Goal: Transaction & Acquisition: Obtain resource

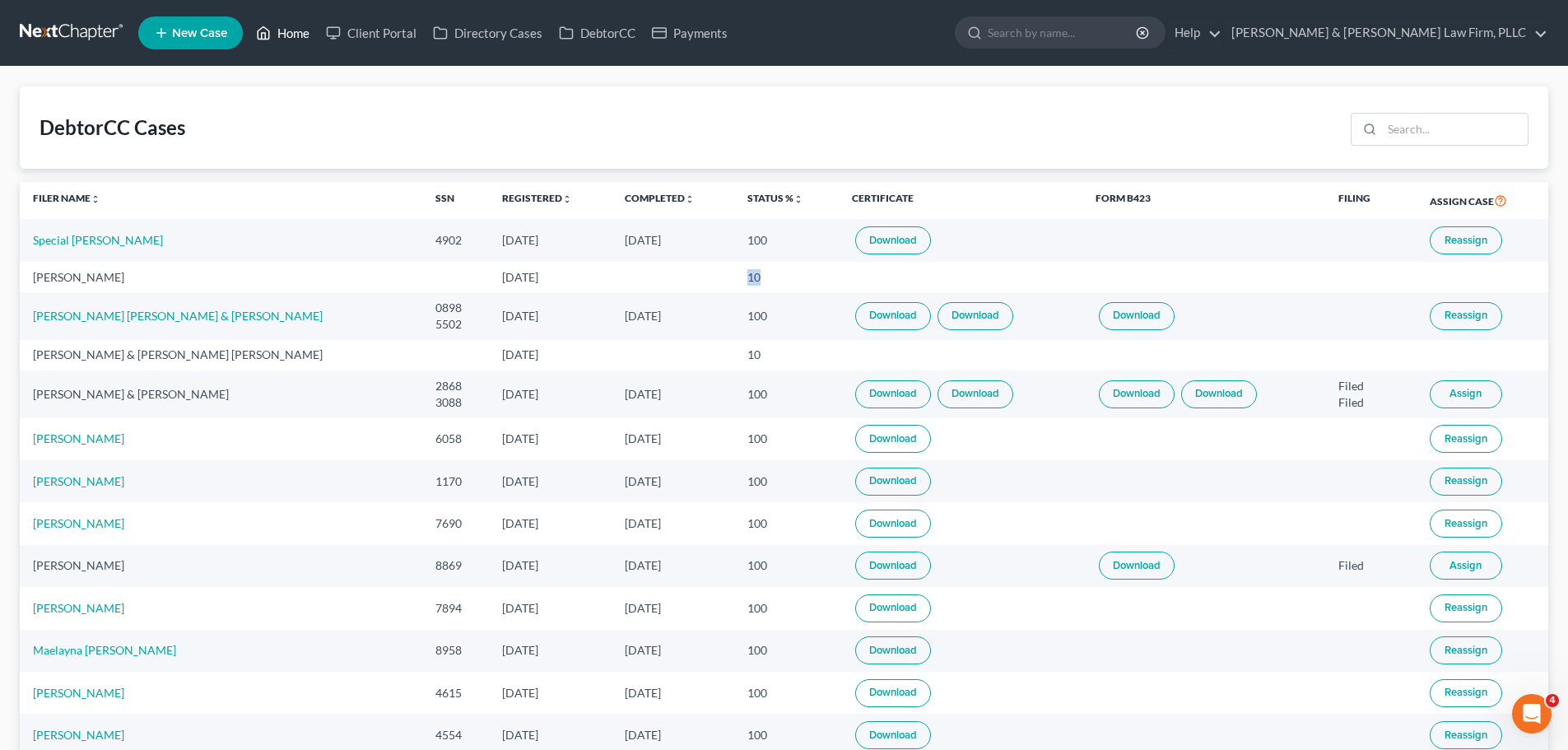
click at [296, 44] on link "Home" at bounding box center [283, 33] width 70 height 30
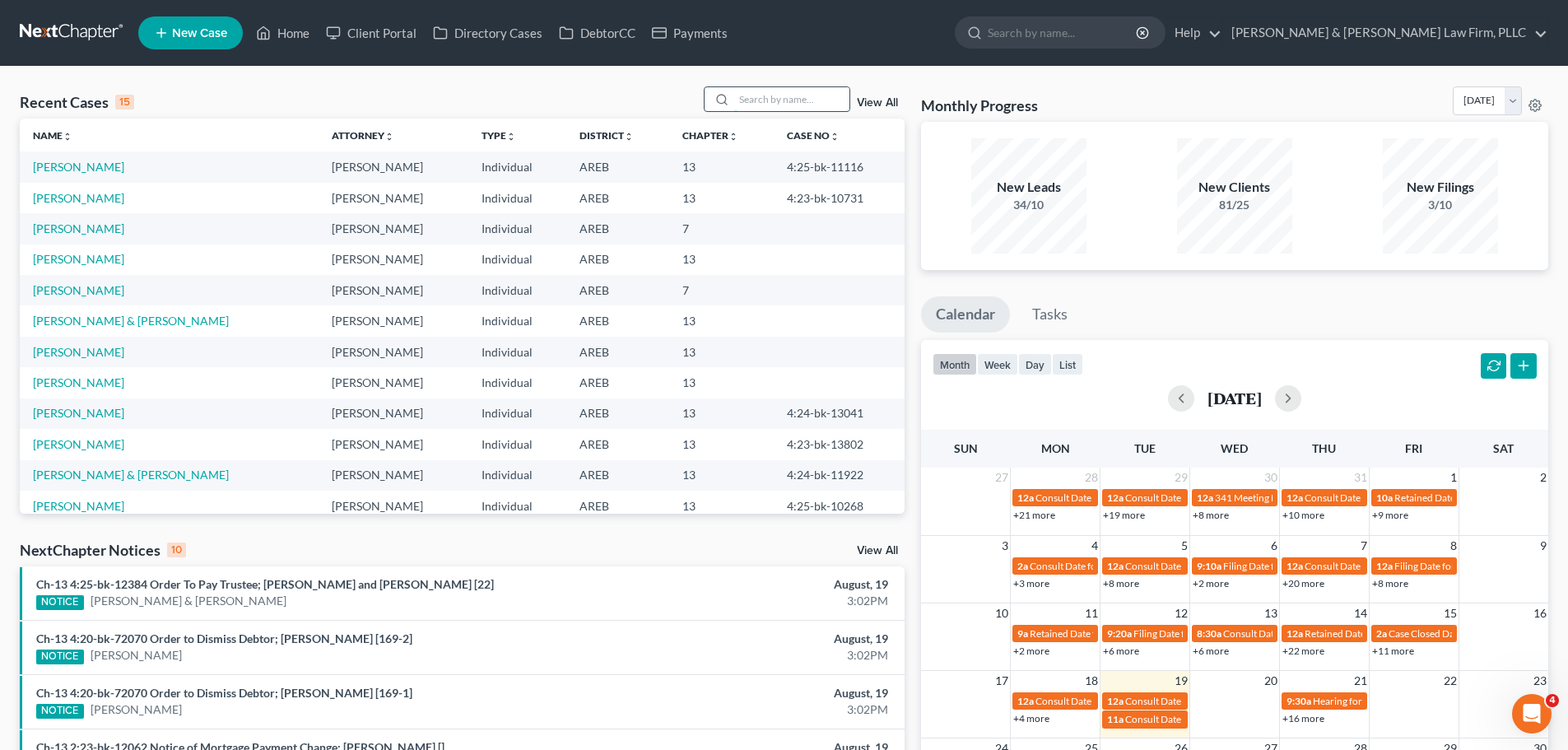
click at [793, 102] on input "search" at bounding box center [791, 99] width 115 height 24
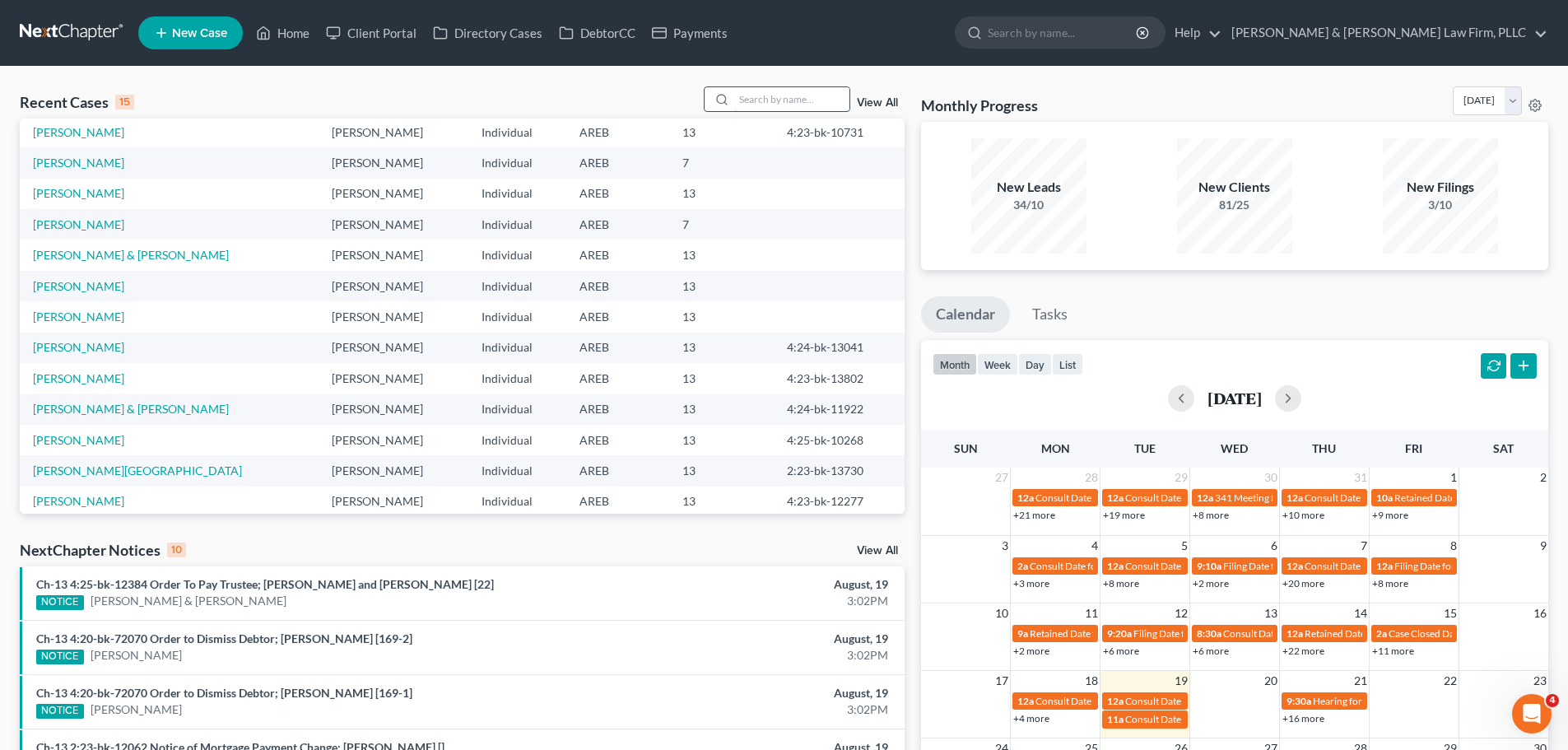
scroll to position [30, 0]
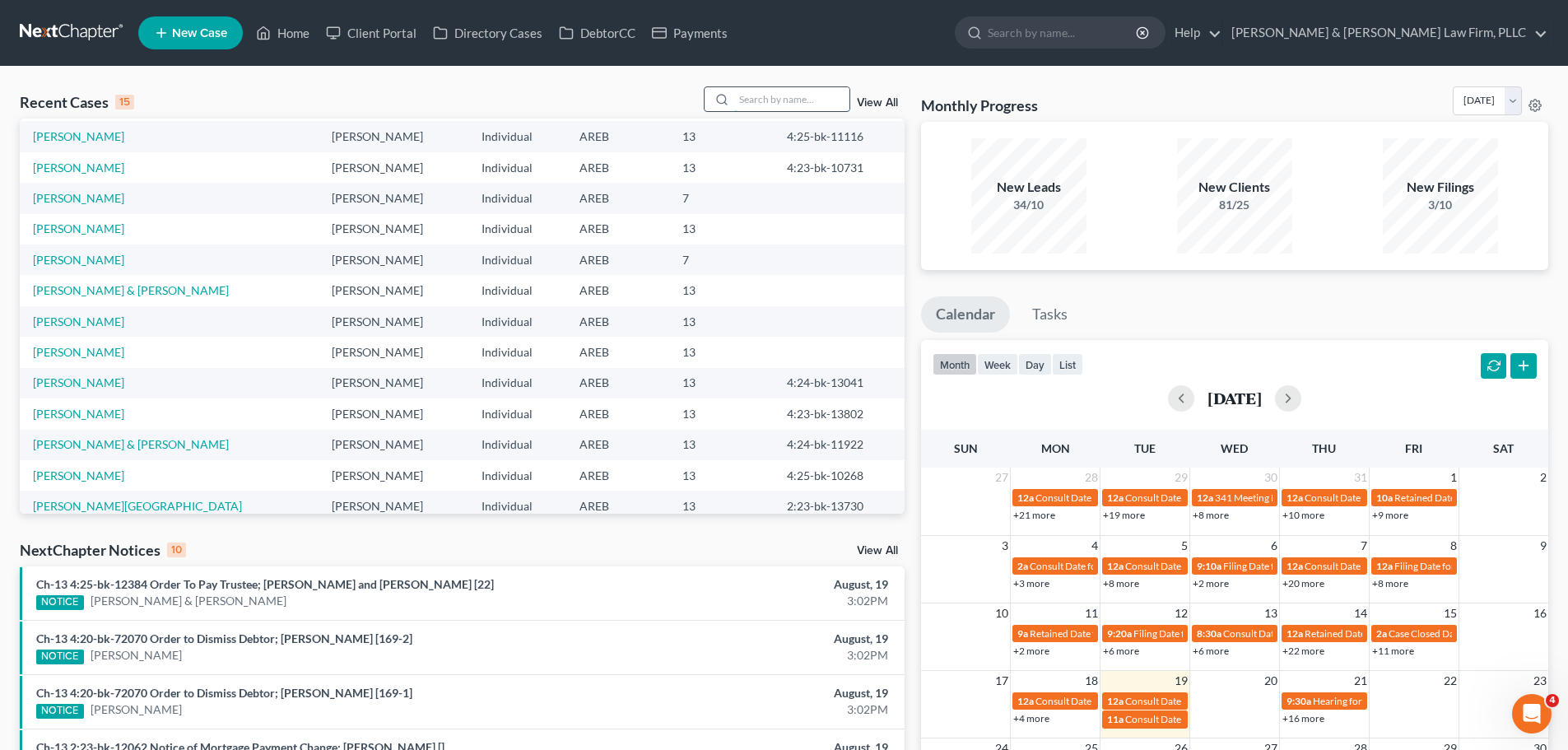
click at [780, 88] on input "search" at bounding box center [791, 99] width 115 height 24
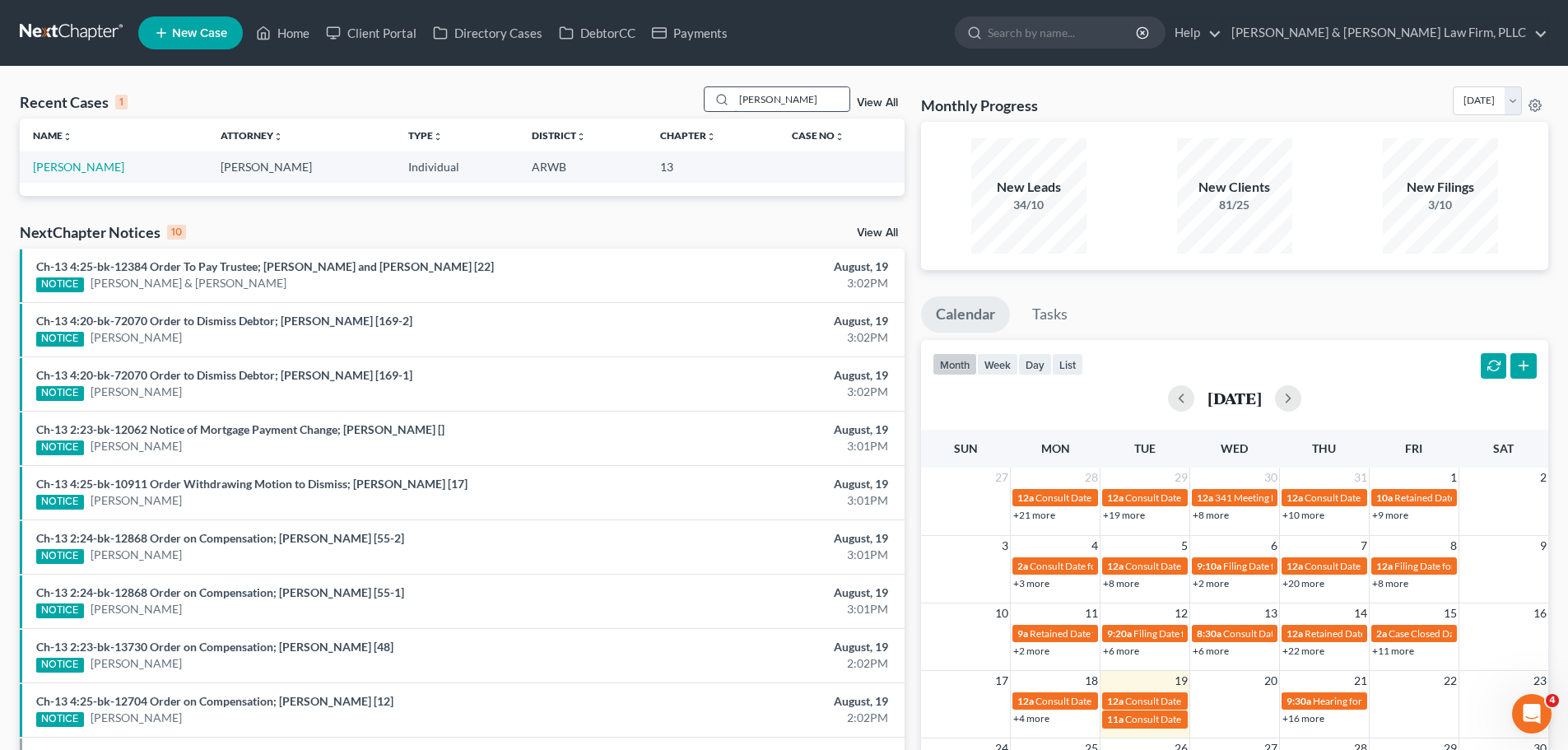
scroll to position [0, 0]
type input "[PERSON_NAME]"
click at [86, 165] on link "[PERSON_NAME]" at bounding box center [78, 167] width 91 height 14
select select "2"
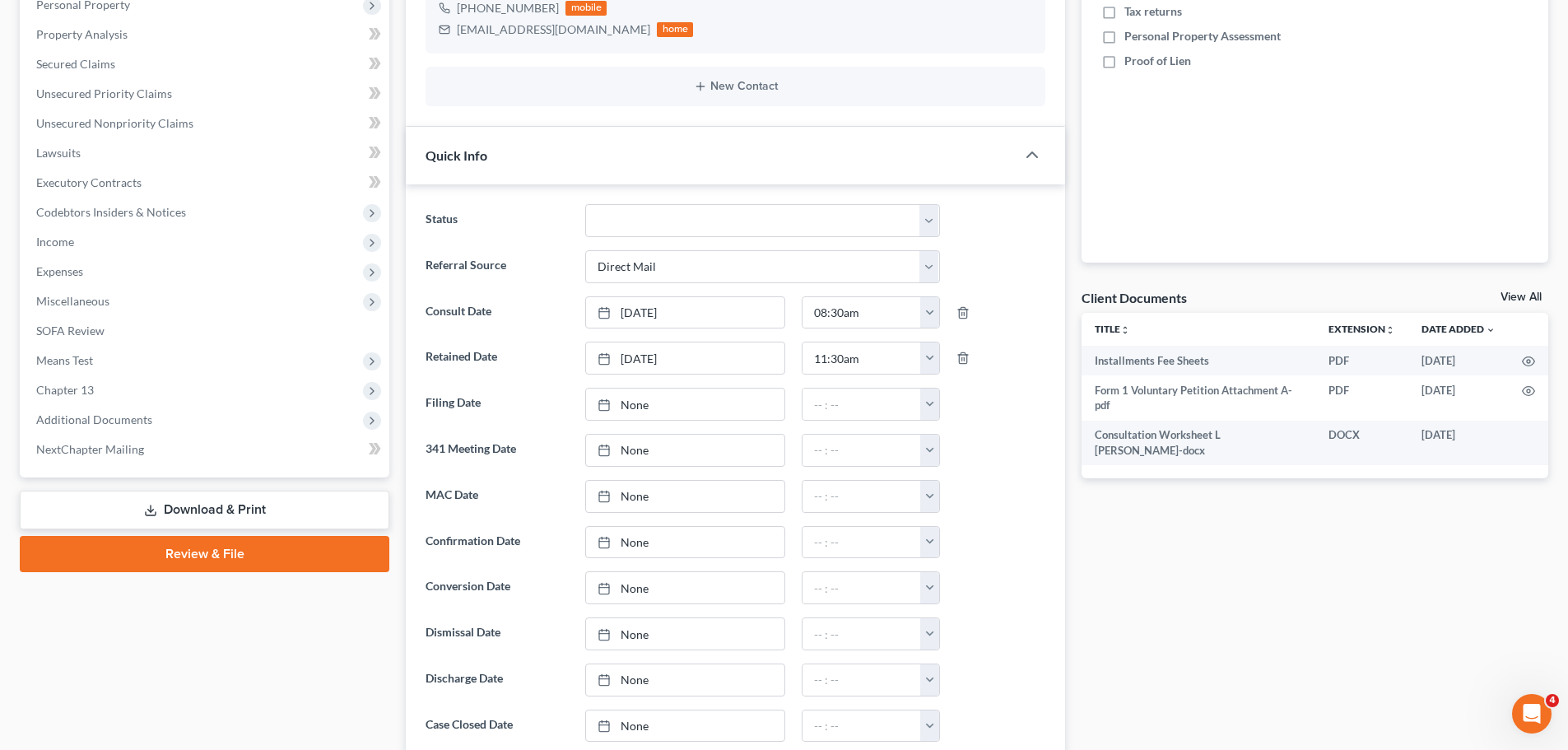
scroll to position [412, 0]
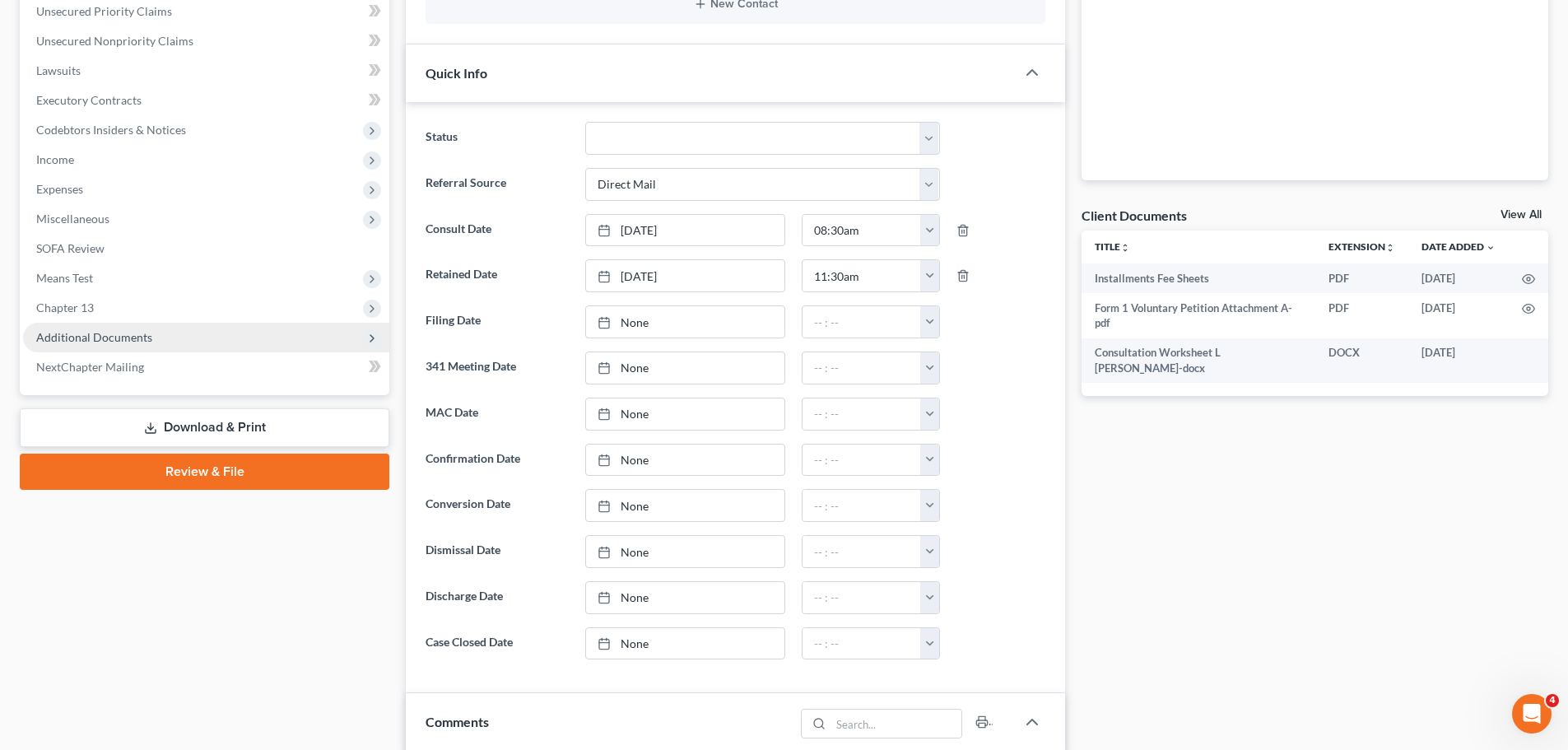
click at [133, 323] on span "Additional Documents" at bounding box center [206, 338] width 366 height 30
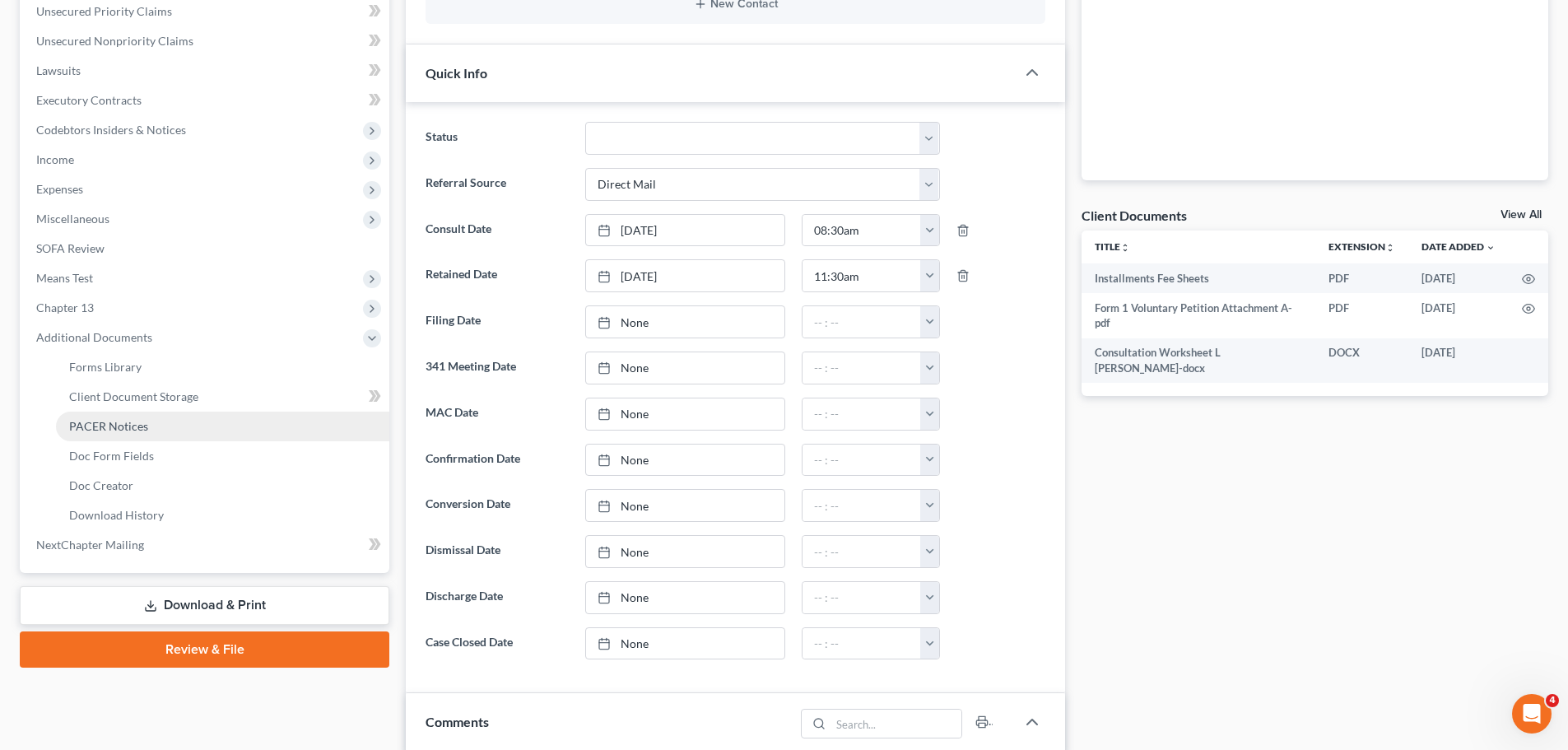
click at [132, 432] on span "PACER Notices" at bounding box center [108, 426] width 79 height 14
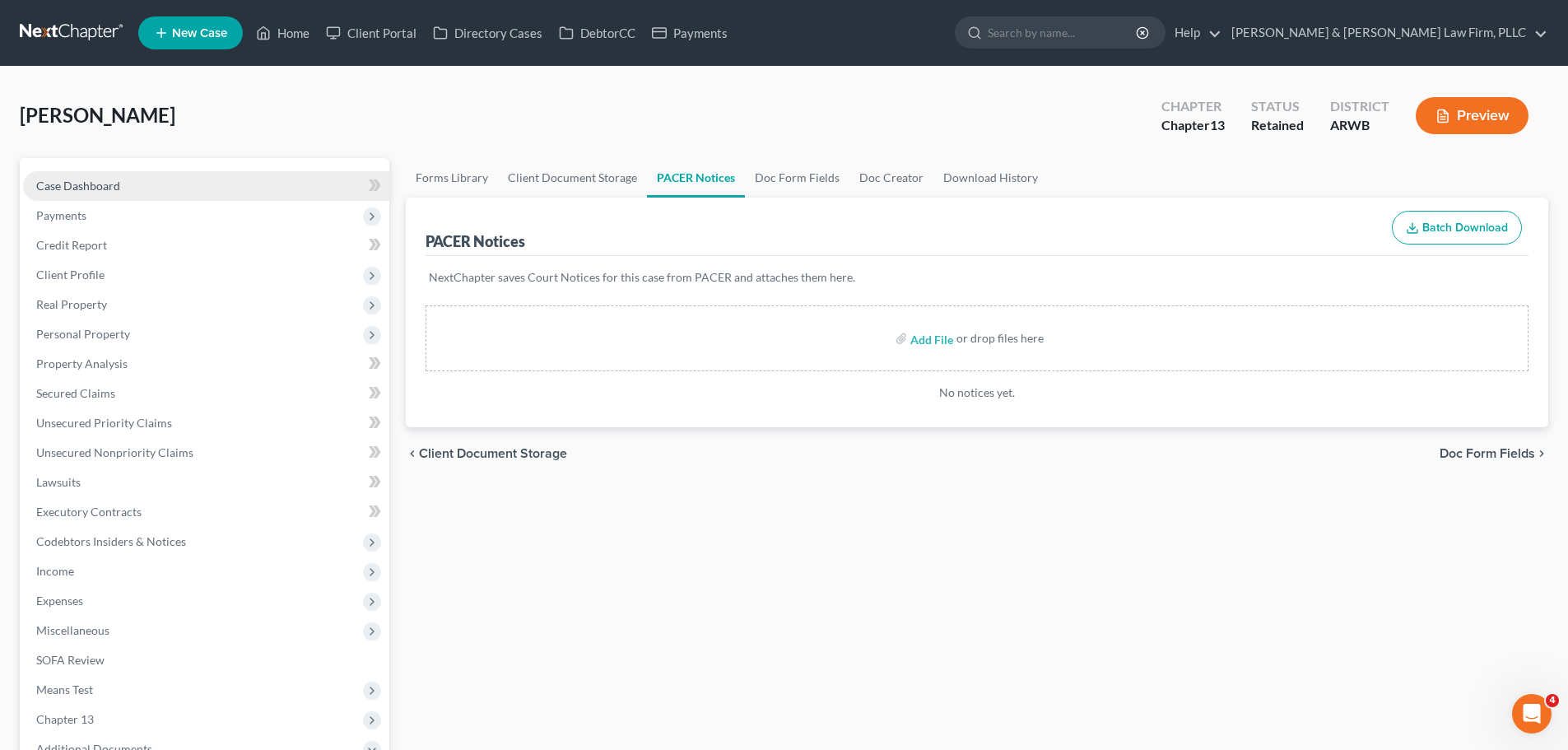
click at [100, 186] on span "Case Dashboard" at bounding box center [78, 186] width 84 height 14
select select "2"
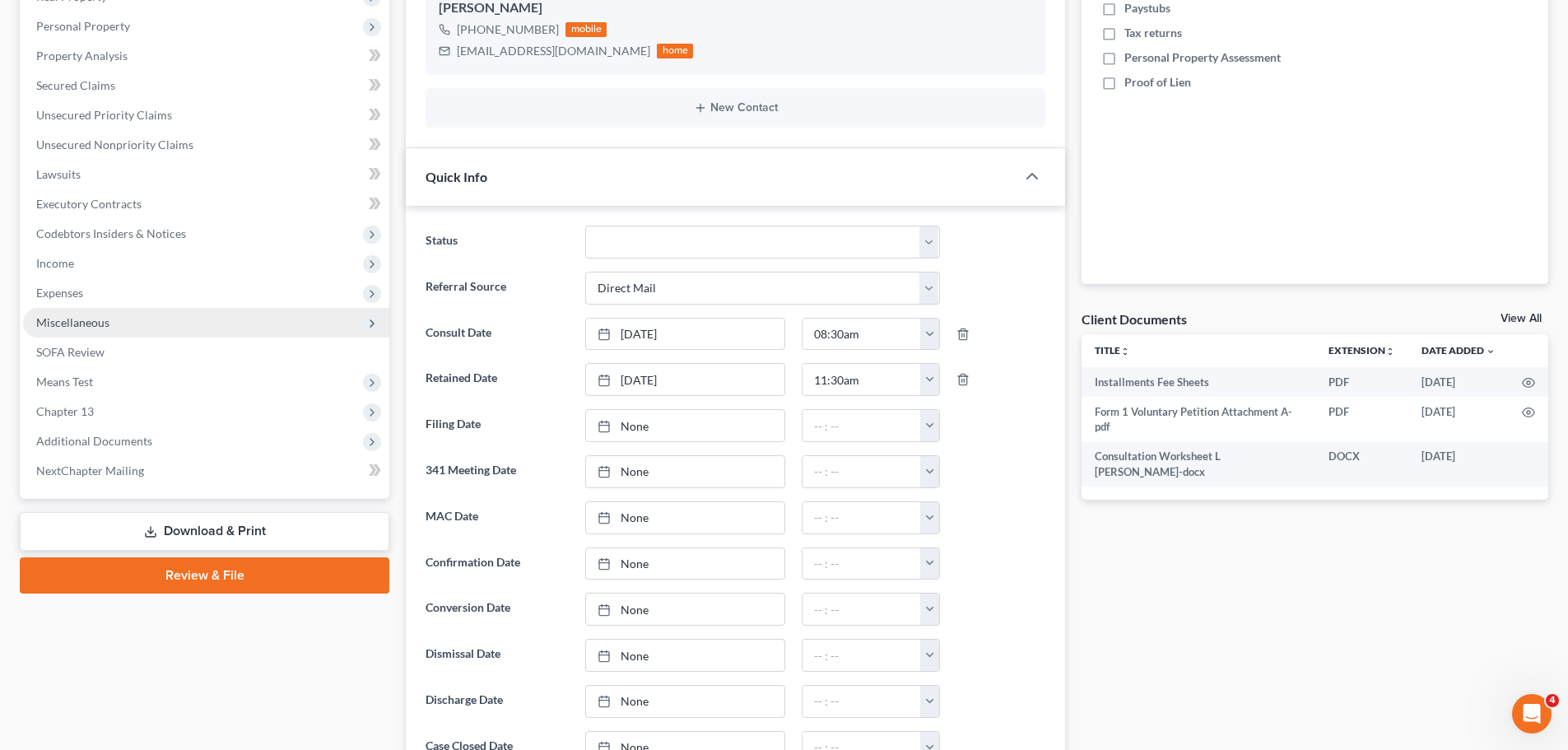
scroll to position [247, 0]
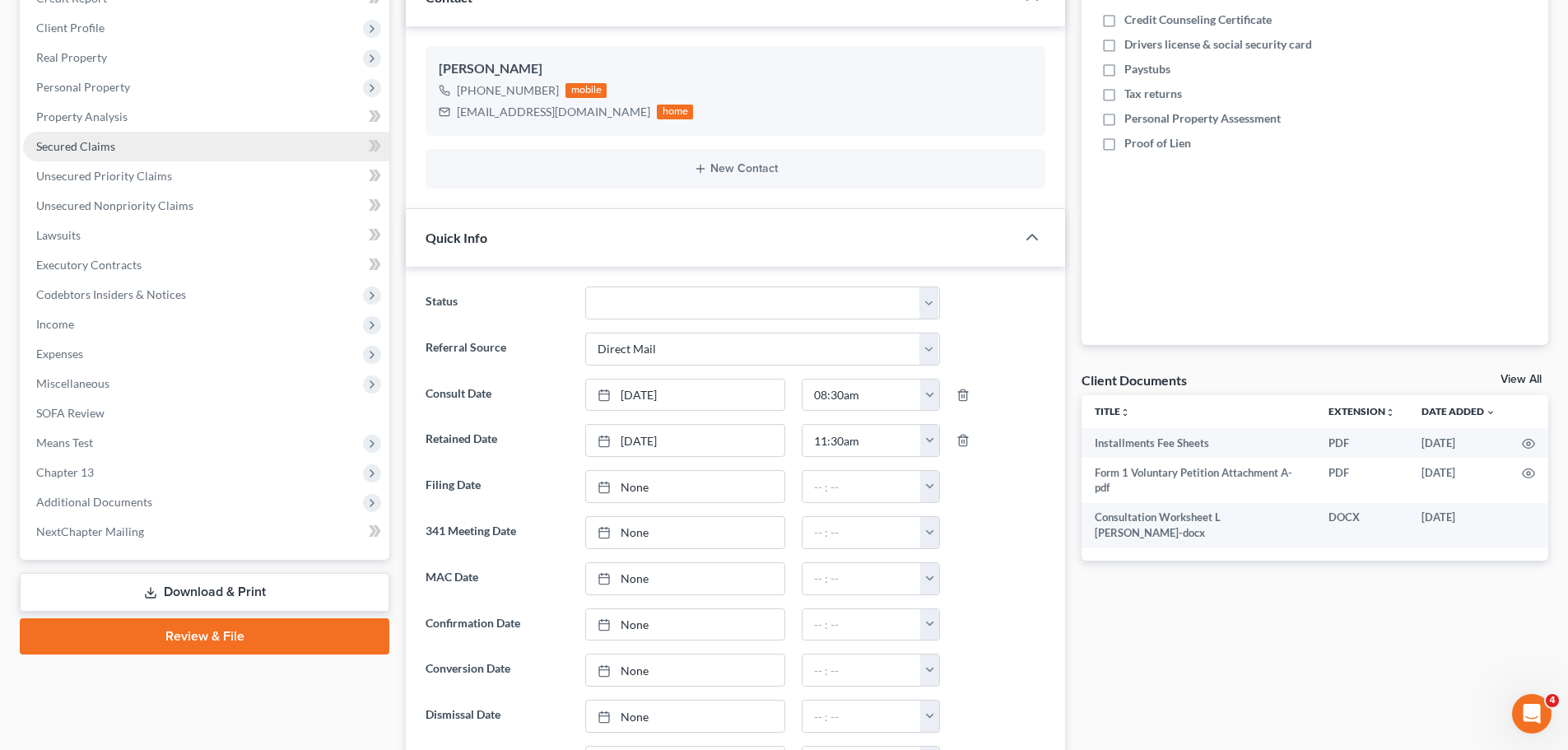
click at [99, 142] on span "Secured Claims" at bounding box center [75, 146] width 79 height 14
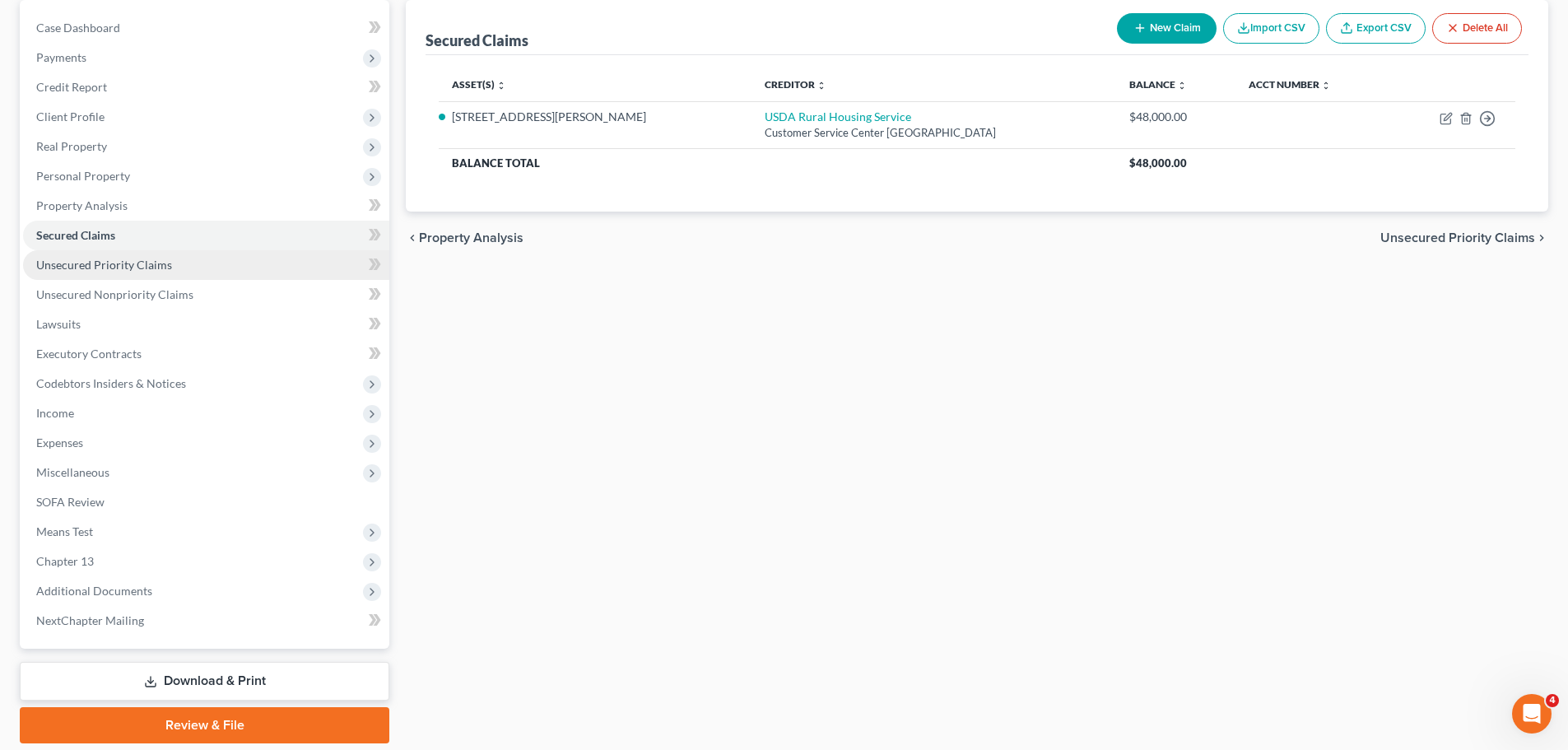
scroll to position [165, 0]
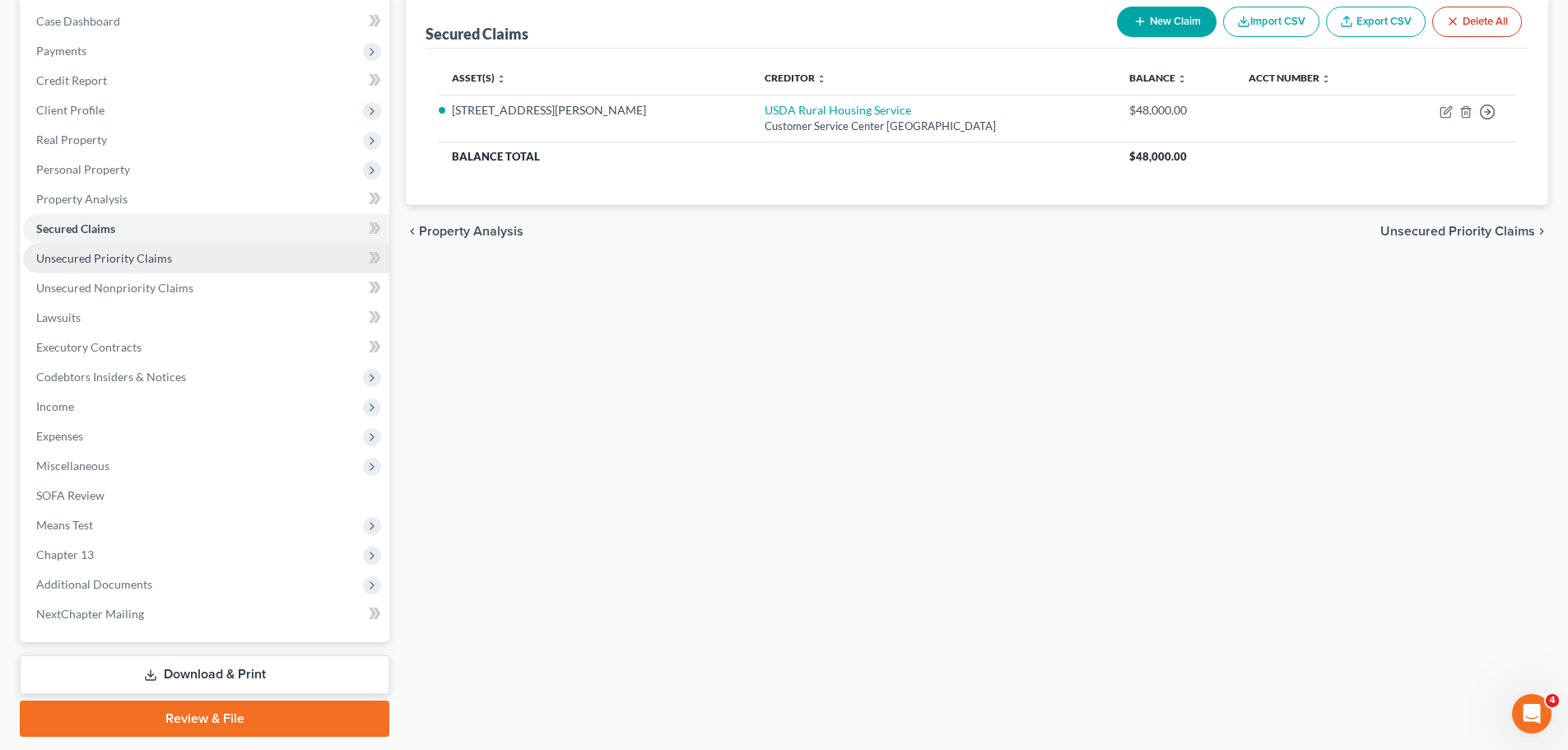
click at [152, 261] on span "Unsecured Priority Claims" at bounding box center [104, 258] width 136 height 14
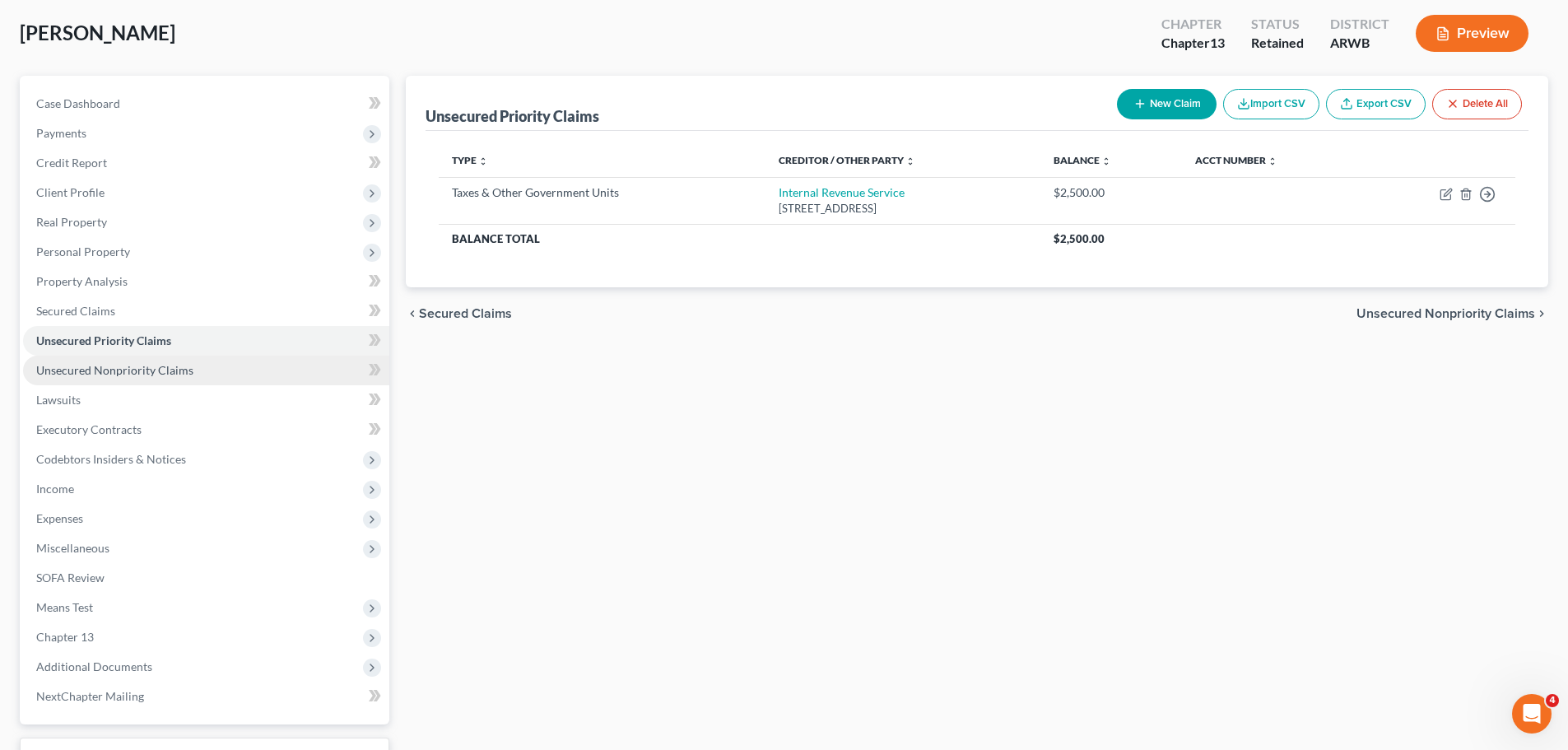
click at [134, 372] on span "Unsecured Nonpriority Claims" at bounding box center [114, 370] width 157 height 14
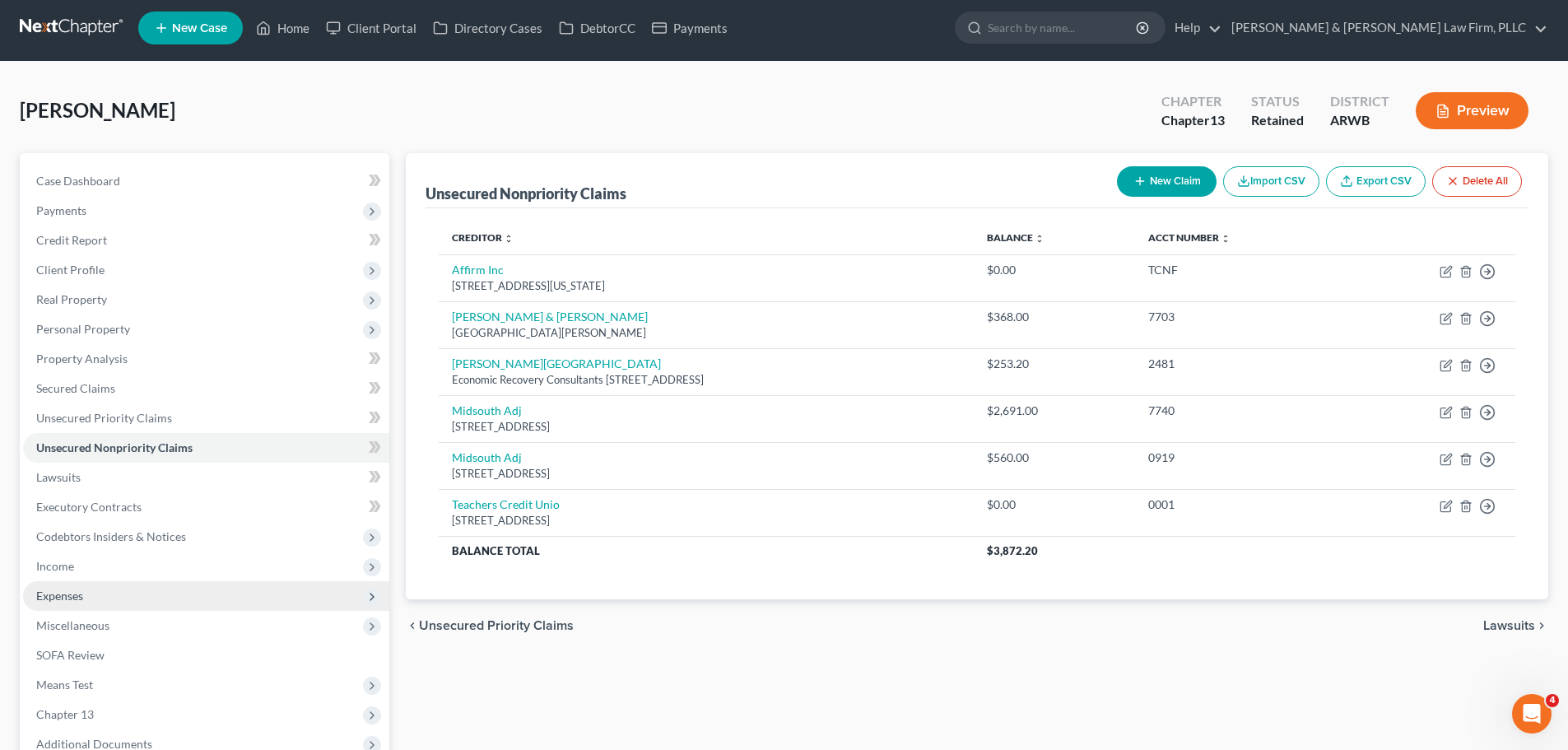
scroll to position [82, 0]
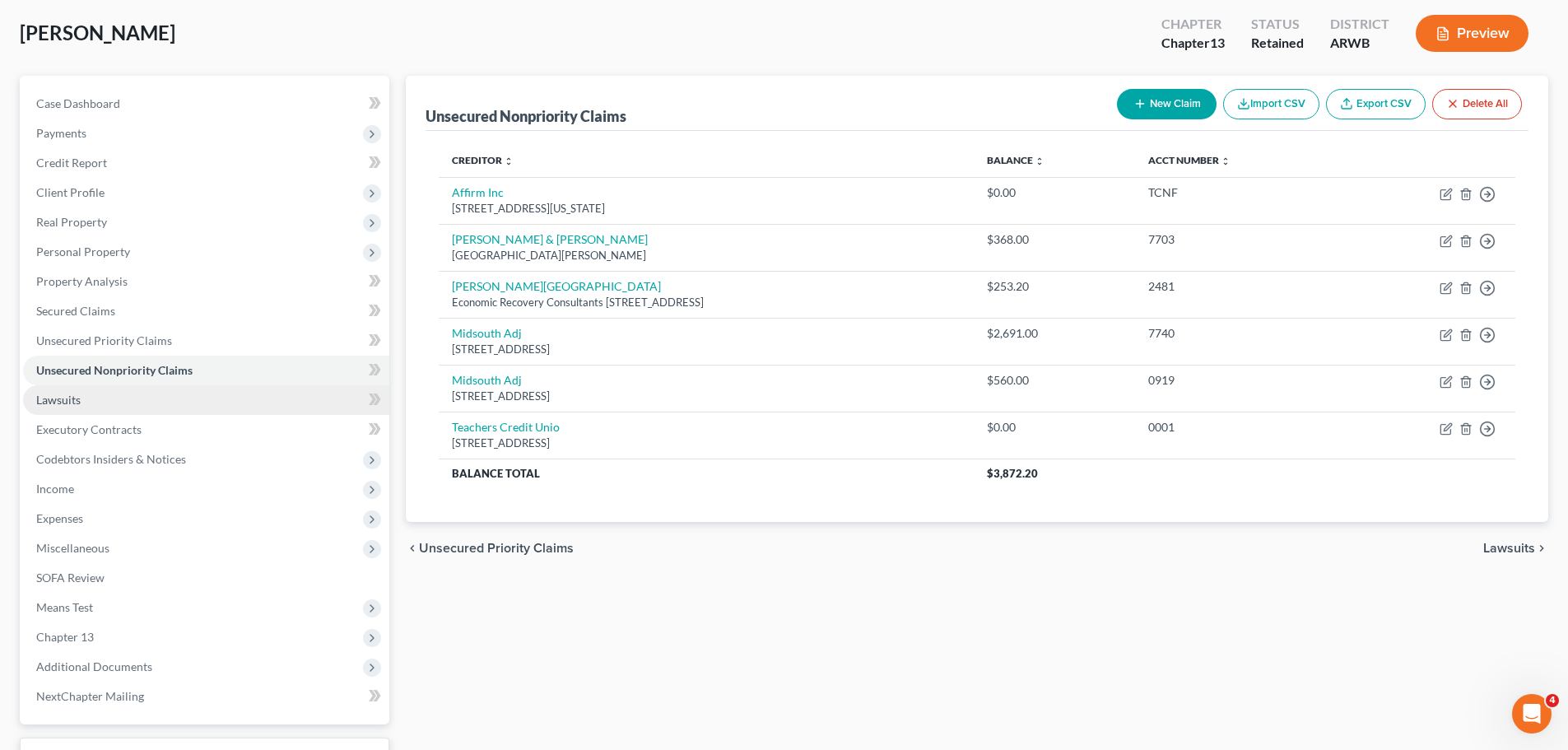
click at [150, 395] on link "Lawsuits" at bounding box center [206, 400] width 366 height 30
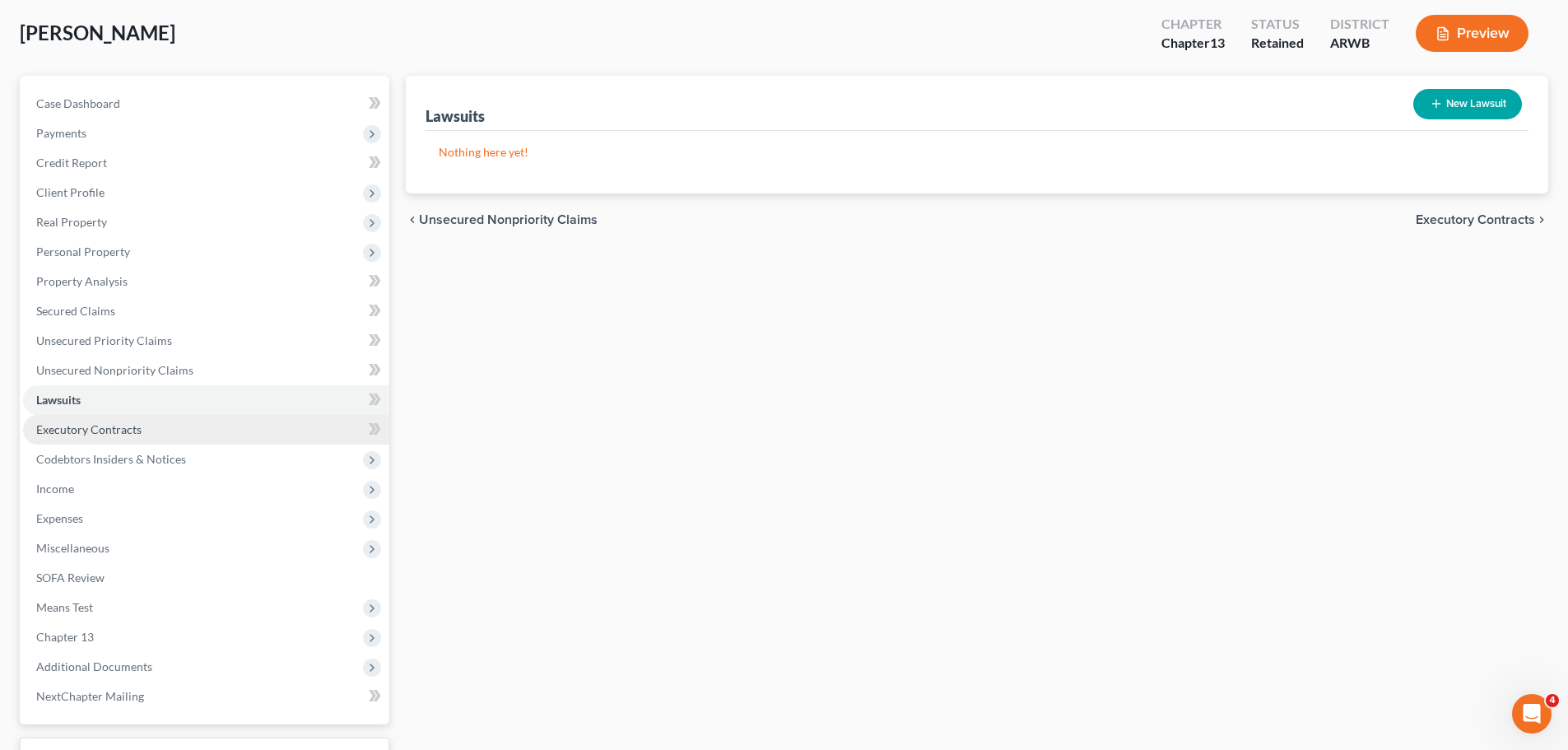
click at [122, 428] on span "Executory Contracts" at bounding box center [88, 429] width 105 height 14
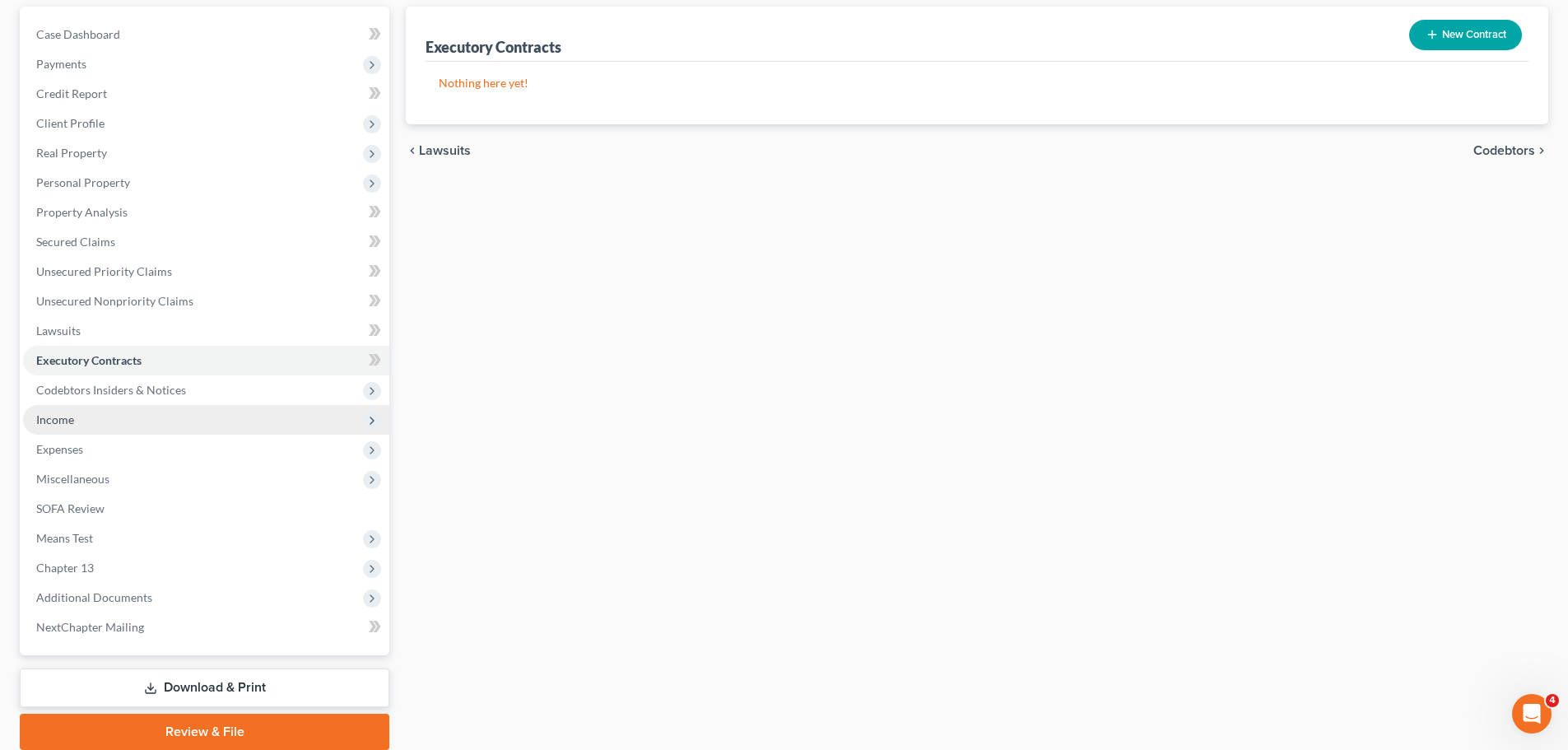
scroll to position [165, 0]
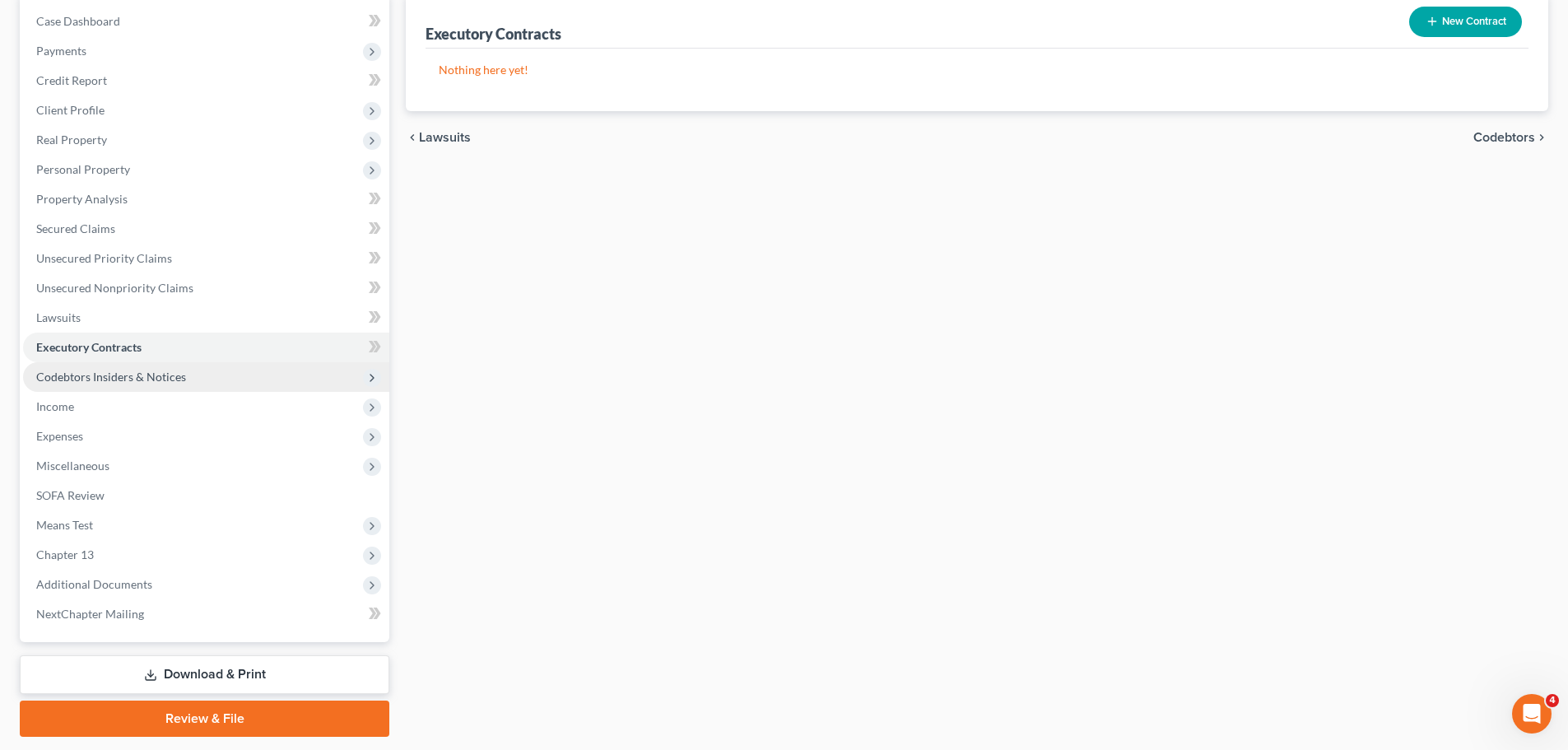
click at [146, 378] on span "Codebtors Insiders & Notices" at bounding box center [111, 377] width 150 height 14
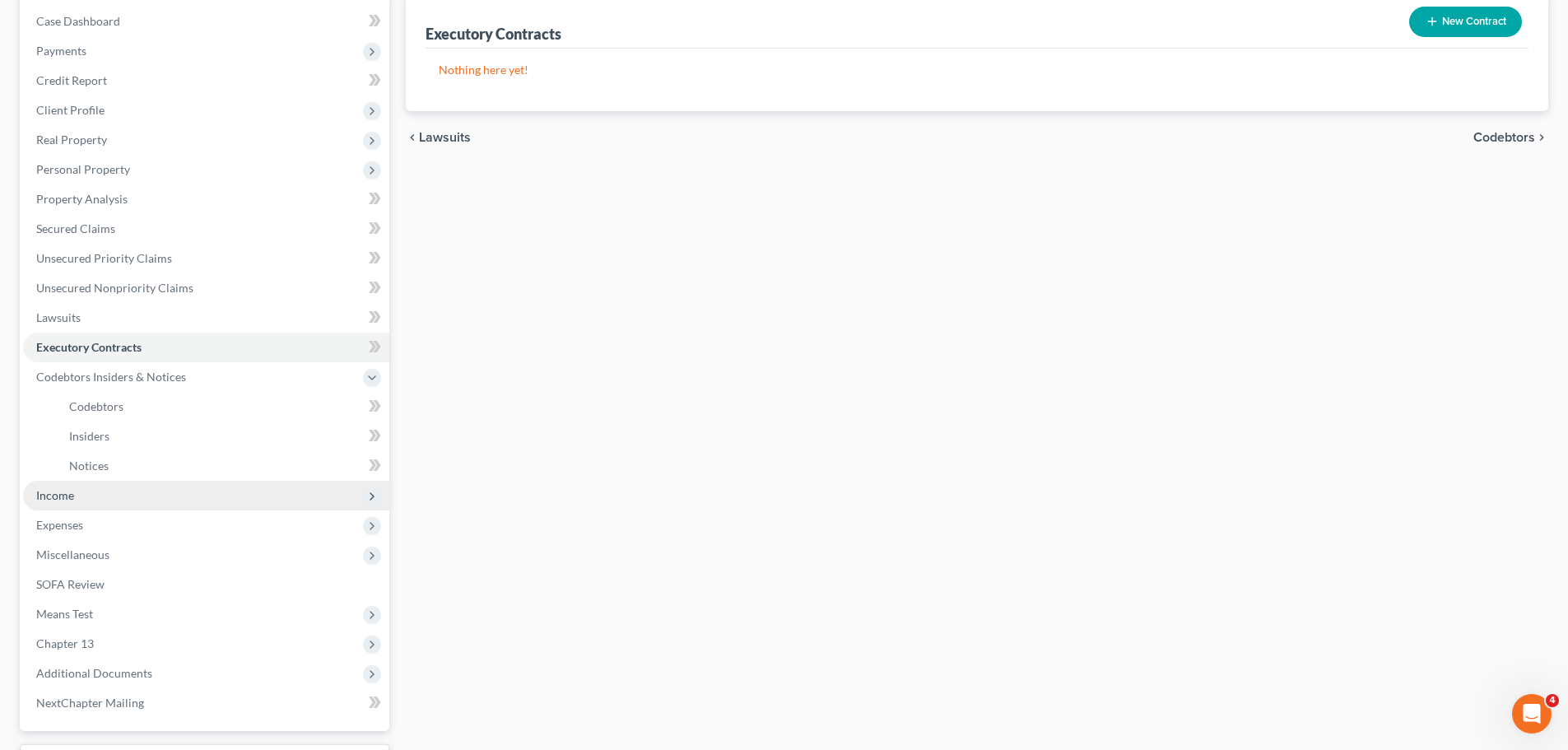
click at [80, 502] on span "Income" at bounding box center [206, 496] width 366 height 30
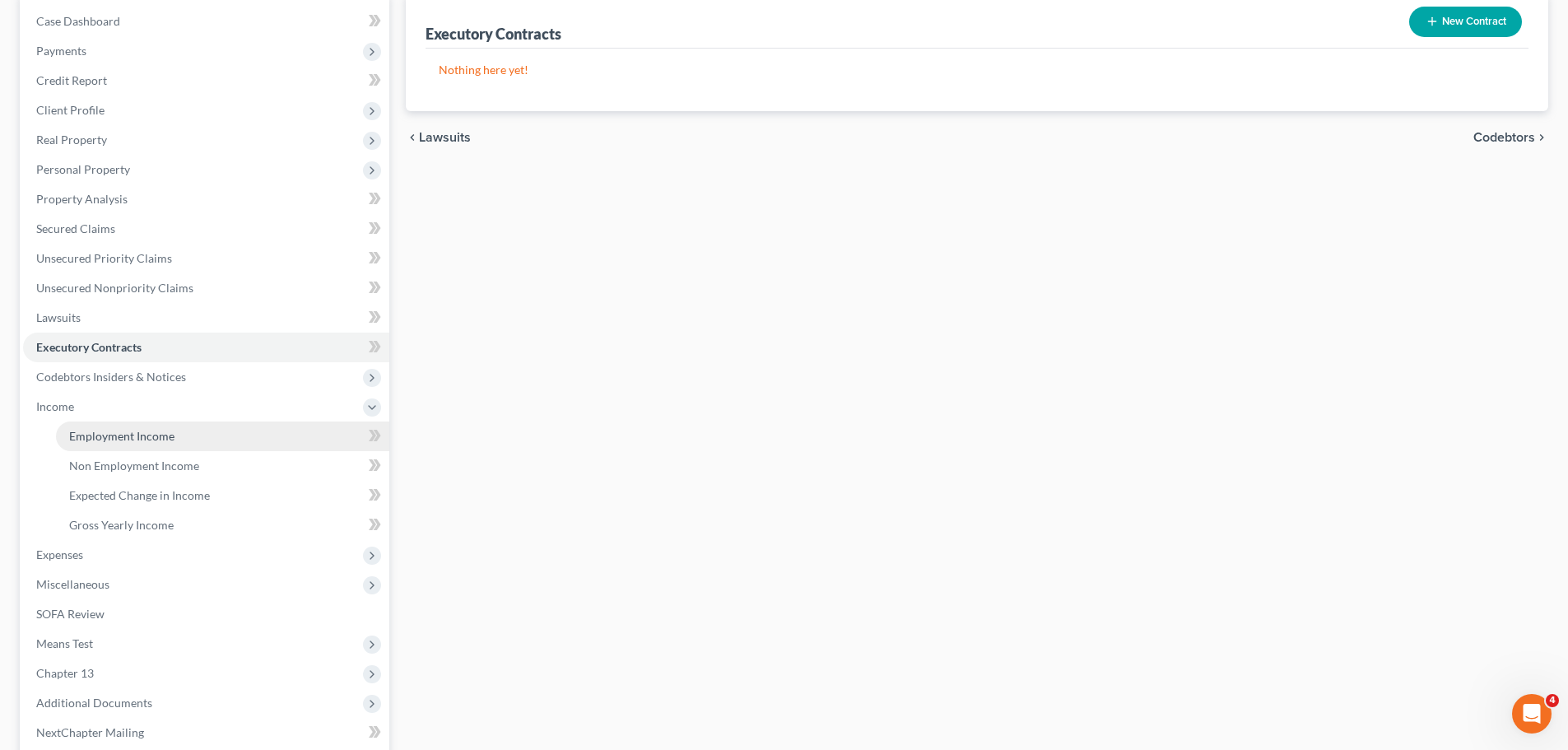
click at [133, 440] on span "Employment Income" at bounding box center [121, 436] width 105 height 14
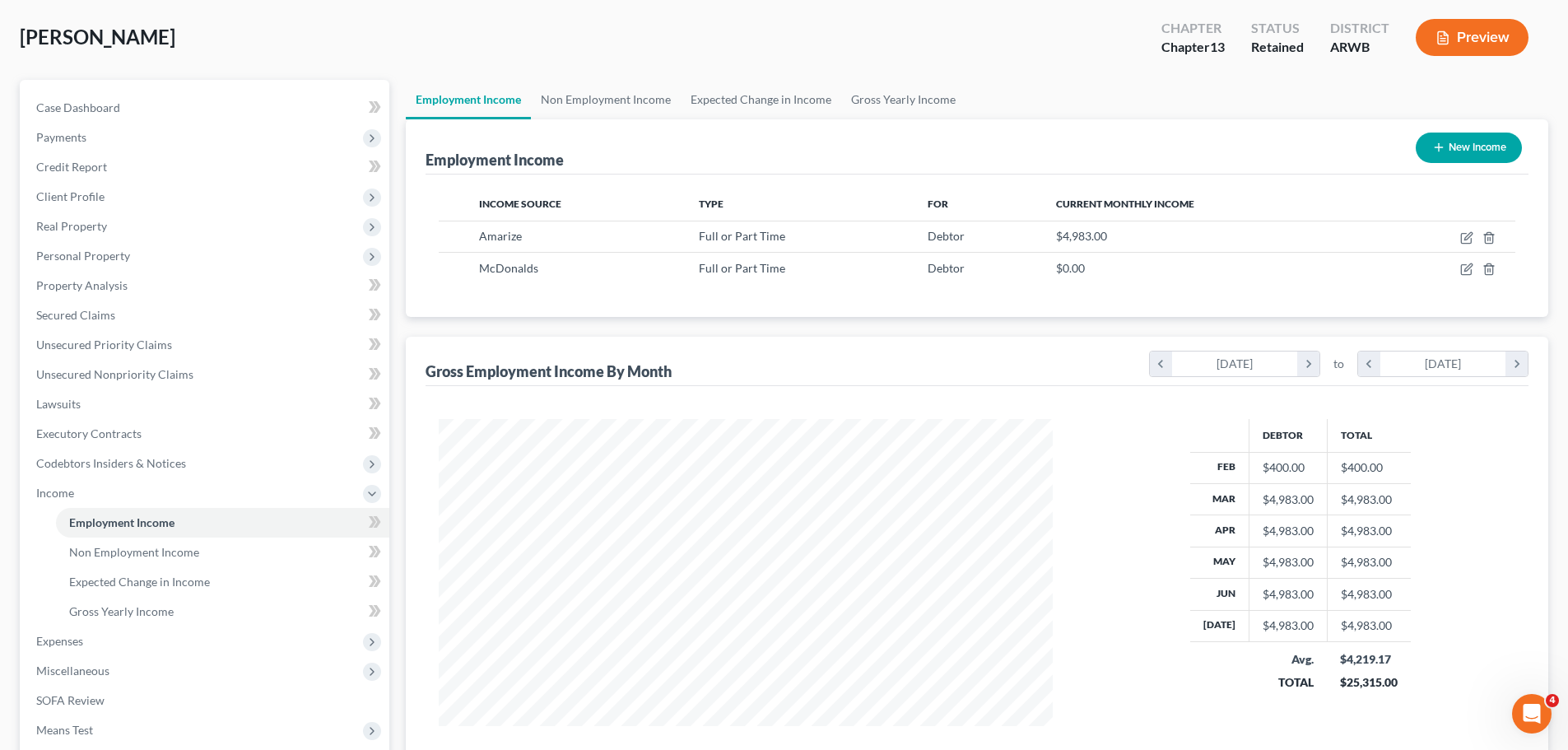
scroll to position [82, 0]
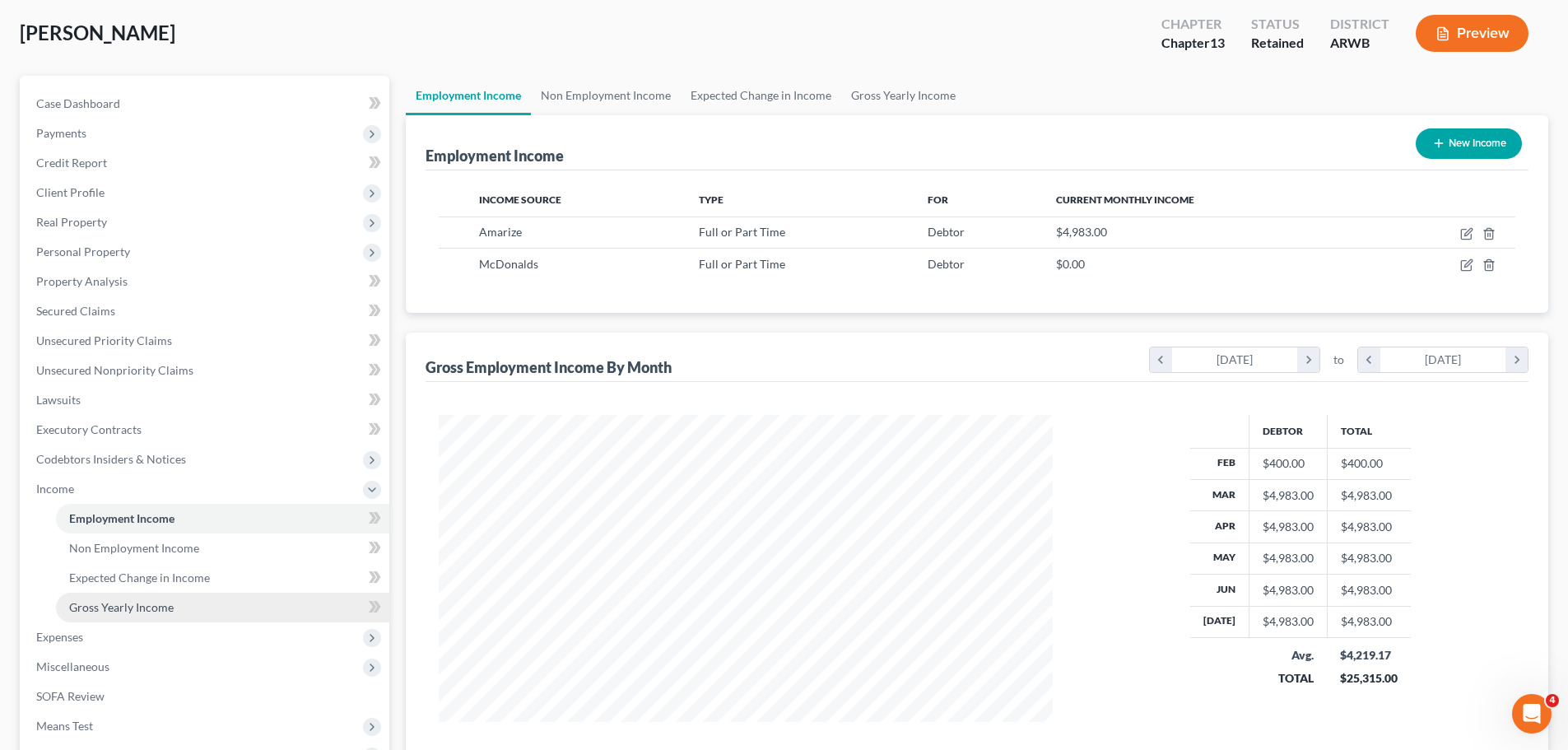
click at [147, 616] on link "Gross Yearly Income" at bounding box center [222, 608] width 333 height 30
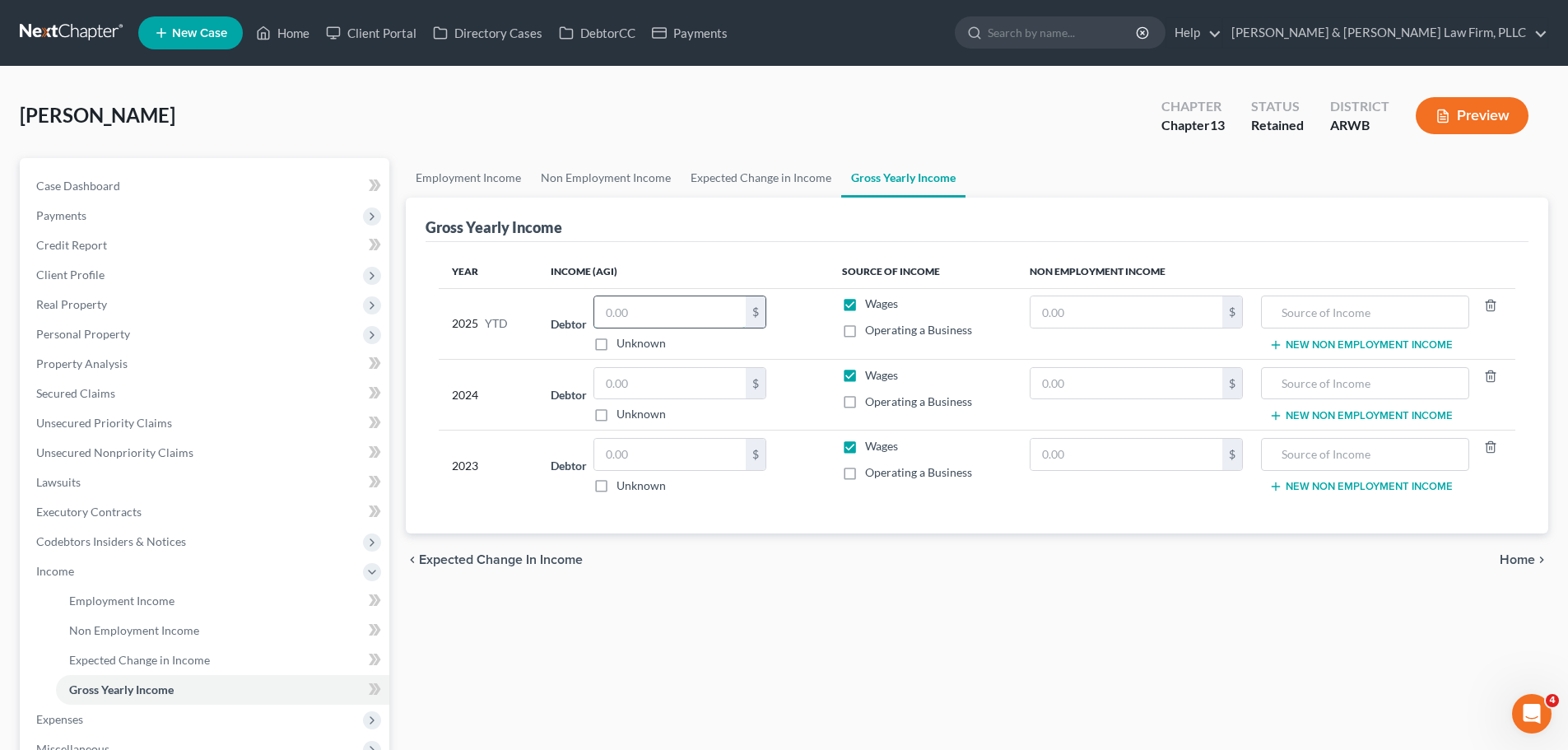
click at [658, 305] on input "text" at bounding box center [669, 311] width 151 height 31
type input "48,000"
click at [654, 383] on input "text" at bounding box center [669, 383] width 151 height 31
type input "40,000"
click at [640, 455] on input "text" at bounding box center [669, 454] width 151 height 31
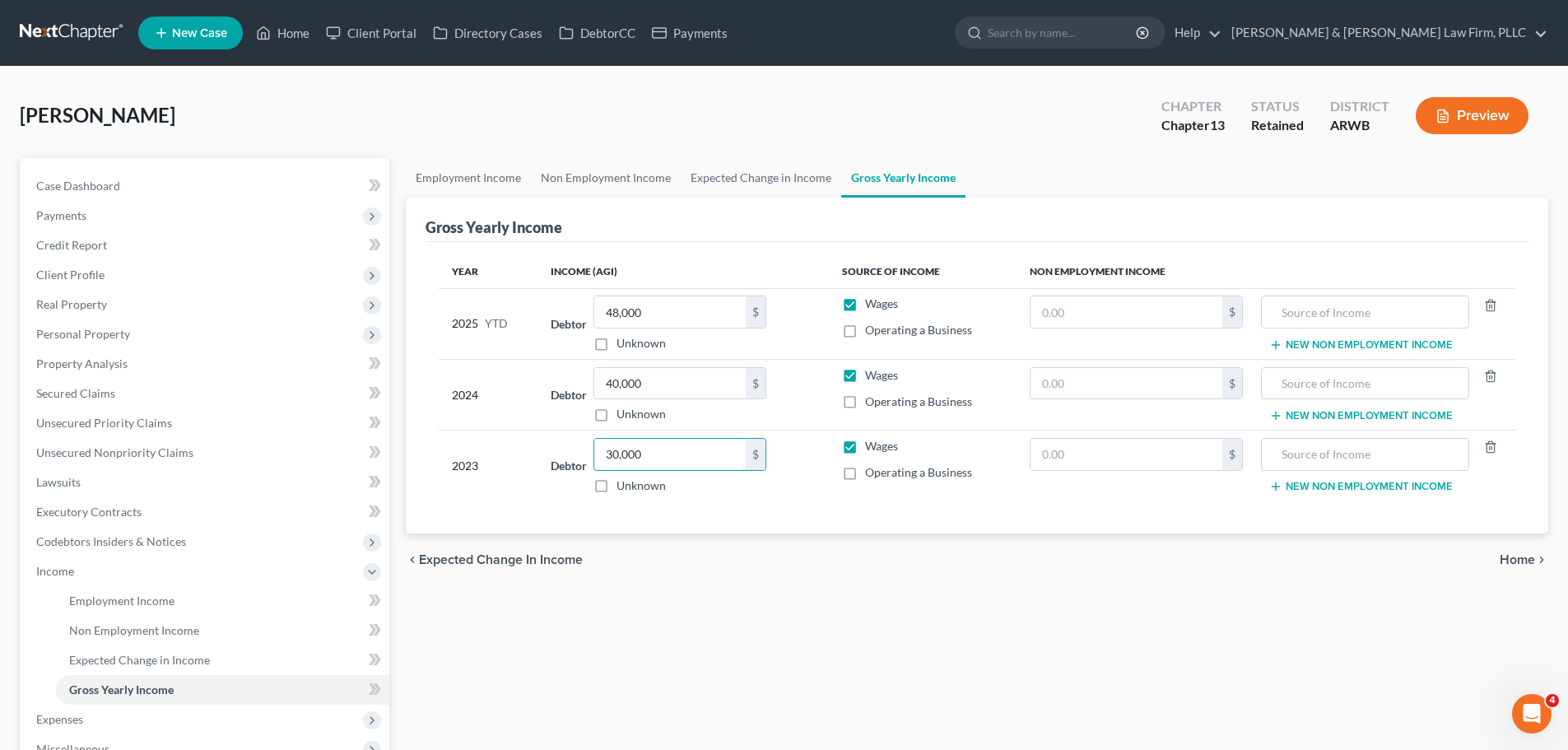
type input "30,000"
click at [1528, 560] on span "Home" at bounding box center [1517, 559] width 35 height 13
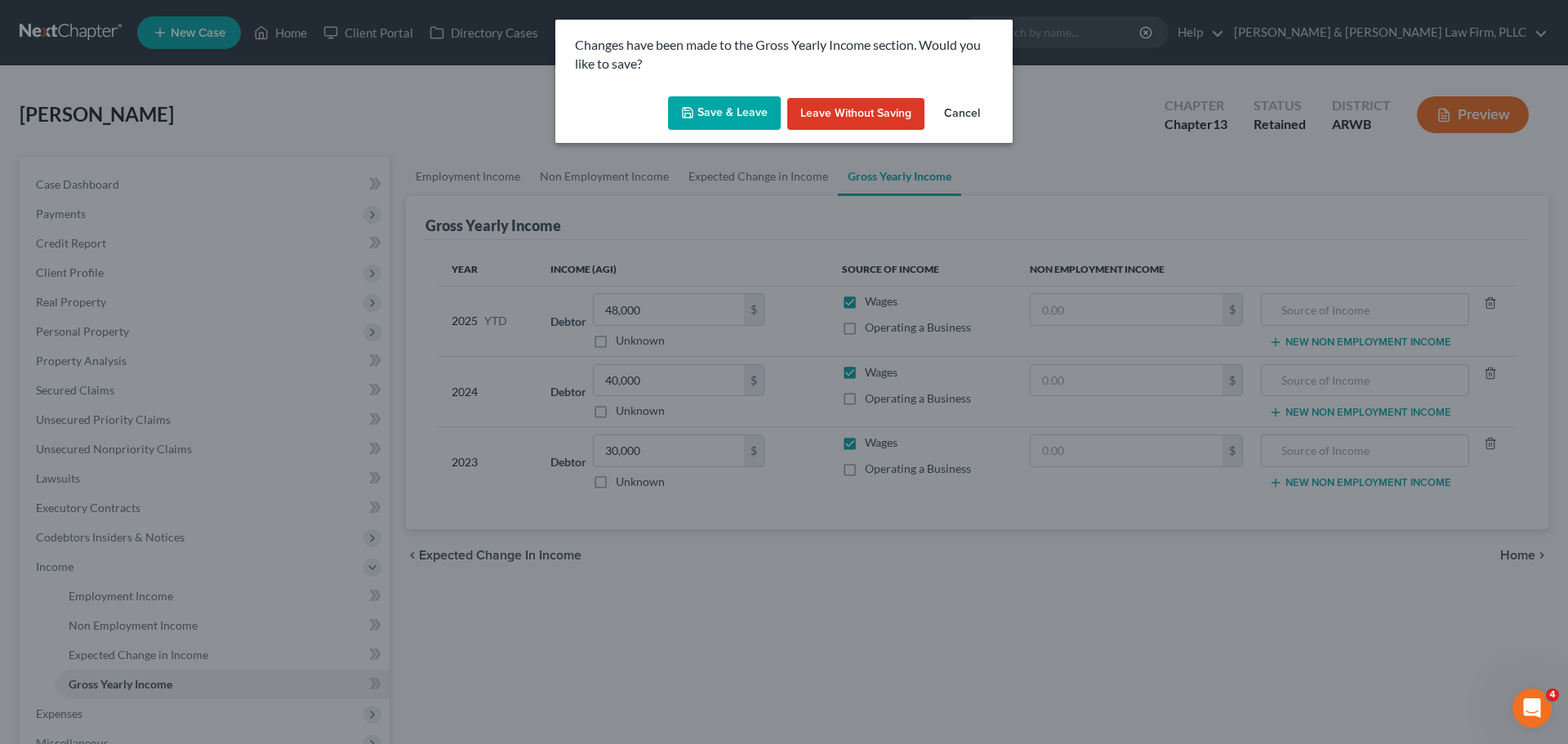
click at [762, 121] on button "Save & Leave" at bounding box center [724, 113] width 113 height 35
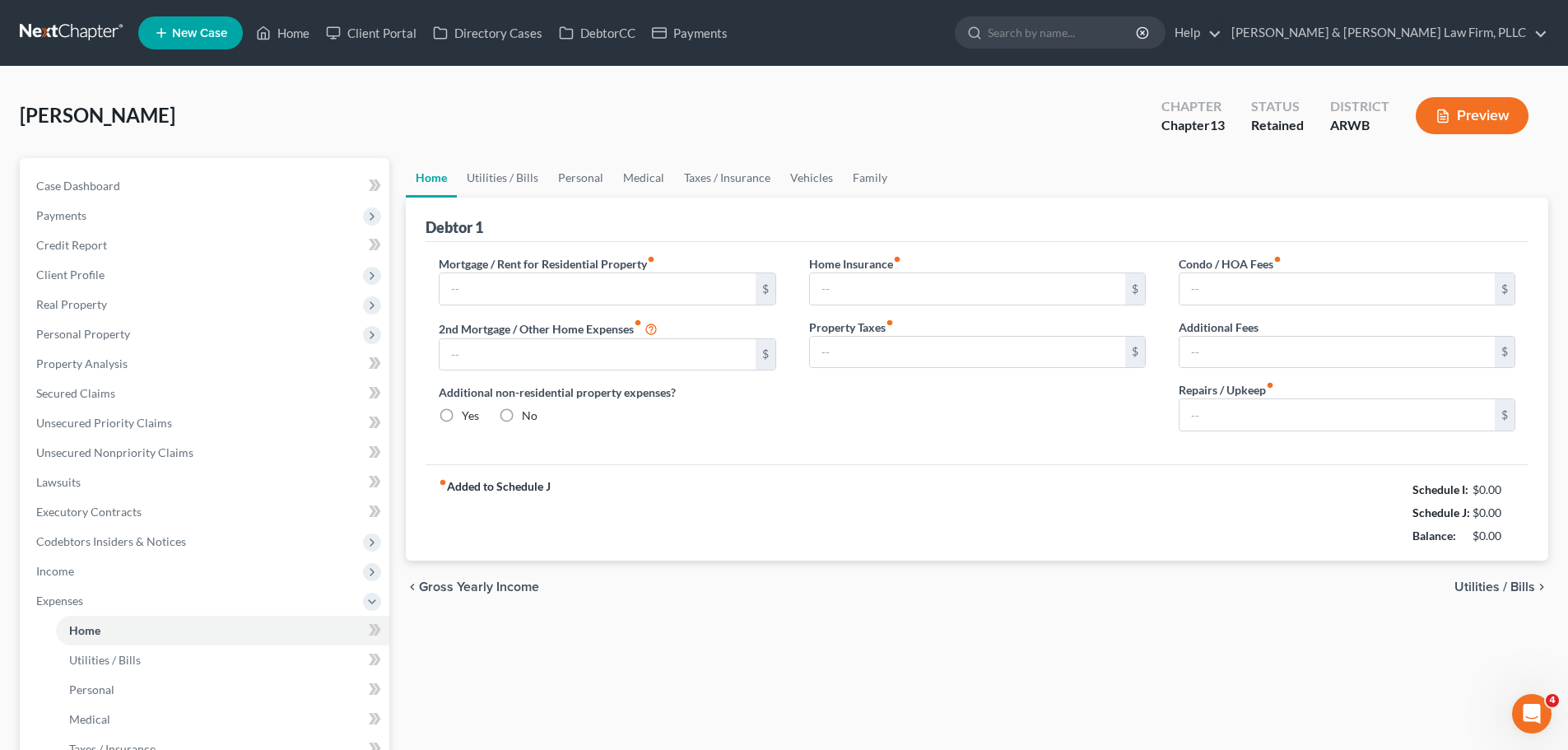
type input "0.00"
radio input "true"
type input "0.00"
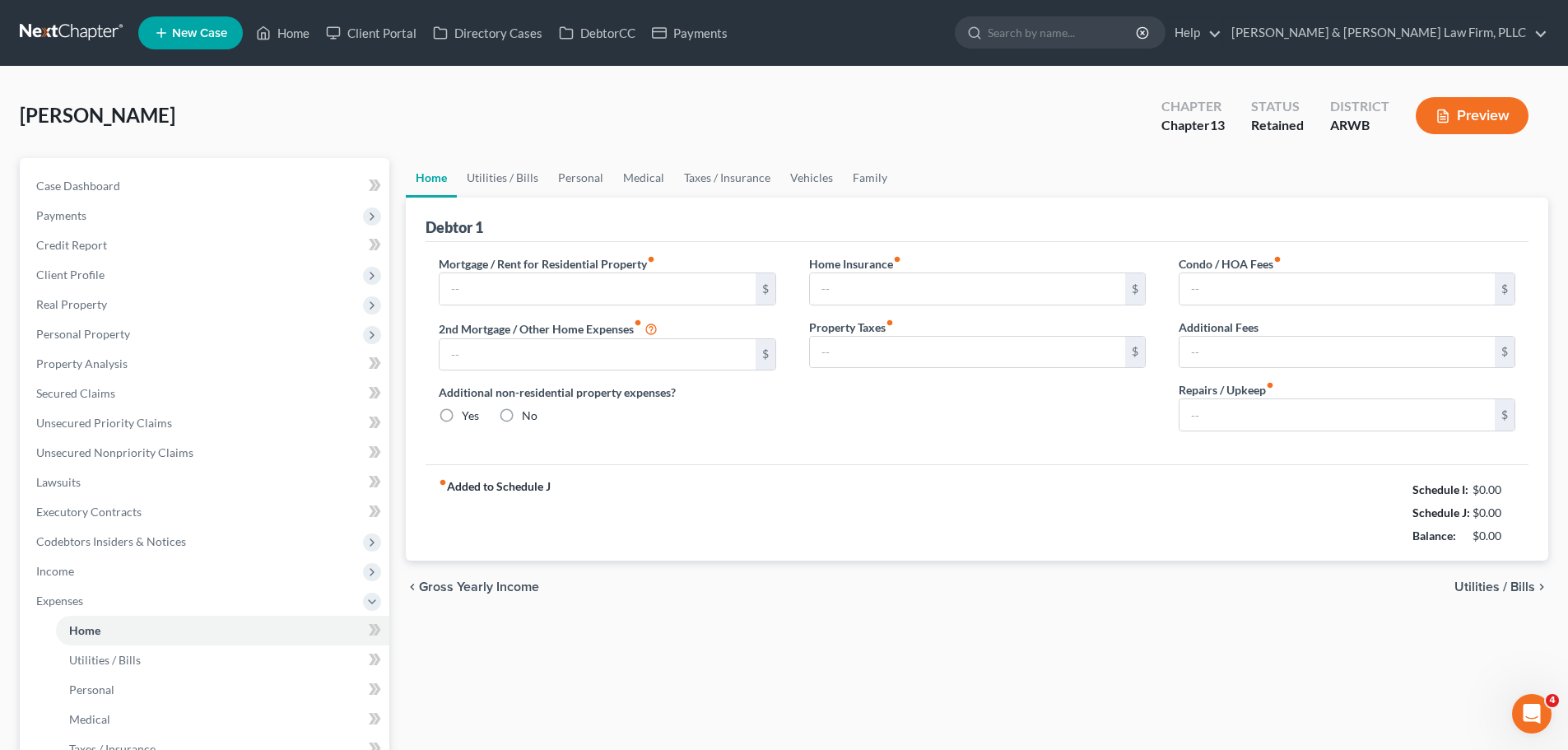
type input "0.00"
click at [280, 33] on link "Home" at bounding box center [283, 33] width 70 height 30
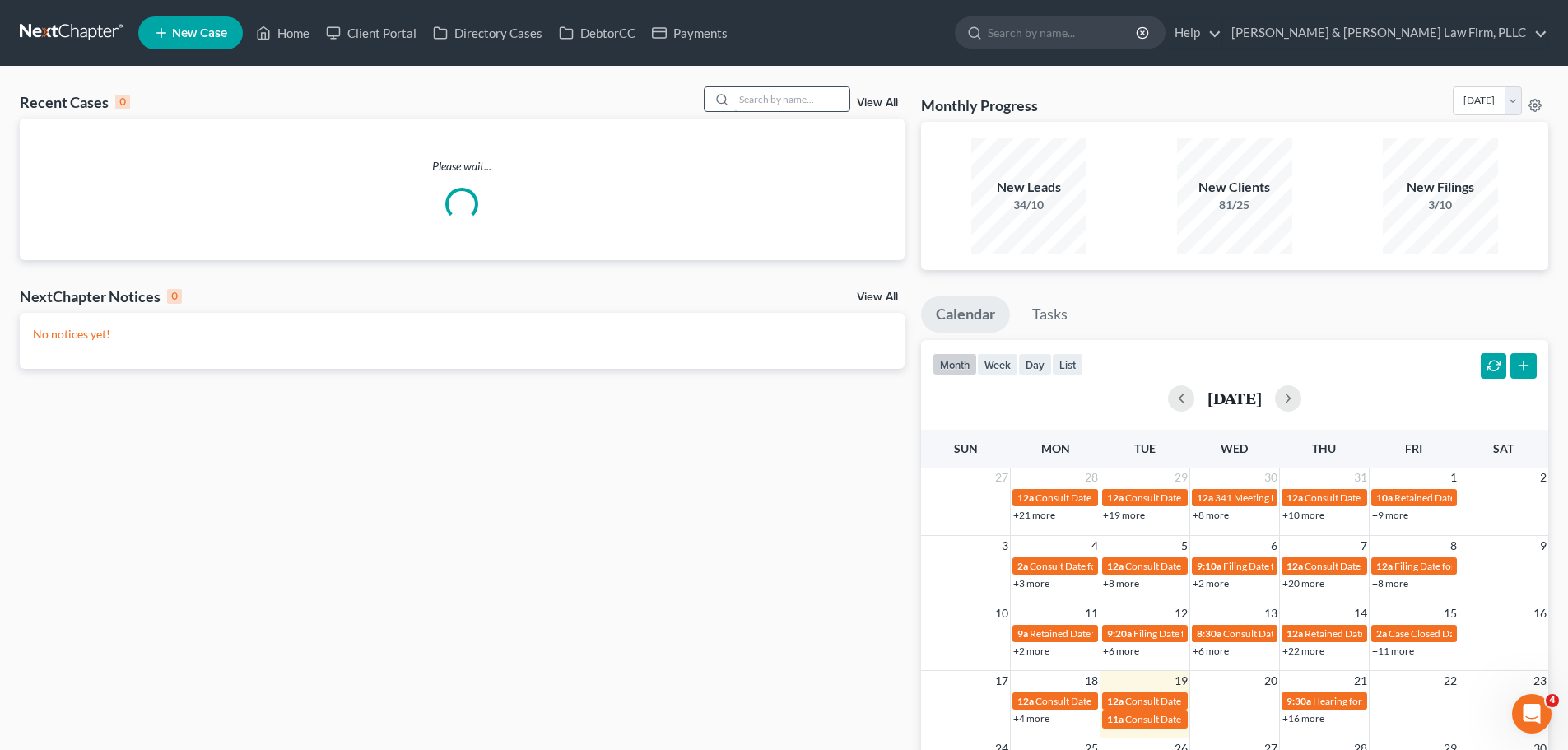
click at [821, 96] on input "search" at bounding box center [791, 99] width 115 height 24
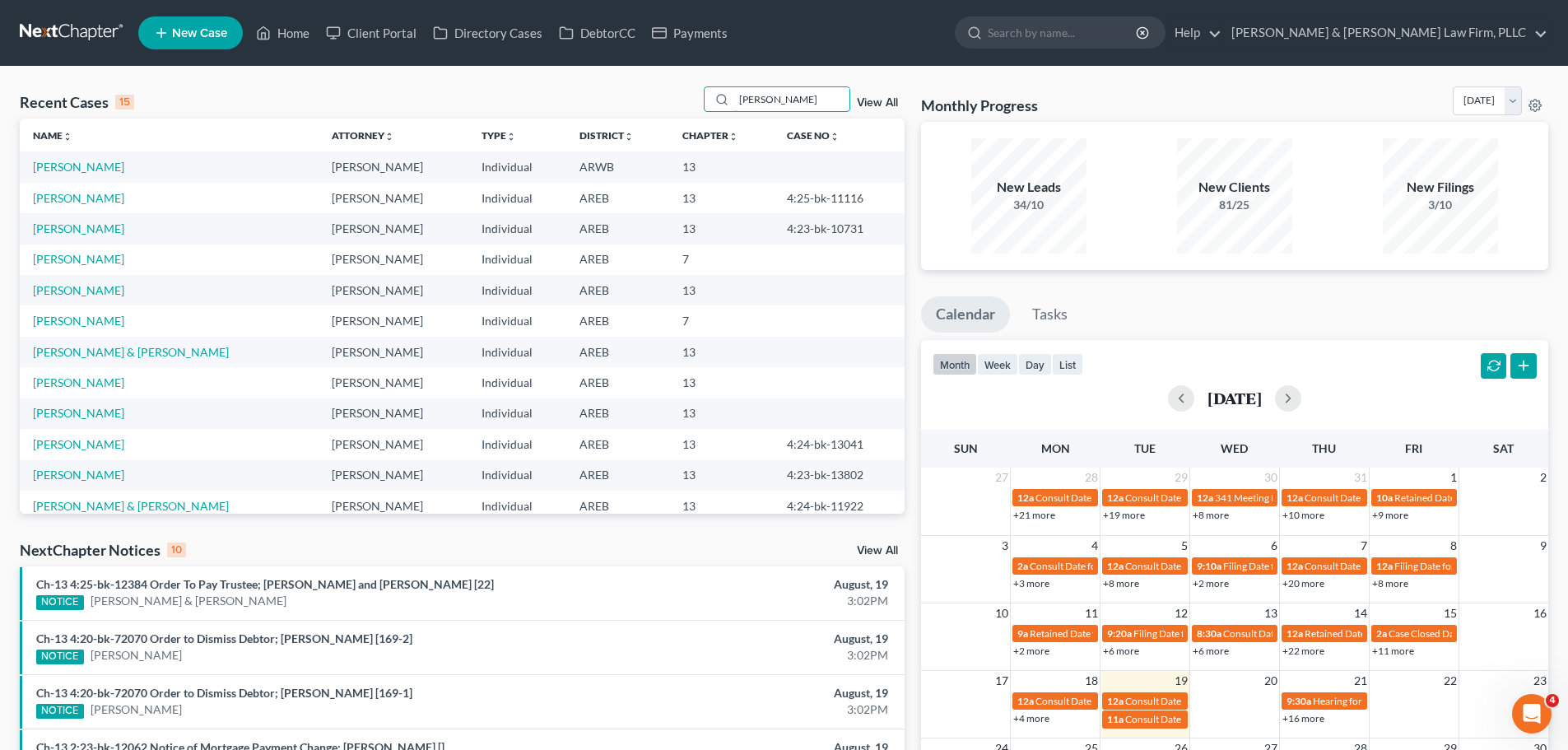
type input "[PERSON_NAME]"
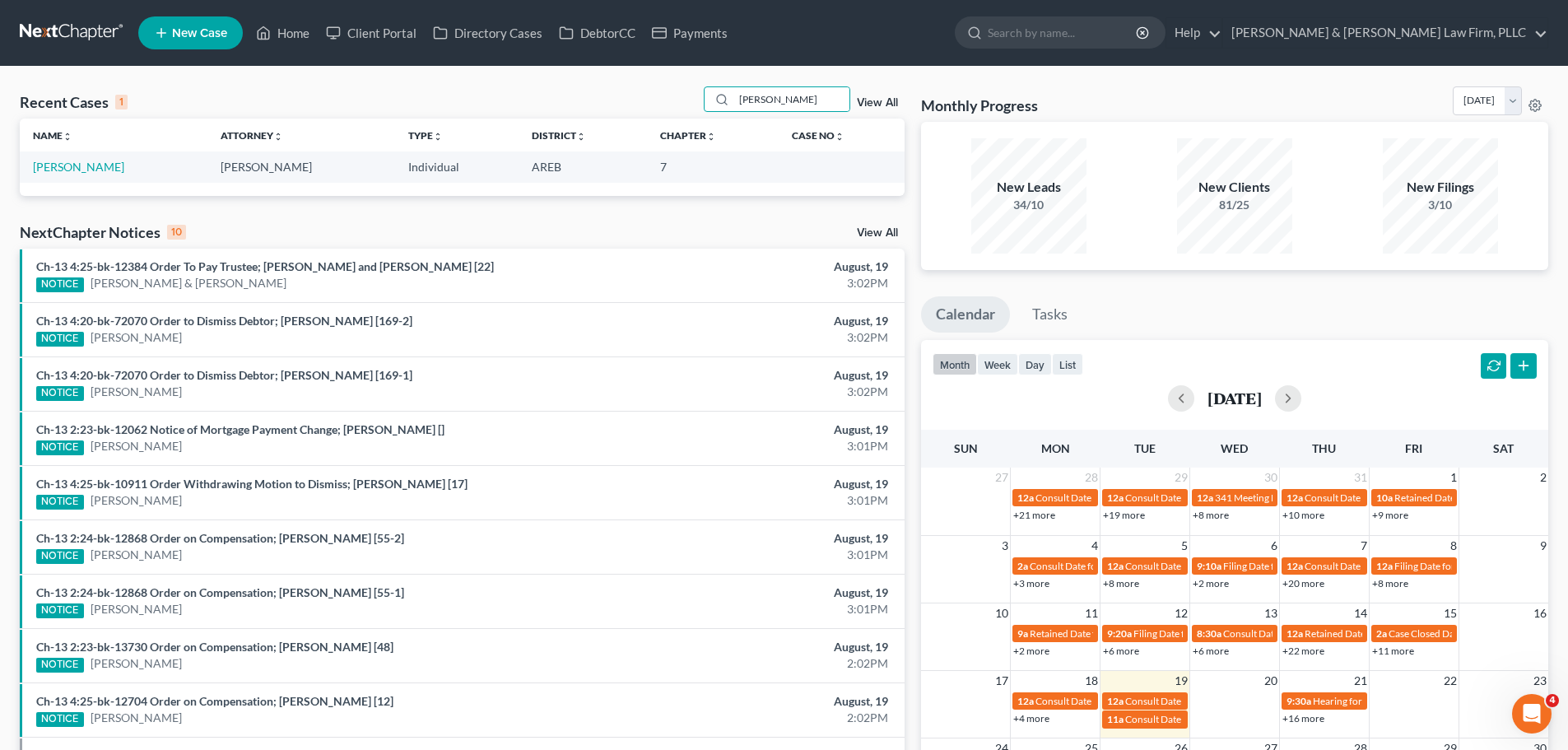
click at [73, 159] on td "[PERSON_NAME]" at bounding box center [114, 166] width 188 height 30
click at [84, 163] on link "[PERSON_NAME]" at bounding box center [78, 167] width 91 height 14
select select "6"
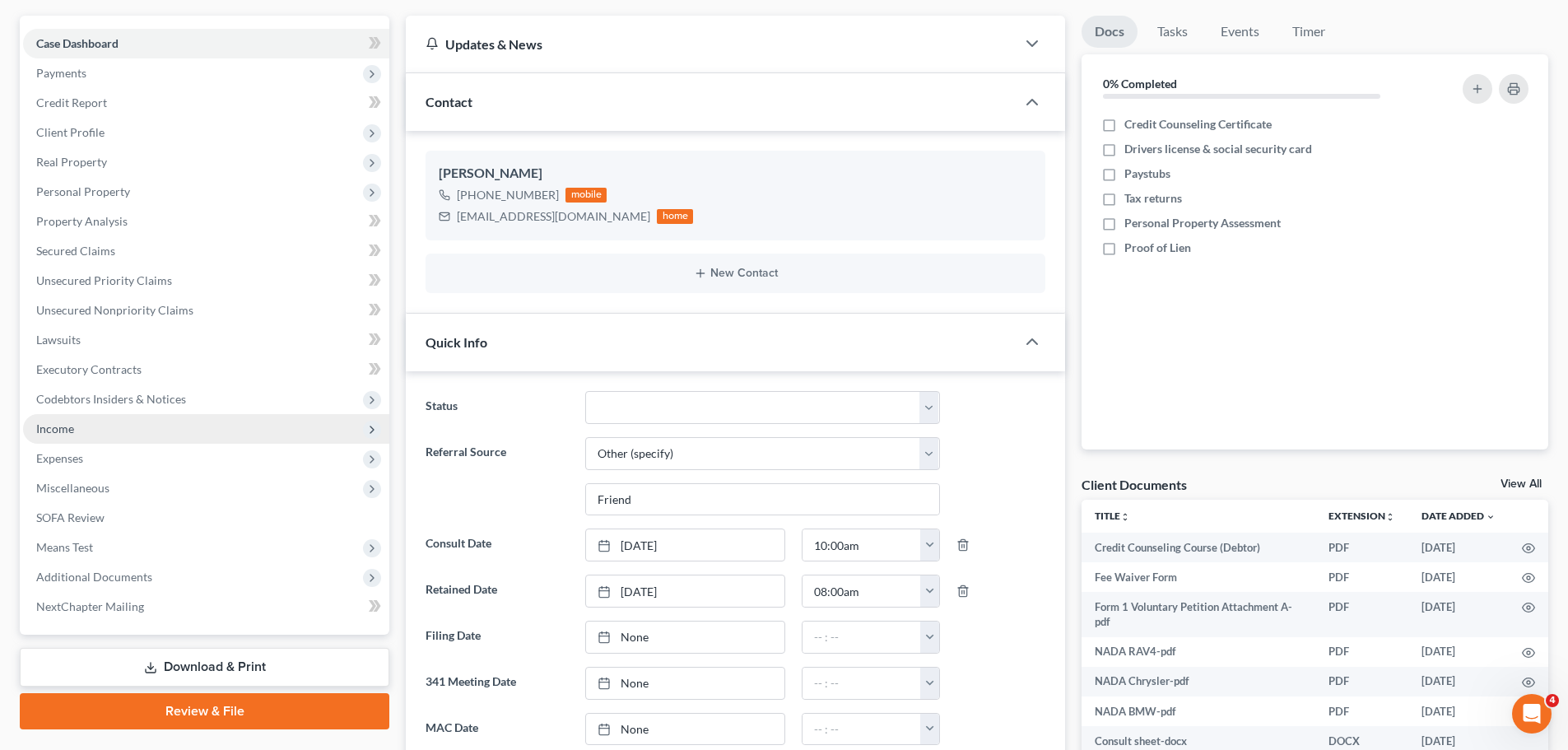
scroll to position [165, 0]
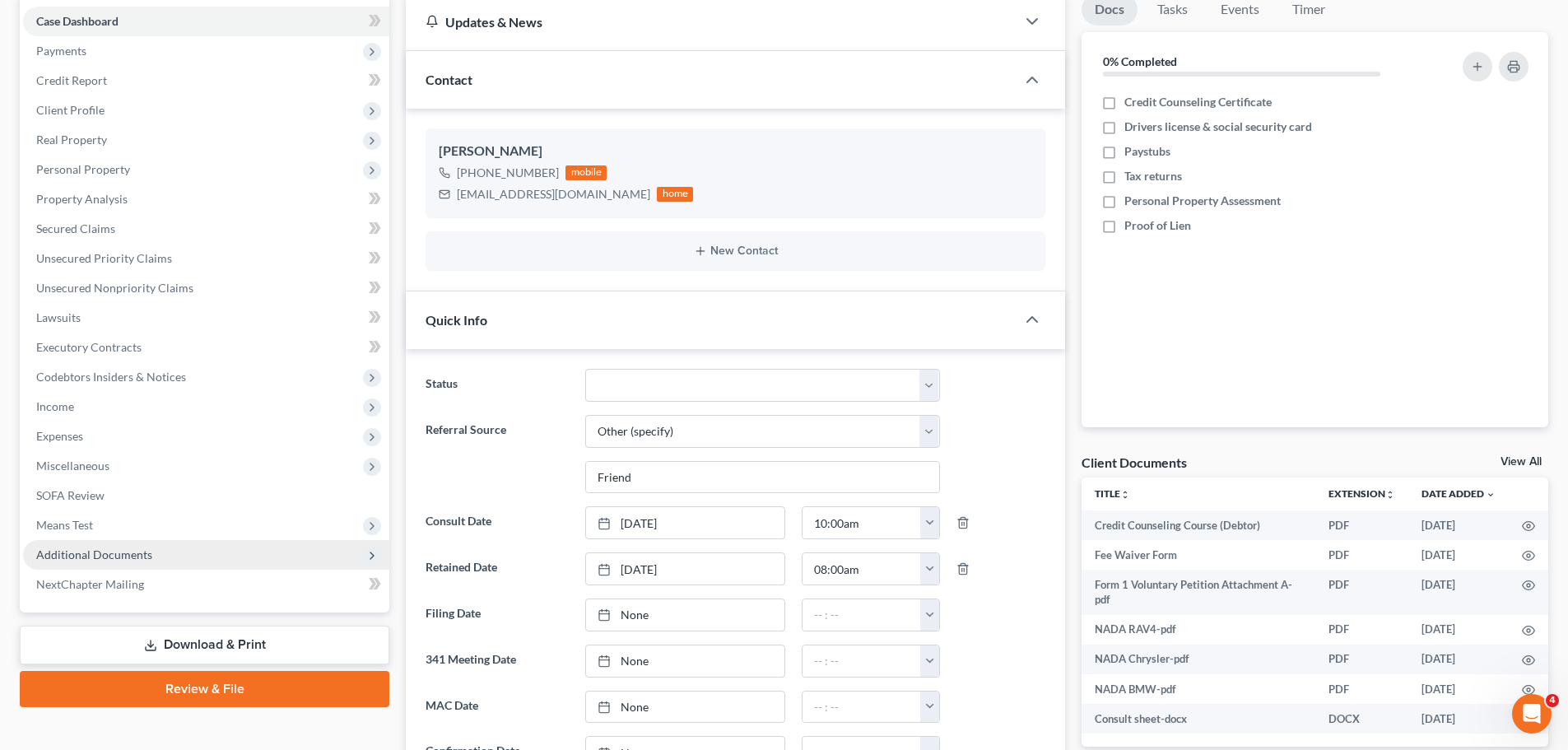
click at [114, 549] on span "Additional Documents" at bounding box center [94, 554] width 116 height 14
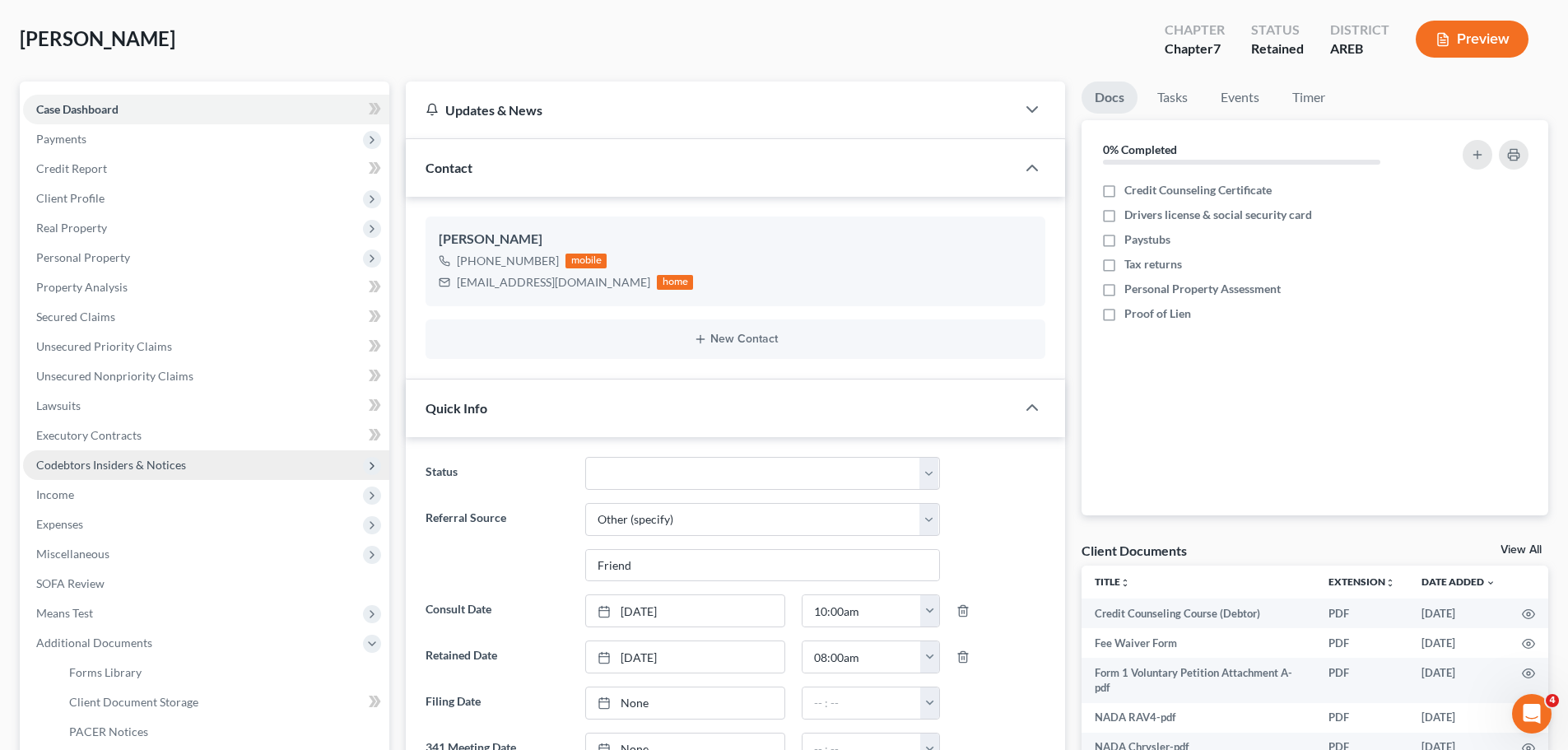
scroll to position [0, 0]
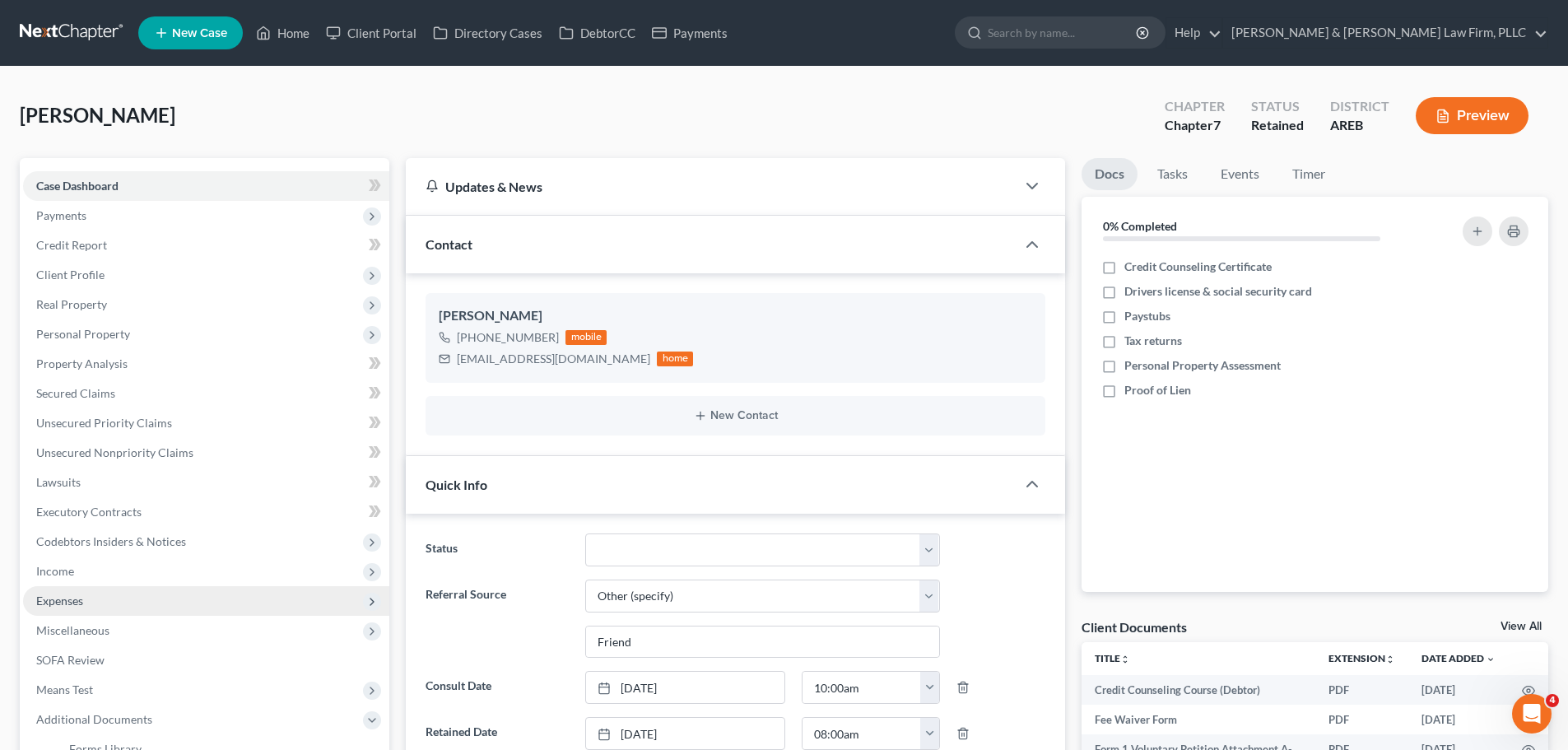
drag, startPoint x: 77, startPoint y: 598, endPoint x: 78, endPoint y: 587, distance: 11.6
click at [77, 598] on span "Expenses" at bounding box center [59, 600] width 47 height 14
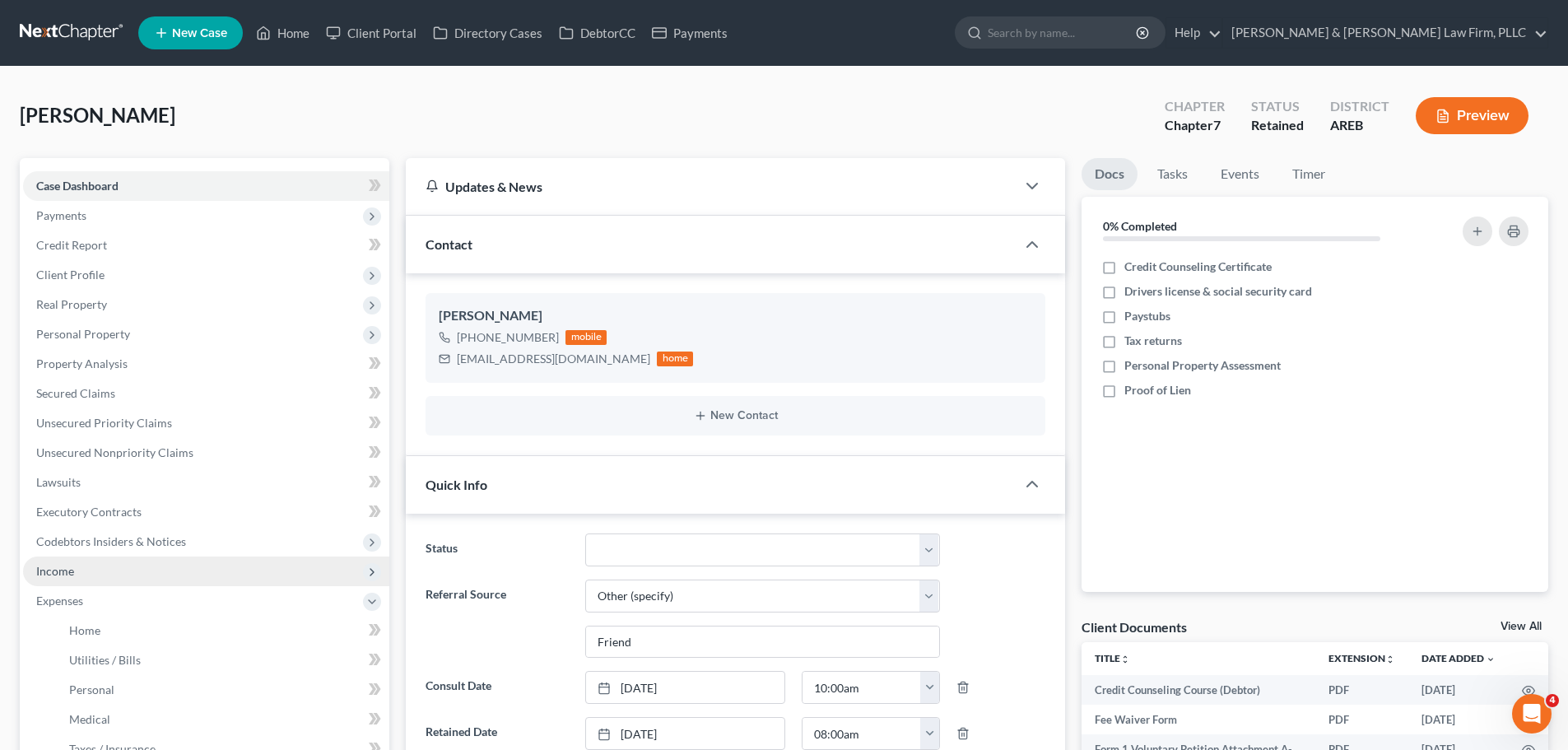
click at [79, 575] on span "Income" at bounding box center [206, 571] width 366 height 30
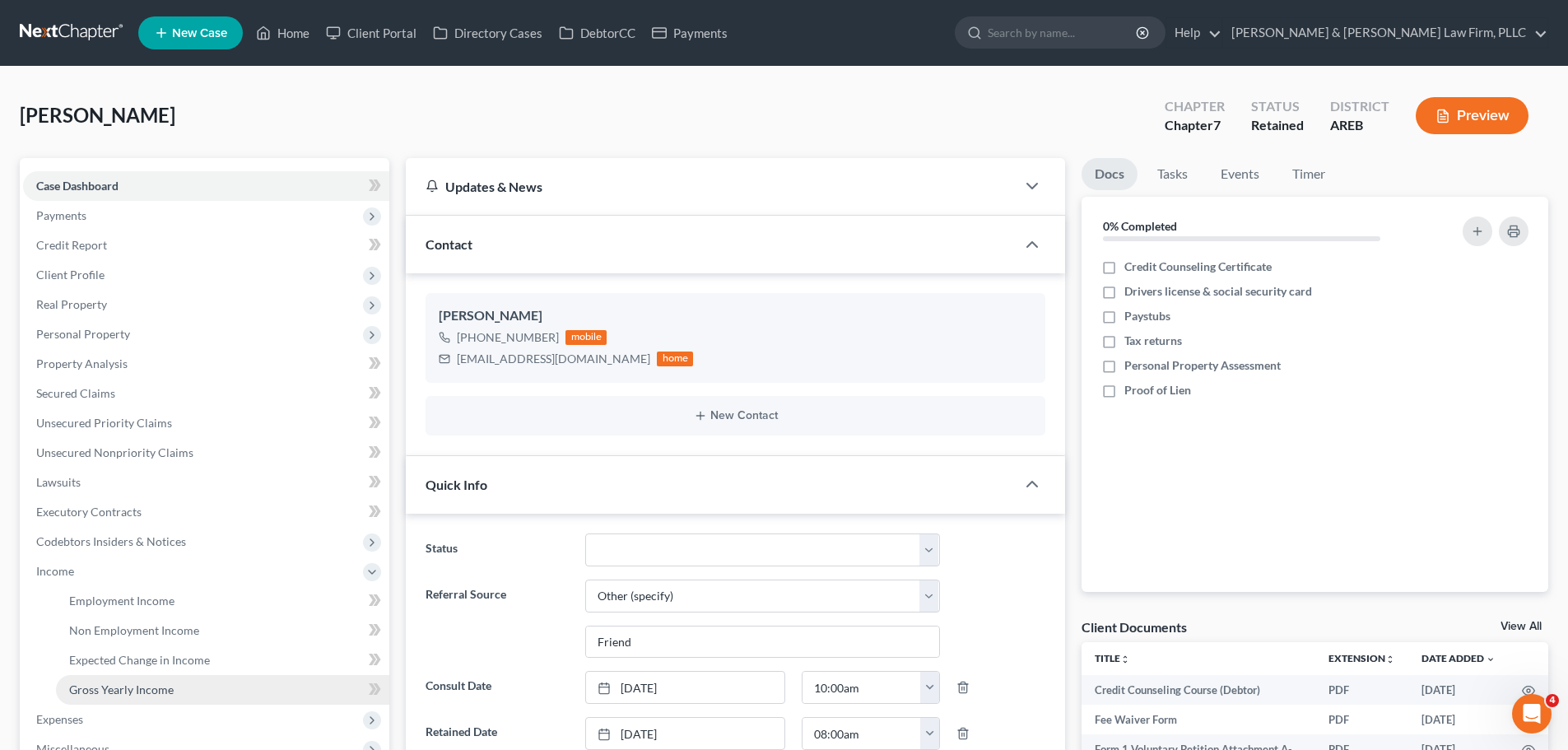
click at [180, 689] on link "Gross Yearly Income" at bounding box center [222, 690] width 333 height 30
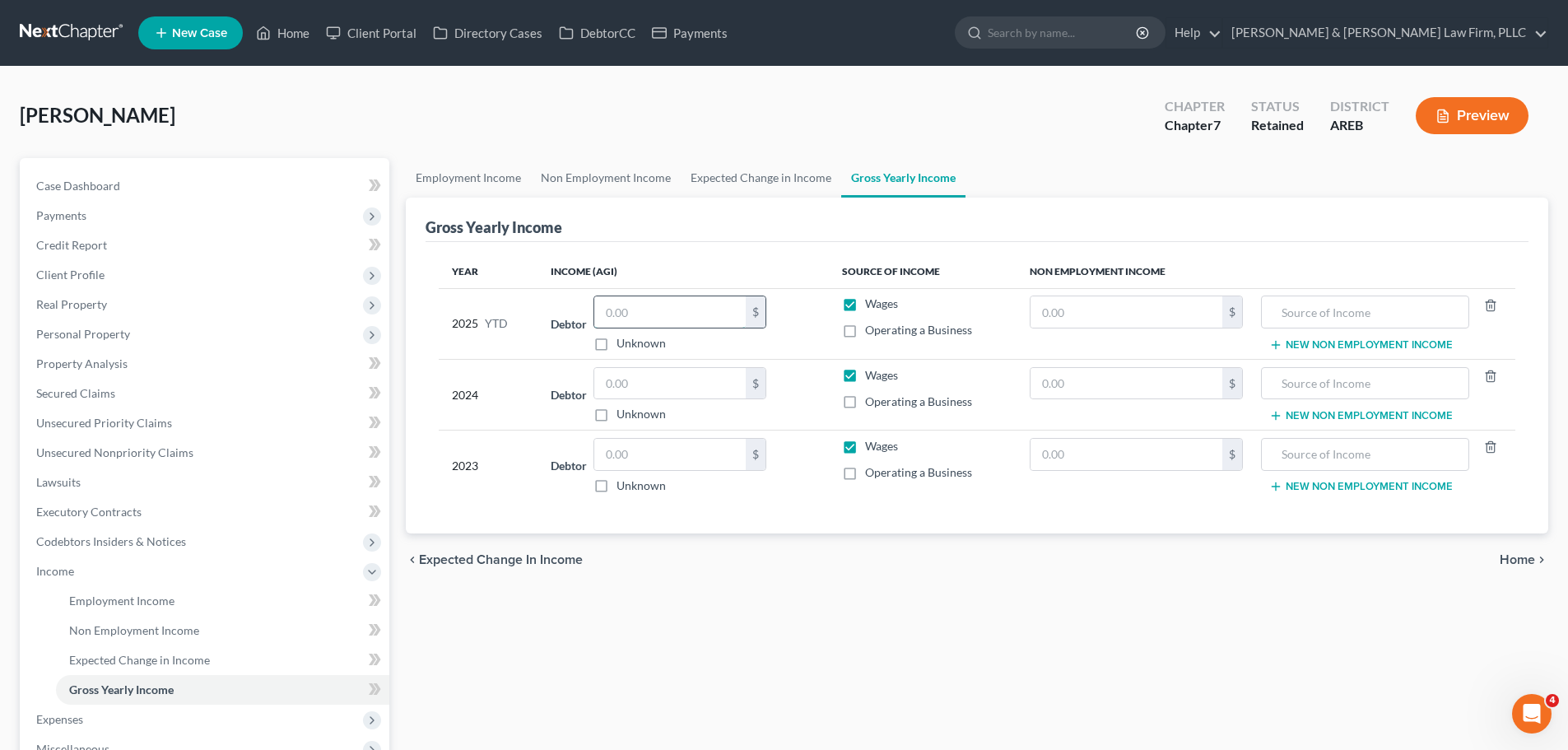
click at [708, 313] on input "text" at bounding box center [669, 311] width 151 height 31
type input "30,000"
click at [655, 391] on input "text" at bounding box center [669, 383] width 151 height 31
type input "32,000"
click at [660, 453] on input "text" at bounding box center [669, 454] width 151 height 31
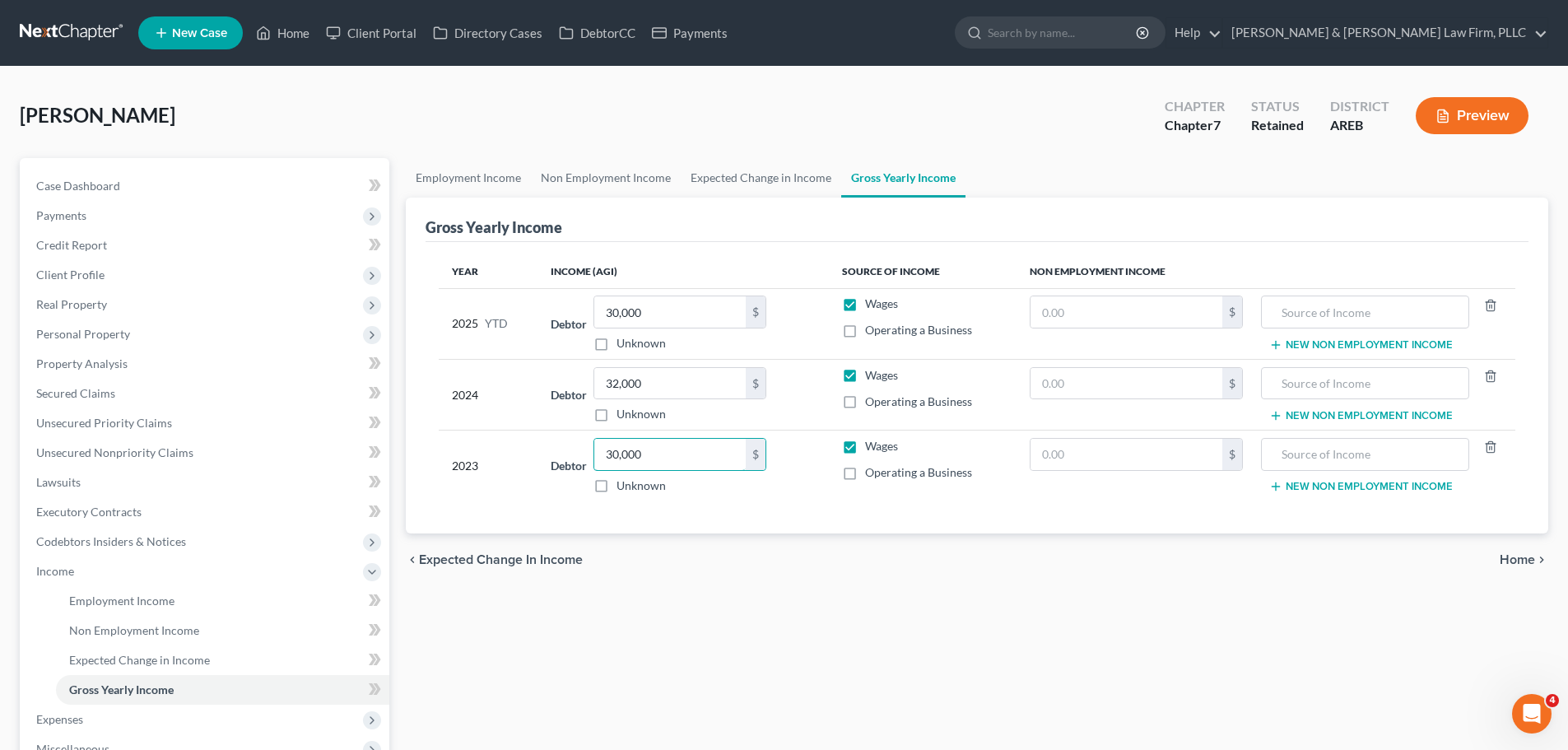
type input "30,000"
click at [1520, 560] on span "Home" at bounding box center [1517, 559] width 35 height 13
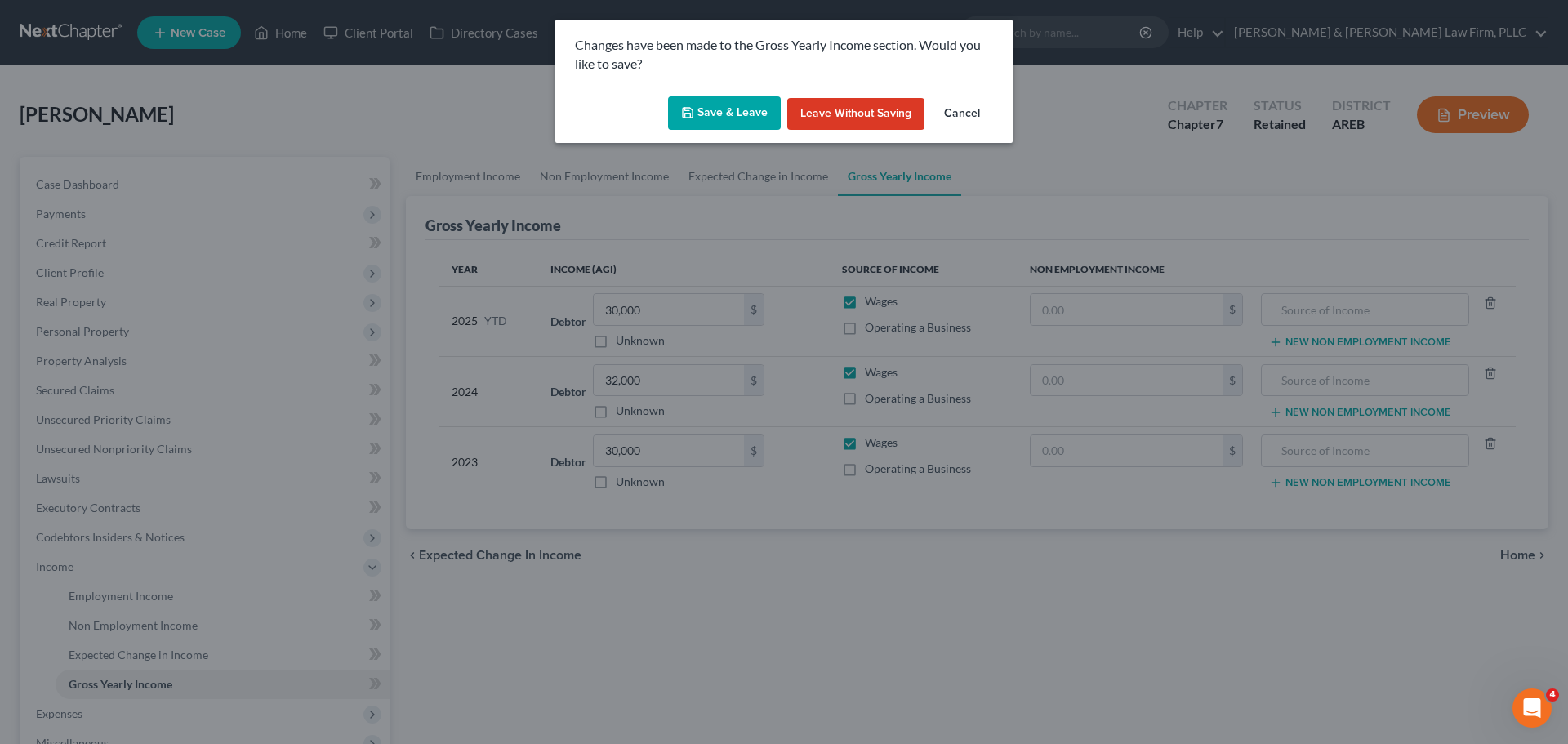
click at [740, 116] on button "Save & Leave" at bounding box center [724, 113] width 113 height 35
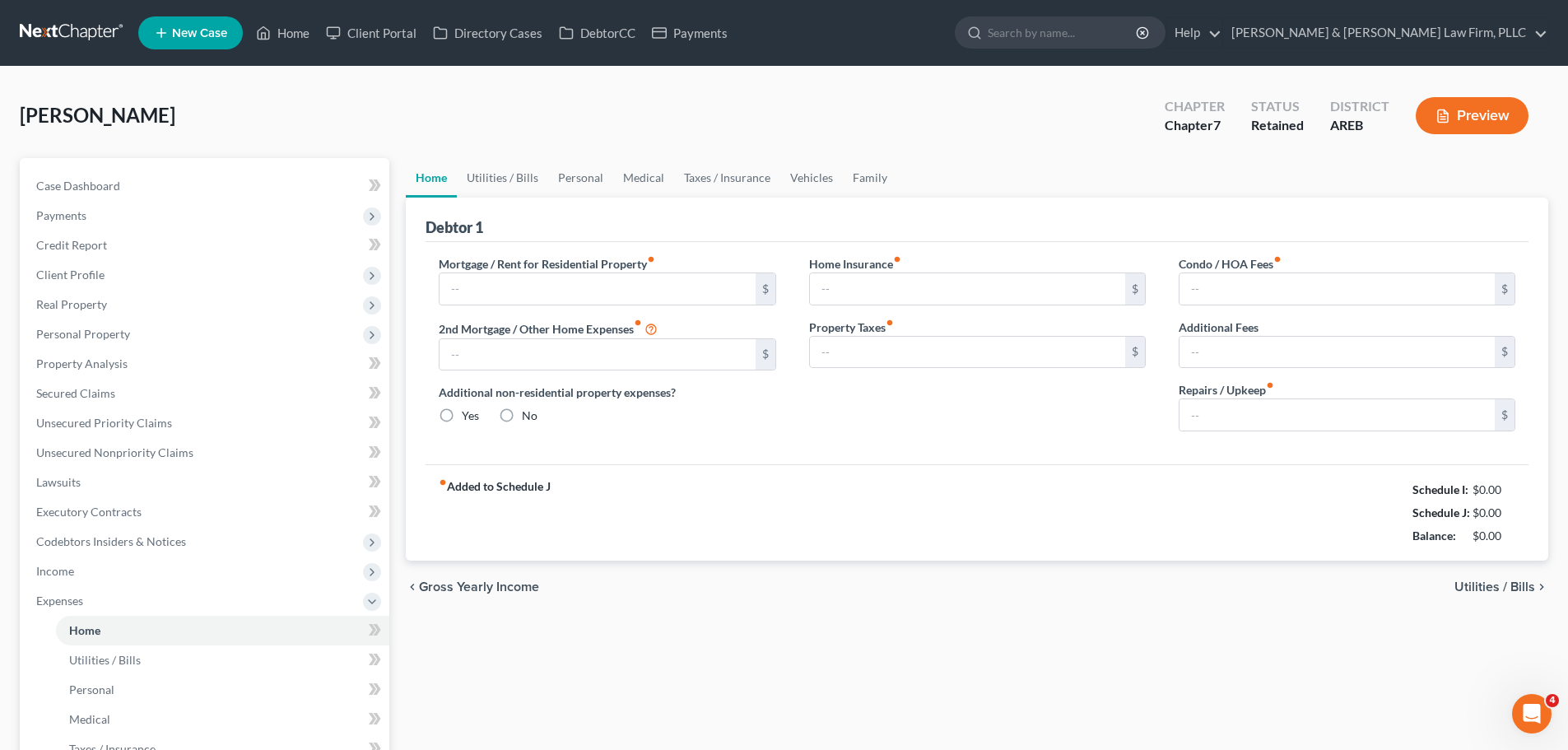
type input "1,250.00"
type input "0.00"
radio input "true"
type input "0.00"
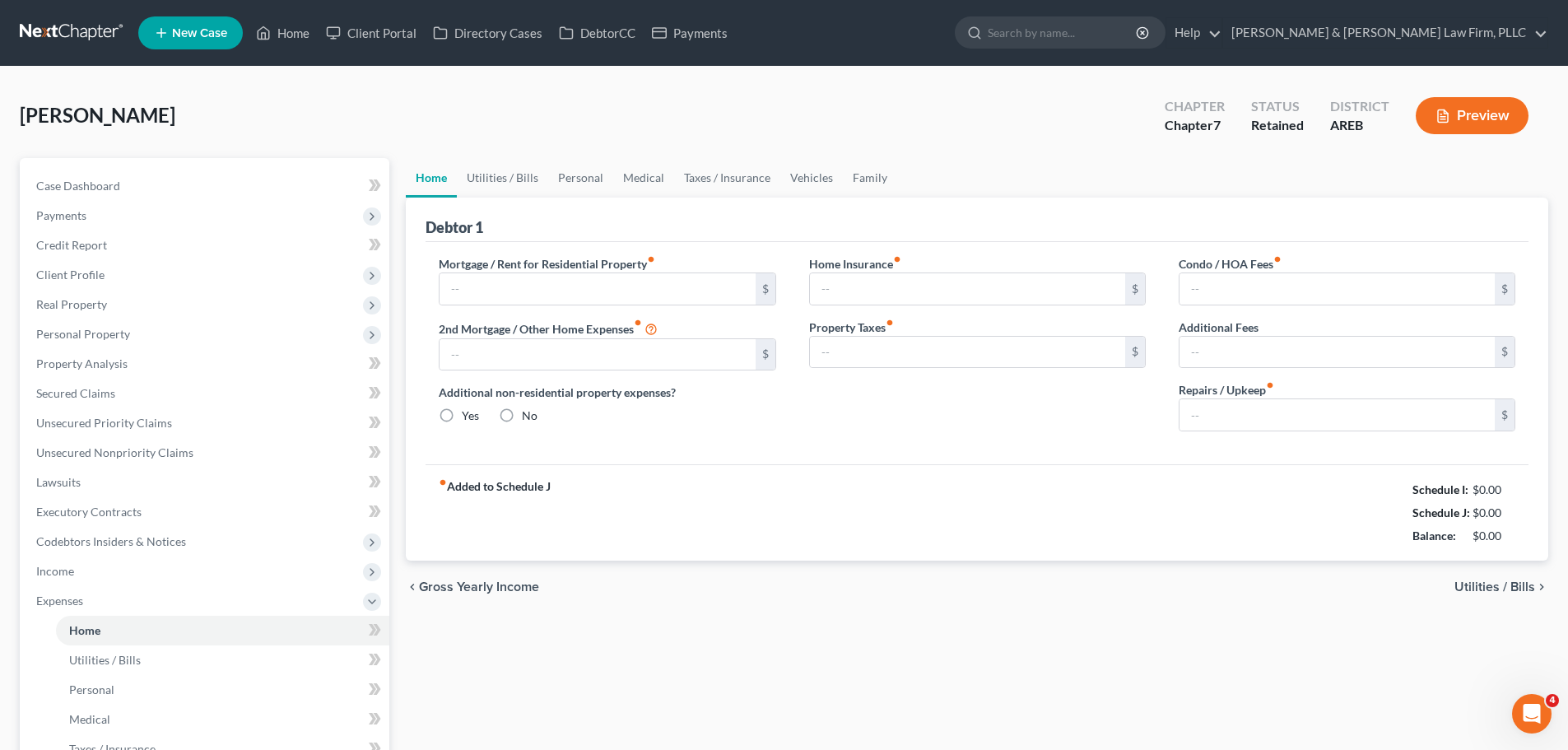
type input "0.00"
click at [271, 34] on icon at bounding box center [263, 33] width 15 height 20
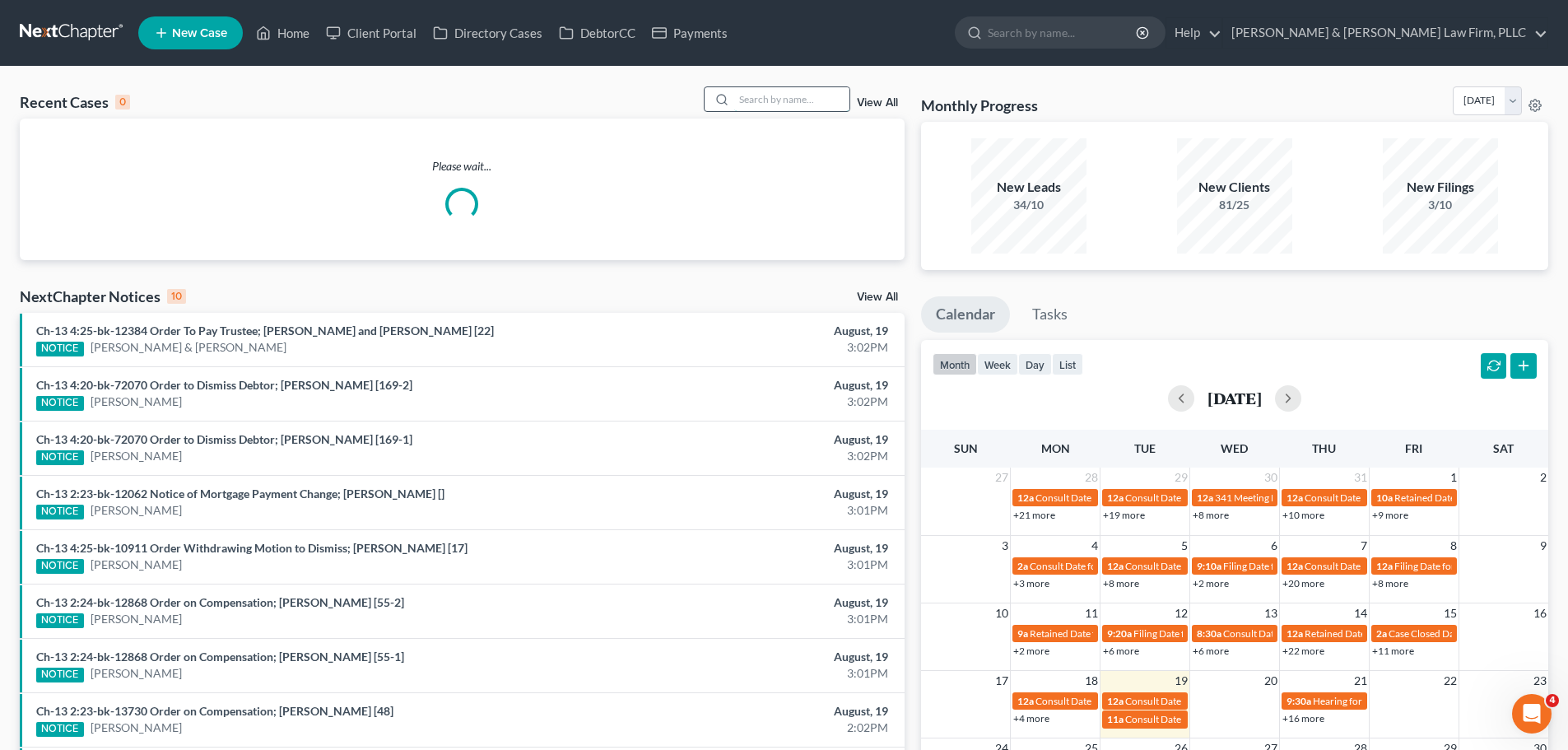
click at [803, 103] on input "search" at bounding box center [791, 99] width 115 height 24
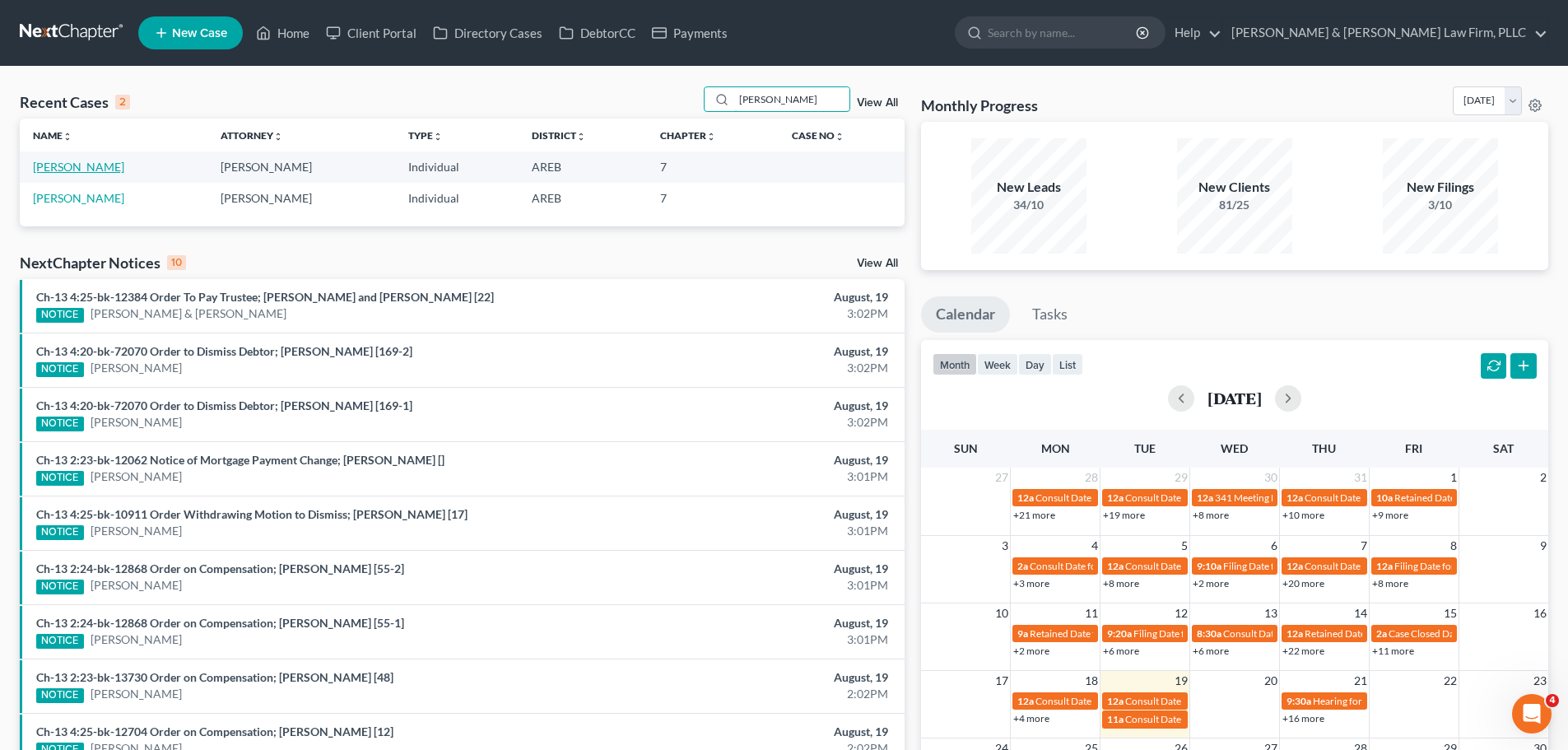
type input "[PERSON_NAME]"
click at [80, 162] on link "[PERSON_NAME]" at bounding box center [78, 167] width 91 height 14
select select "2"
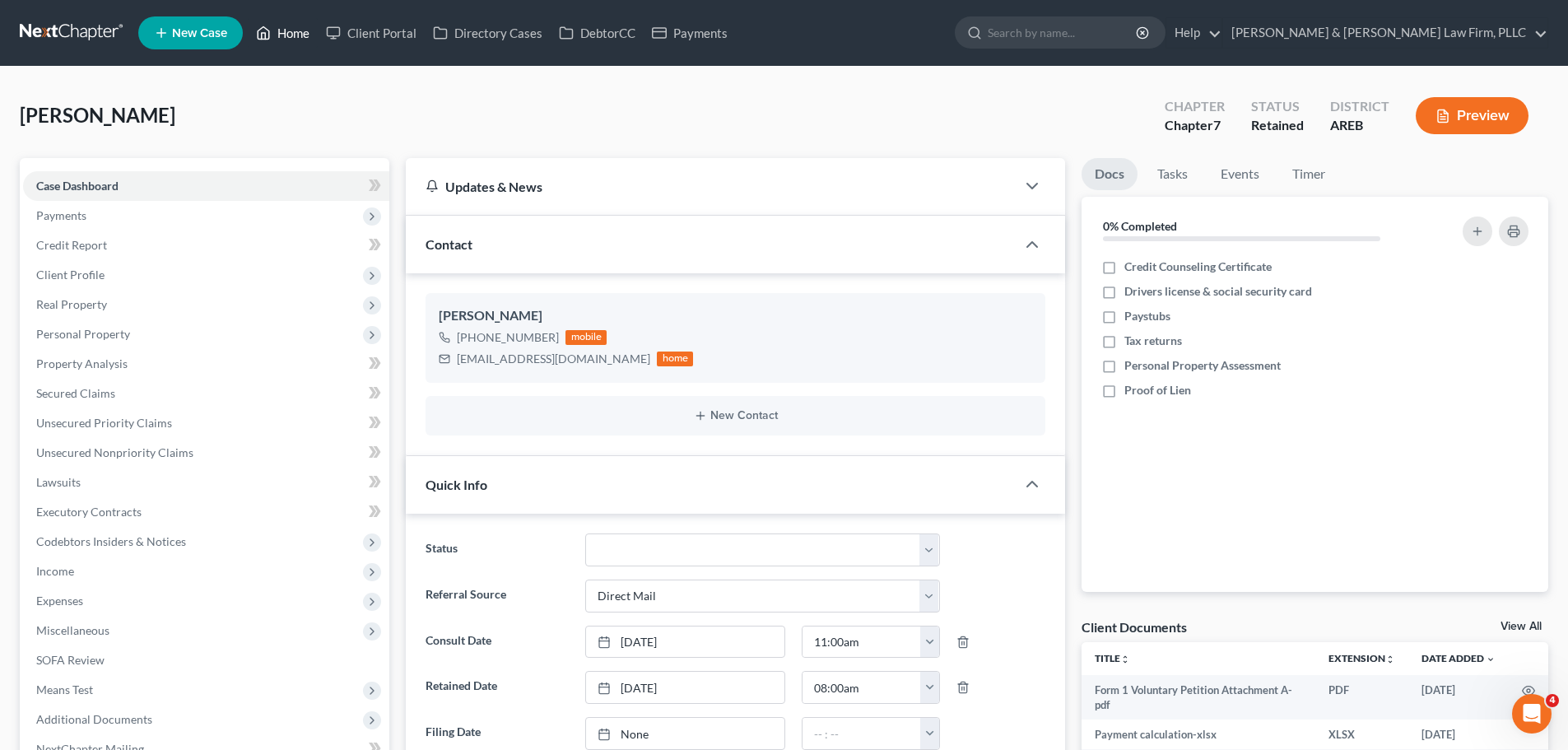
click at [303, 33] on link "Home" at bounding box center [283, 33] width 70 height 30
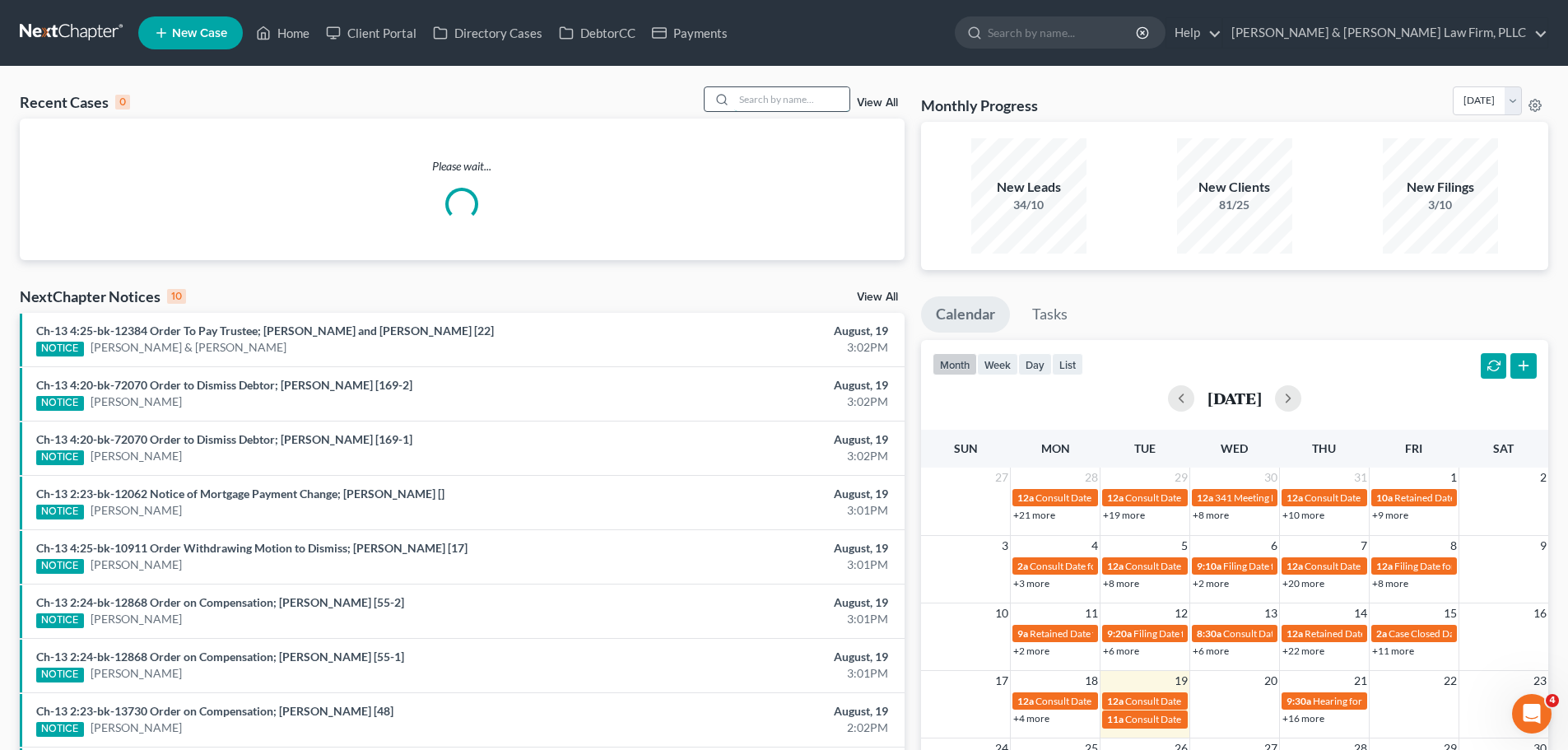
click at [792, 108] on input "search" at bounding box center [791, 99] width 115 height 24
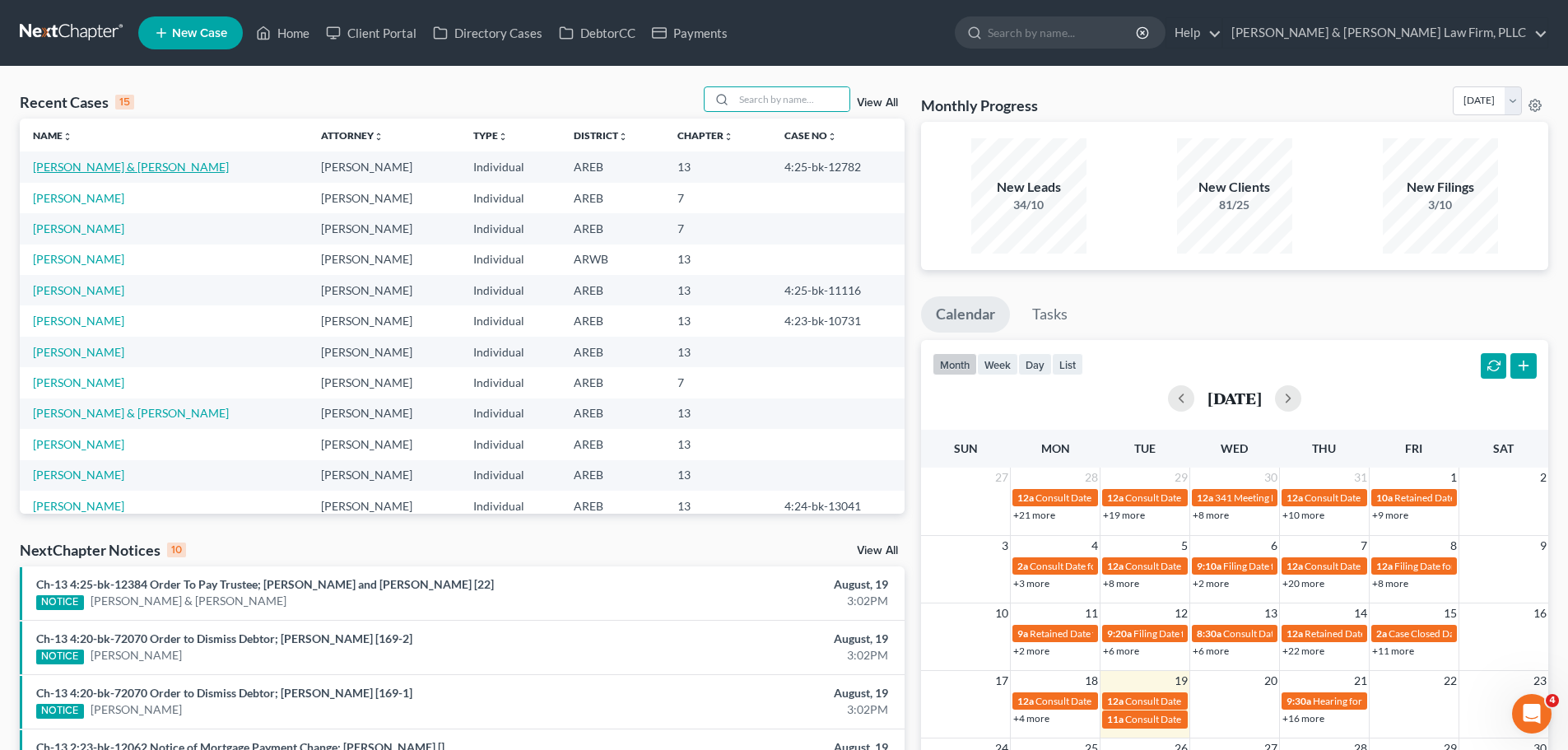
click at [146, 170] on link "[PERSON_NAME] & [PERSON_NAME]" at bounding box center [131, 167] width 196 height 14
select select "2"
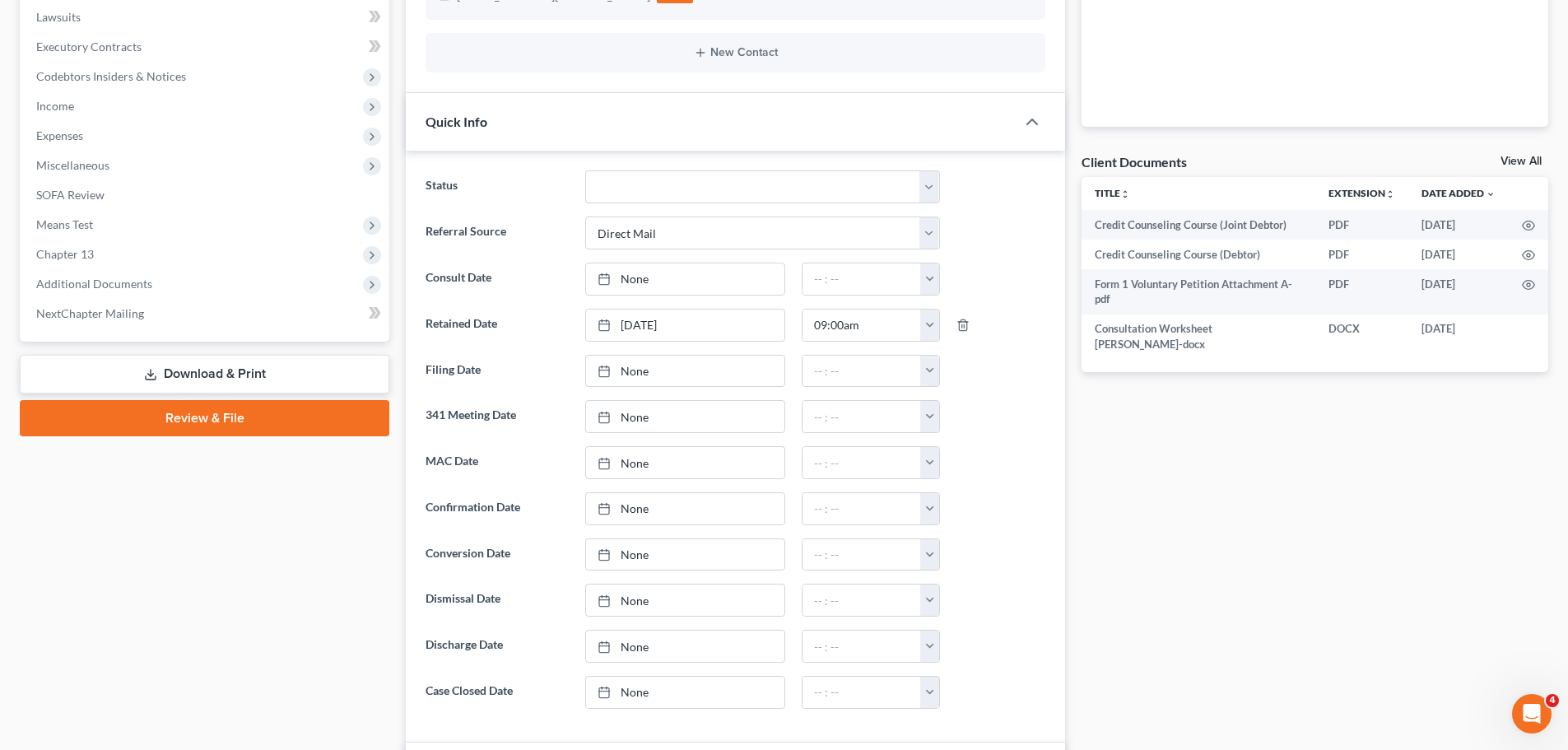
scroll to position [576, 0]
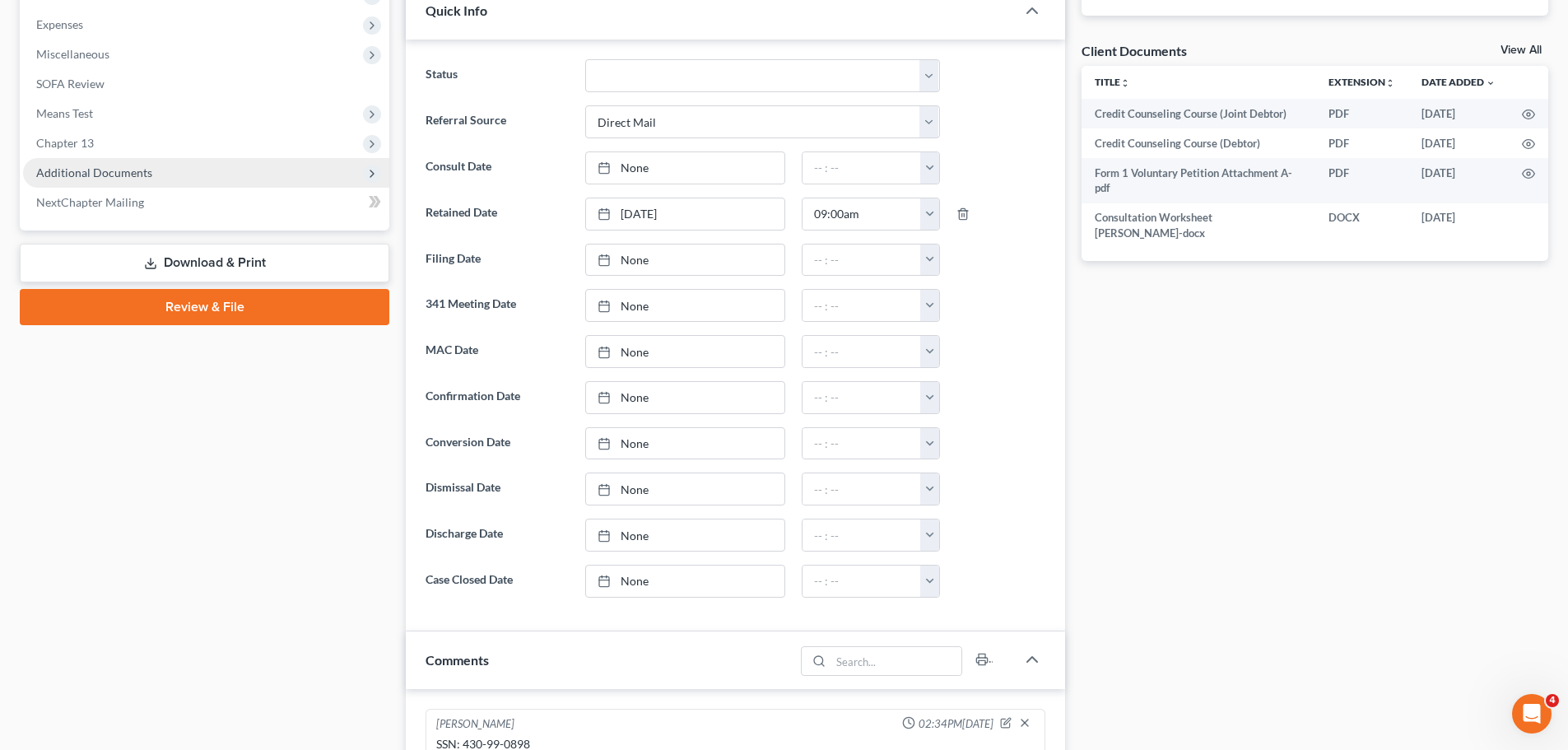
click at [109, 167] on span "Additional Documents" at bounding box center [94, 172] width 116 height 14
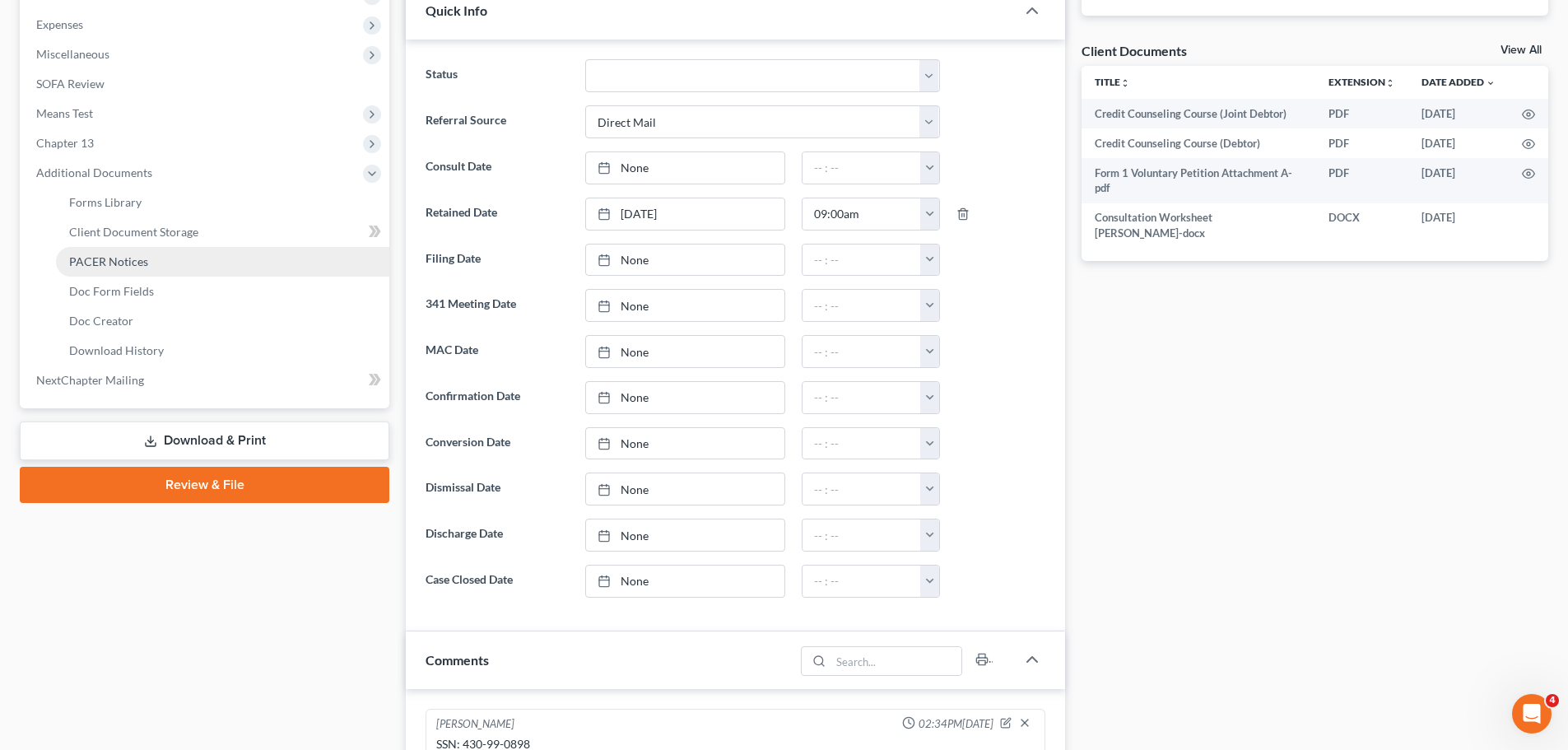
click at [165, 258] on link "PACER Notices" at bounding box center [222, 262] width 333 height 30
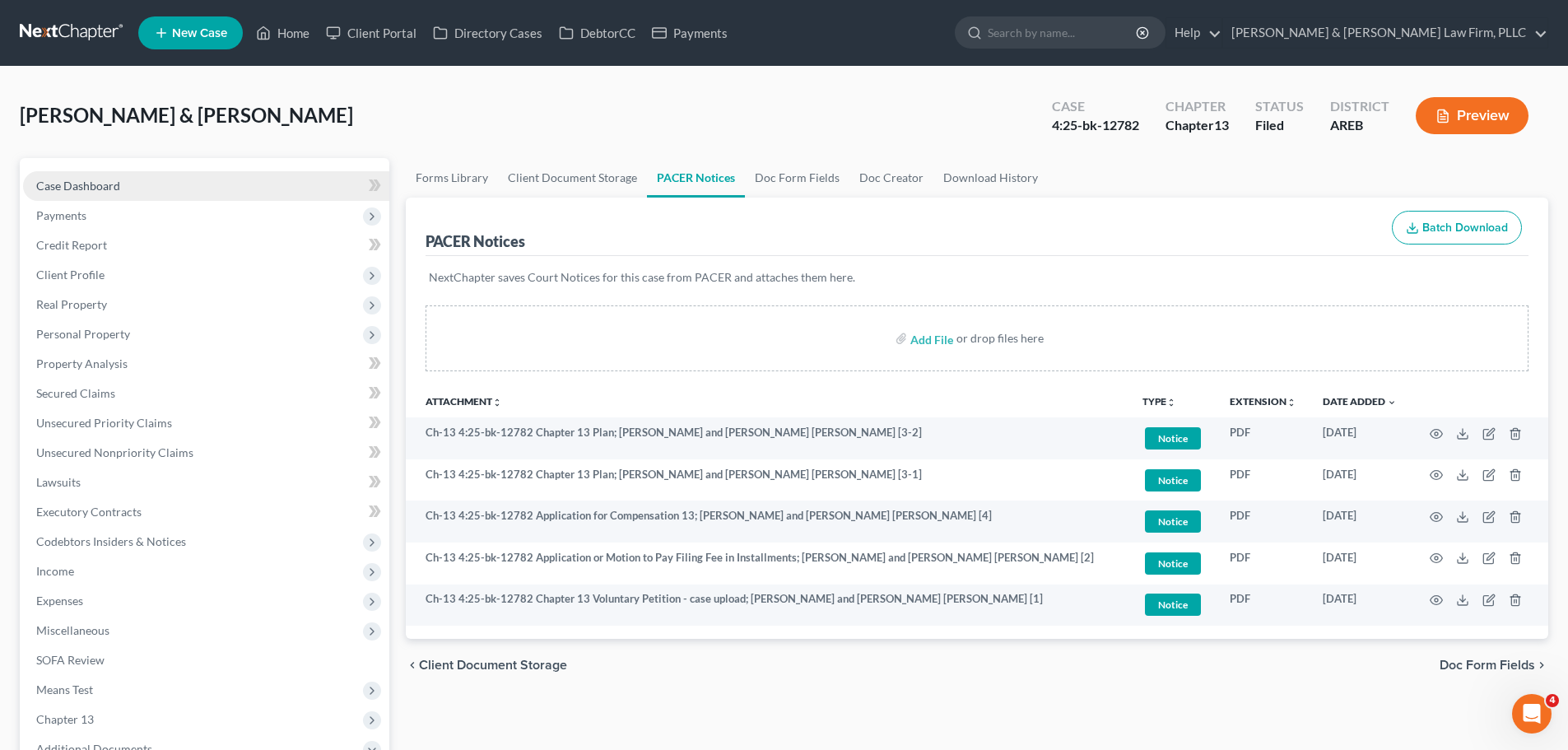
click at [163, 178] on link "Case Dashboard" at bounding box center [206, 186] width 366 height 30
select select "2"
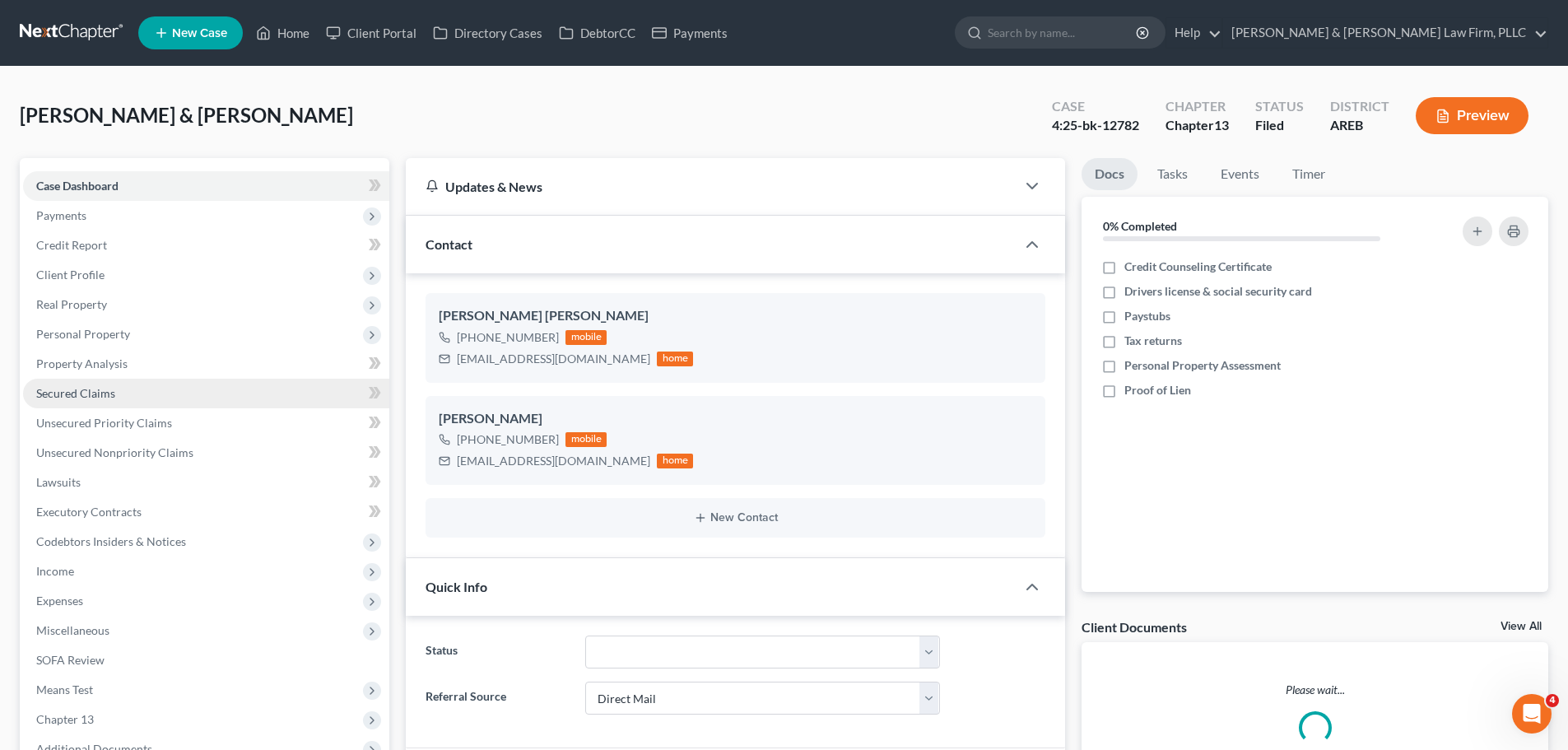
click at [105, 380] on link "Secured Claims" at bounding box center [206, 394] width 366 height 30
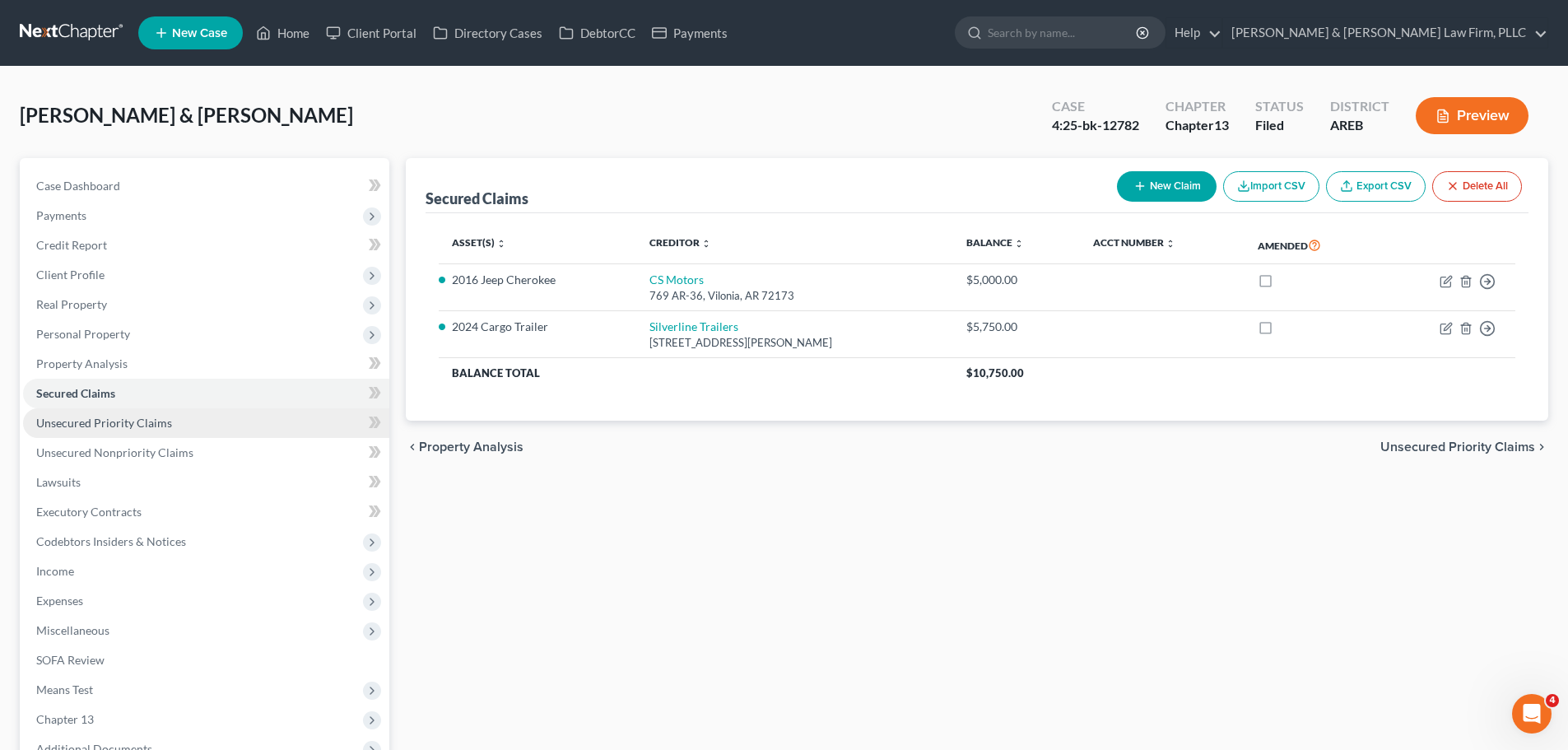
click at [149, 421] on span "Unsecured Priority Claims" at bounding box center [104, 423] width 136 height 14
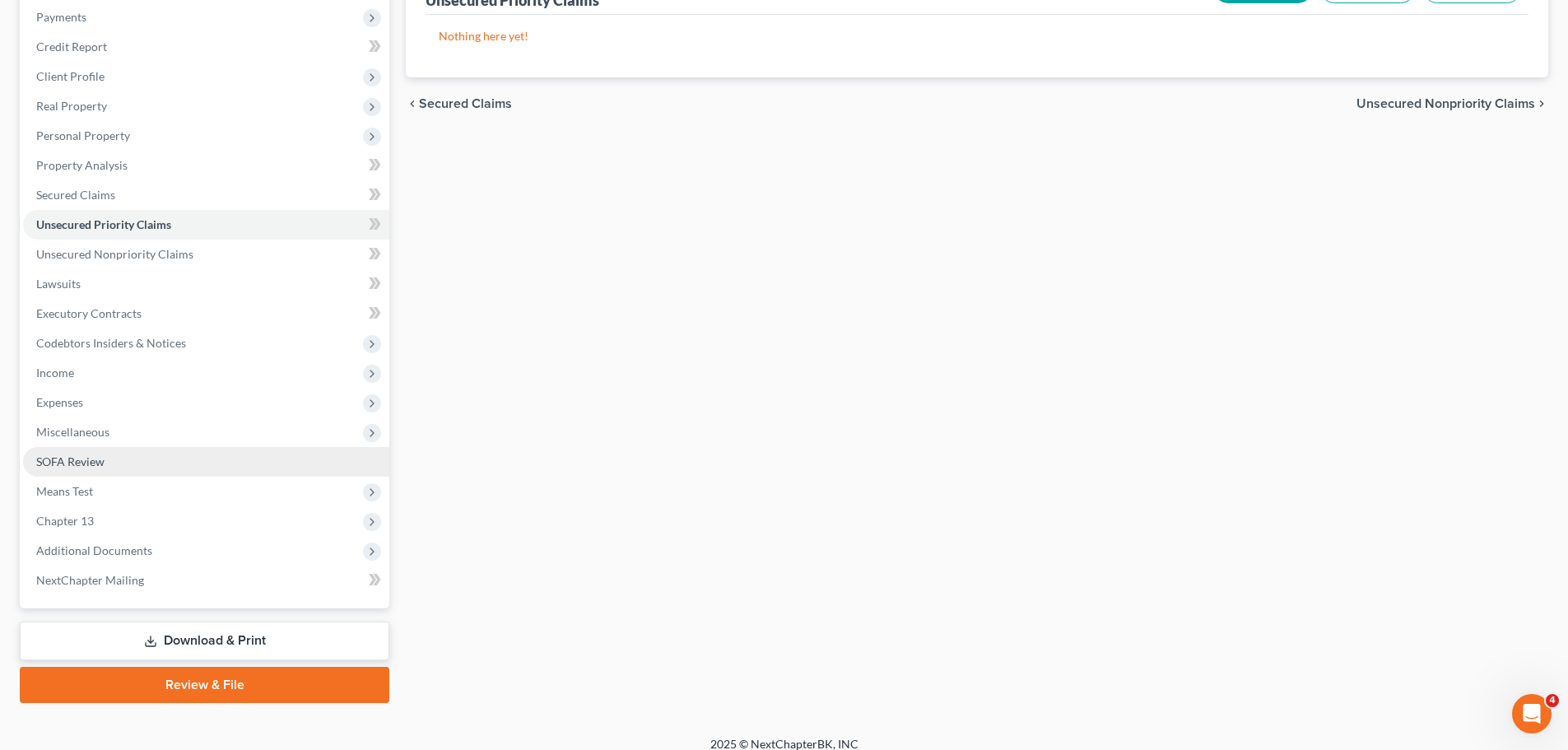
scroll to position [214, 0]
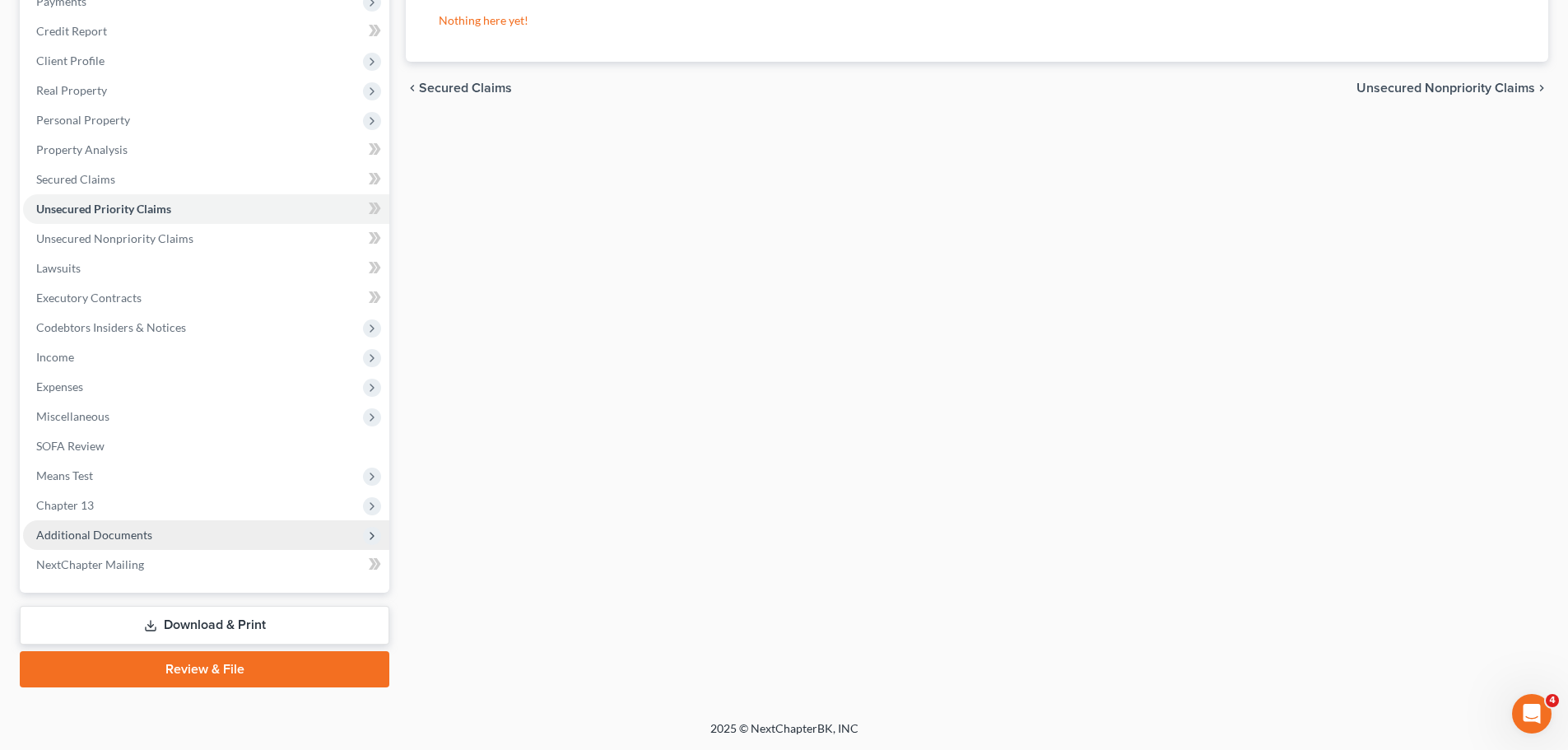
click at [139, 534] on span "Additional Documents" at bounding box center [94, 535] width 116 height 14
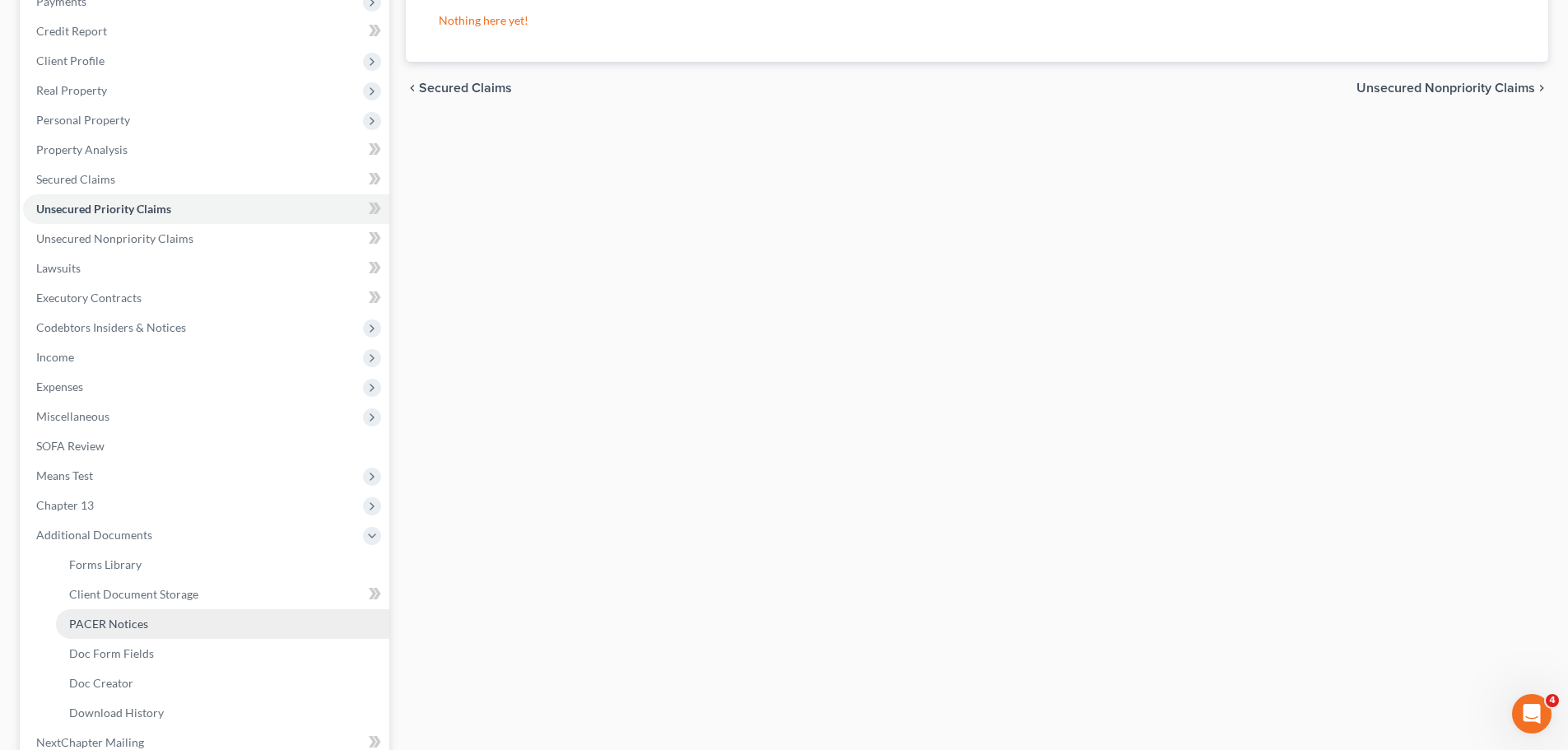
click at [140, 630] on span "PACER Notices" at bounding box center [108, 623] width 79 height 14
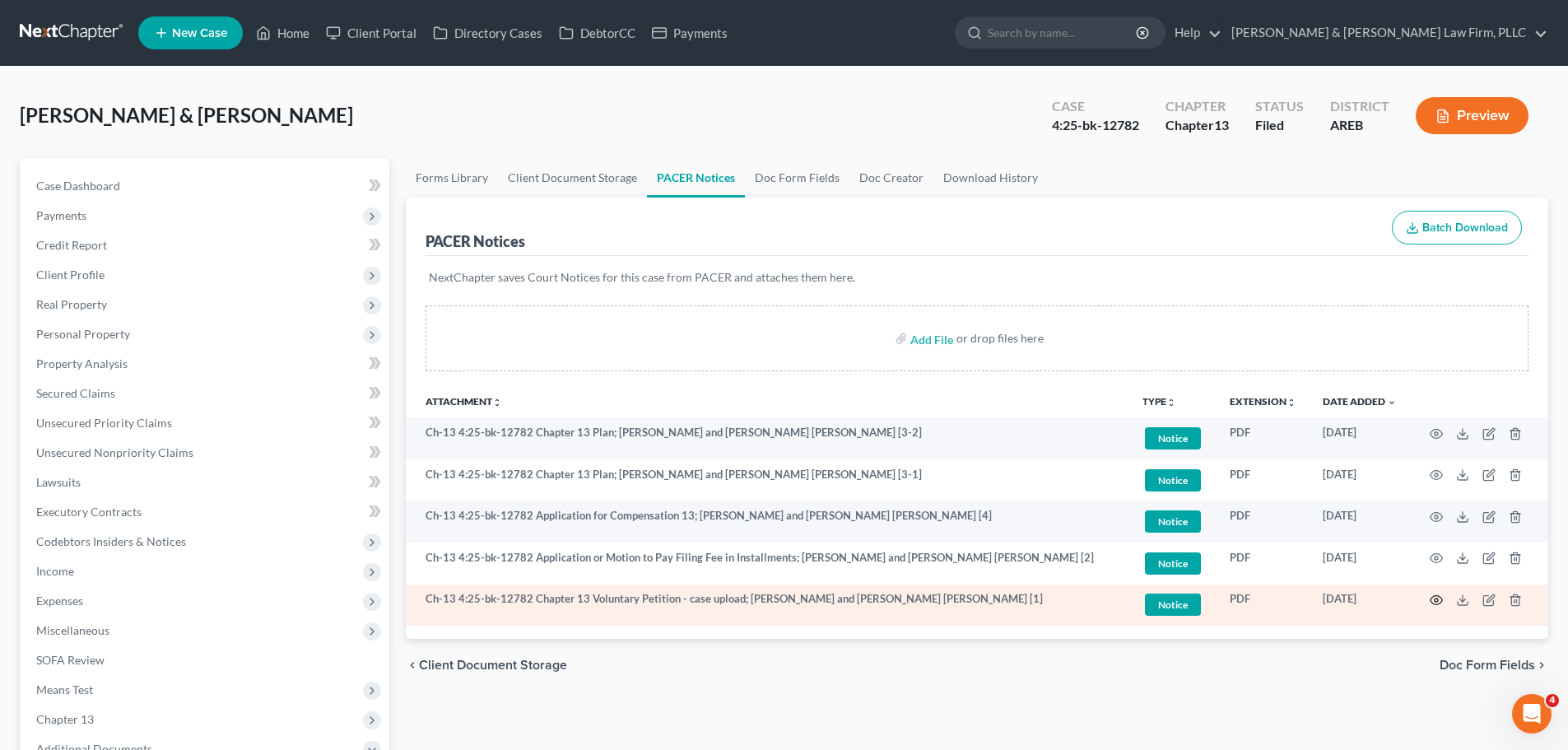
click at [1433, 597] on icon "button" at bounding box center [1436, 600] width 12 height 9
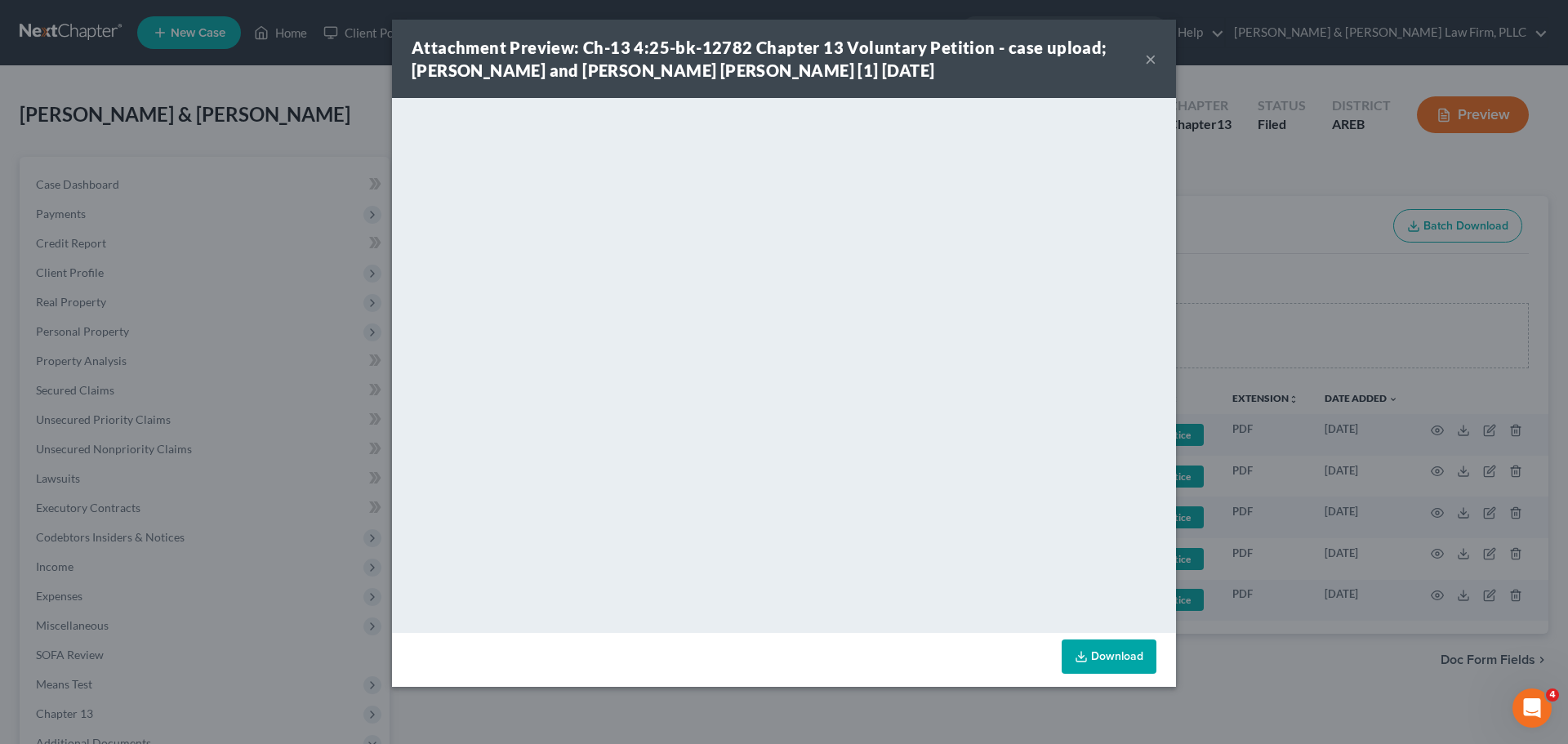
click at [1145, 62] on button "×" at bounding box center [1151, 59] width 12 height 20
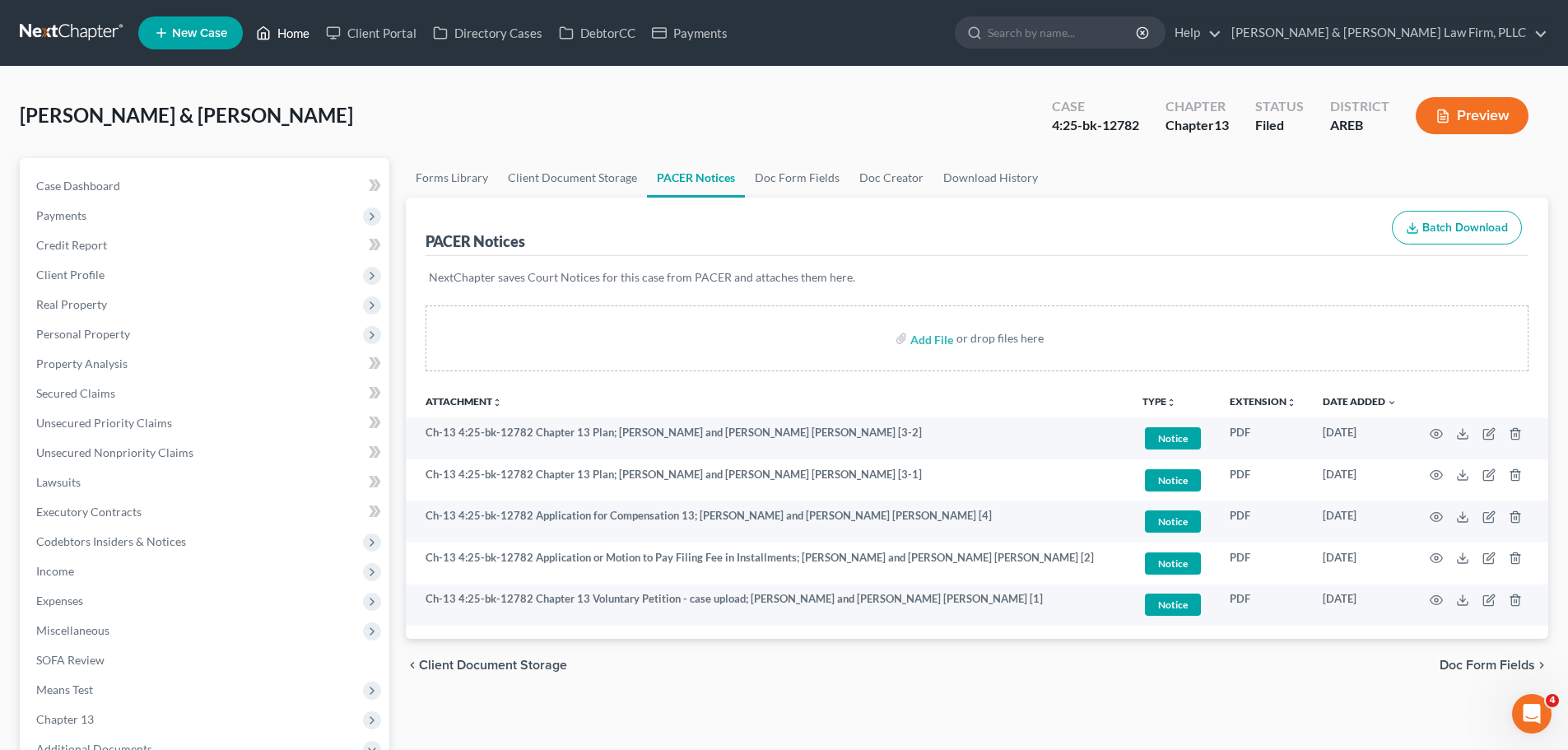
click at [257, 34] on icon at bounding box center [263, 33] width 15 height 20
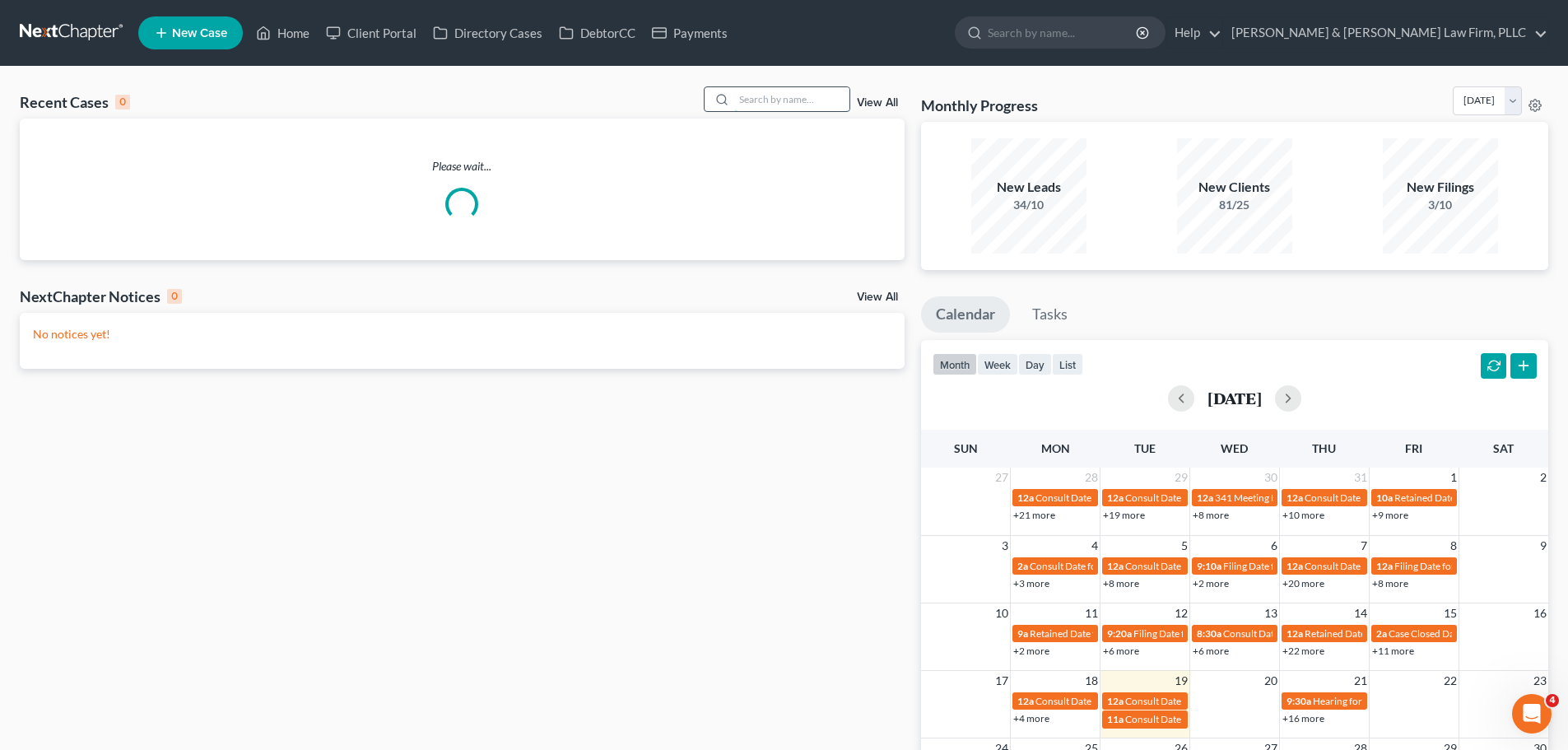
click at [789, 107] on input "search" at bounding box center [791, 99] width 115 height 24
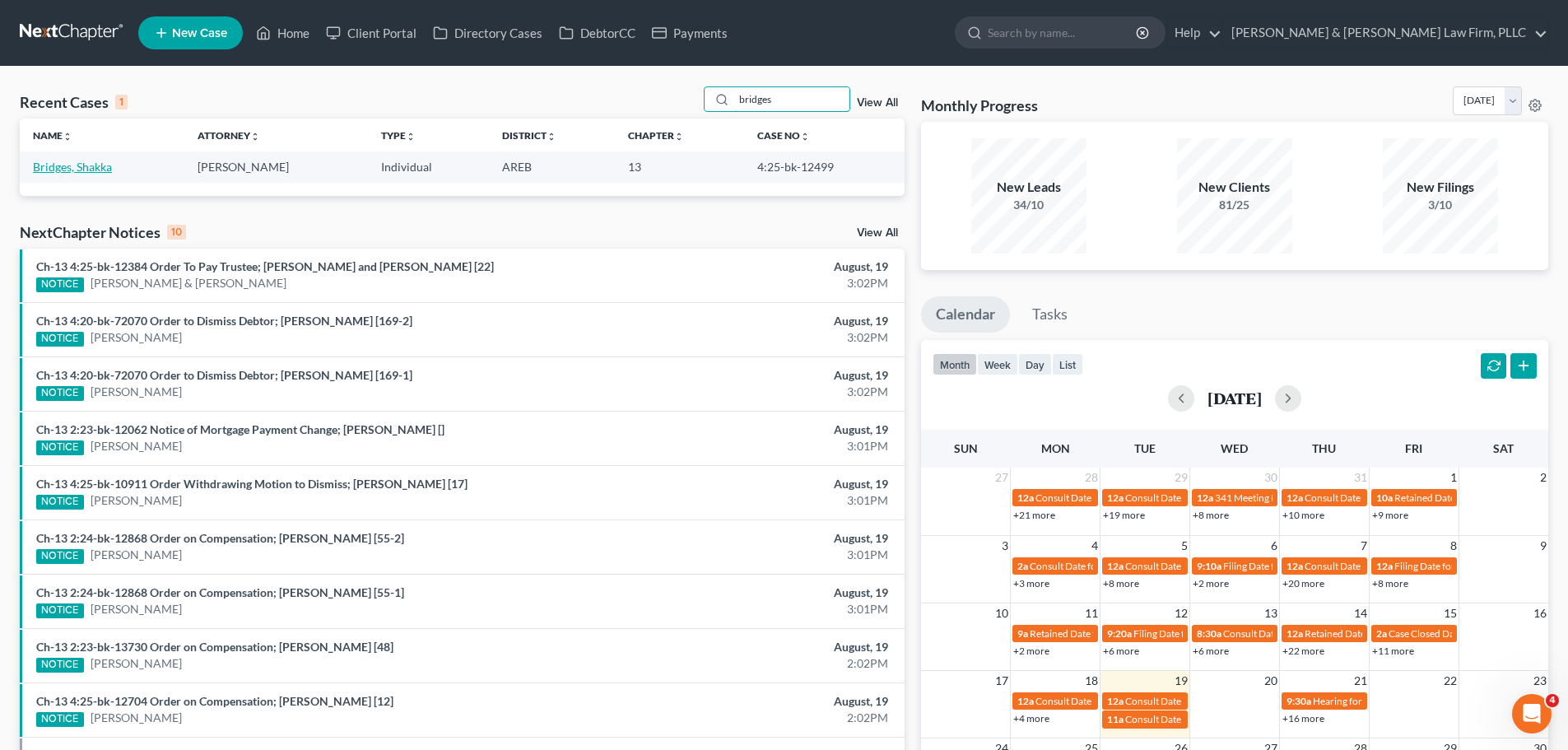
type input "bridges"
click at [95, 167] on link "Bridges, Shakka" at bounding box center [72, 167] width 79 height 14
select select "3"
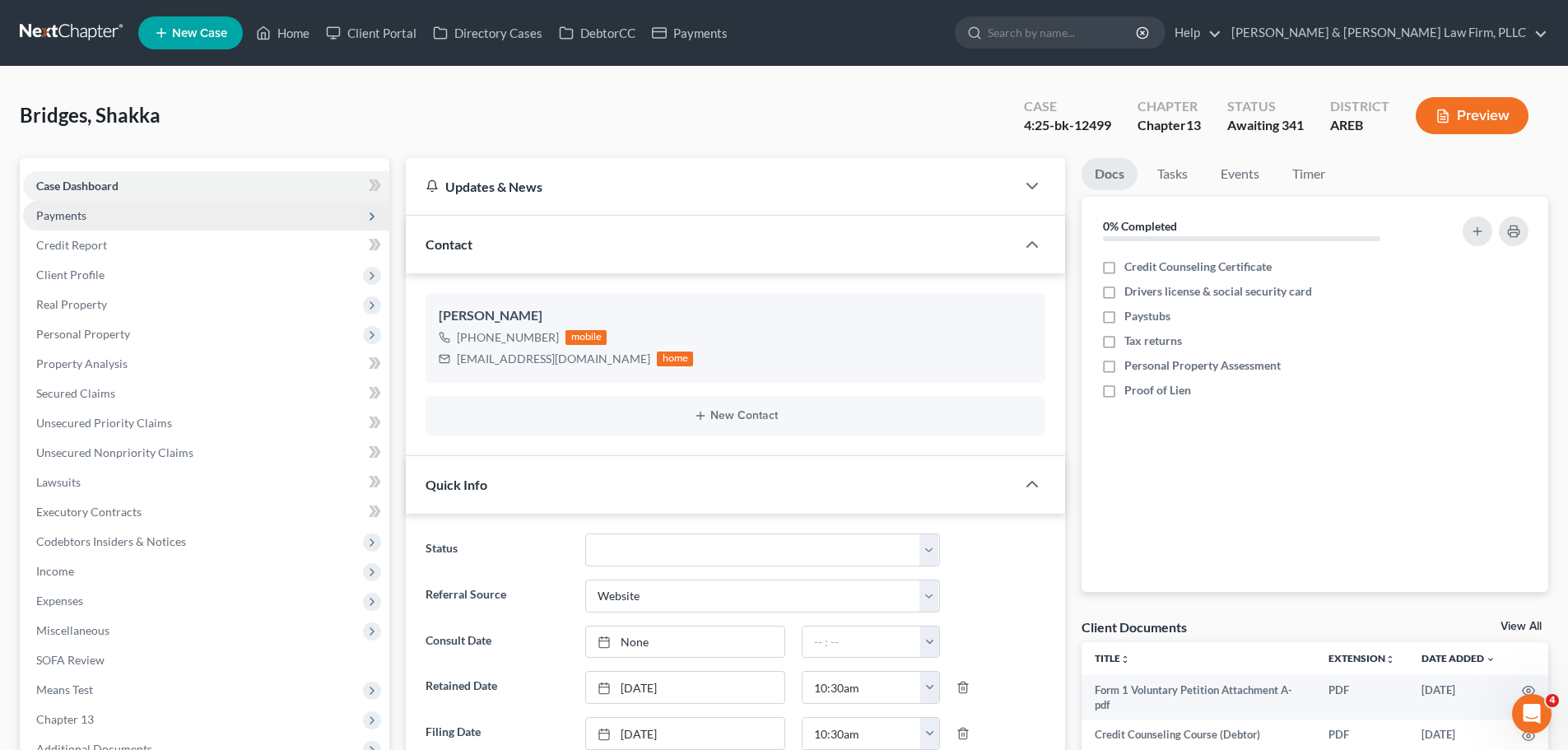
click at [121, 220] on span "Payments" at bounding box center [206, 216] width 366 height 30
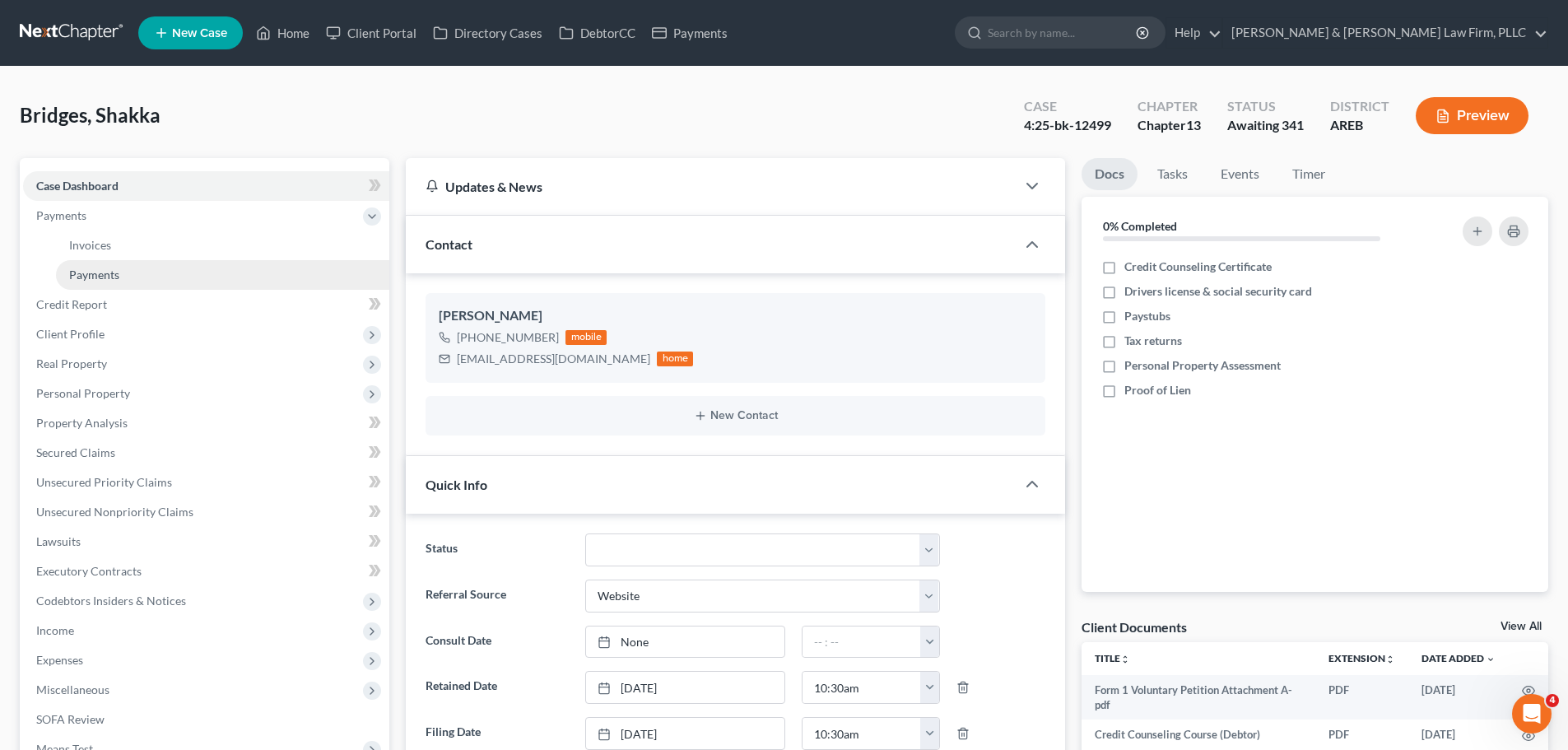
click at [125, 275] on link "Payments" at bounding box center [222, 275] width 333 height 30
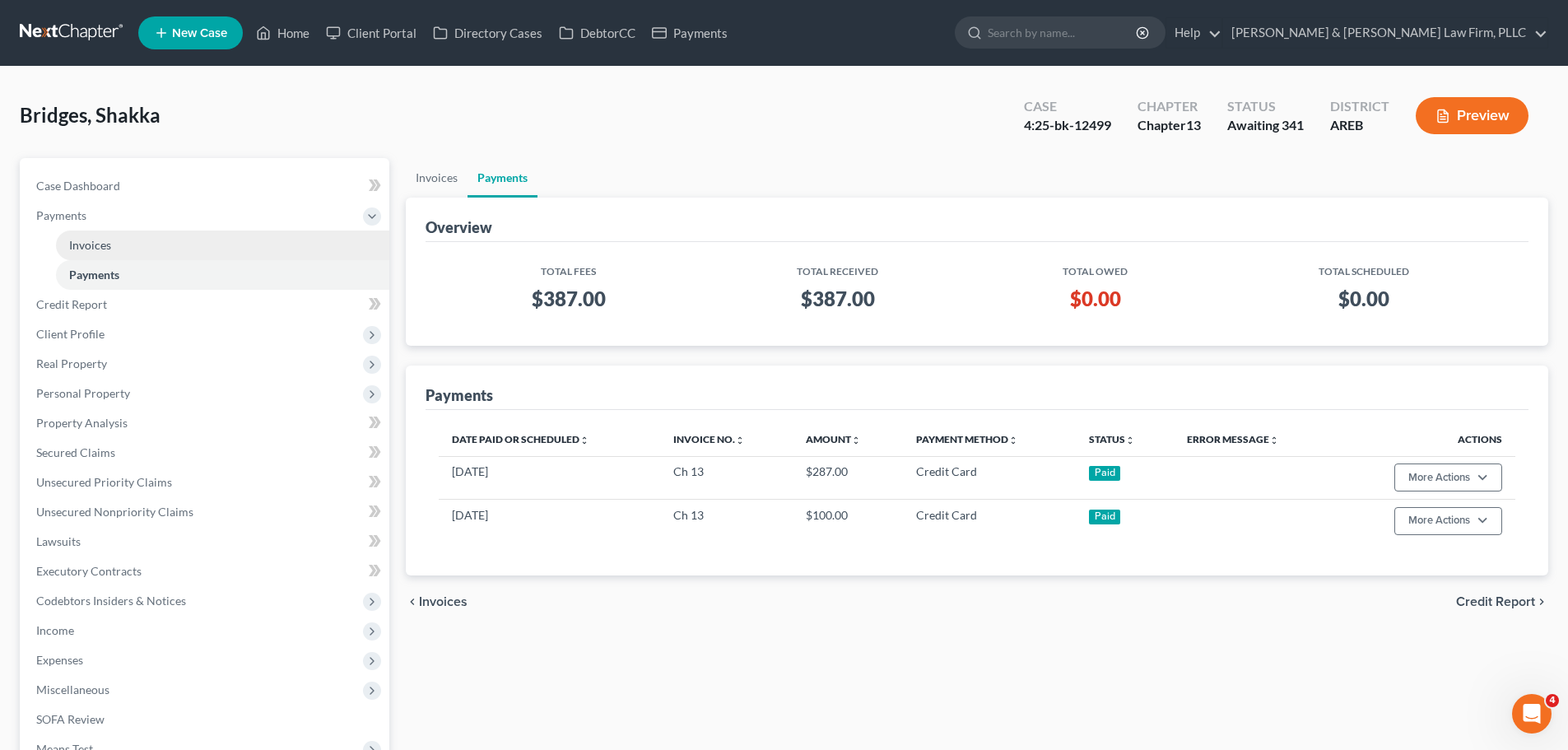
click at [124, 249] on link "Invoices" at bounding box center [222, 245] width 333 height 30
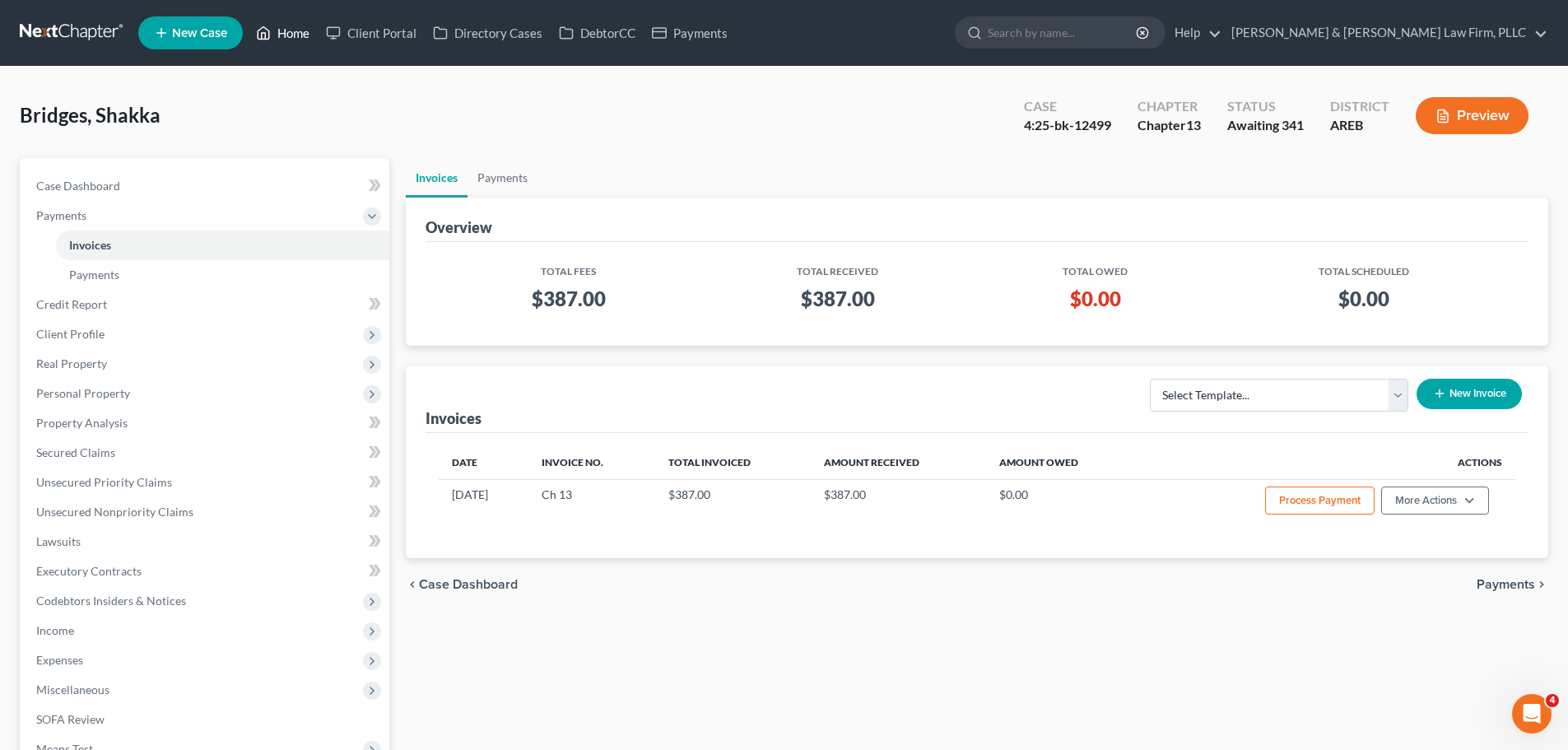
click at [278, 42] on link "Home" at bounding box center [283, 33] width 70 height 30
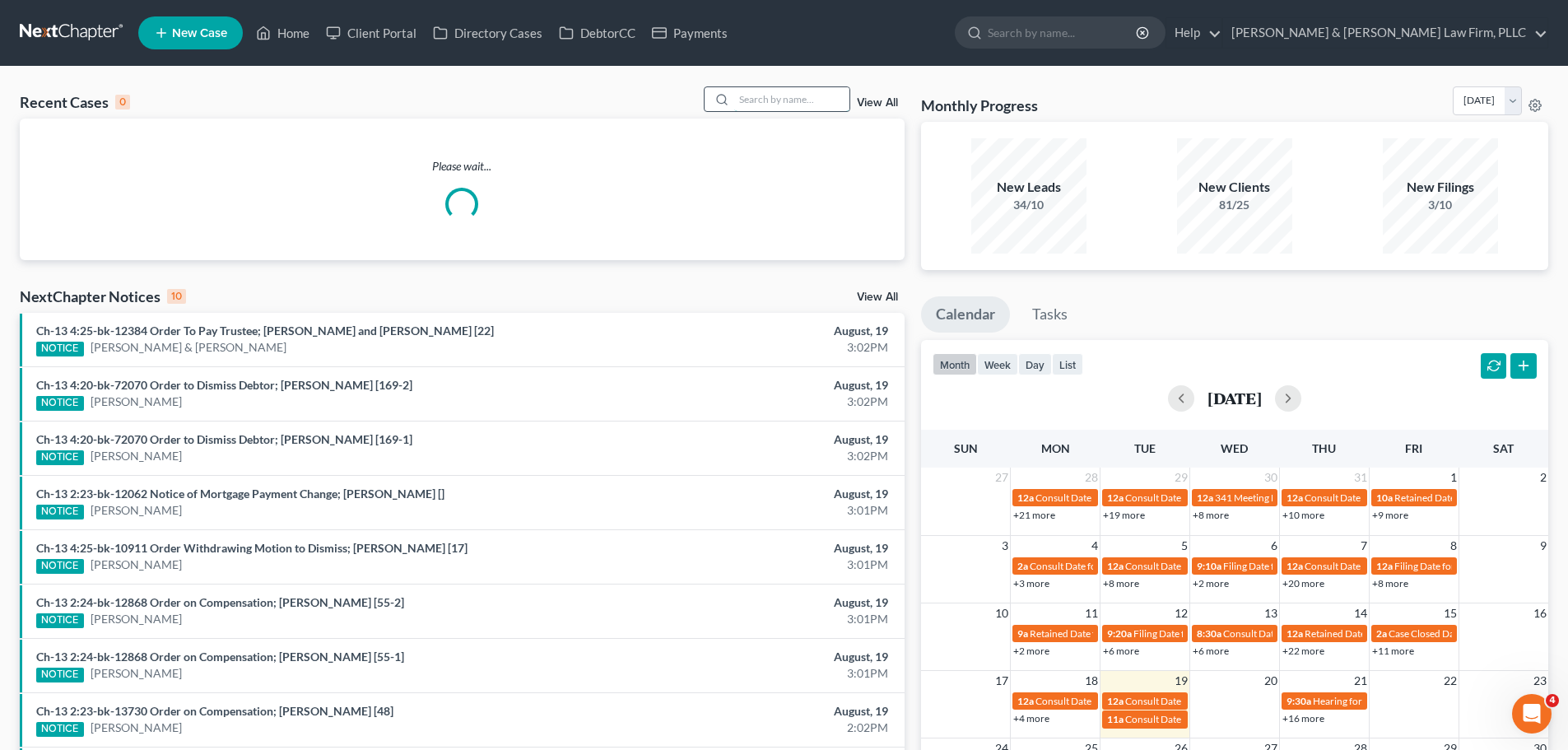
click at [772, 100] on input "search" at bounding box center [791, 99] width 115 height 24
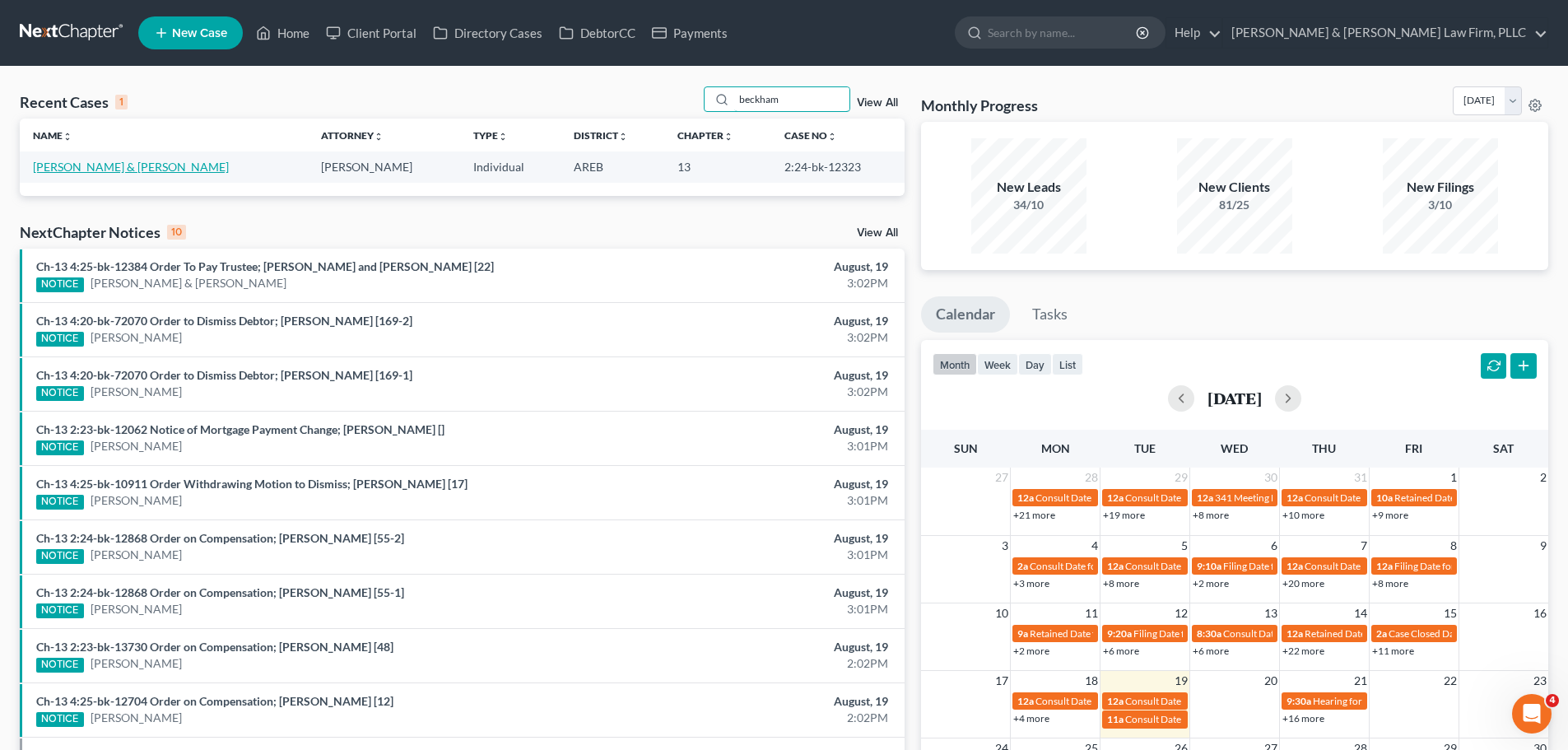
type input "beckham"
drag, startPoint x: 93, startPoint y: 168, endPoint x: 125, endPoint y: 170, distance: 32.2
click at [94, 168] on link "[PERSON_NAME] & [PERSON_NAME]" at bounding box center [131, 167] width 196 height 14
select select "1"
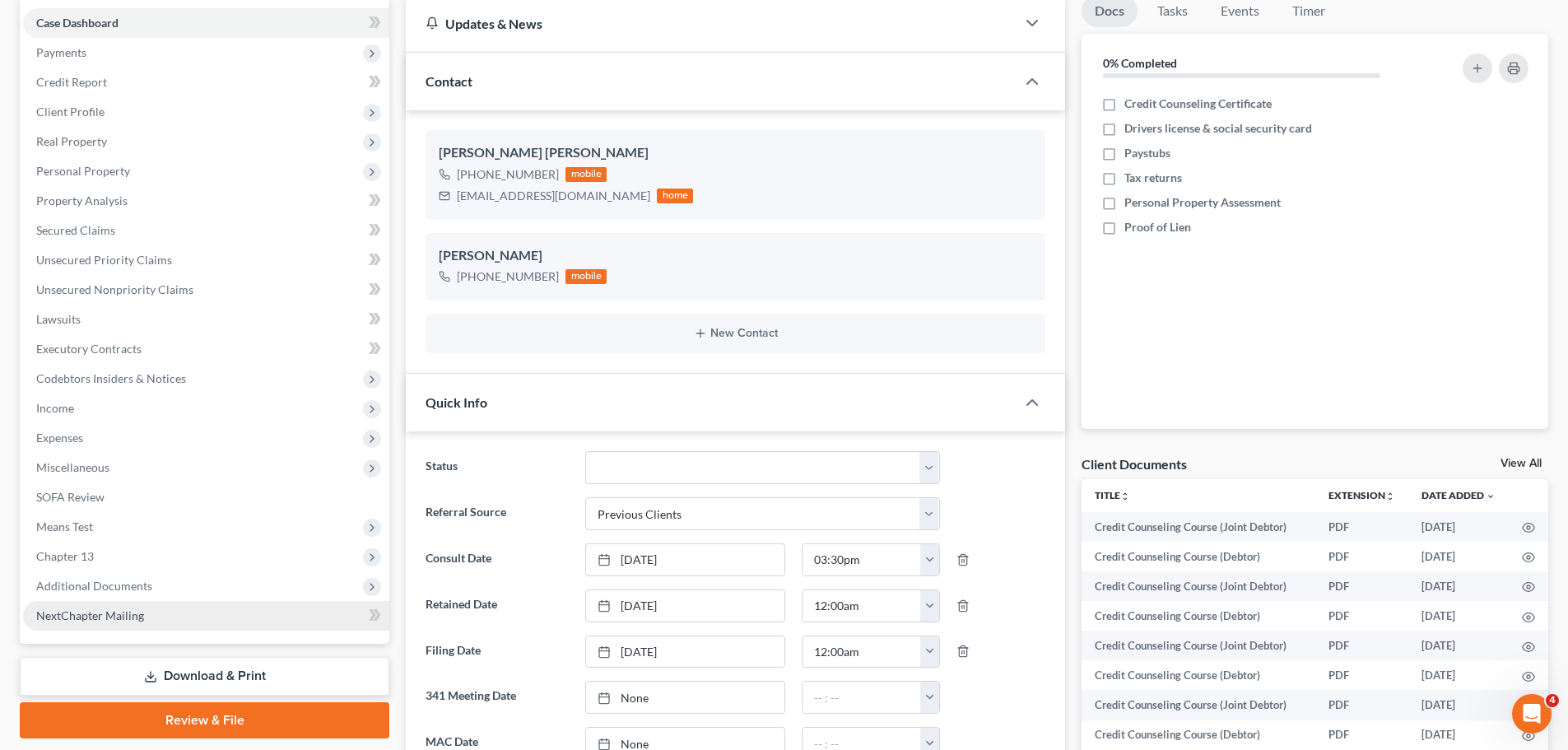
scroll to position [329, 0]
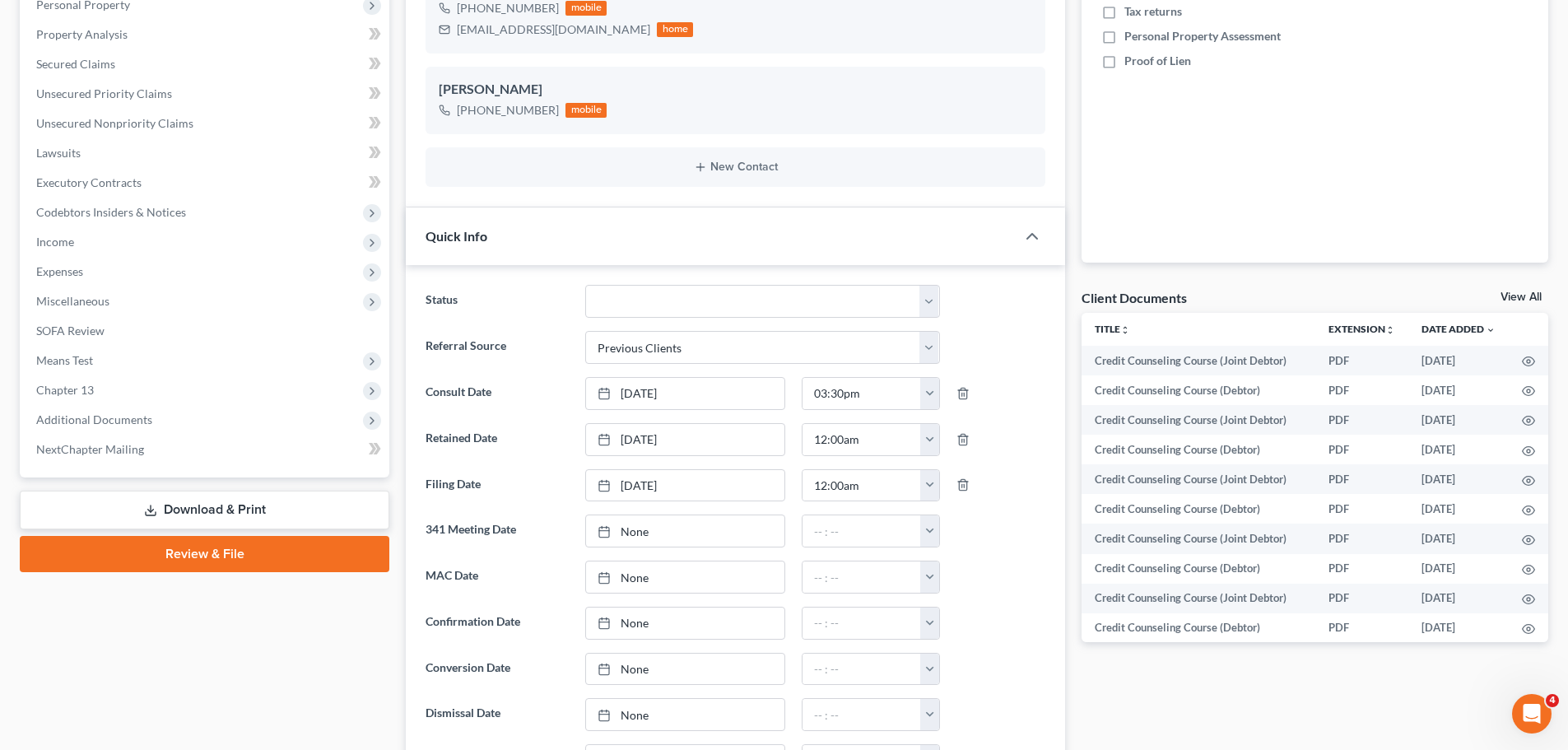
drag, startPoint x: 193, startPoint y: 406, endPoint x: 181, endPoint y: 511, distance: 106.0
click at [193, 406] on span "Additional Documents" at bounding box center [206, 420] width 366 height 30
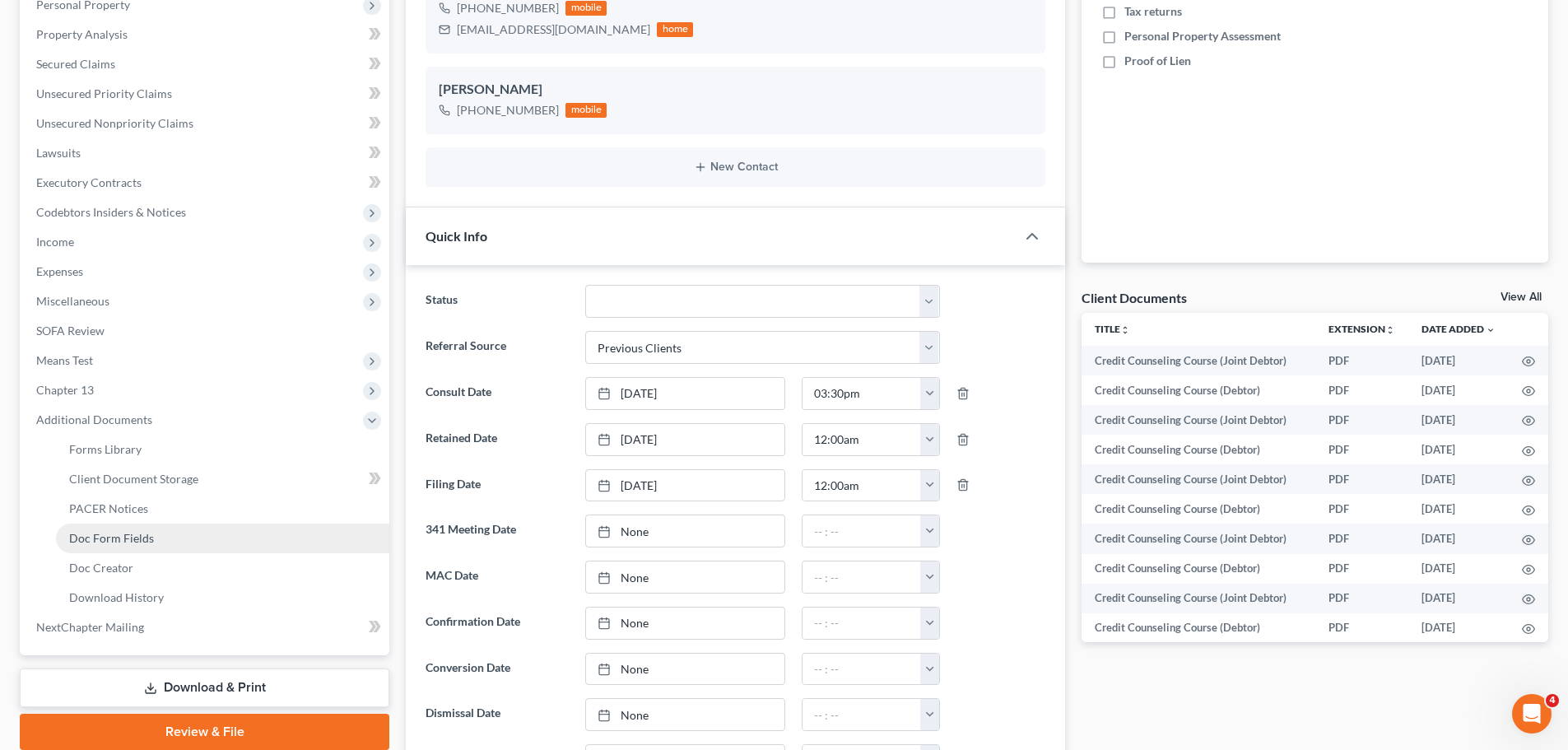
click at [167, 528] on link "Doc Form Fields" at bounding box center [222, 538] width 333 height 30
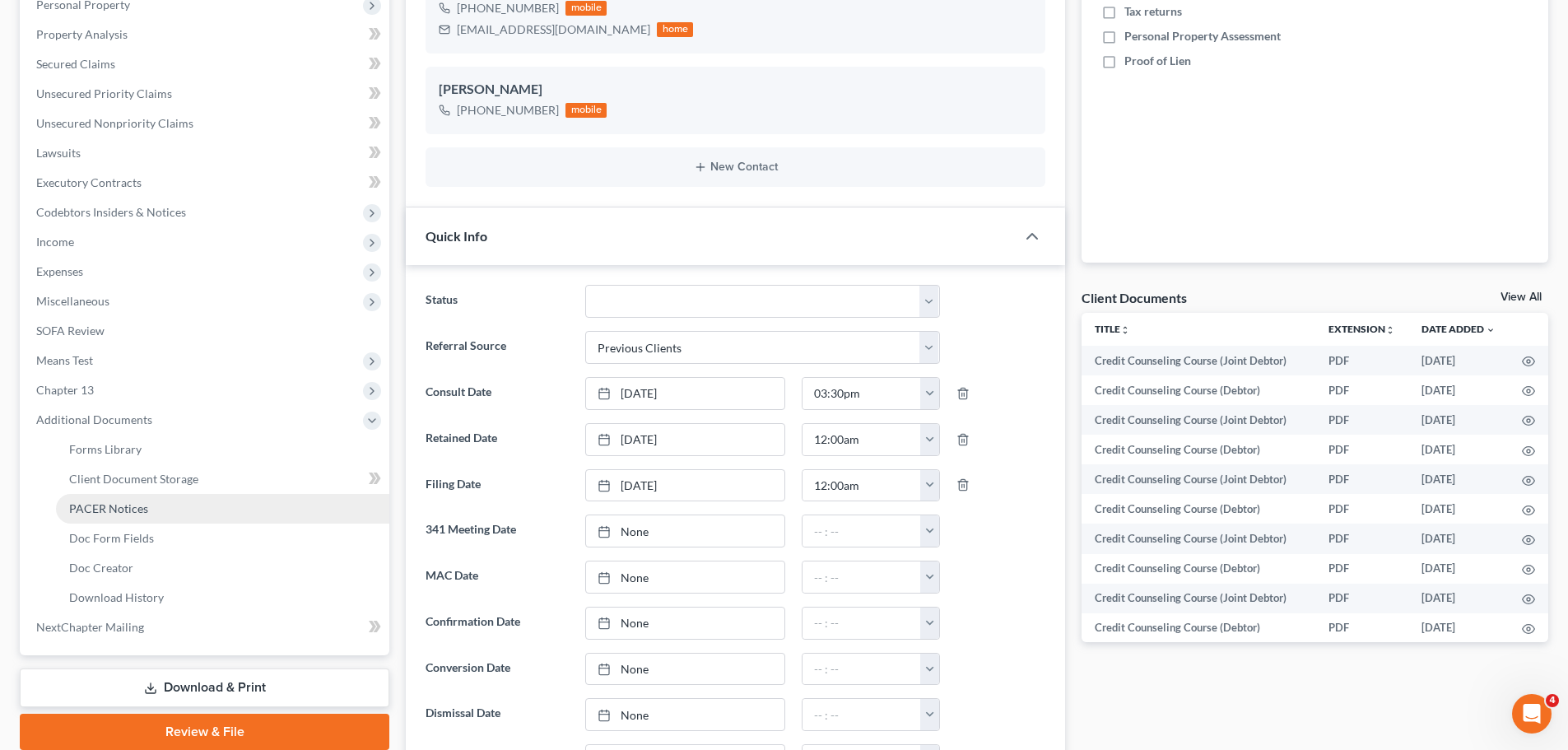
click at [162, 509] on link "PACER Notices" at bounding box center [222, 509] width 333 height 30
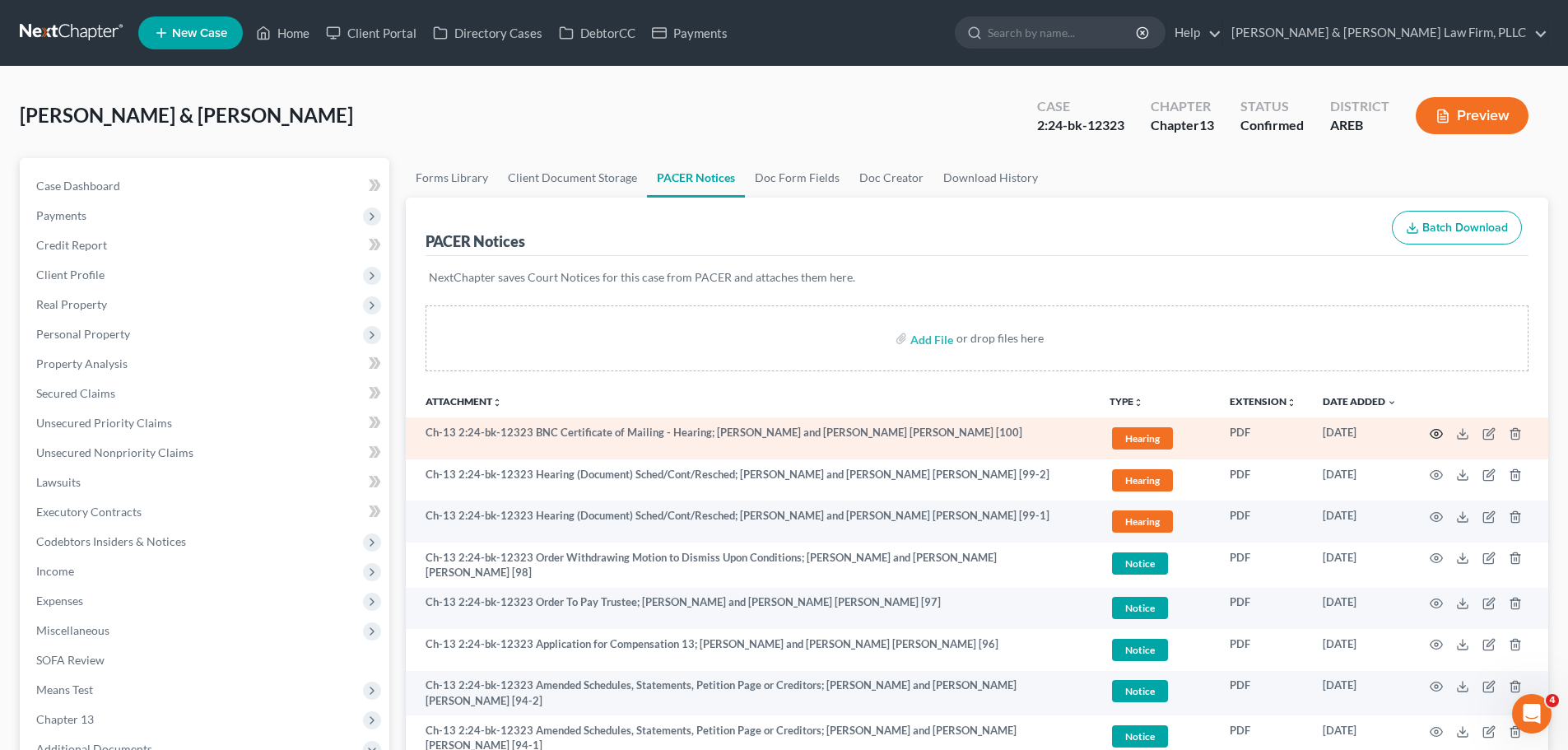
click at [1433, 439] on icon "button" at bounding box center [1436, 433] width 13 height 13
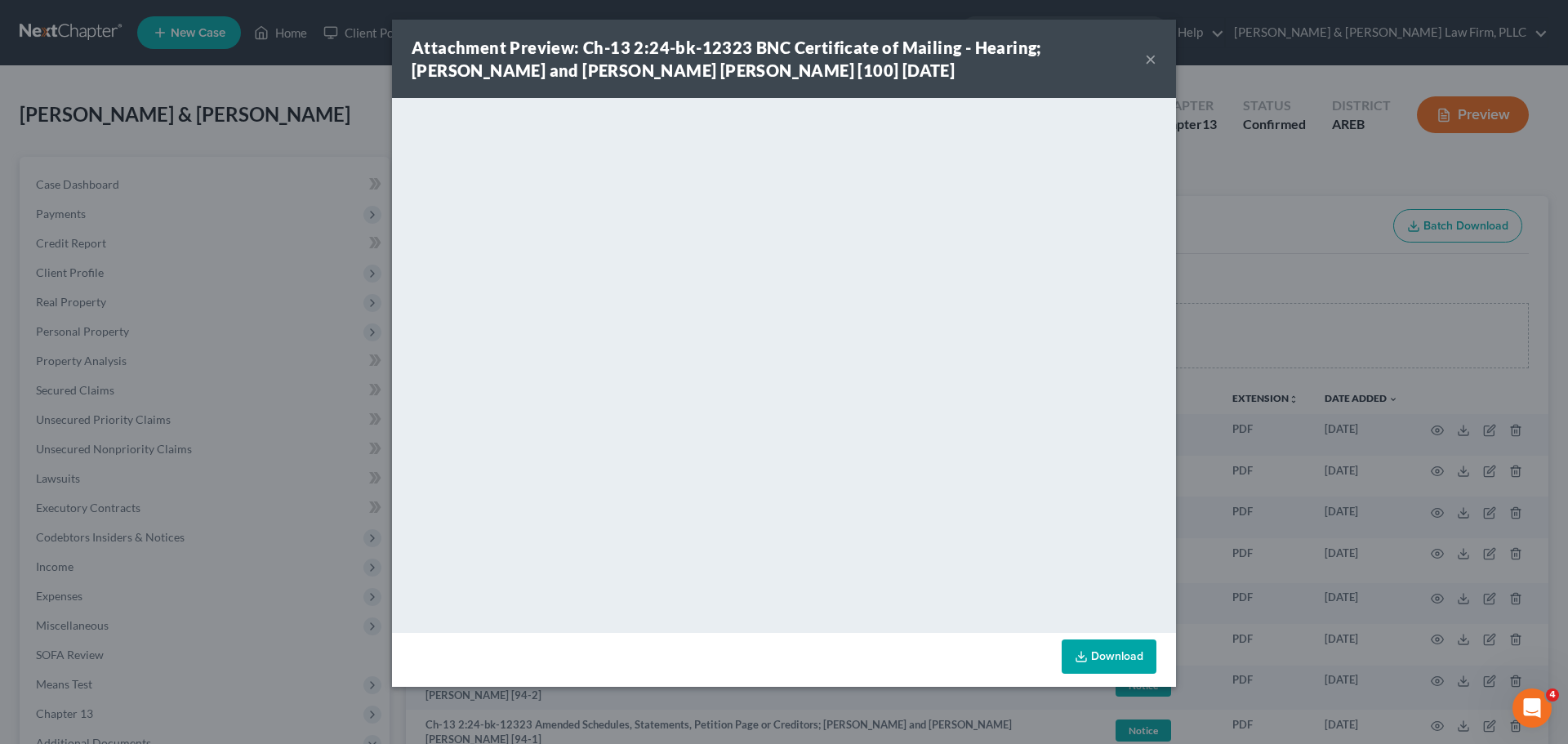
click at [1148, 62] on button "×" at bounding box center [1151, 59] width 12 height 20
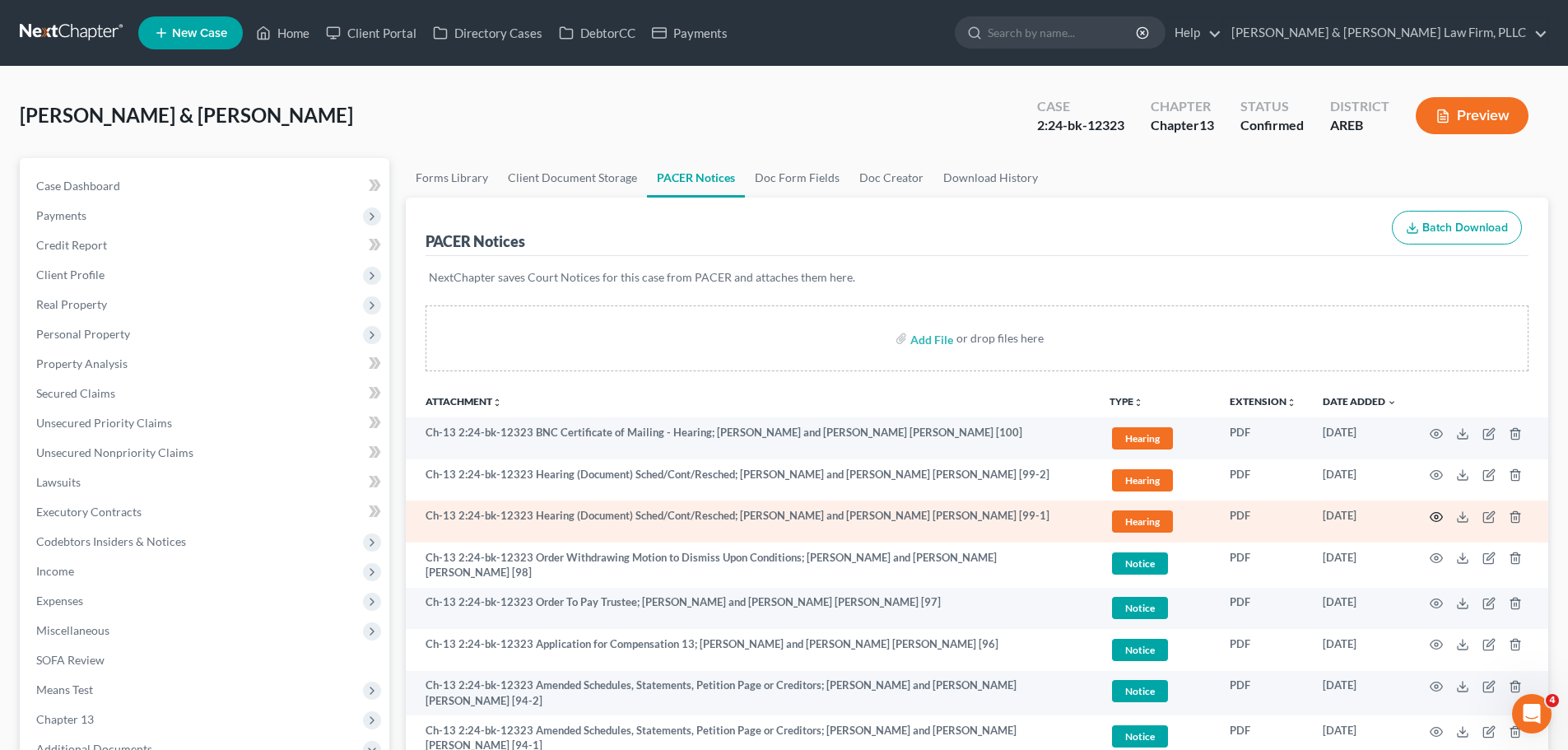
click at [1433, 519] on icon "button" at bounding box center [1436, 516] width 13 height 13
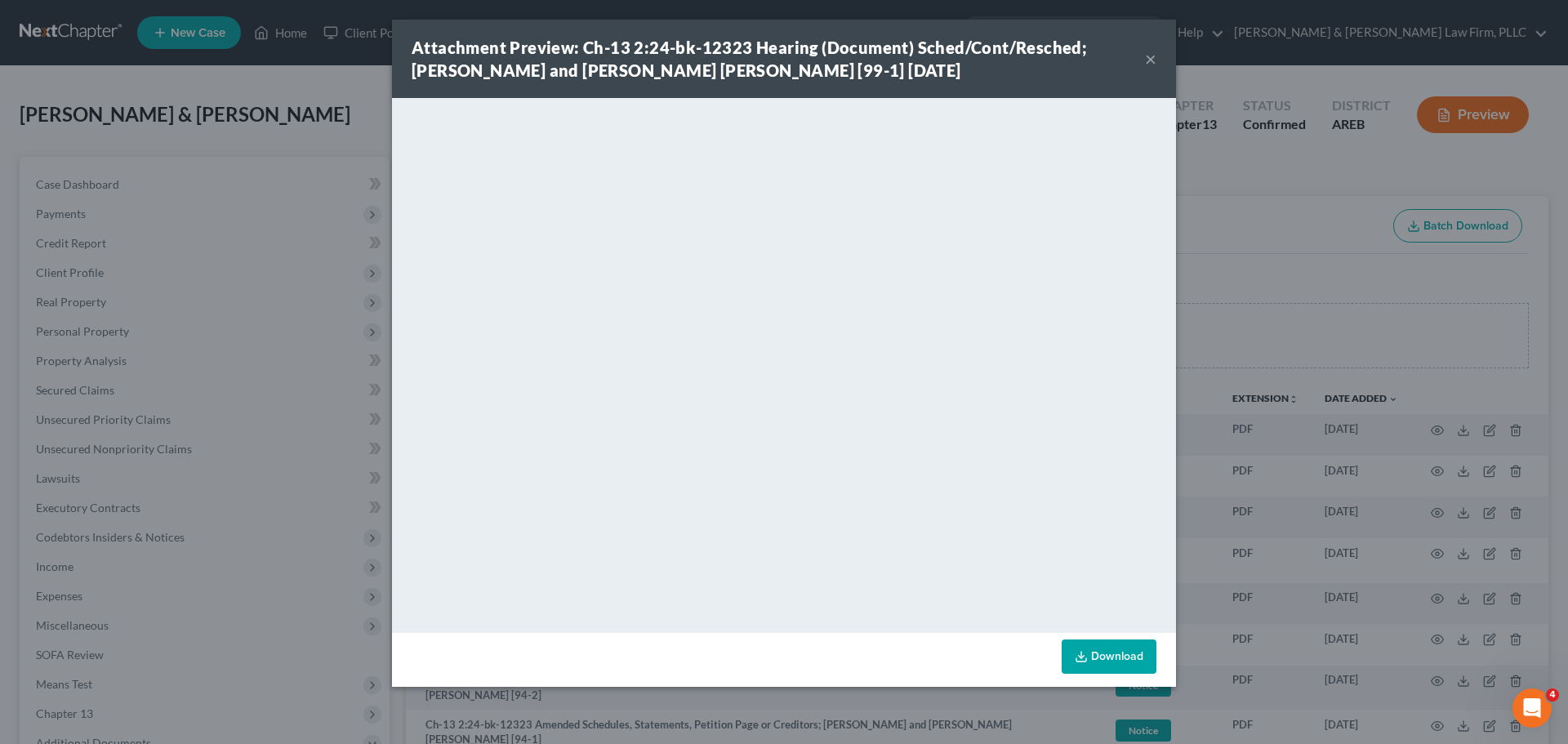
click at [1150, 59] on button "×" at bounding box center [1151, 59] width 12 height 20
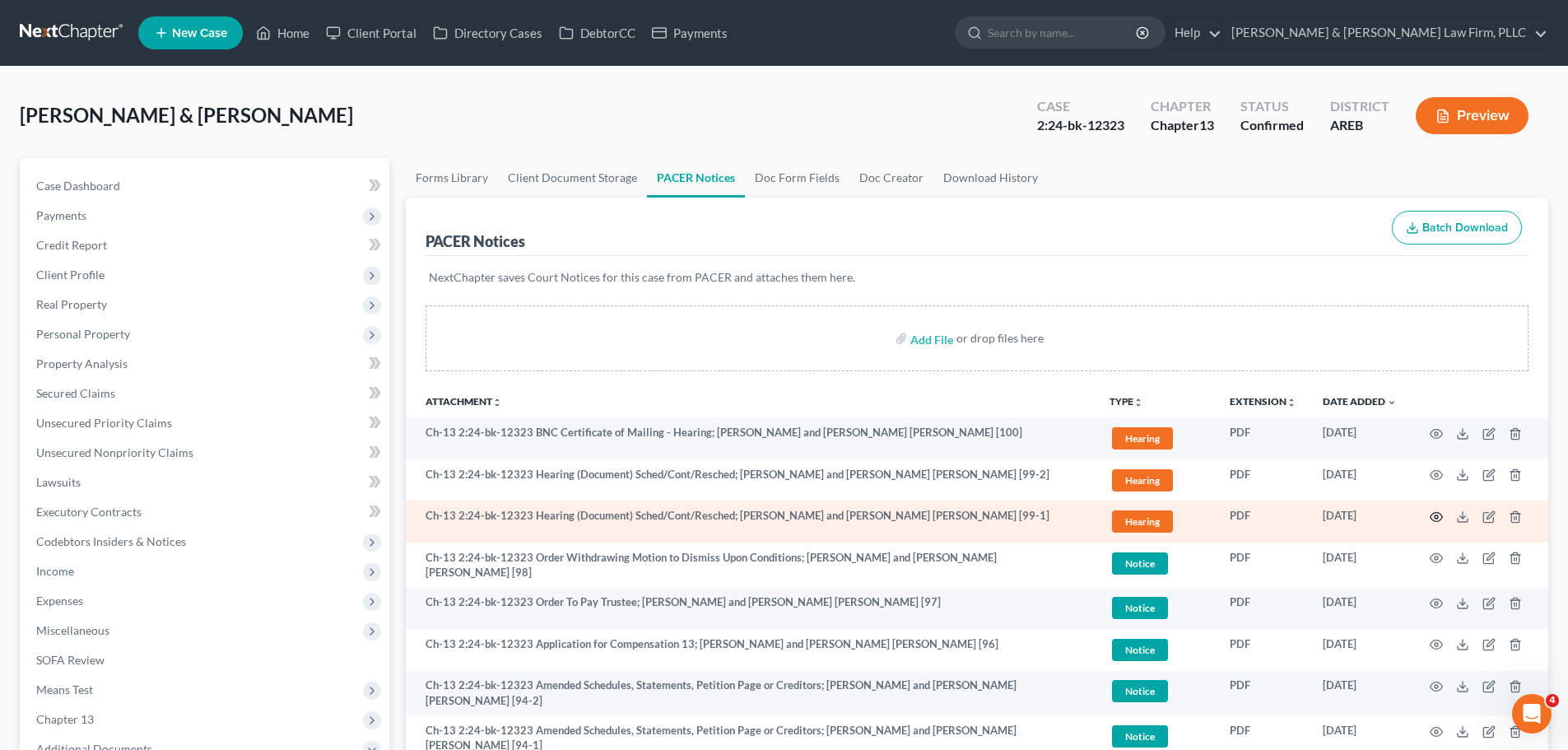
click at [1442, 519] on icon "button" at bounding box center [1436, 516] width 13 height 13
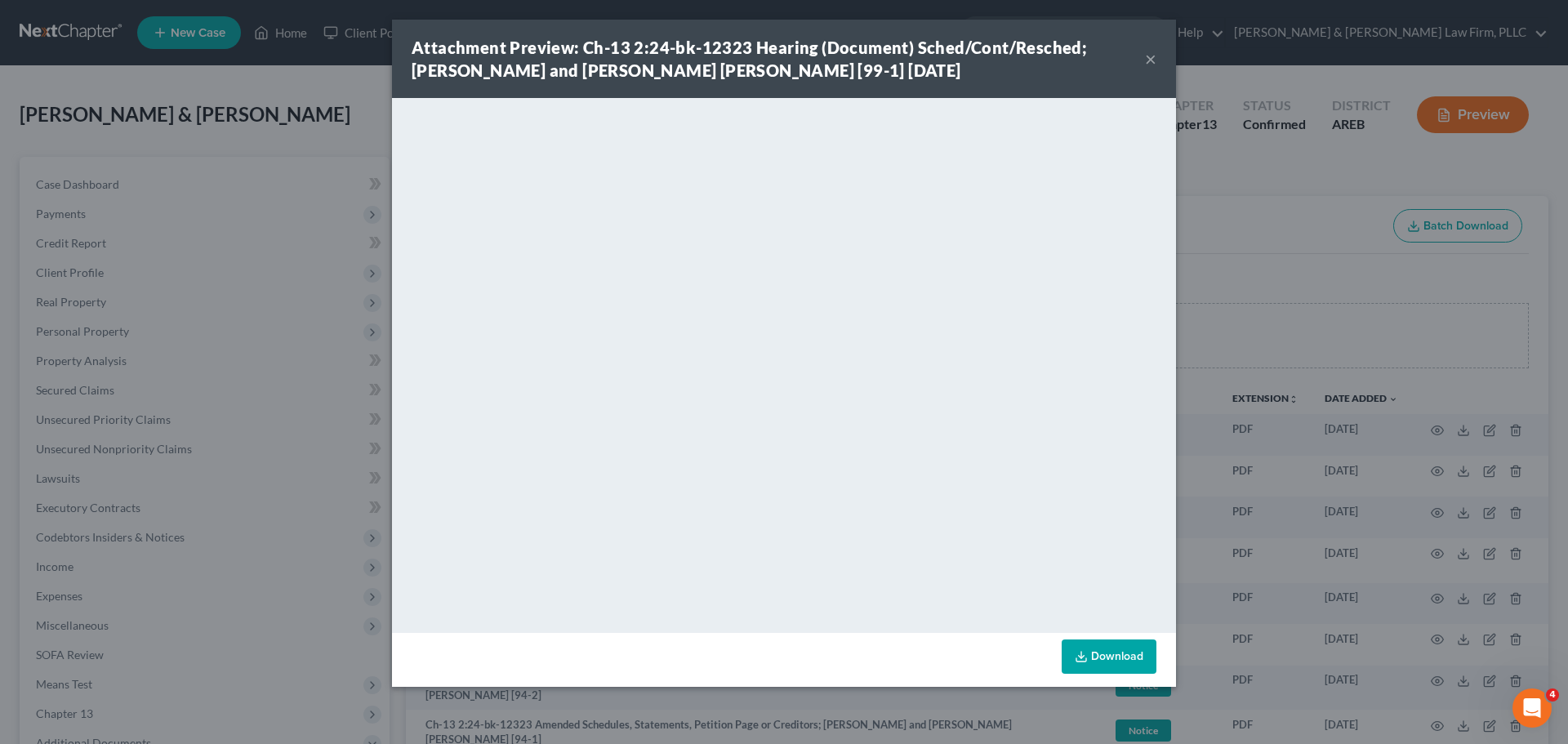
click at [1147, 62] on button "×" at bounding box center [1151, 59] width 12 height 20
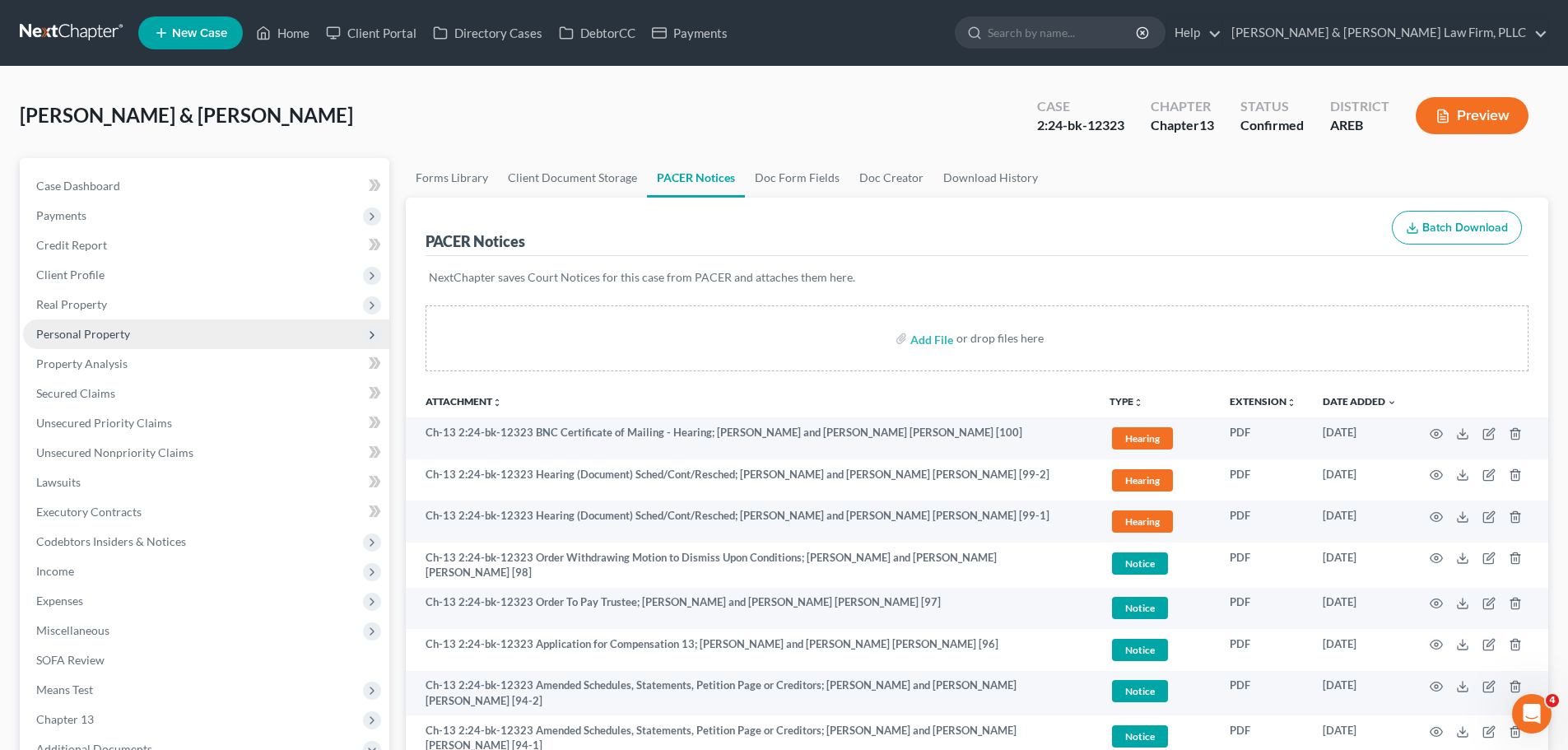
drag, startPoint x: 122, startPoint y: 330, endPoint x: 287, endPoint y: 335, distance: 165.5
click at [122, 330] on span "Personal Property" at bounding box center [83, 334] width 94 height 14
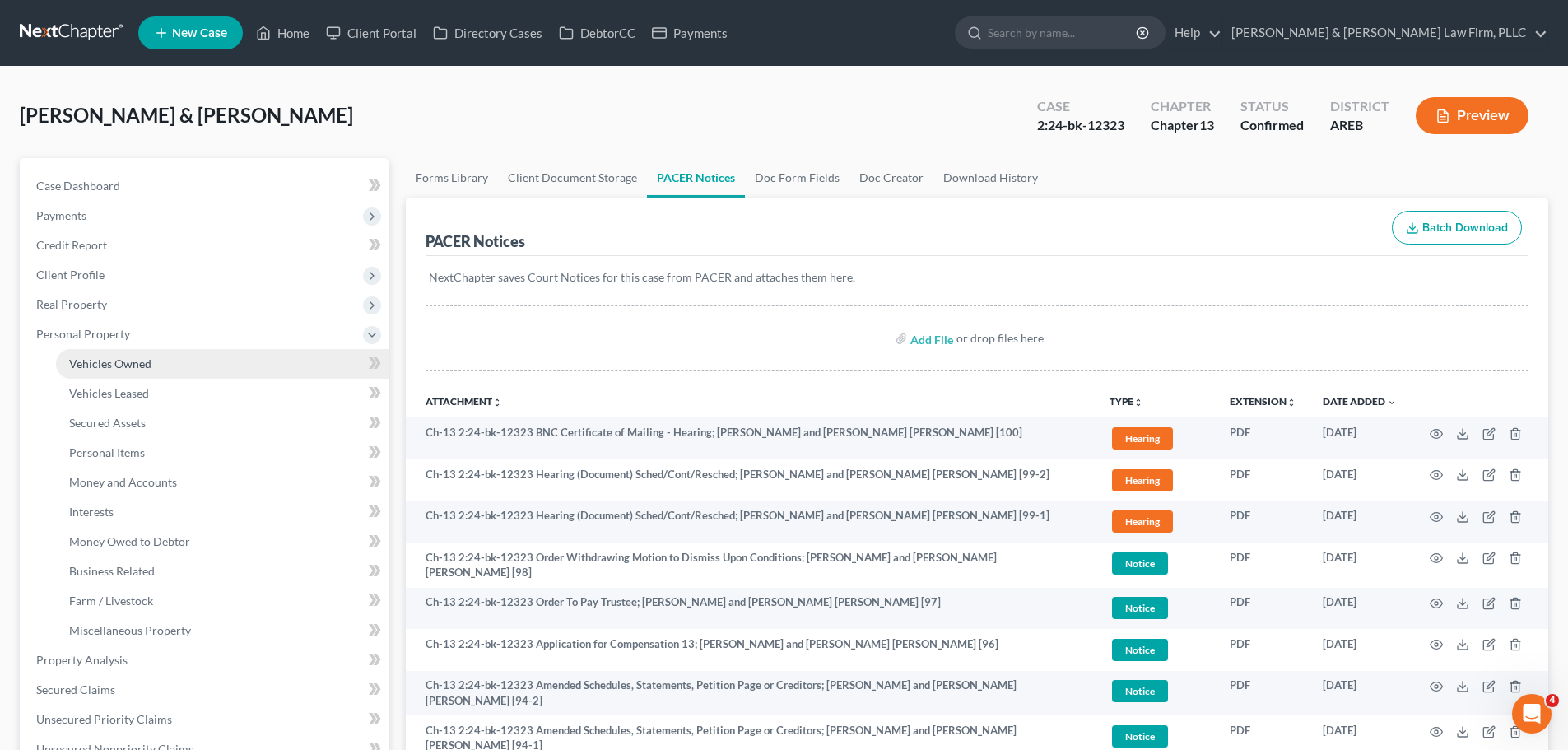
click at [178, 368] on link "Vehicles Owned" at bounding box center [222, 364] width 333 height 30
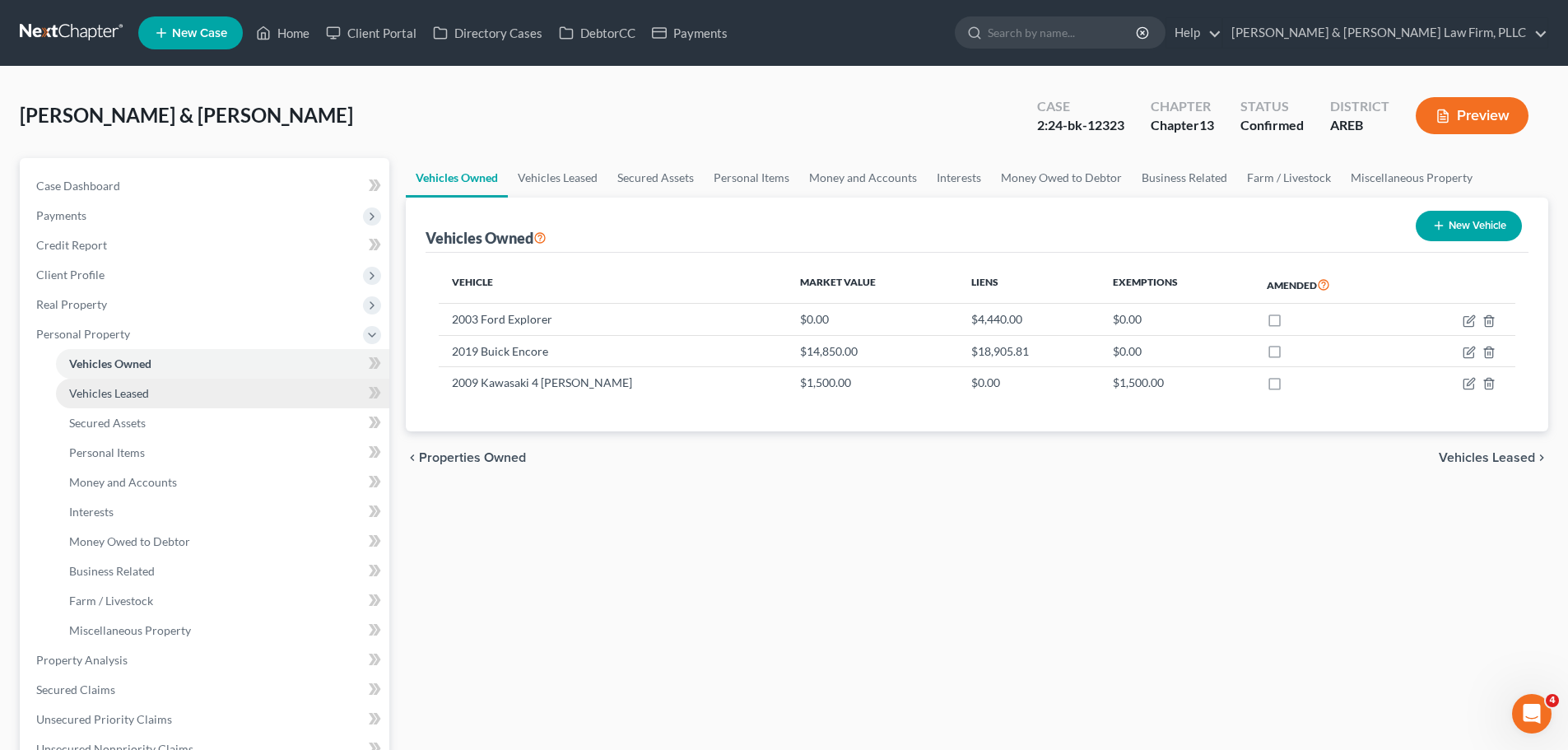
click at [131, 394] on span "Vehicles Leased" at bounding box center [109, 393] width 80 height 14
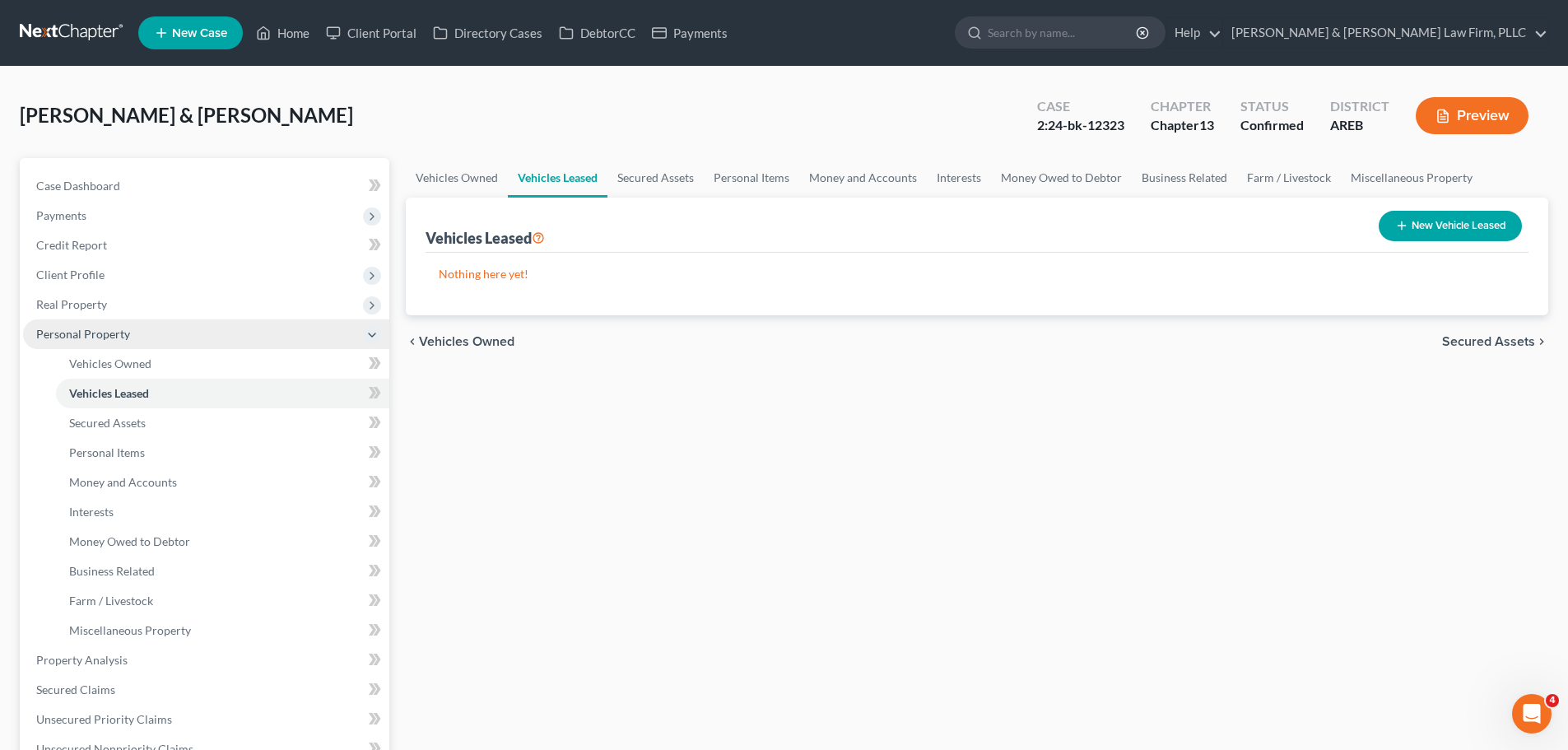
click at [118, 332] on span "Personal Property" at bounding box center [83, 334] width 94 height 14
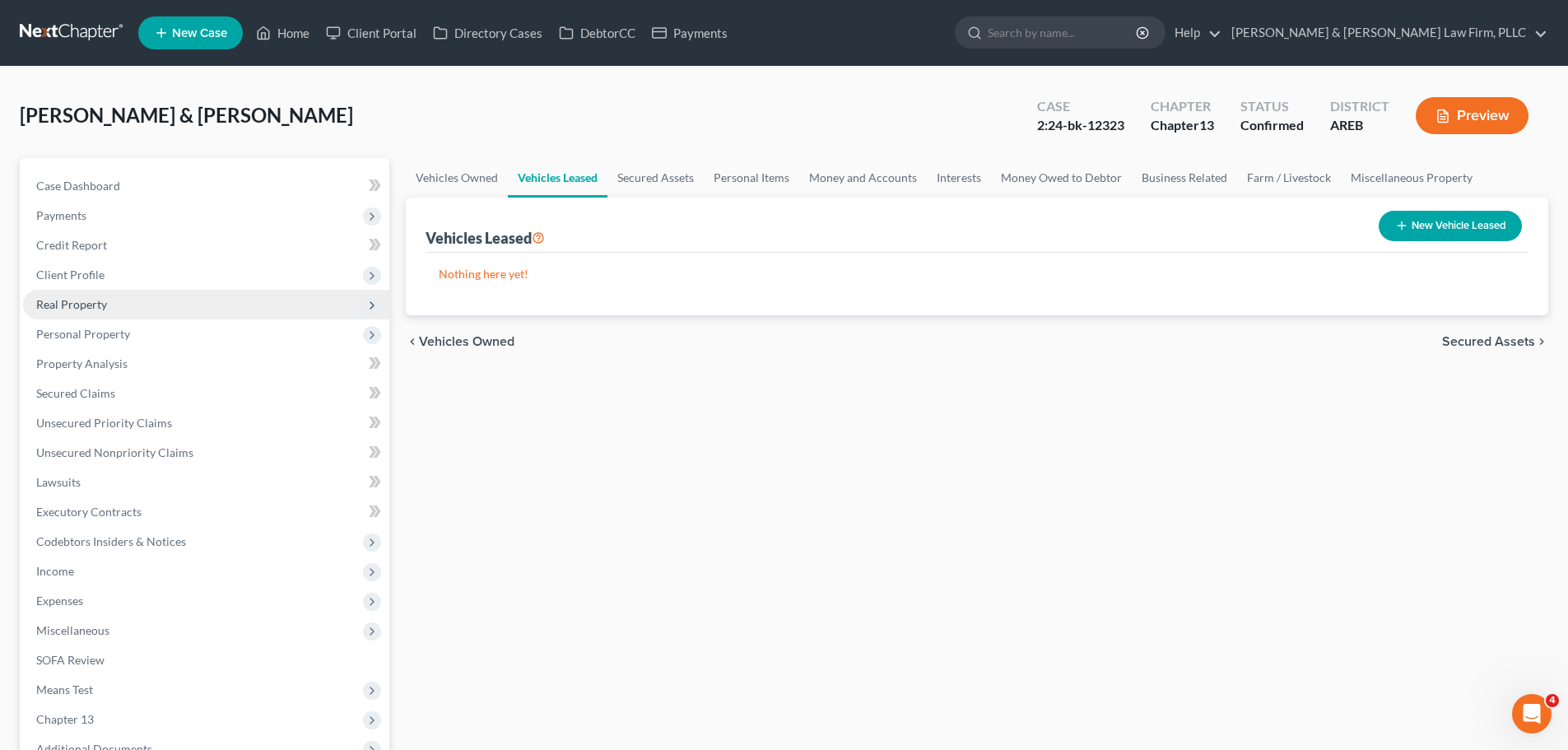
click at [136, 304] on span "Real Property" at bounding box center [206, 305] width 366 height 30
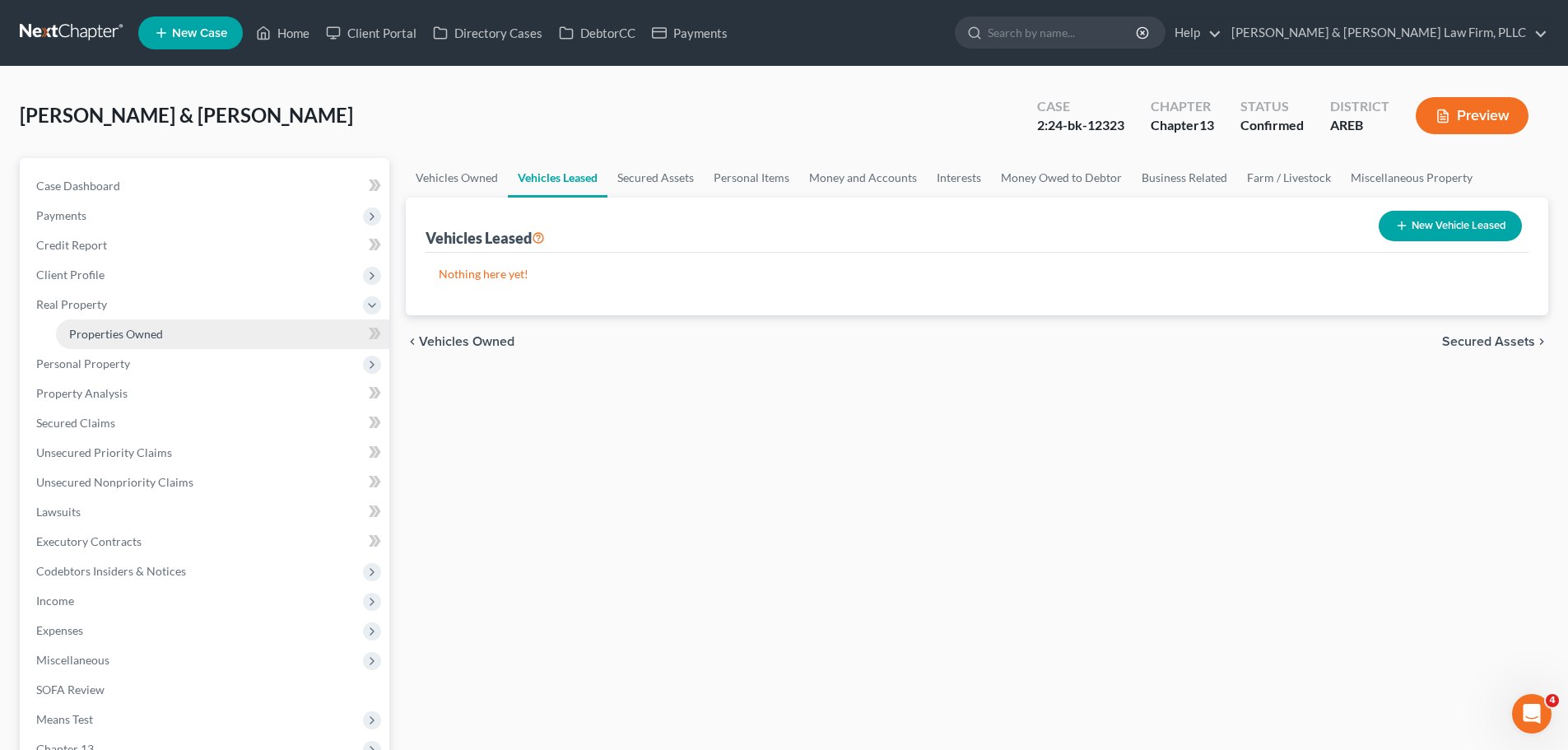
click at [160, 342] on link "Properties Owned" at bounding box center [222, 334] width 333 height 30
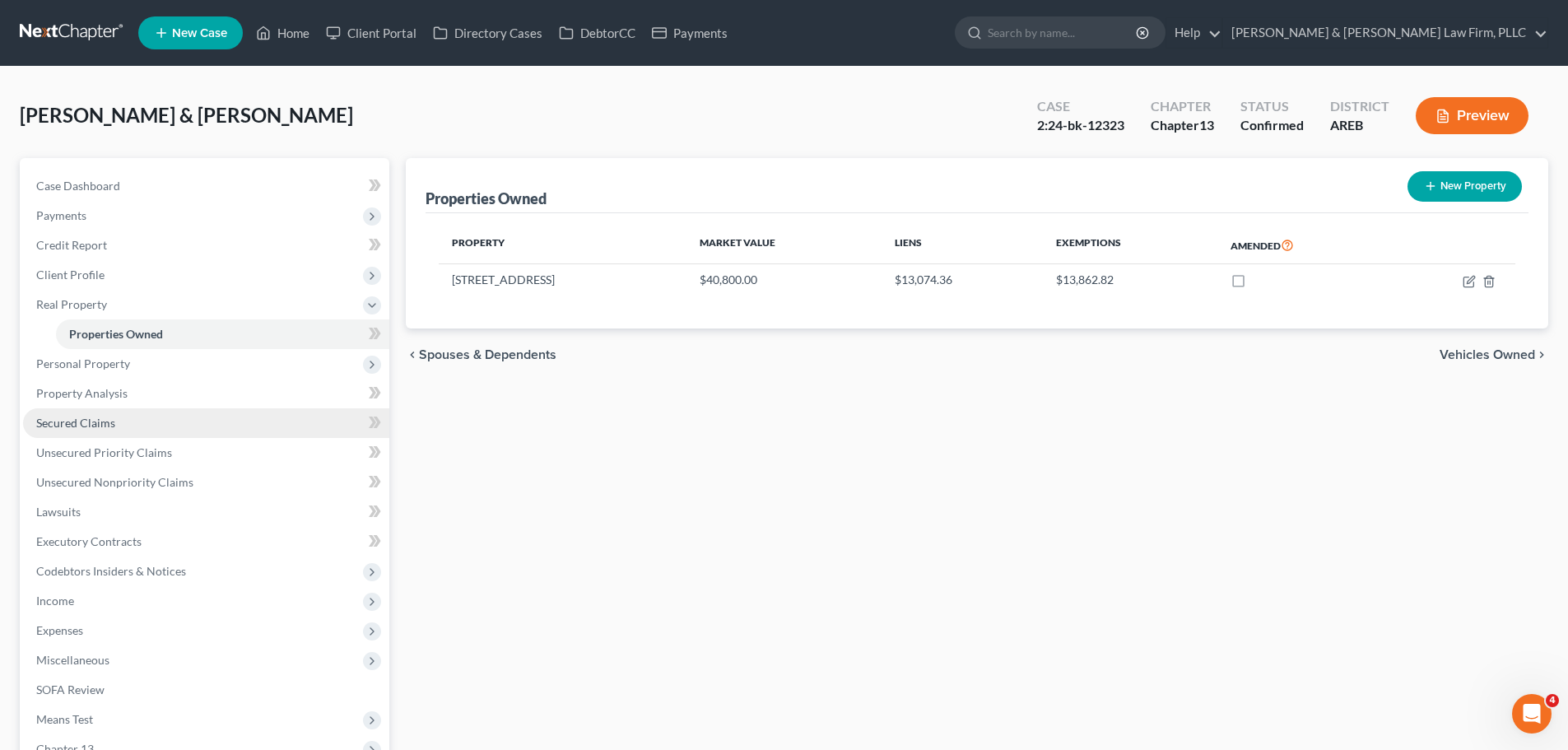
click at [100, 418] on span "Secured Claims" at bounding box center [75, 423] width 79 height 14
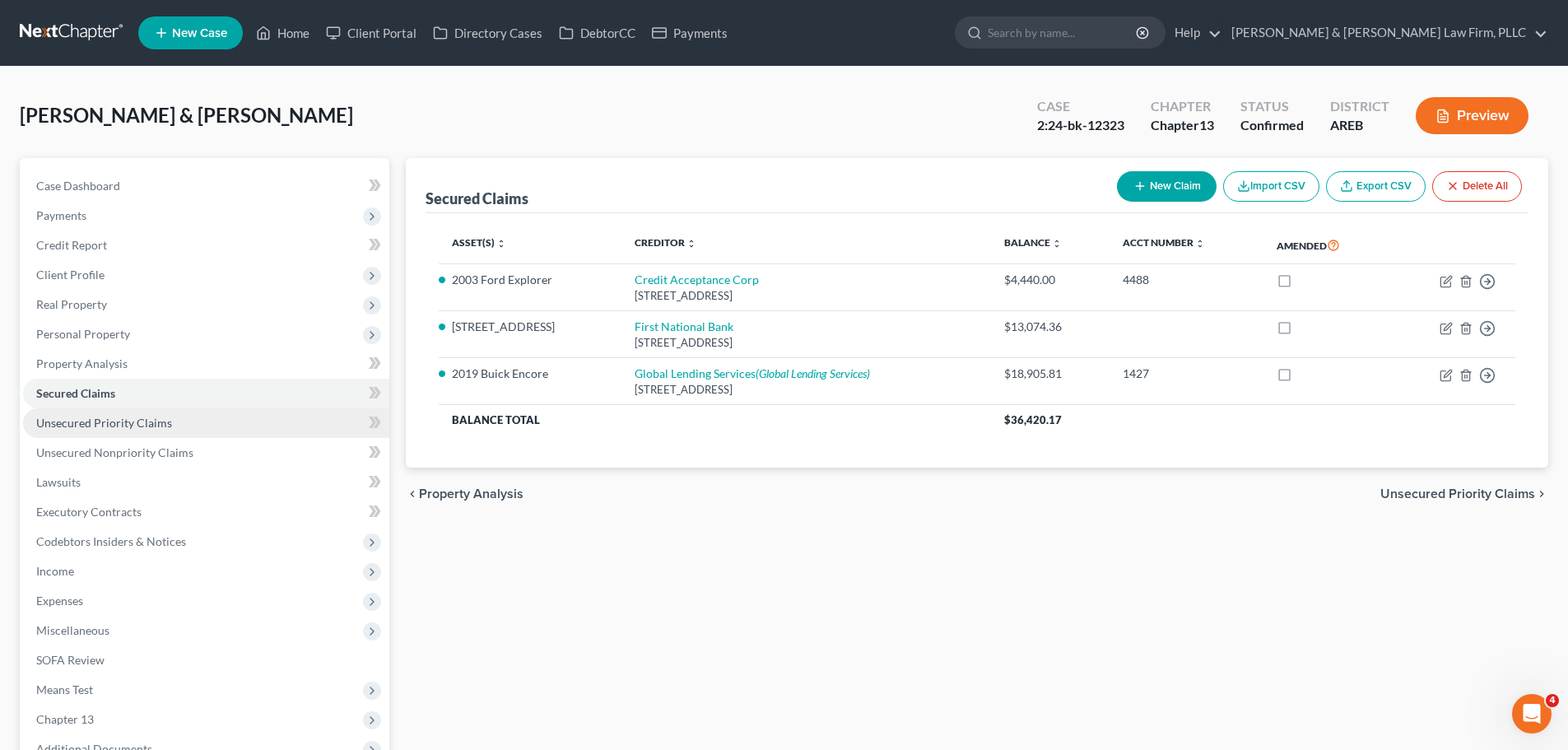
click at [136, 424] on span "Unsecured Priority Claims" at bounding box center [104, 423] width 136 height 14
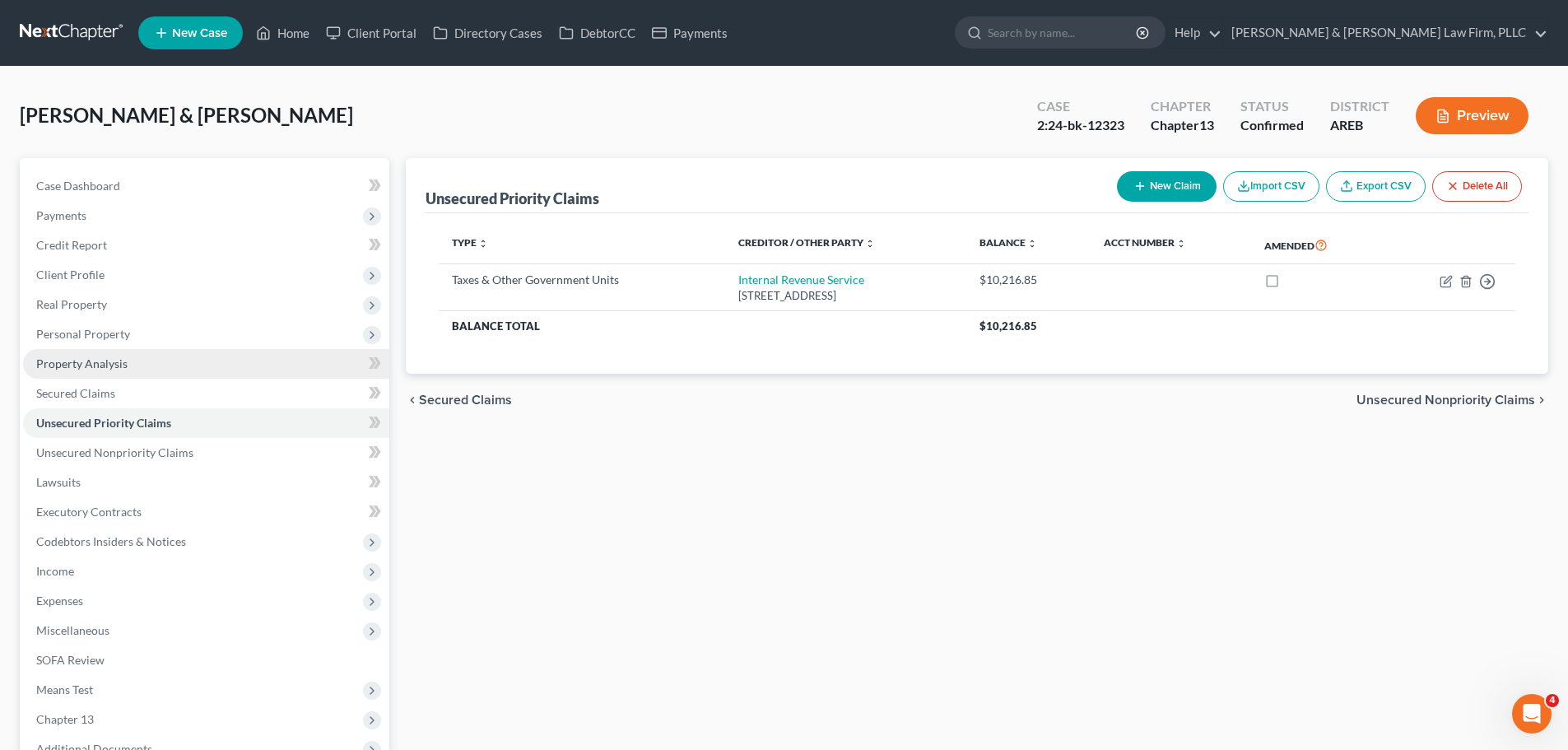
click at [128, 367] on link "Property Analysis" at bounding box center [206, 364] width 366 height 30
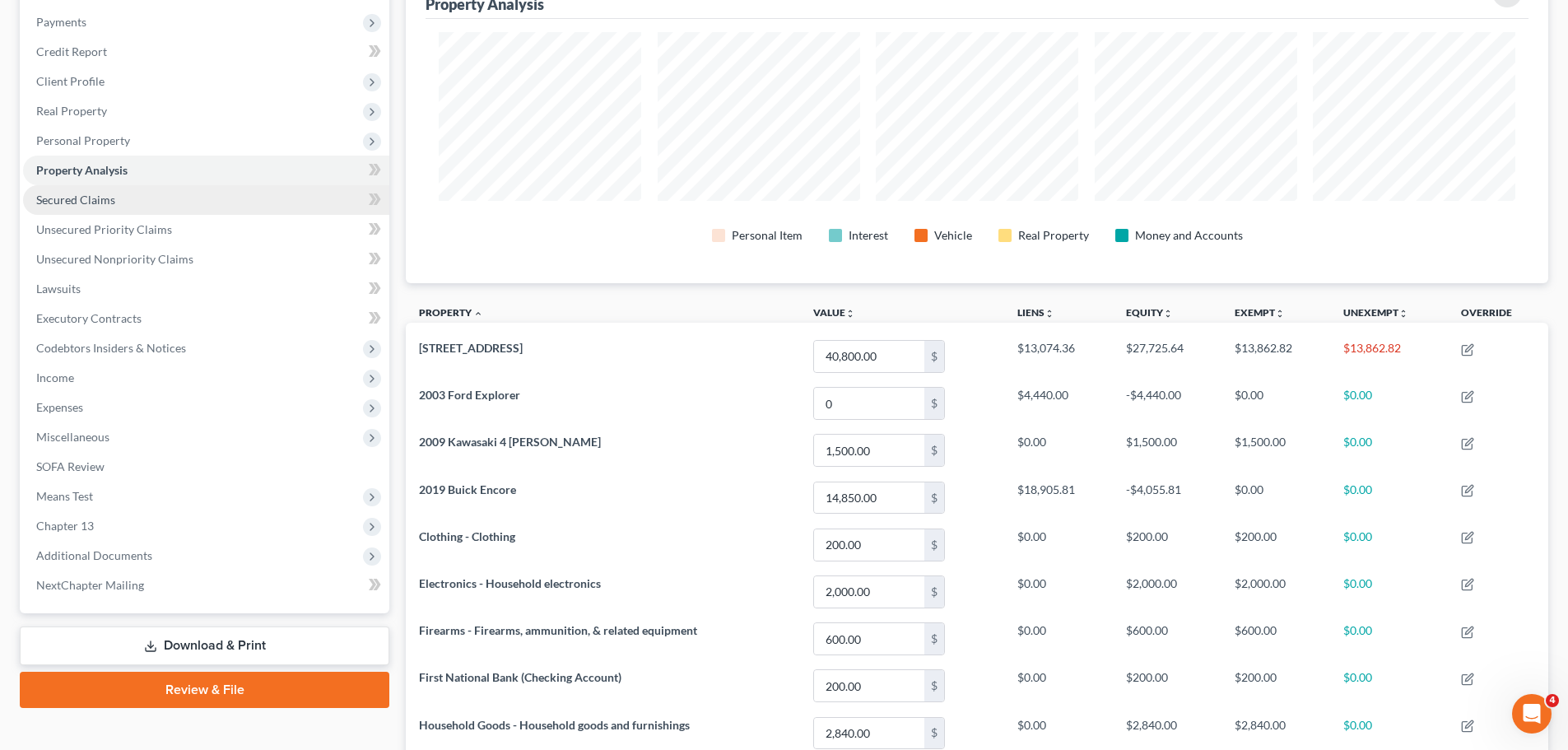
scroll to position [165, 0]
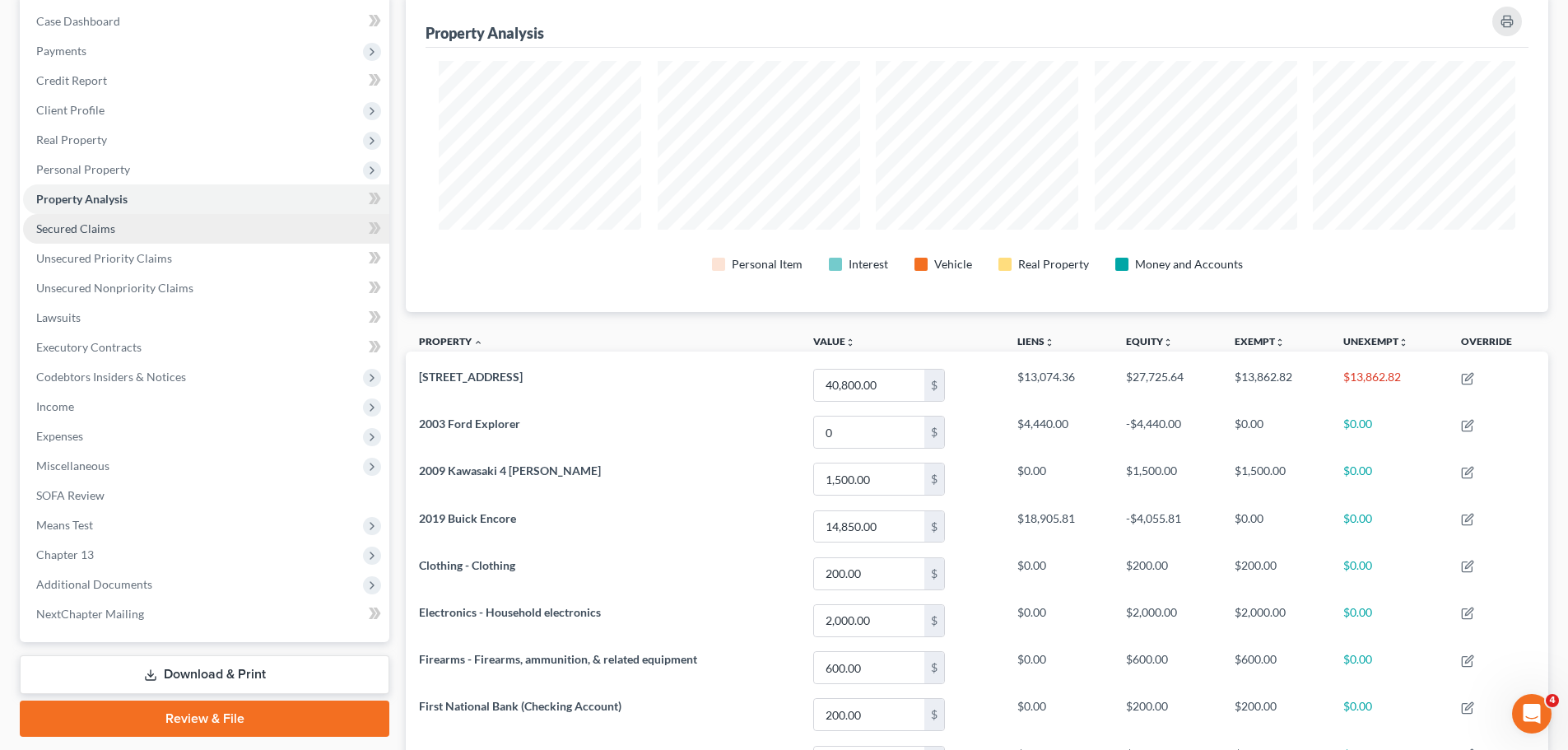
click at [86, 231] on span "Secured Claims" at bounding box center [75, 228] width 79 height 14
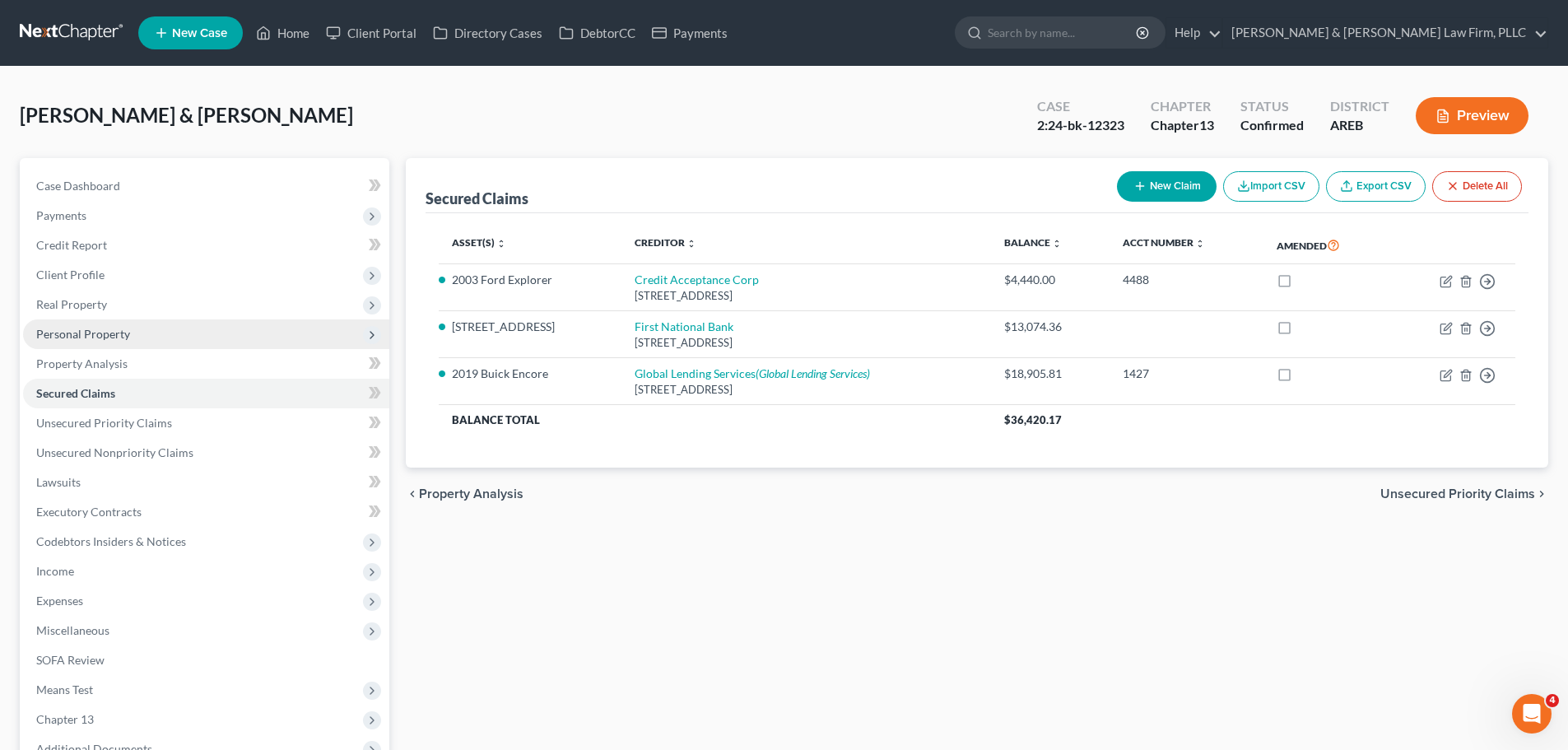
click at [101, 345] on span "Personal Property" at bounding box center [206, 334] width 366 height 30
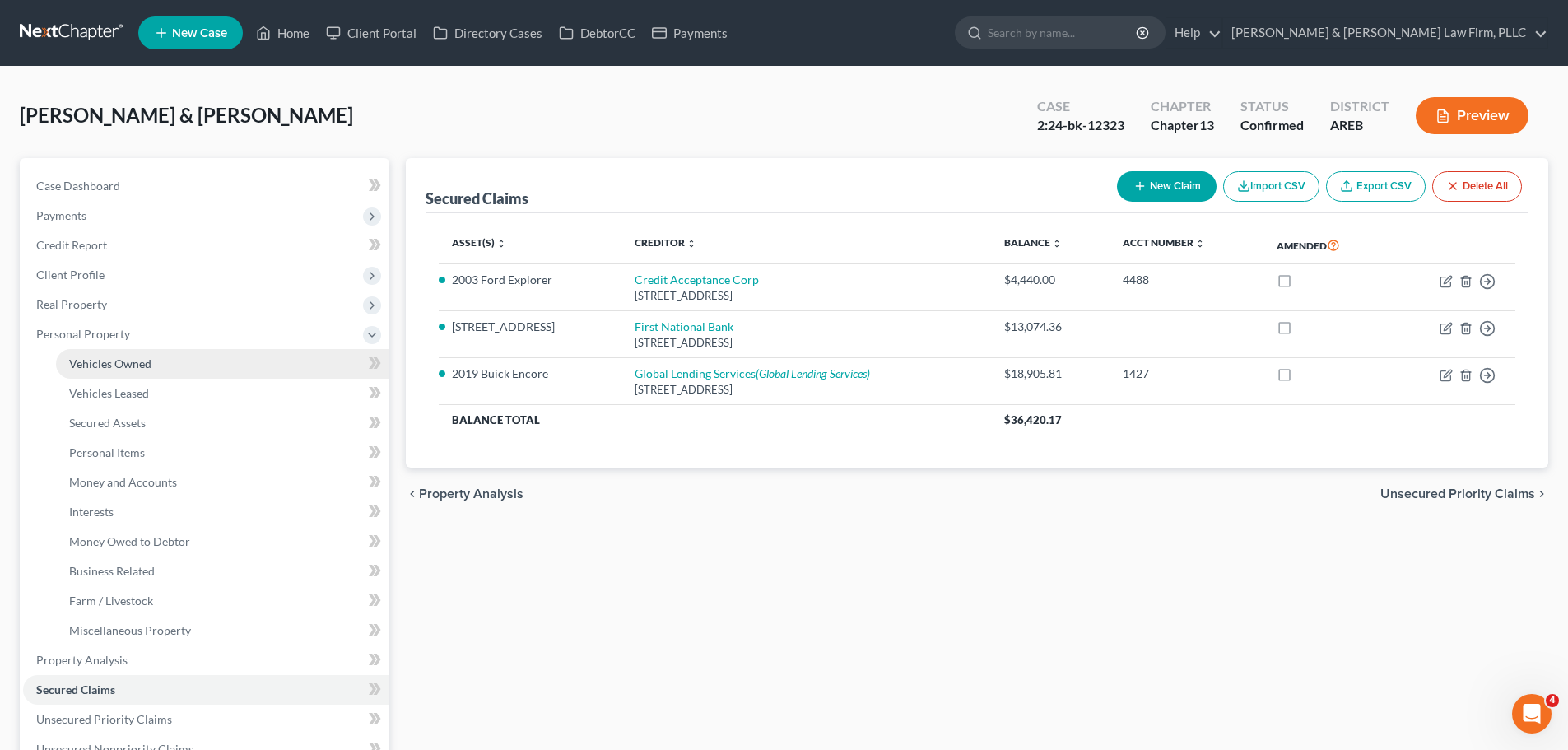
click at [140, 364] on span "Vehicles Owned" at bounding box center [110, 363] width 82 height 14
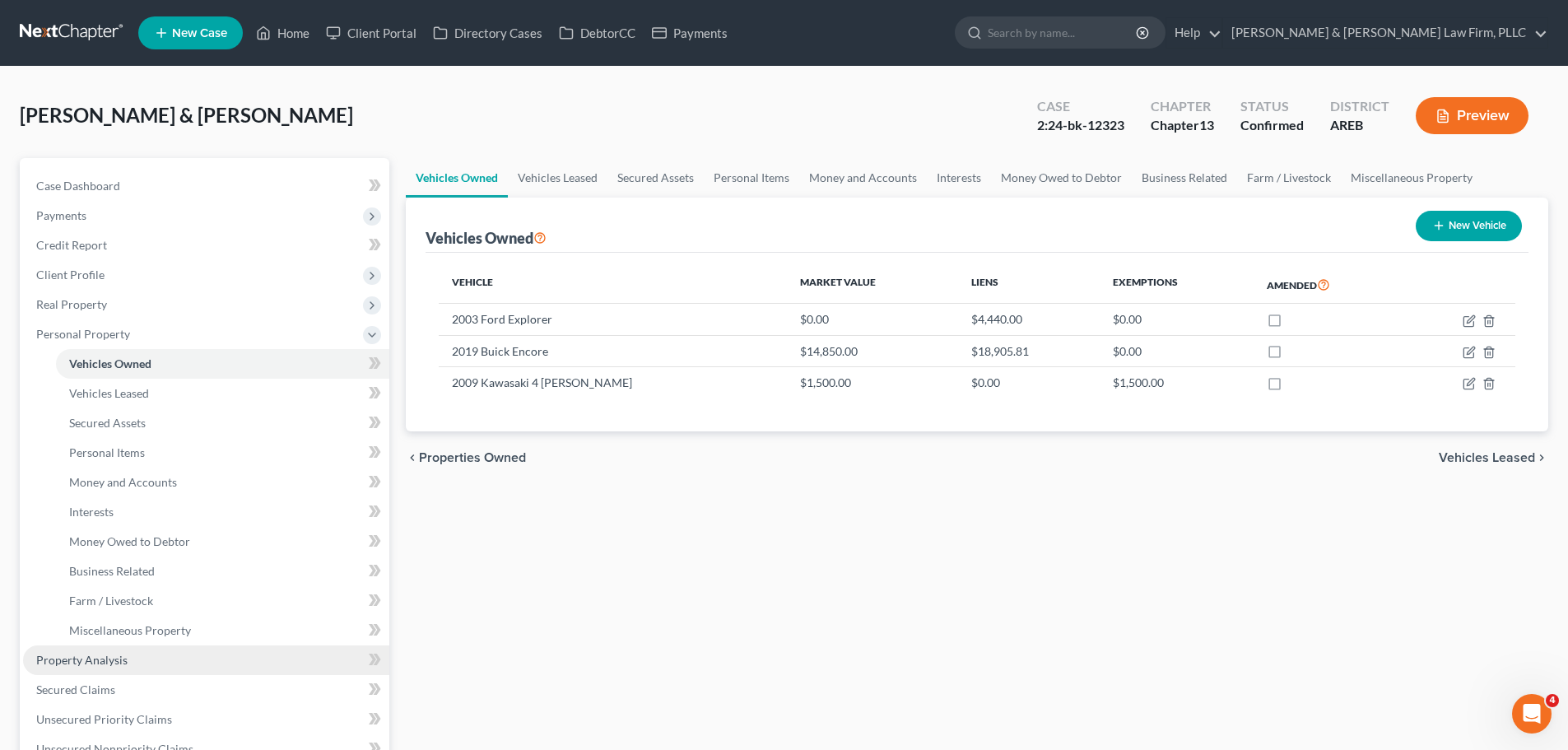
click at [94, 660] on span "Property Analysis" at bounding box center [81, 660] width 91 height 14
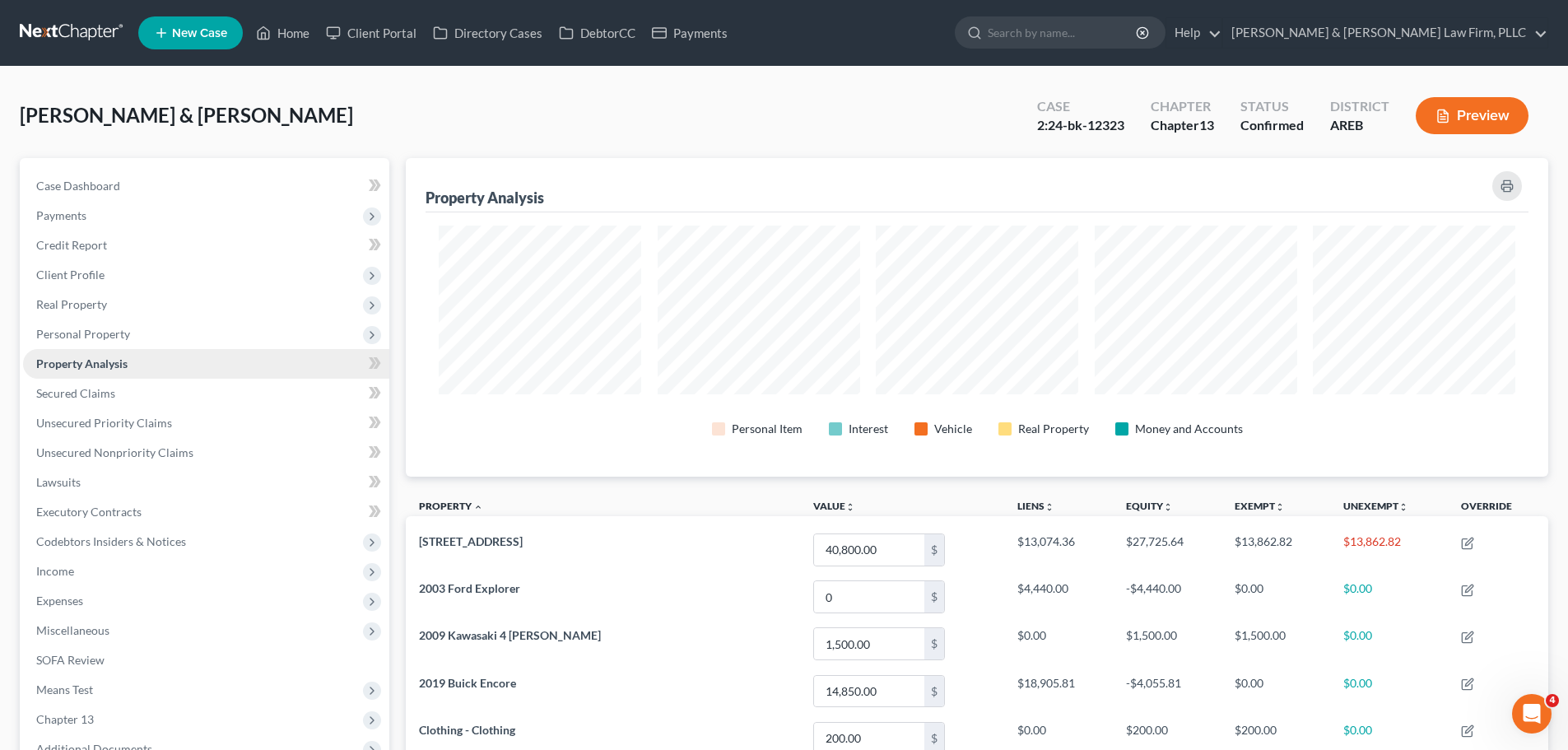
scroll to position [319, 1142]
click at [123, 332] on span "Personal Property" at bounding box center [83, 334] width 94 height 14
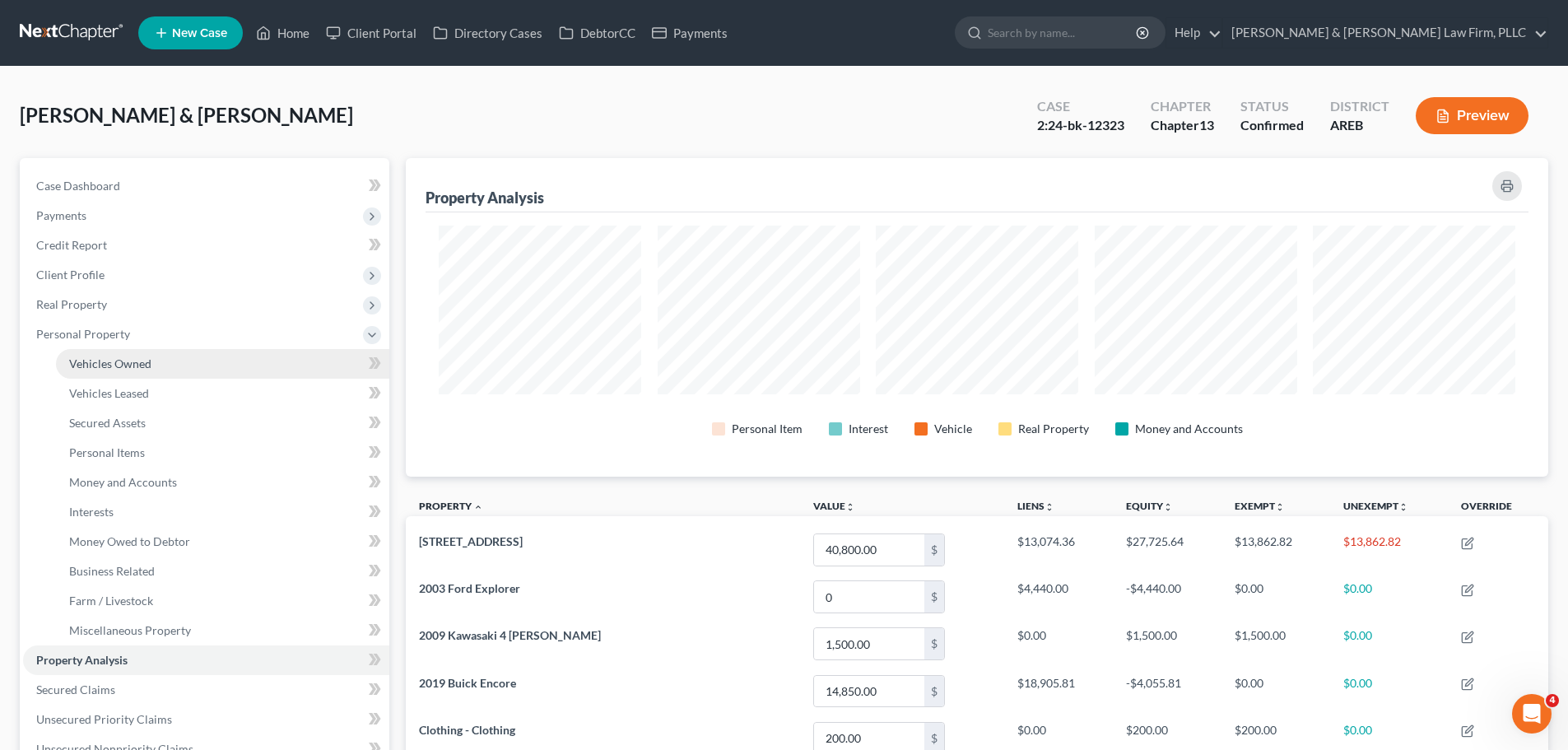
click at [122, 371] on link "Vehicles Owned" at bounding box center [222, 364] width 333 height 30
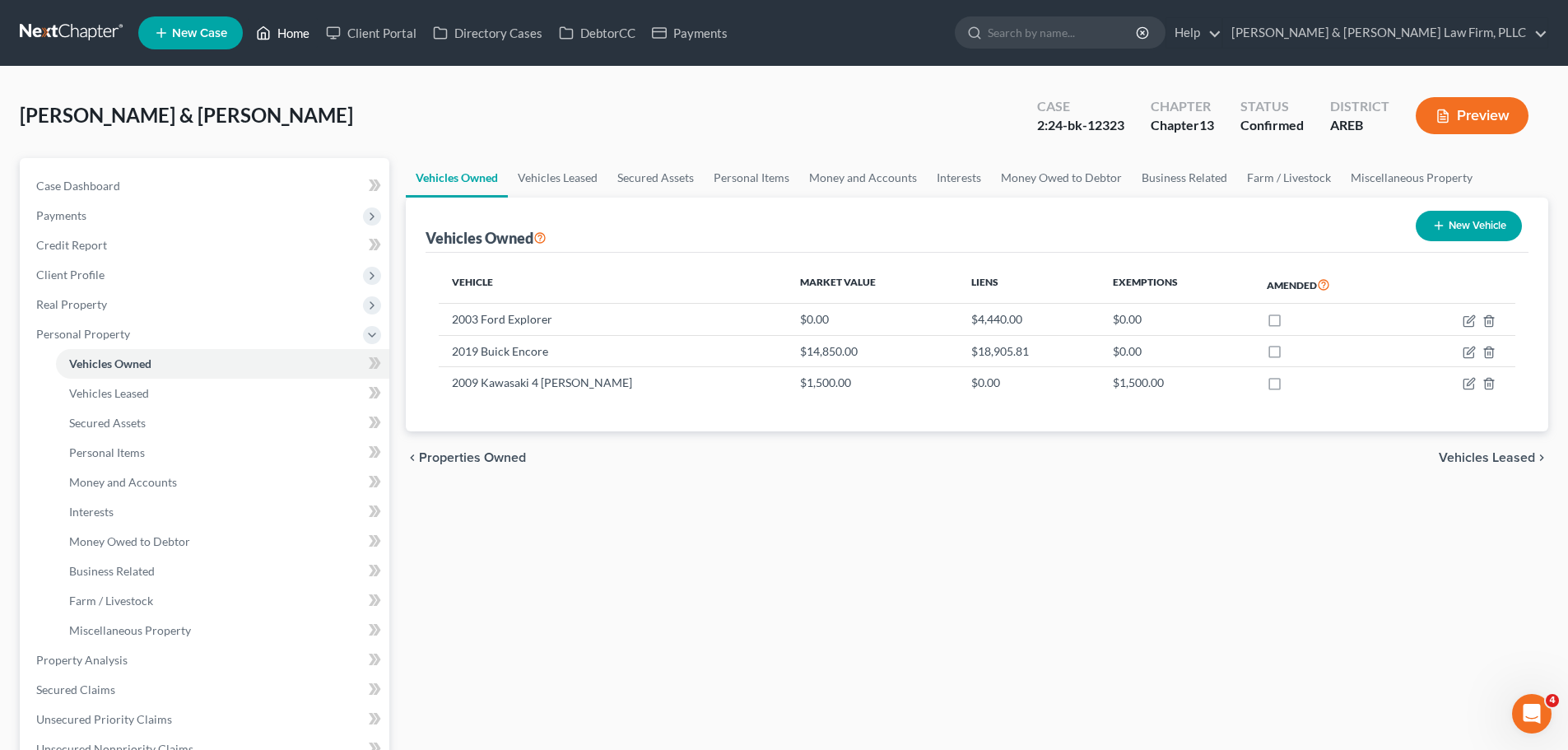
click at [283, 37] on link "Home" at bounding box center [283, 33] width 70 height 30
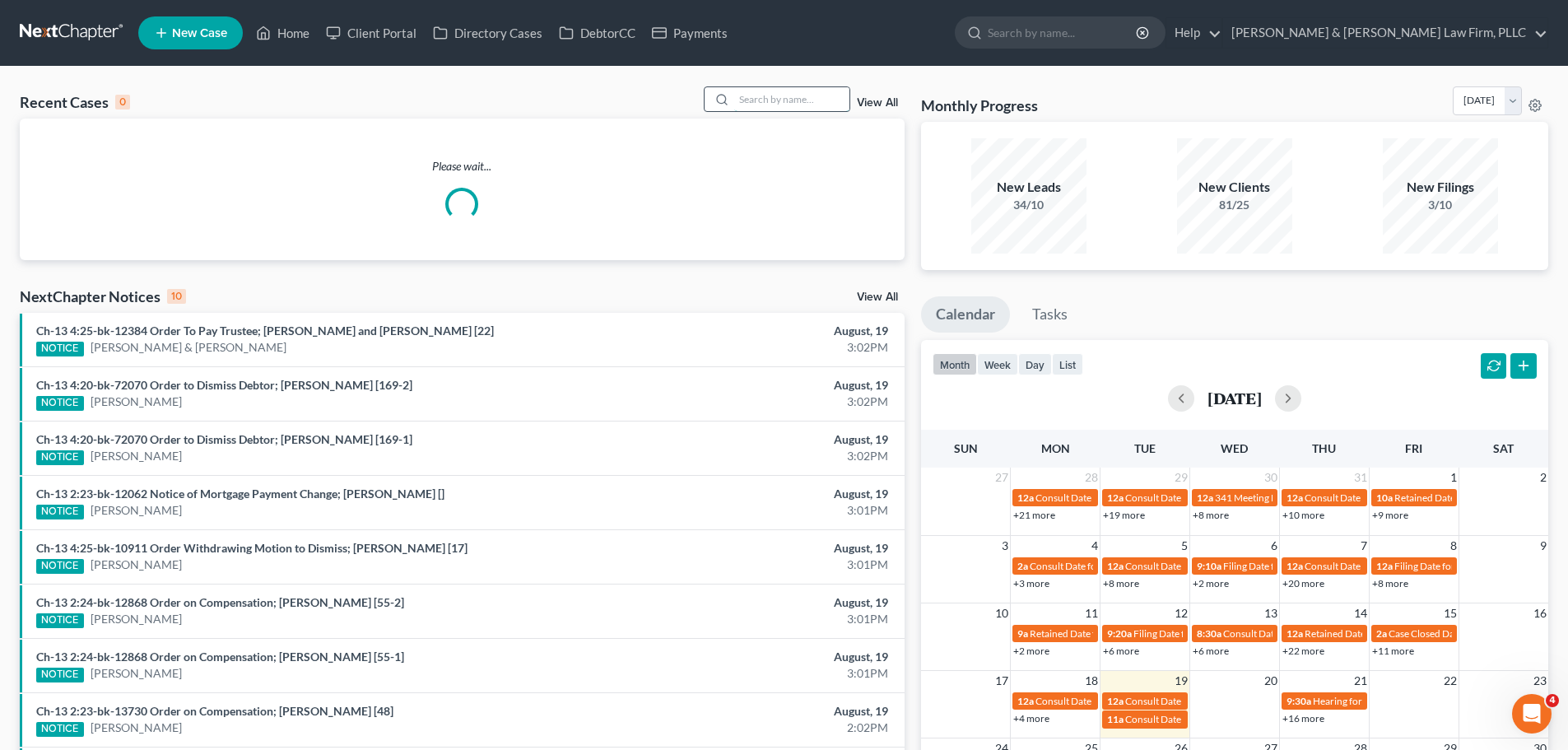
click at [808, 104] on input "search" at bounding box center [791, 99] width 115 height 24
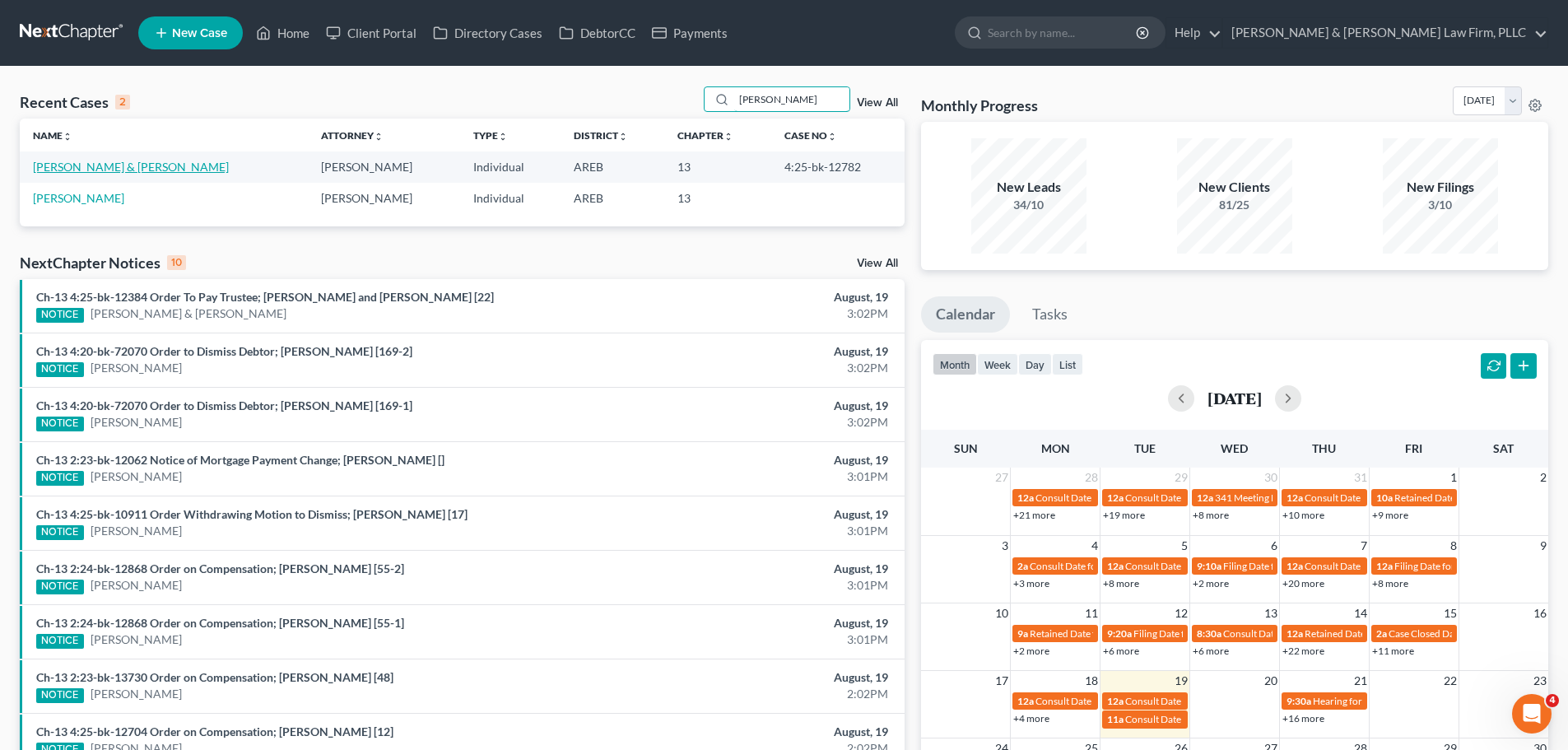
type input "[PERSON_NAME]"
click at [115, 168] on link "[PERSON_NAME] & [PERSON_NAME]" at bounding box center [131, 167] width 196 height 14
select select "2"
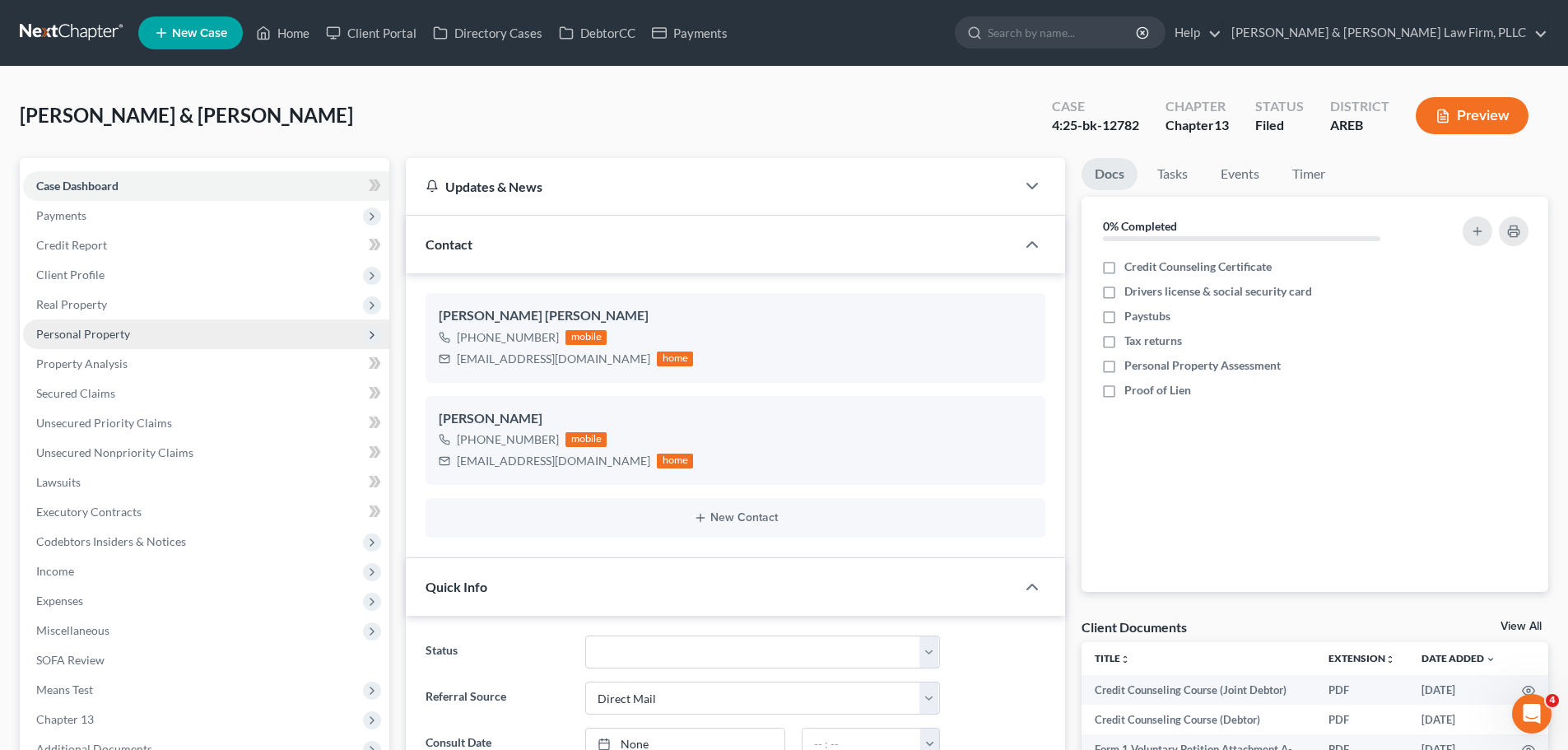
click at [128, 344] on span "Personal Property" at bounding box center [206, 334] width 366 height 30
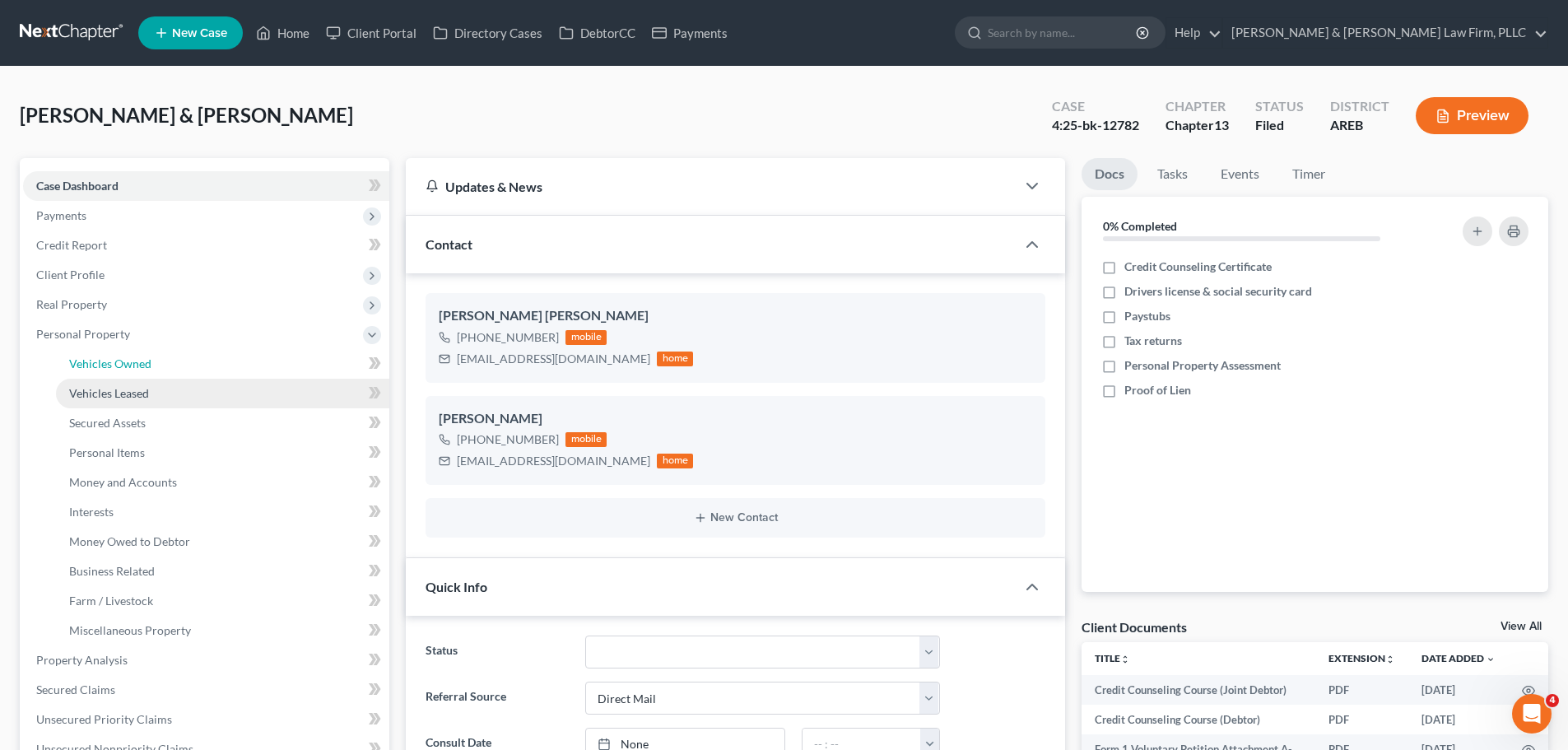
click at [133, 368] on span "Vehicles Owned" at bounding box center [110, 363] width 82 height 14
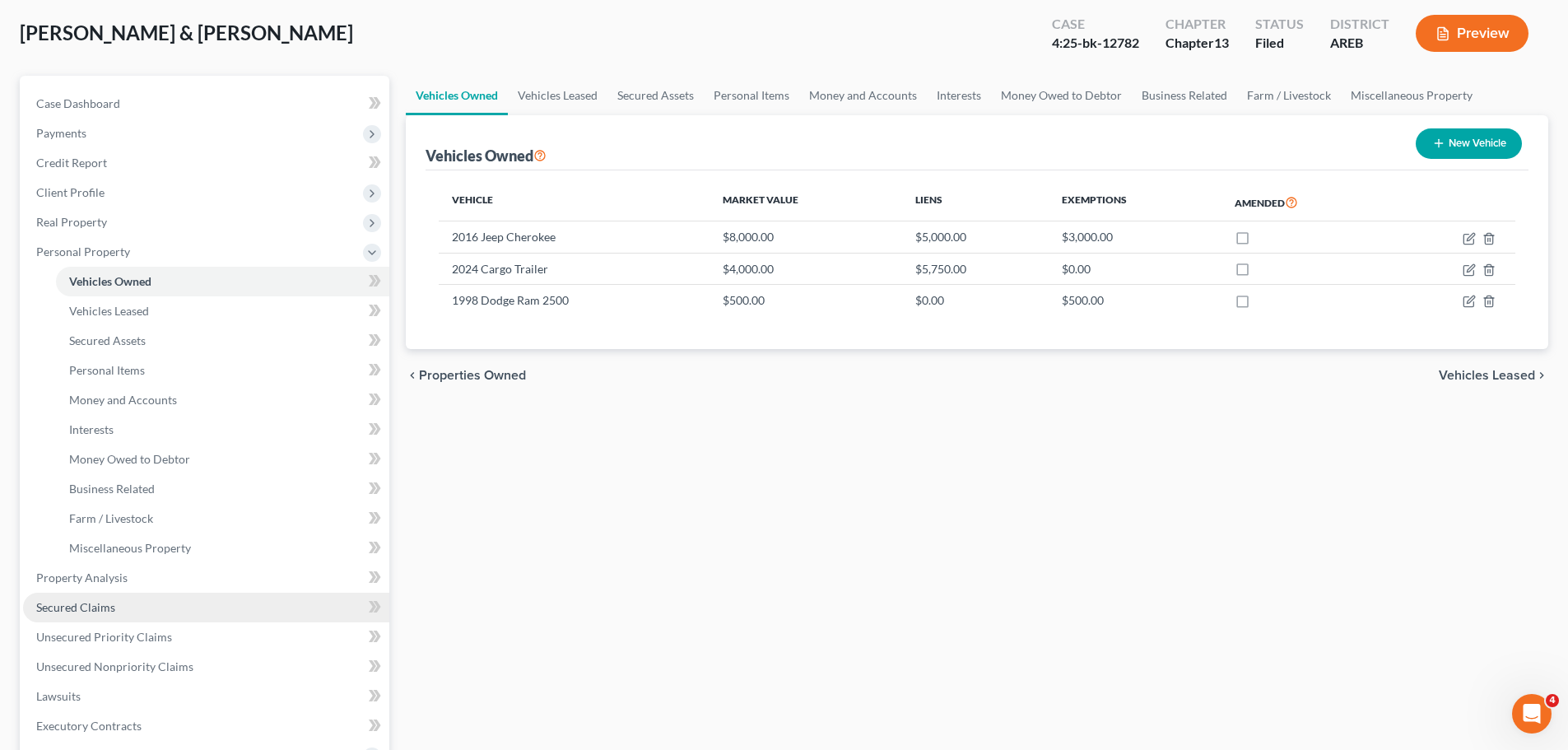
click at [100, 610] on span "Secured Claims" at bounding box center [75, 607] width 79 height 14
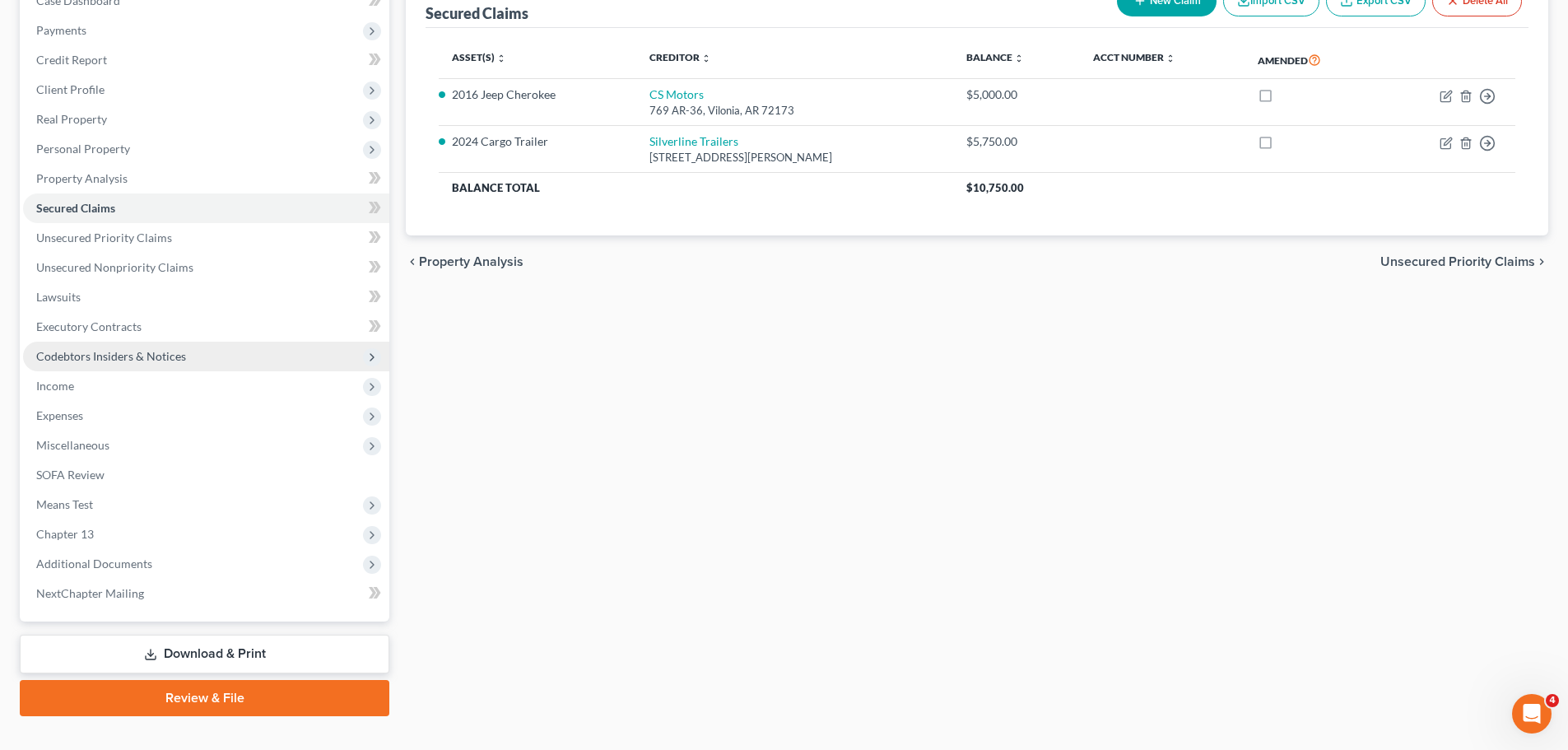
scroll to position [214, 0]
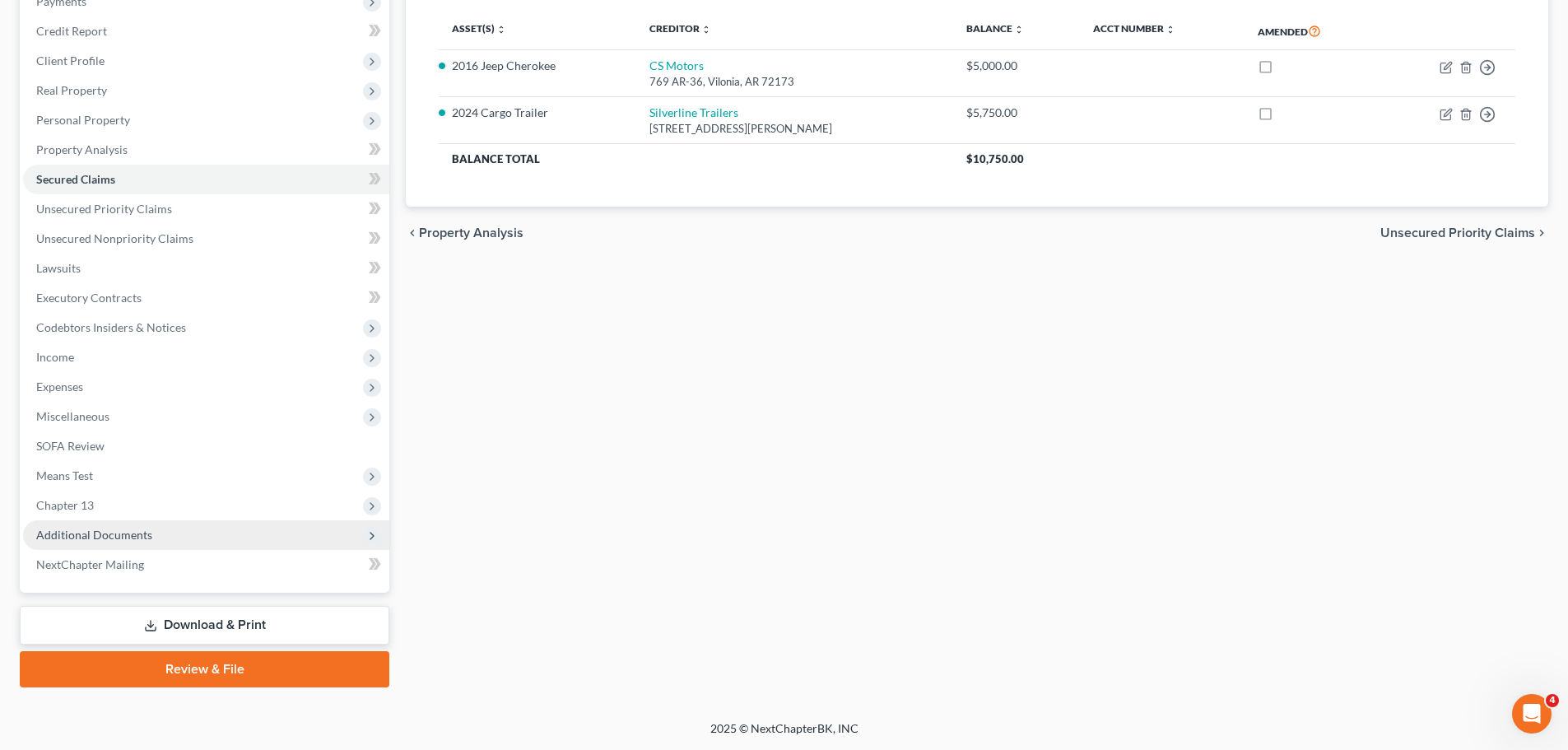
click at [96, 533] on span "Additional Documents" at bounding box center [94, 535] width 116 height 14
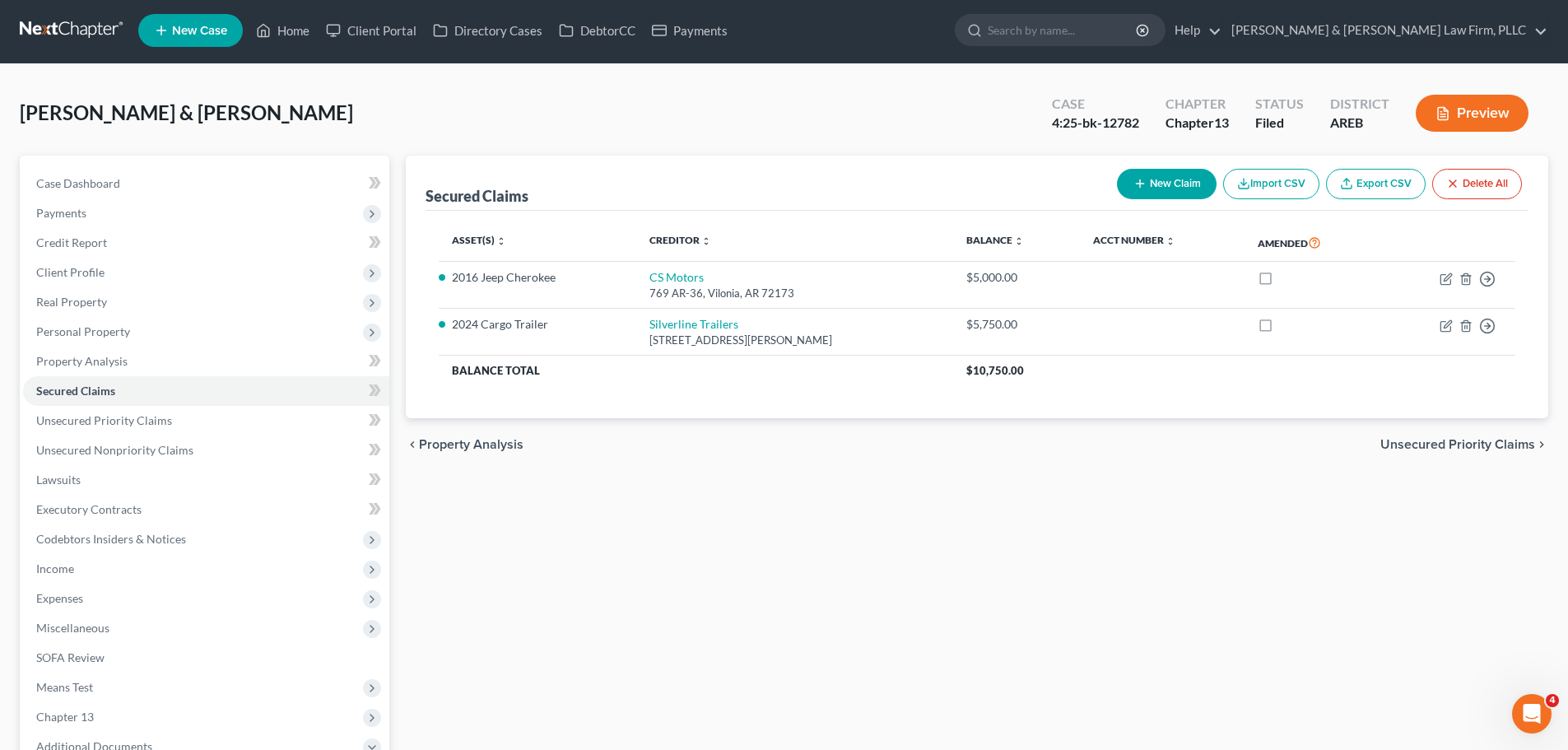
scroll to position [0, 0]
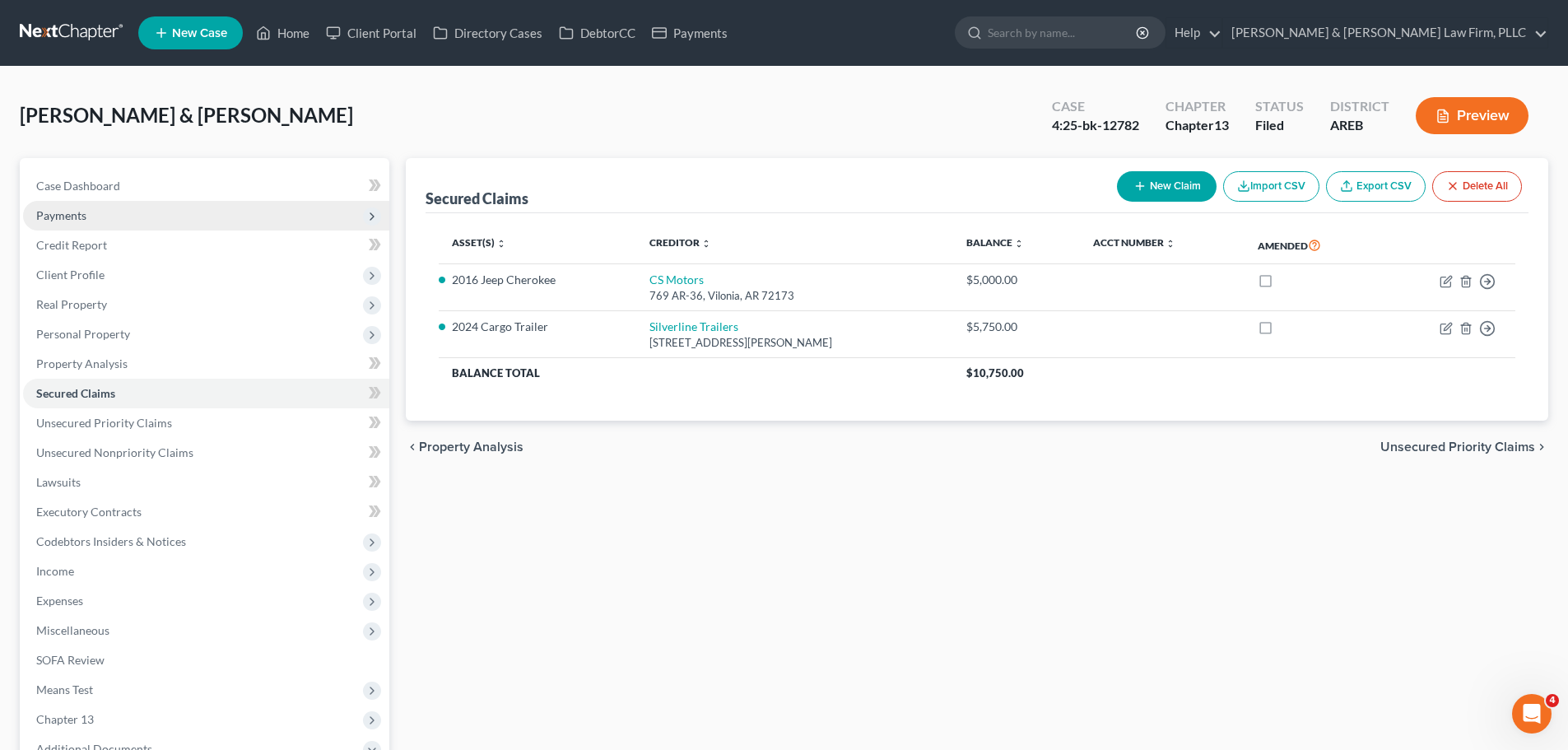
click at [113, 221] on span "Payments" at bounding box center [206, 216] width 366 height 30
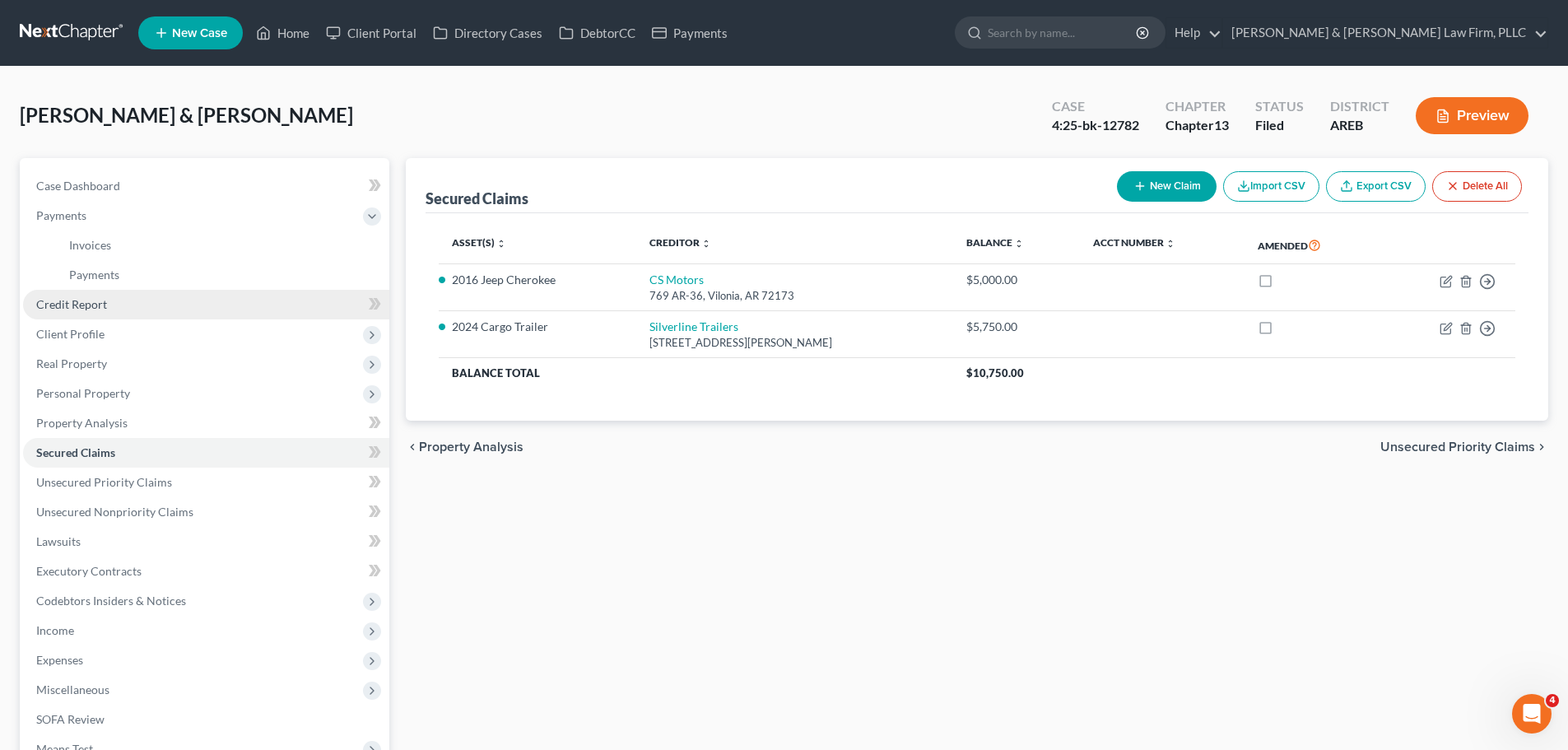
click at [94, 301] on span "Credit Report" at bounding box center [71, 304] width 71 height 14
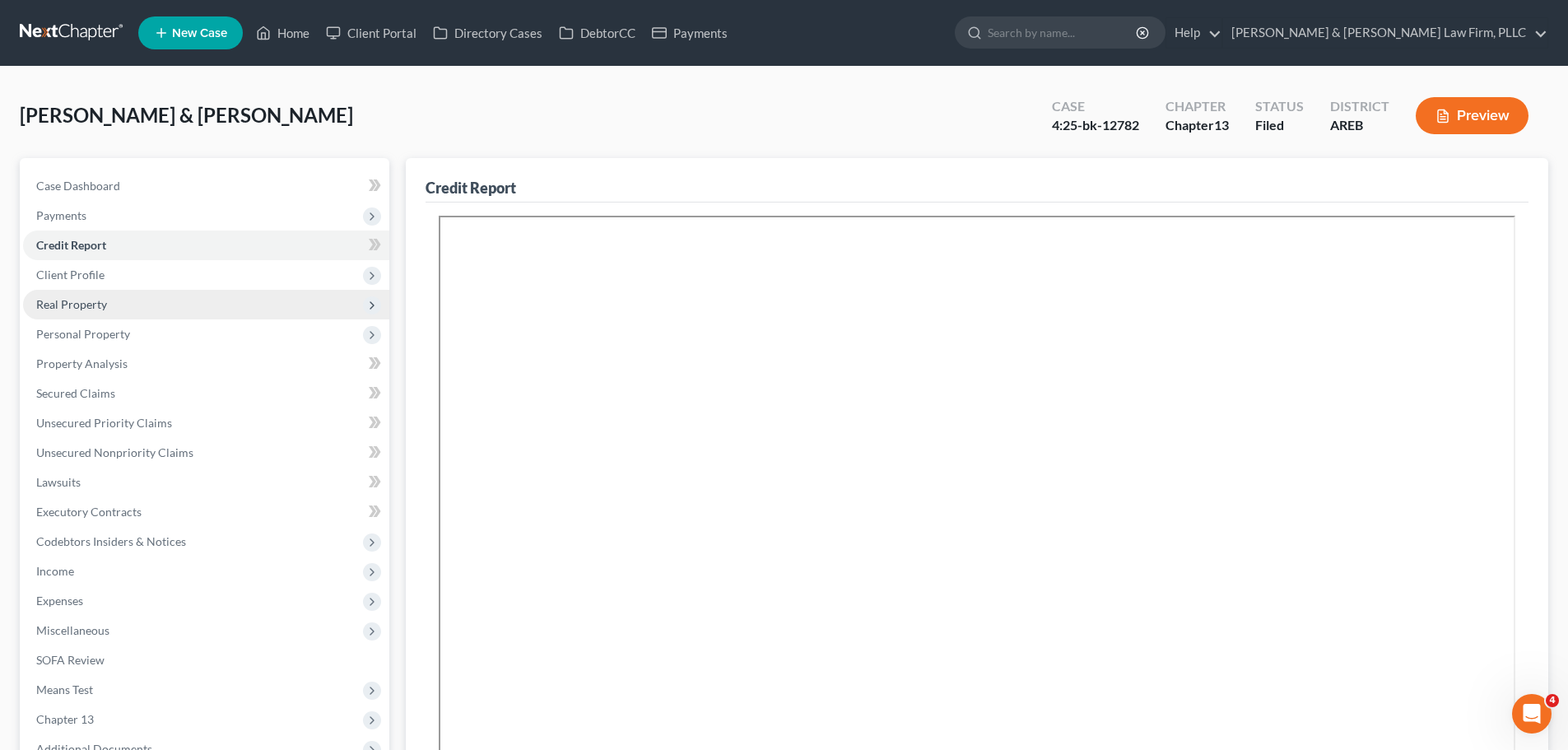
click at [134, 305] on span "Real Property" at bounding box center [206, 305] width 366 height 30
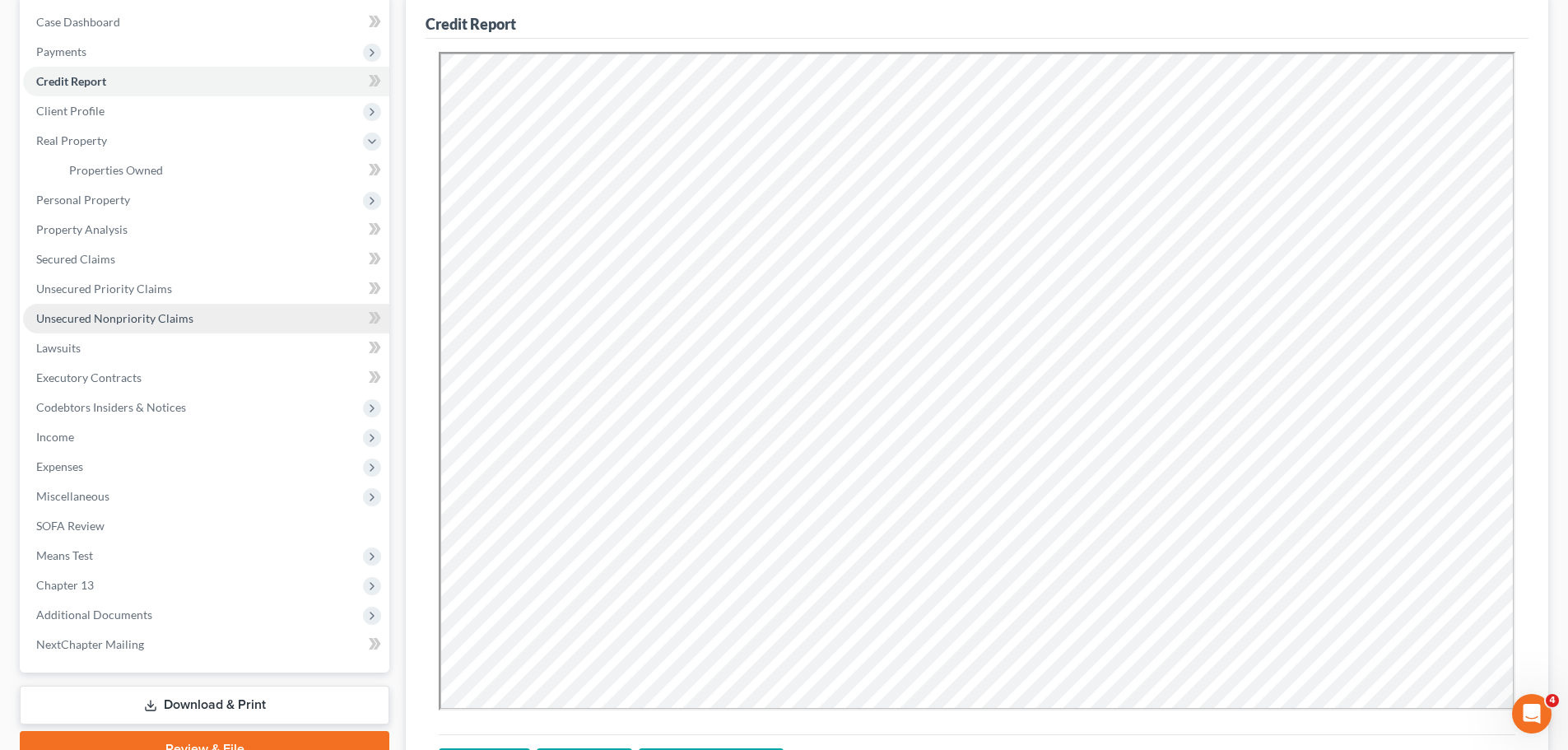
scroll to position [165, 0]
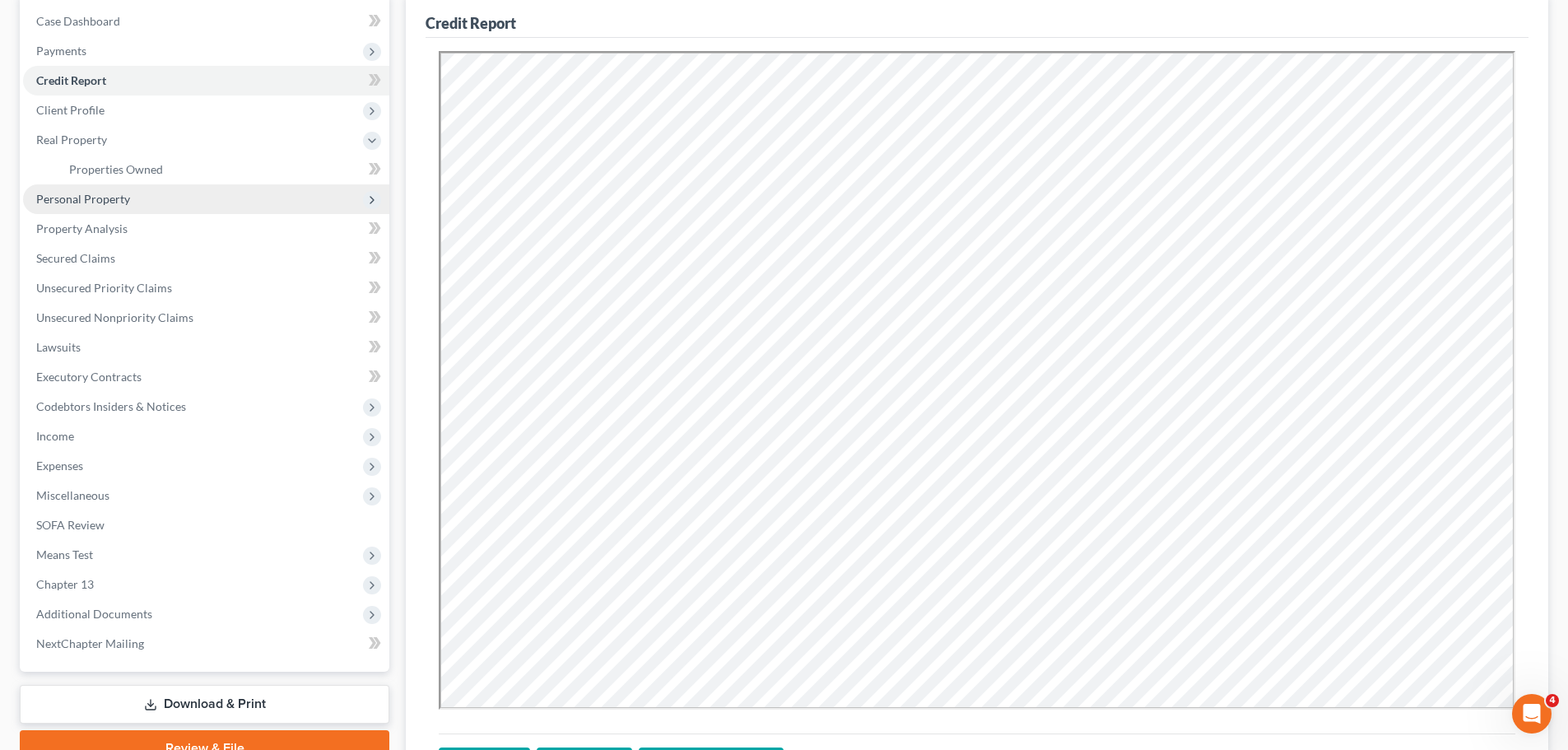
click at [78, 195] on span "Personal Property" at bounding box center [83, 199] width 94 height 14
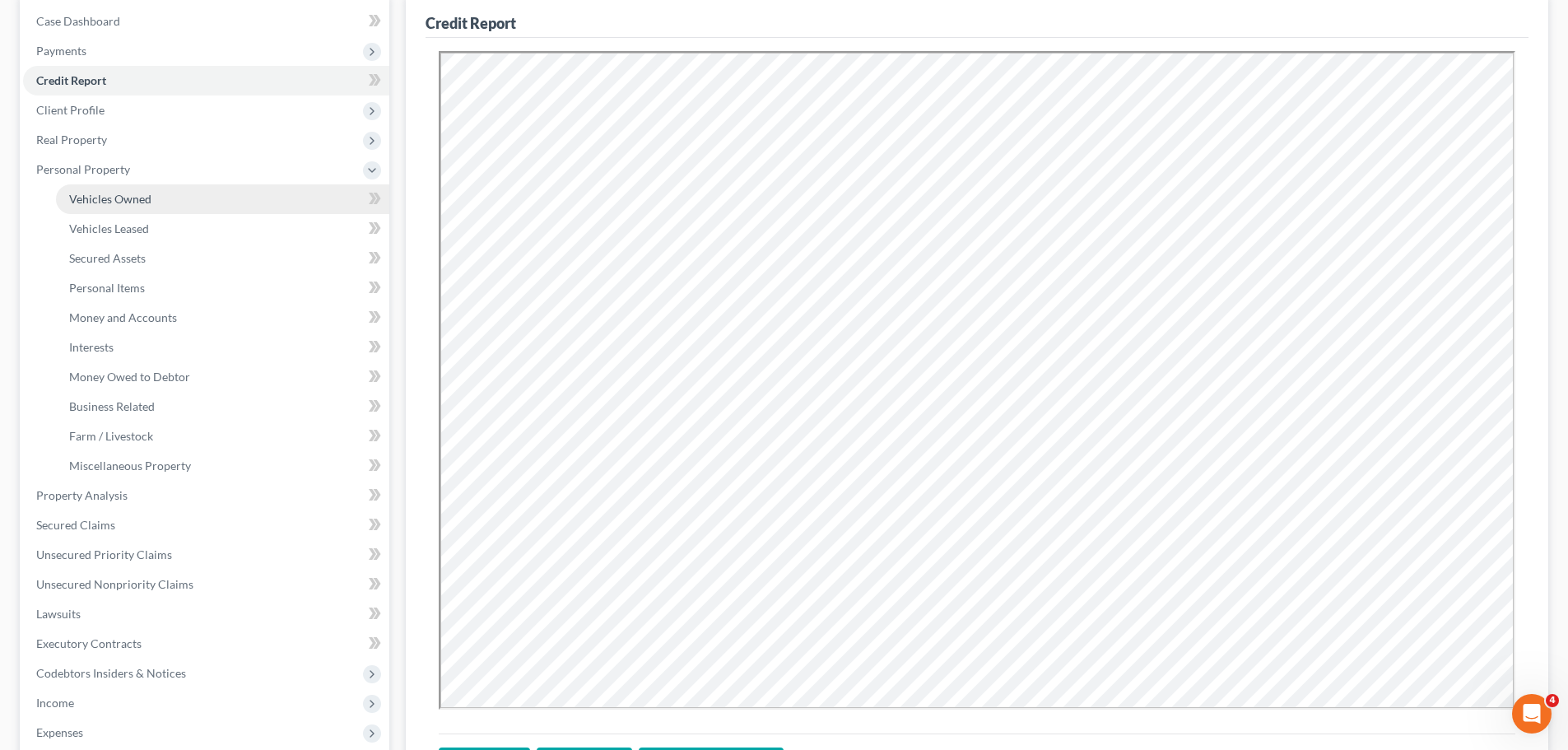
click at [114, 200] on span "Vehicles Owned" at bounding box center [110, 199] width 82 height 14
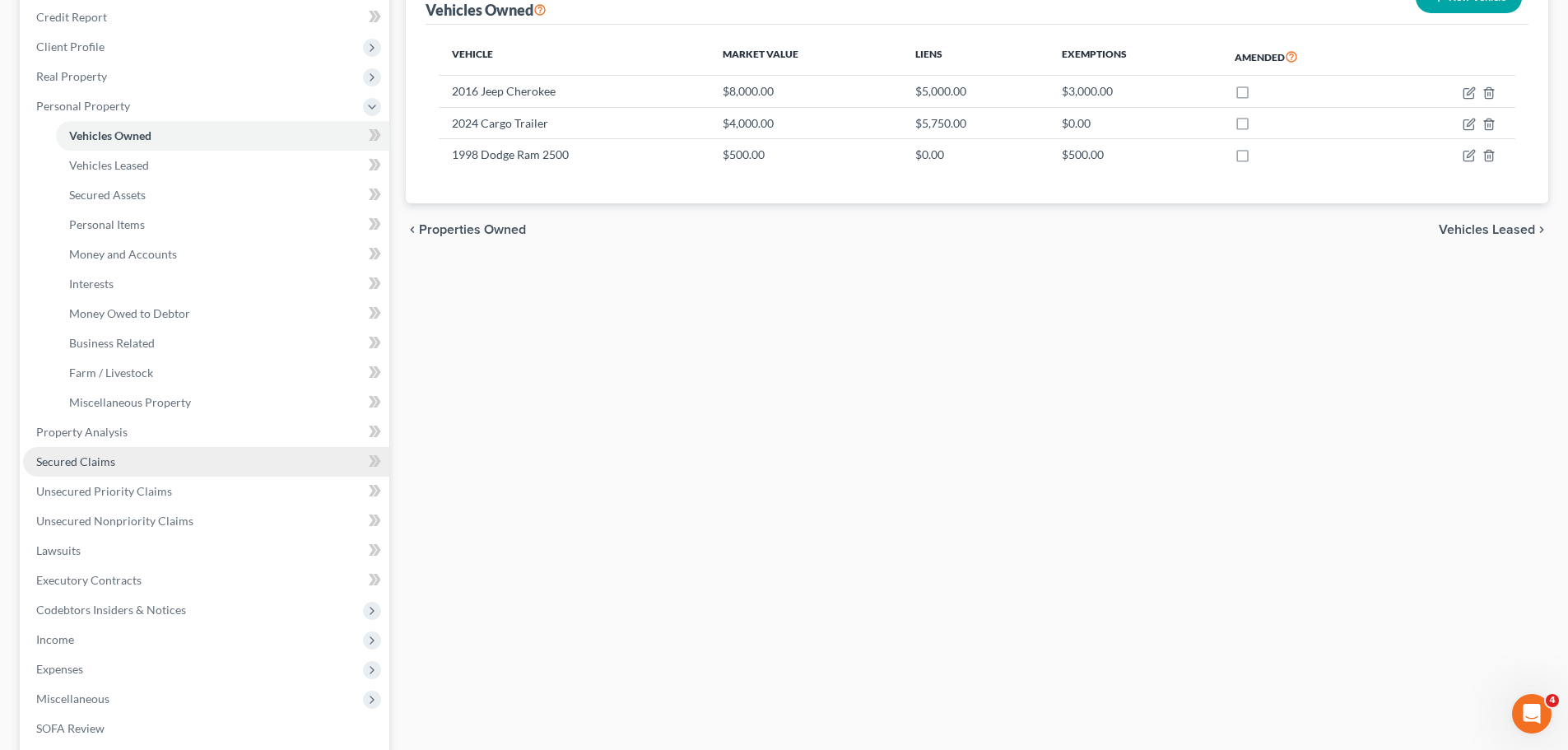
scroll to position [247, 0]
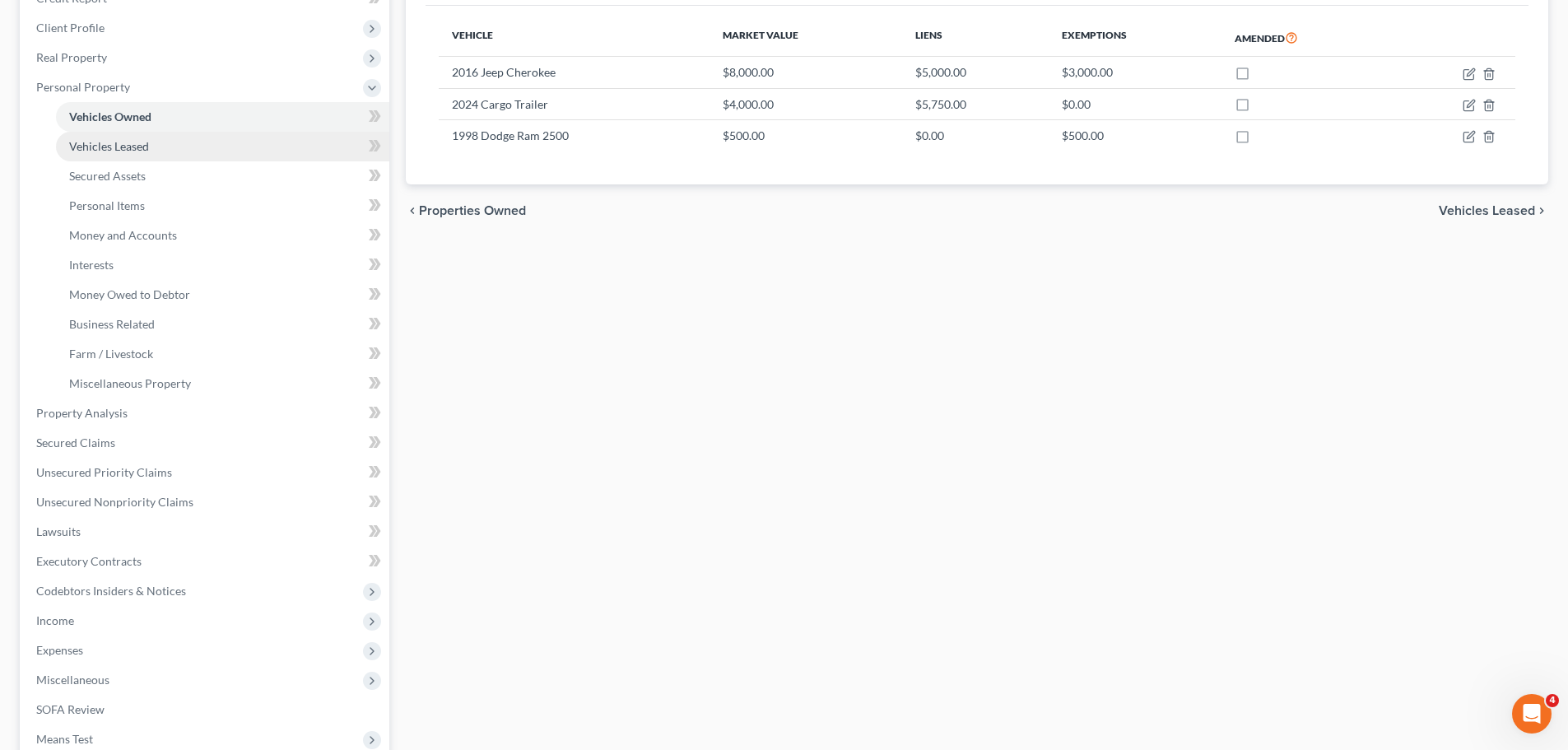
click at [151, 151] on link "Vehicles Leased" at bounding box center [222, 147] width 333 height 30
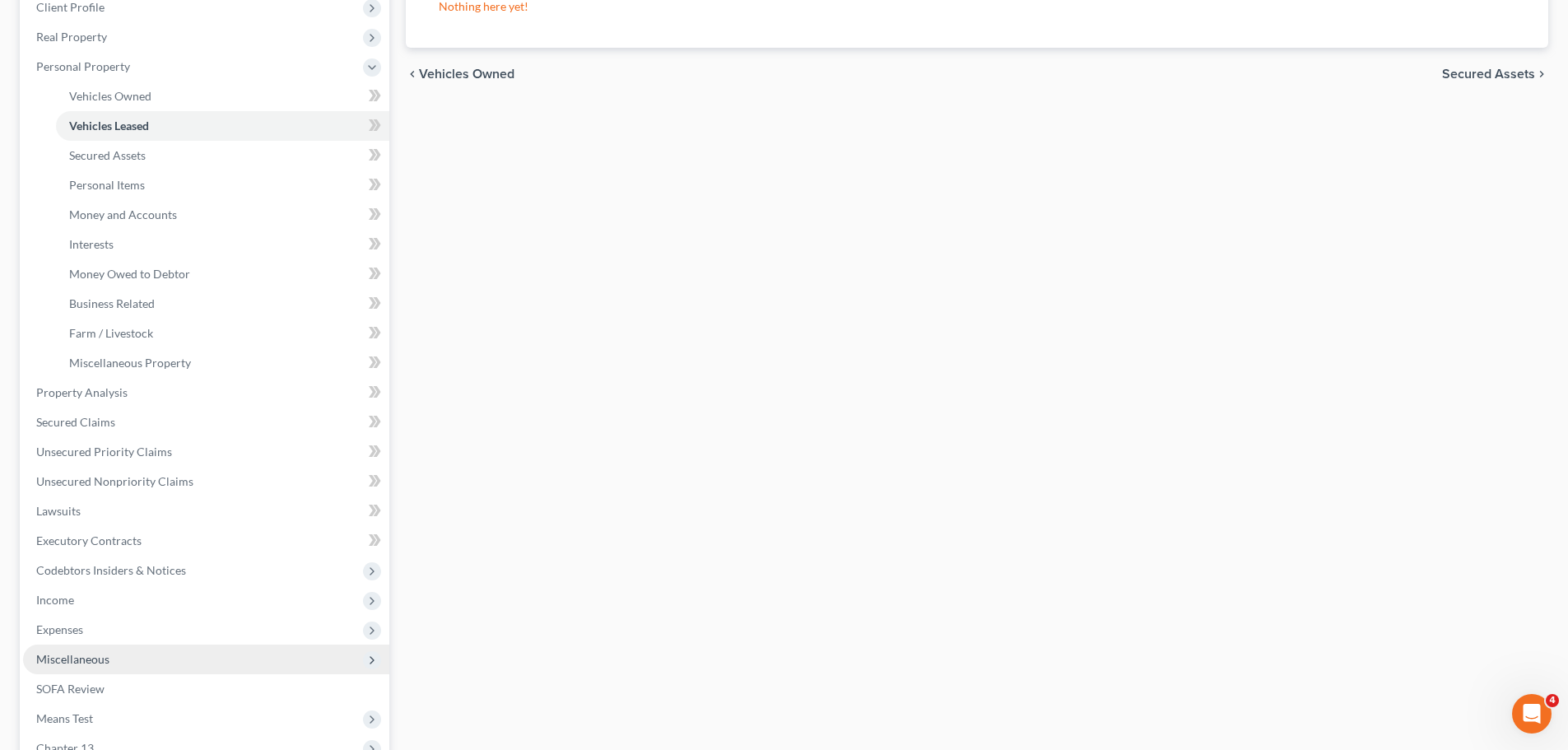
scroll to position [494, 0]
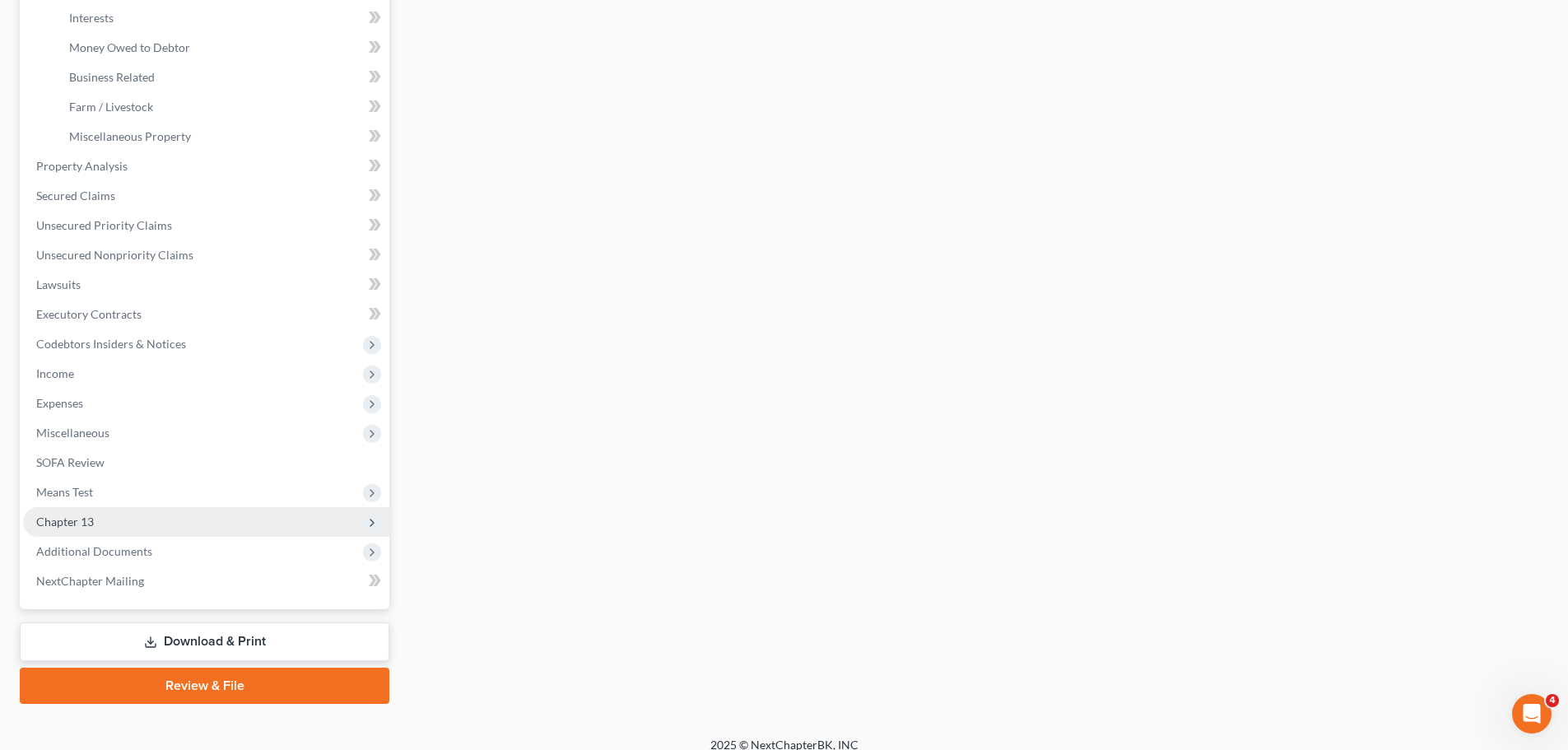
click at [109, 518] on span "Chapter 13" at bounding box center [206, 522] width 366 height 30
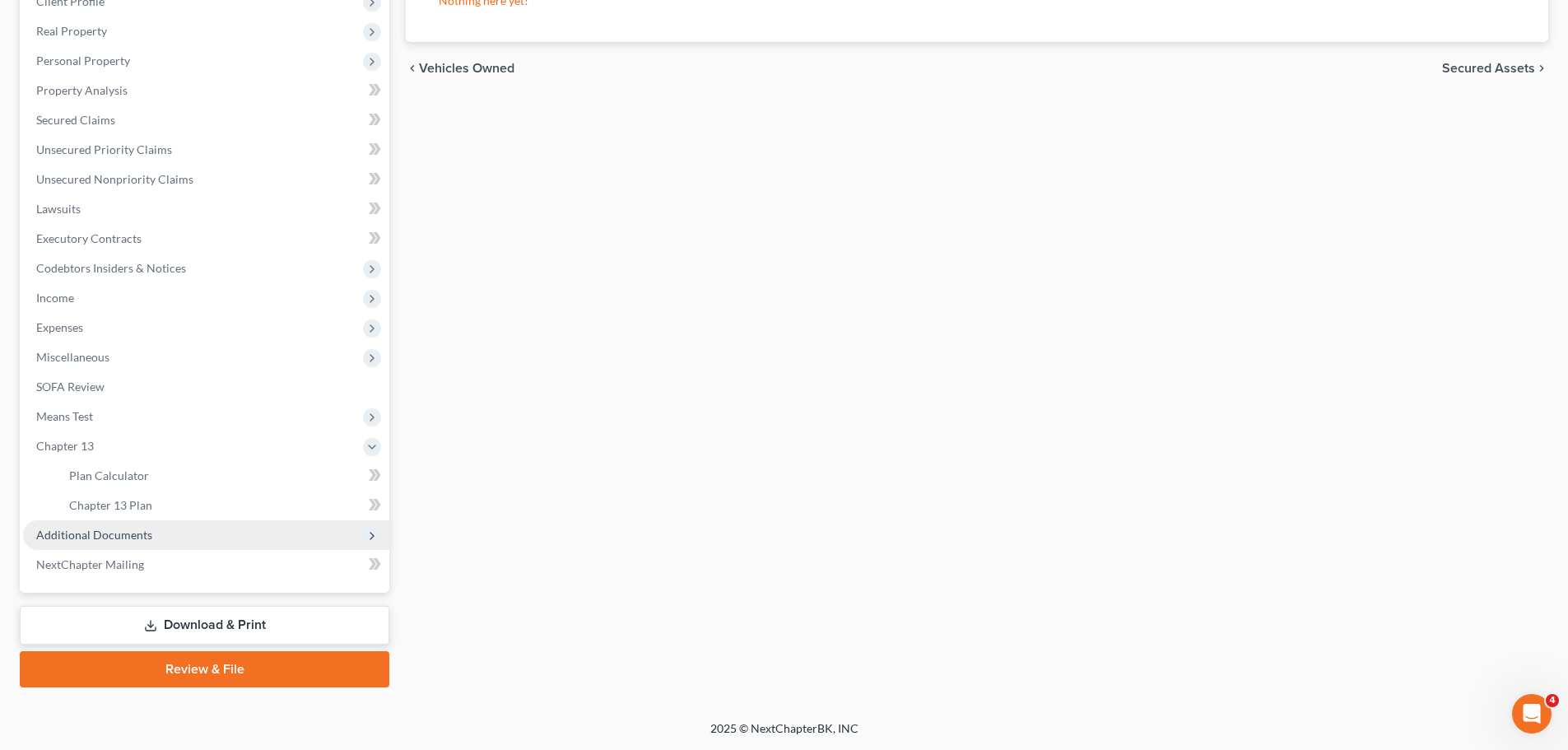
click at [123, 540] on span "Additional Documents" at bounding box center [94, 535] width 116 height 14
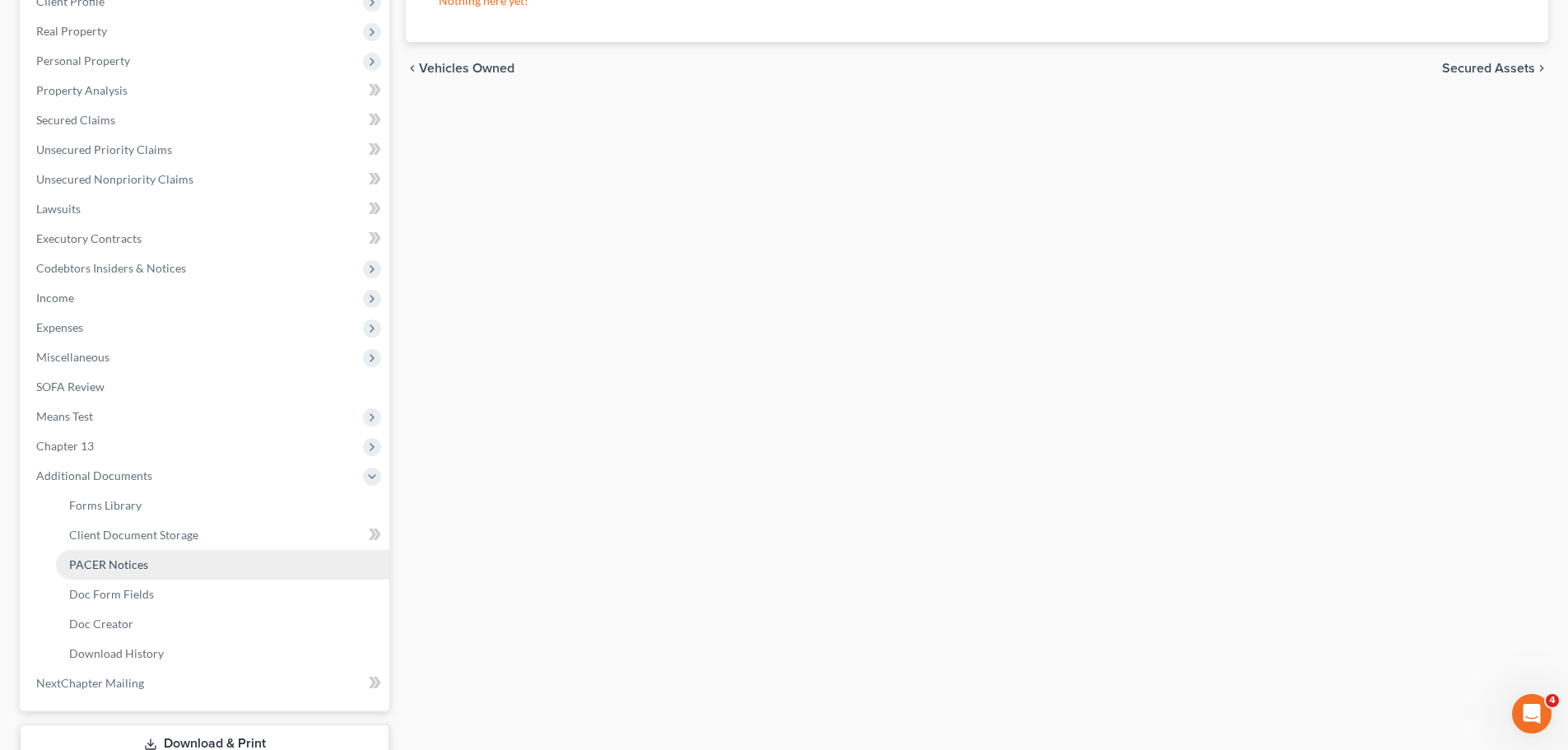
scroll to position [326, 0]
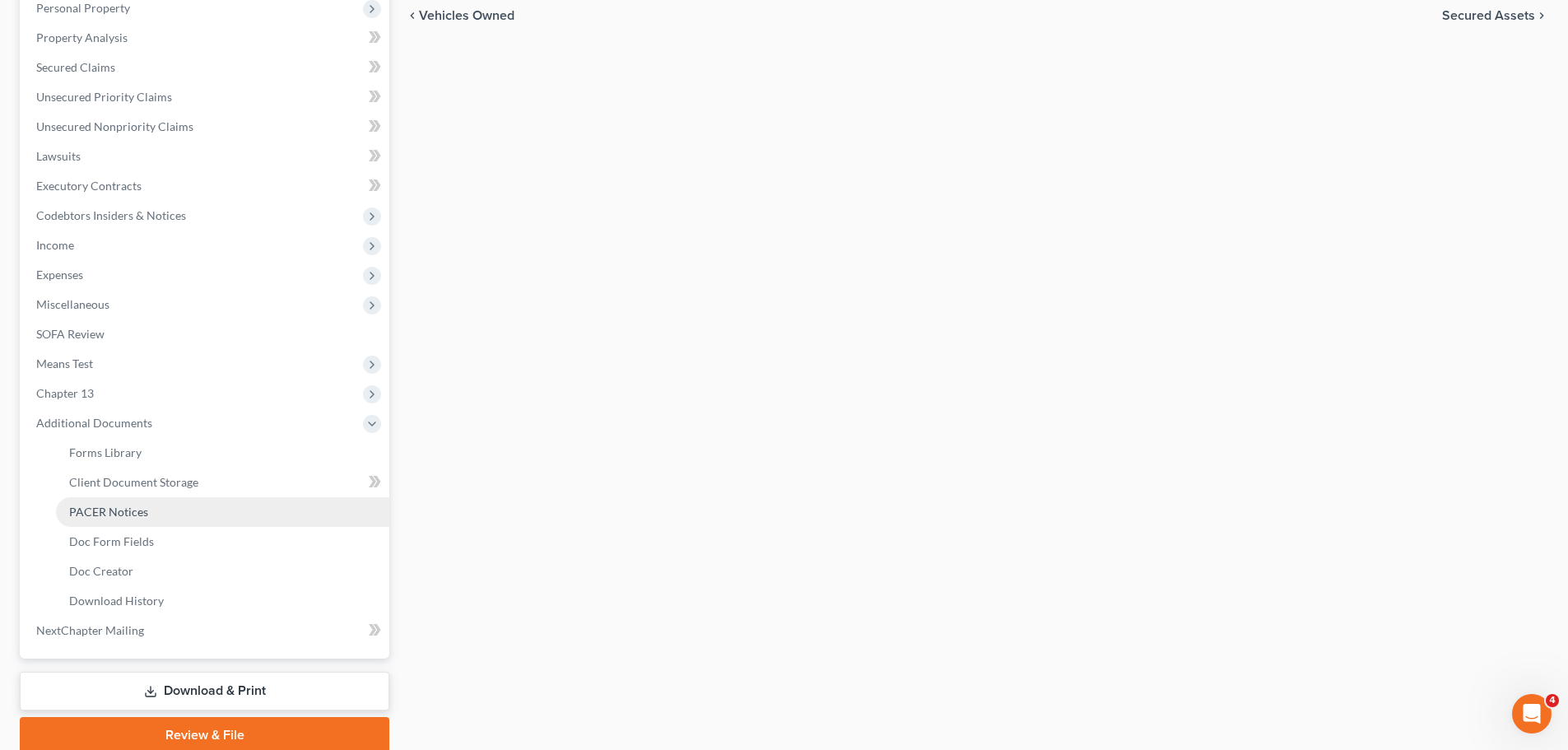
click at [165, 515] on link "PACER Notices" at bounding box center [222, 512] width 333 height 30
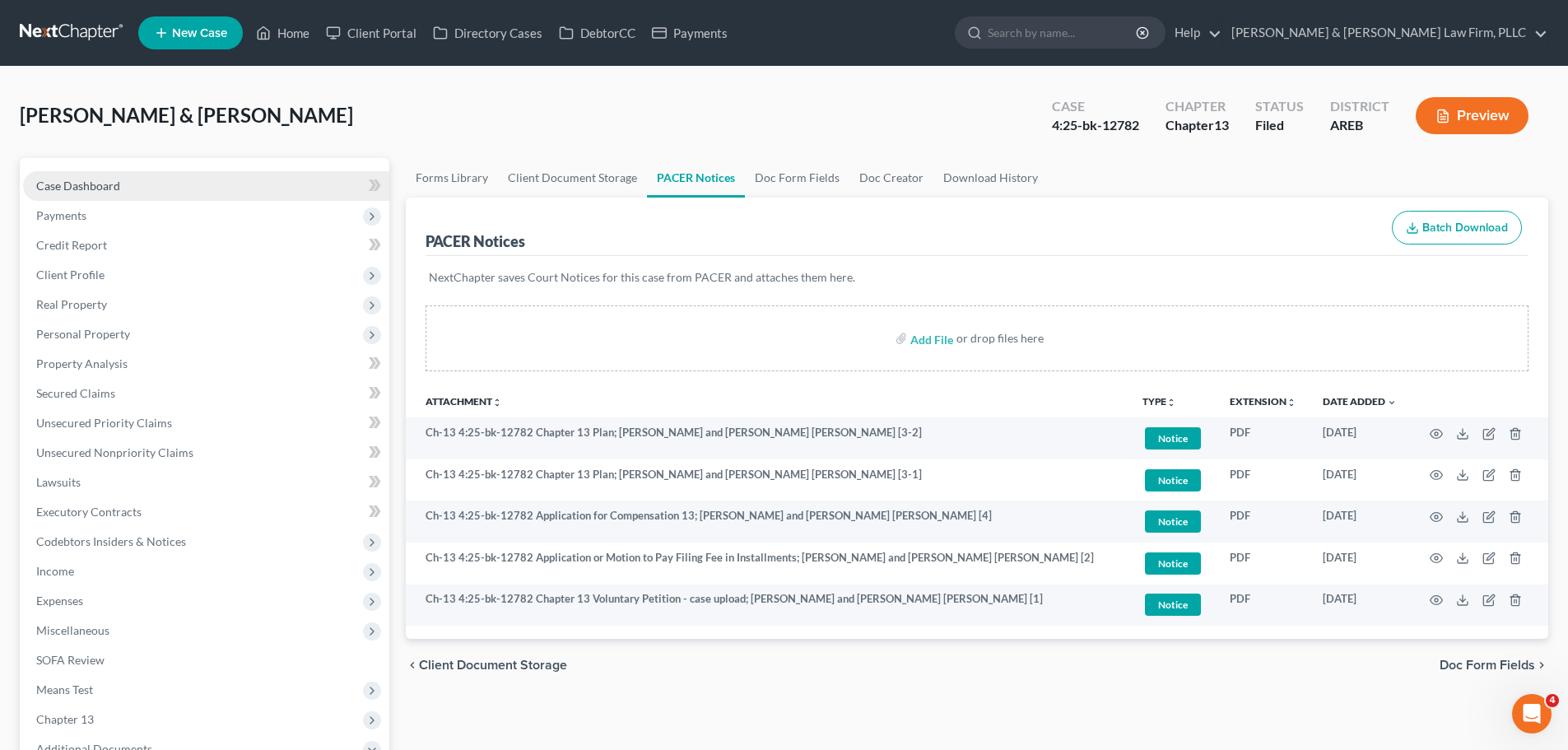
click at [119, 186] on link "Case Dashboard" at bounding box center [206, 186] width 366 height 30
select select "2"
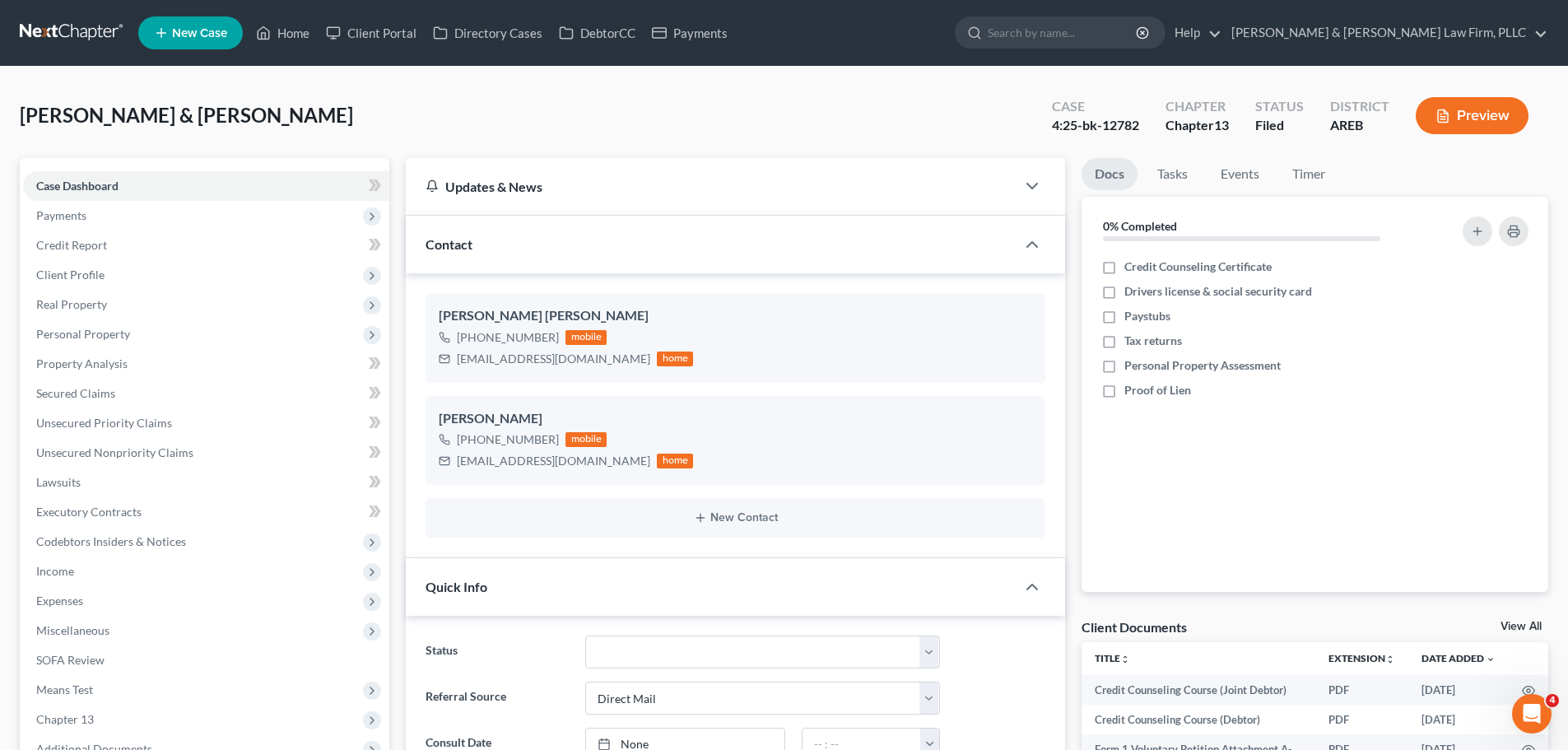
click at [283, 52] on ul "New Case Home Client Portal Directory Cases DebtorCC Payments - No Result - See…" at bounding box center [843, 33] width 1410 height 43
click at [288, 38] on link "Home" at bounding box center [283, 33] width 70 height 30
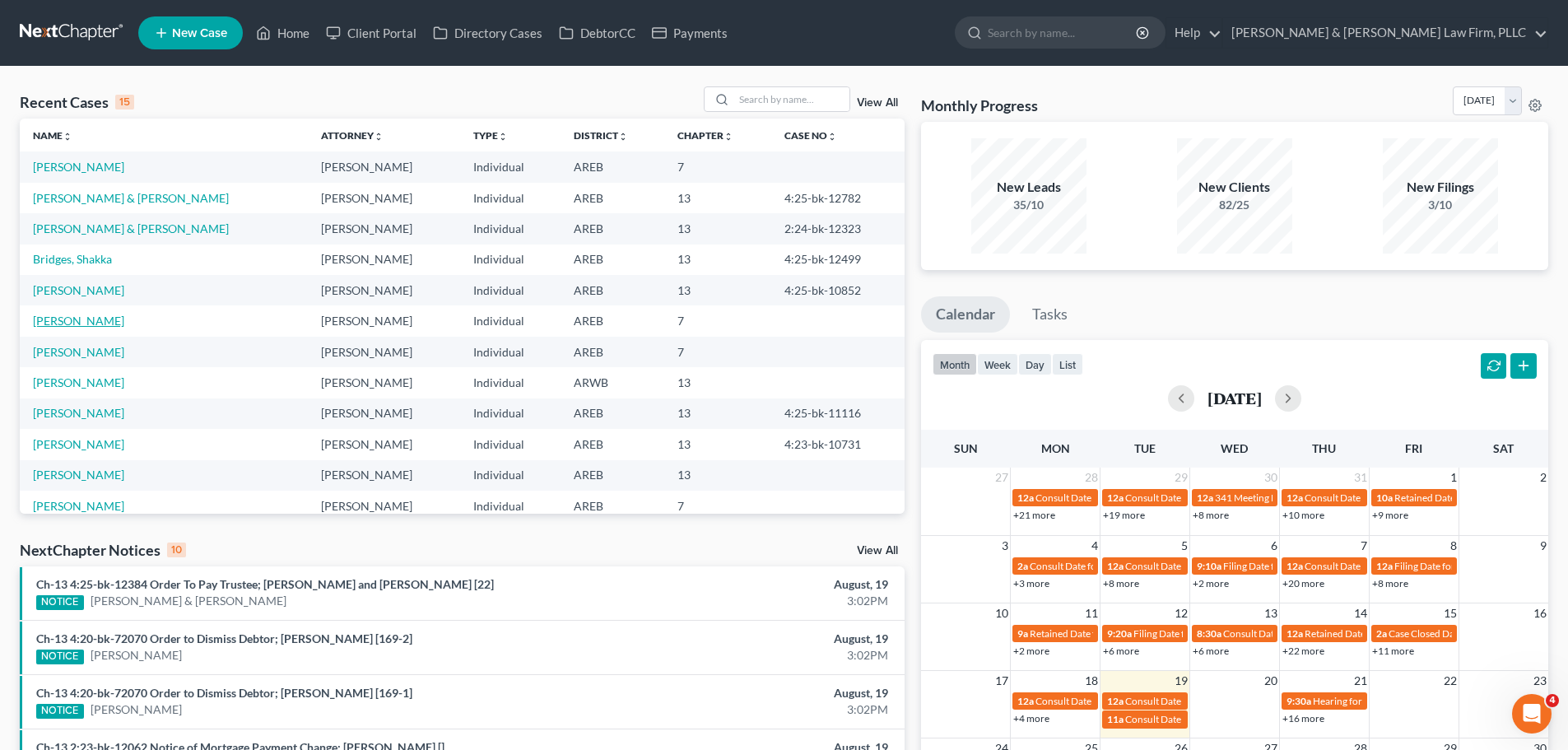
click at [68, 326] on link "[PERSON_NAME]" at bounding box center [78, 321] width 91 height 14
select select "2"
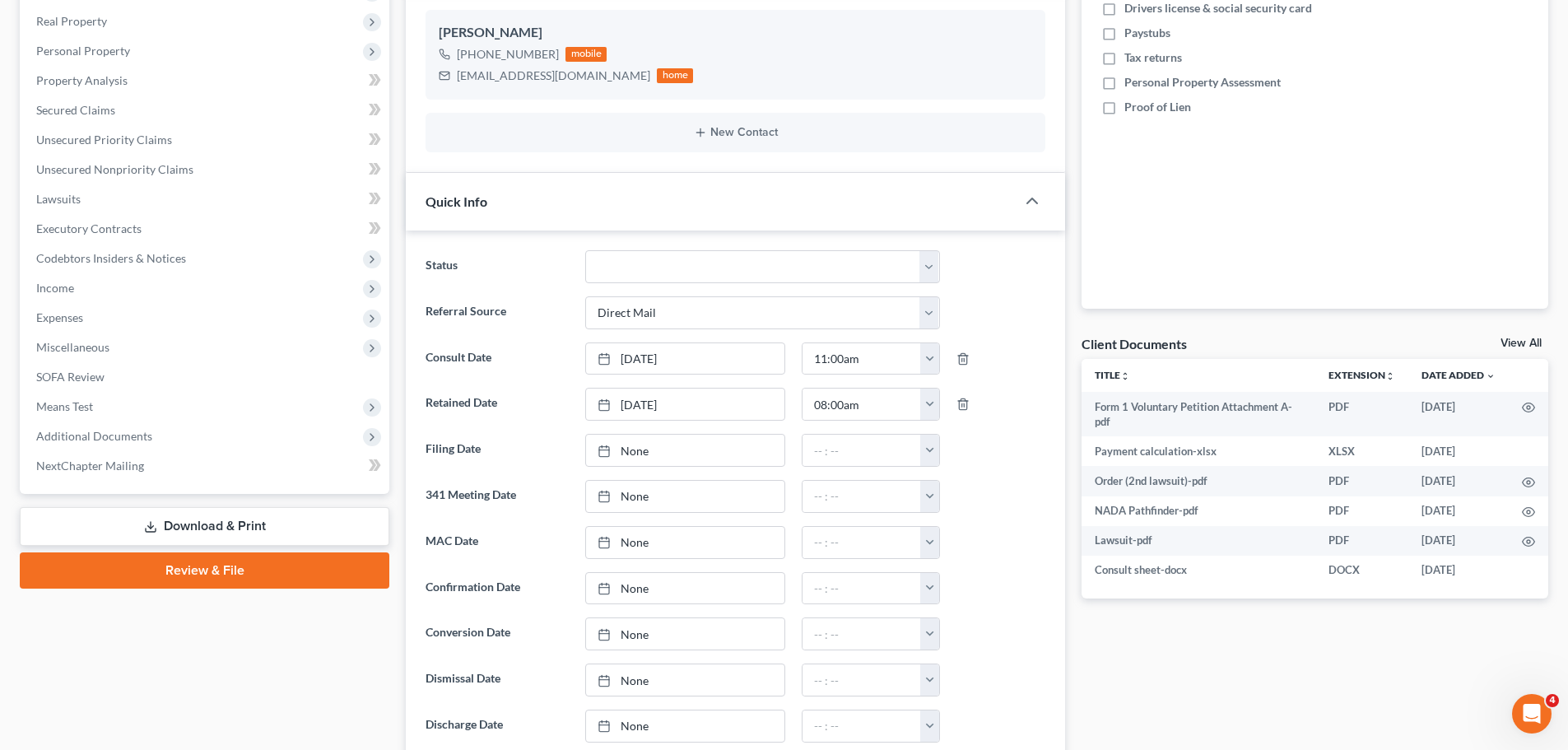
scroll to position [576, 0]
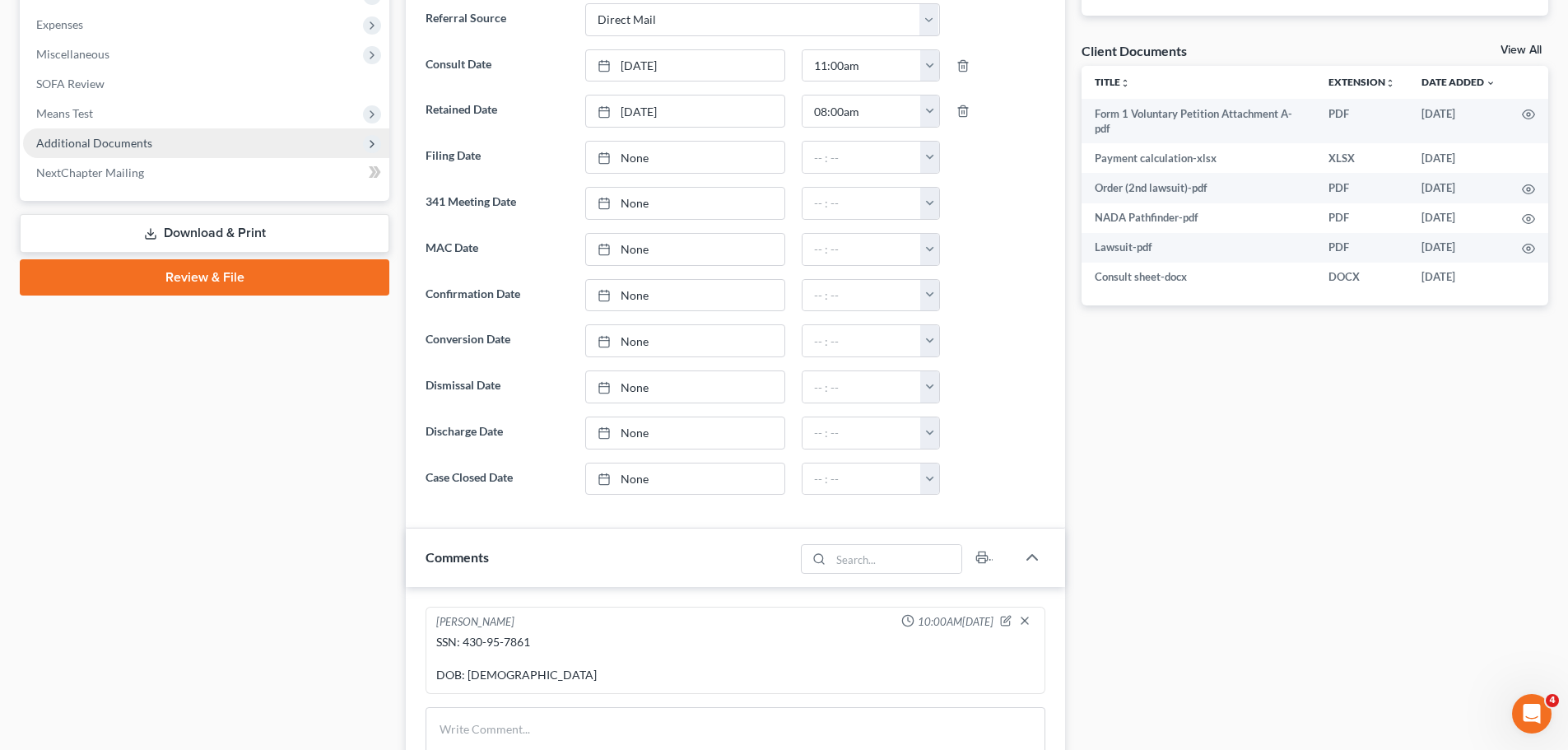
click at [157, 139] on span "Additional Documents" at bounding box center [206, 143] width 366 height 30
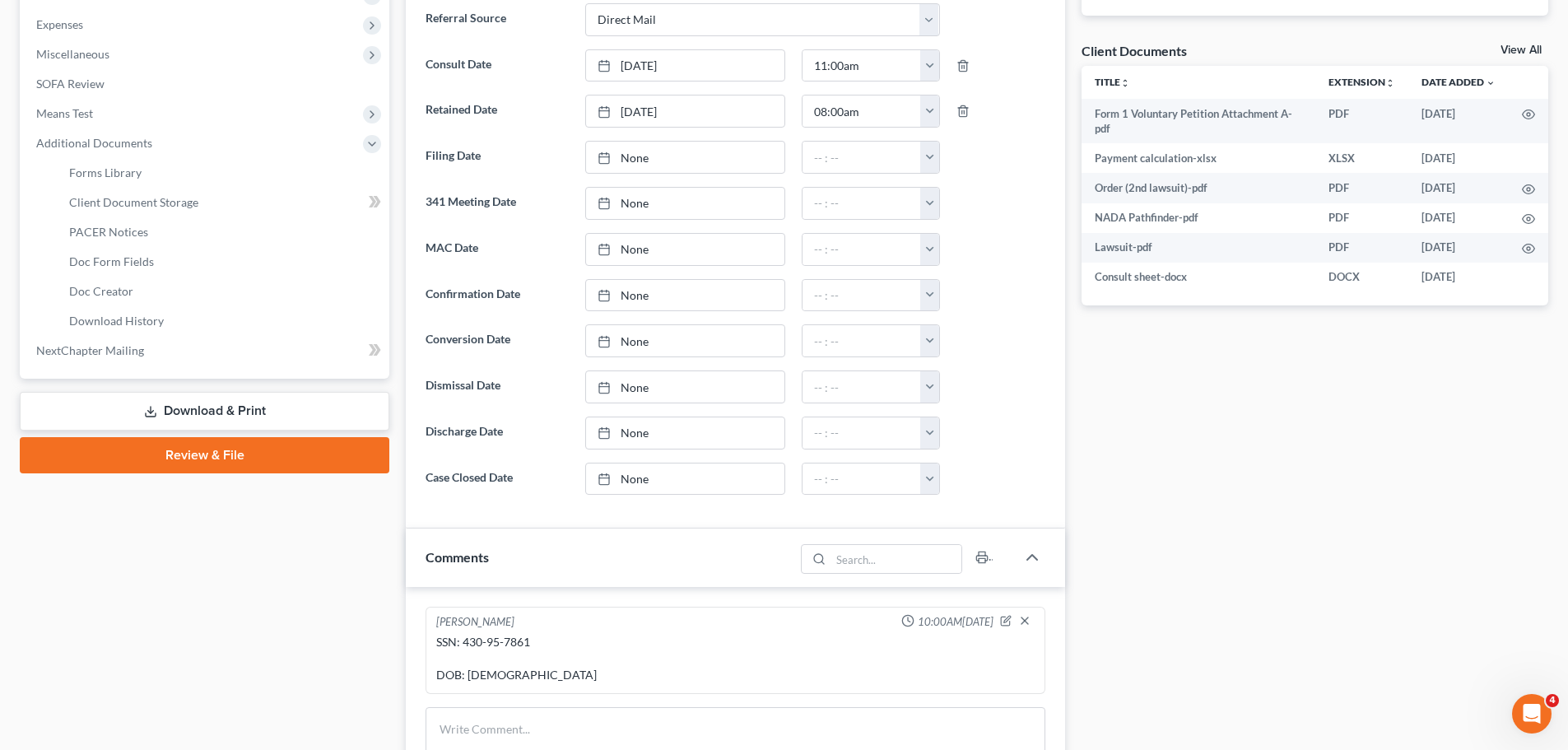
click at [178, 414] on link "Download & Print" at bounding box center [205, 411] width 370 height 39
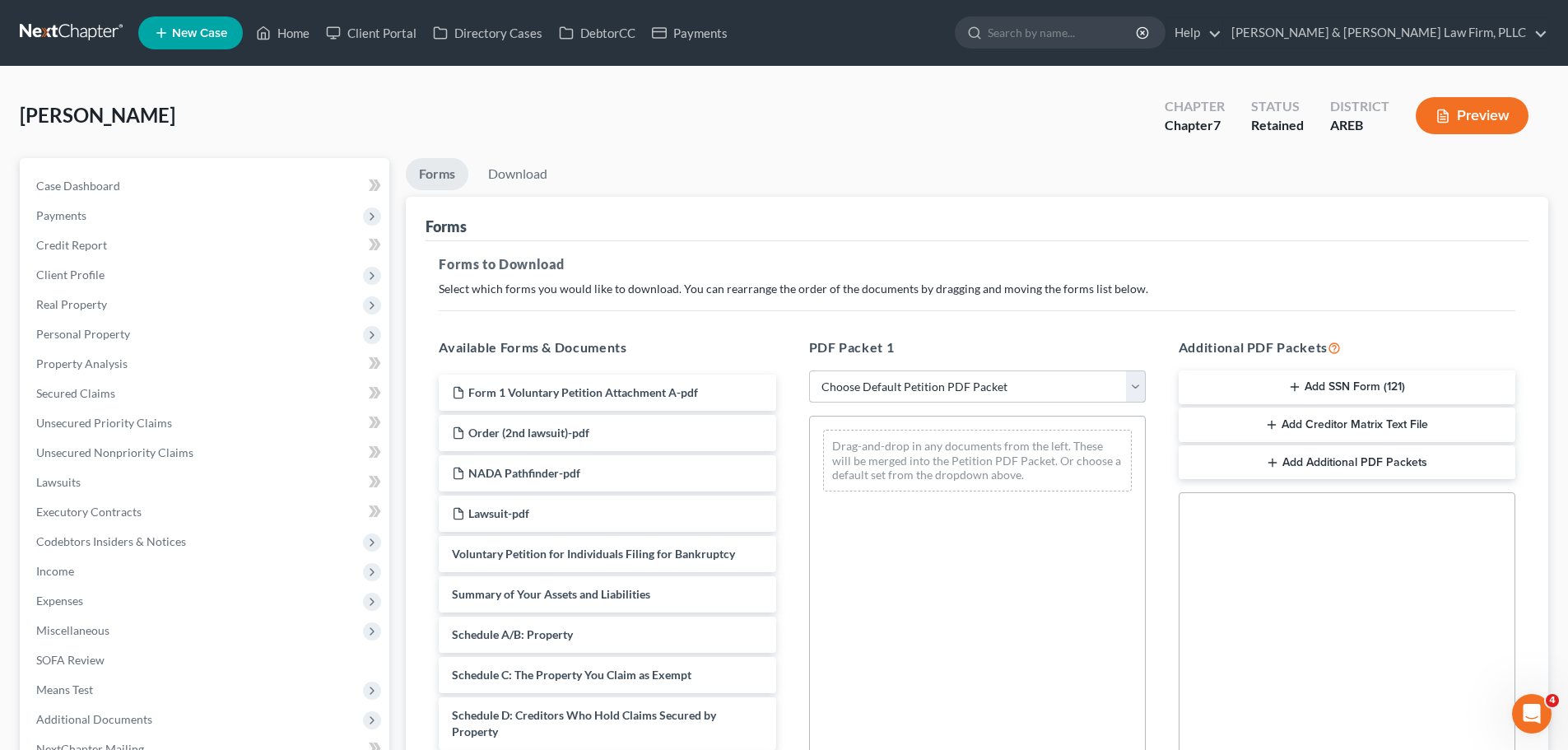
click at [913, 379] on select "Choose Default Petition PDF Packet Complete Bankruptcy Petition (all forms and …" at bounding box center [977, 386] width 337 height 33
select select "0"
click at [809, 370] on select "Choose Default Petition PDF Packet Complete Bankruptcy Petition (all forms and …" at bounding box center [977, 386] width 337 height 33
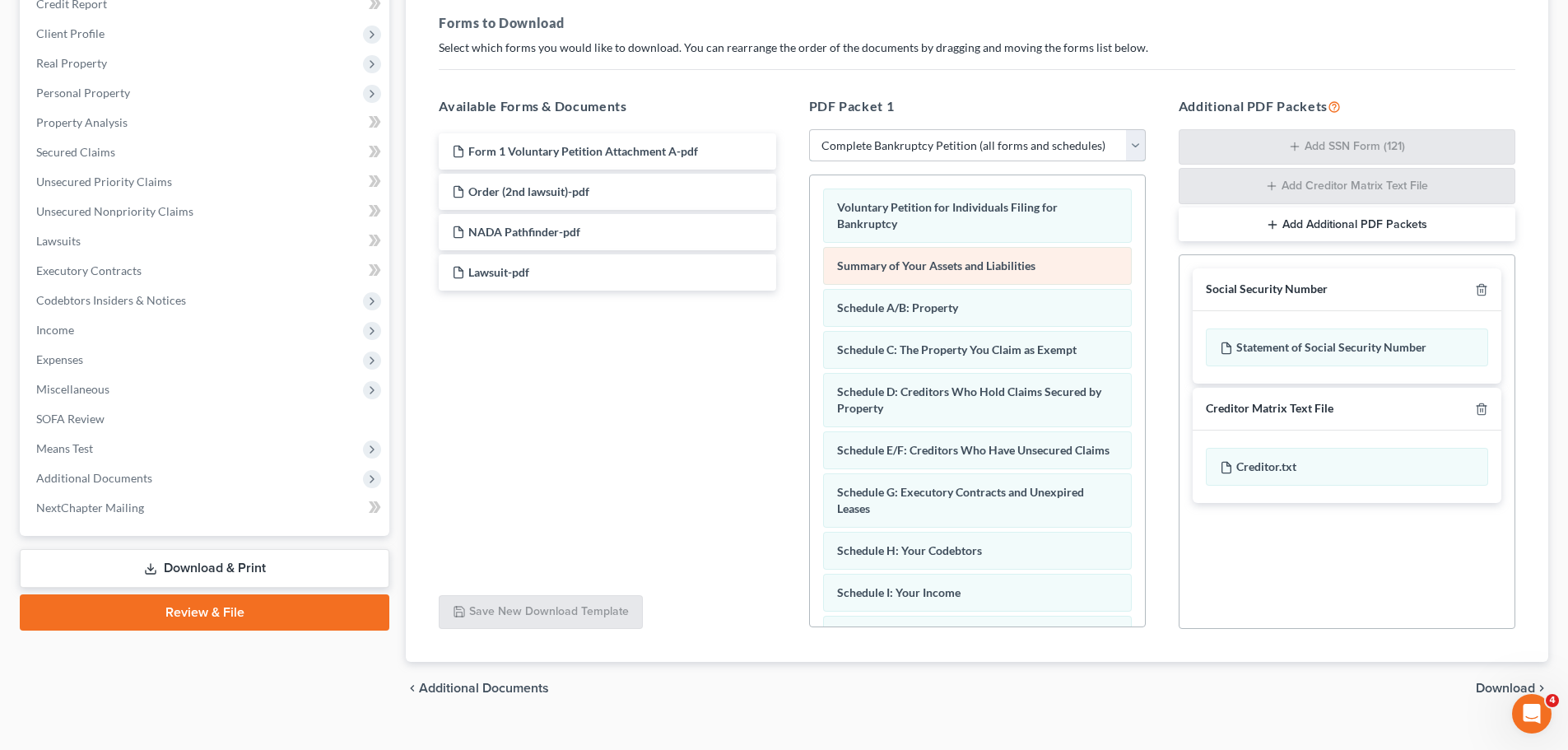
scroll to position [247, 0]
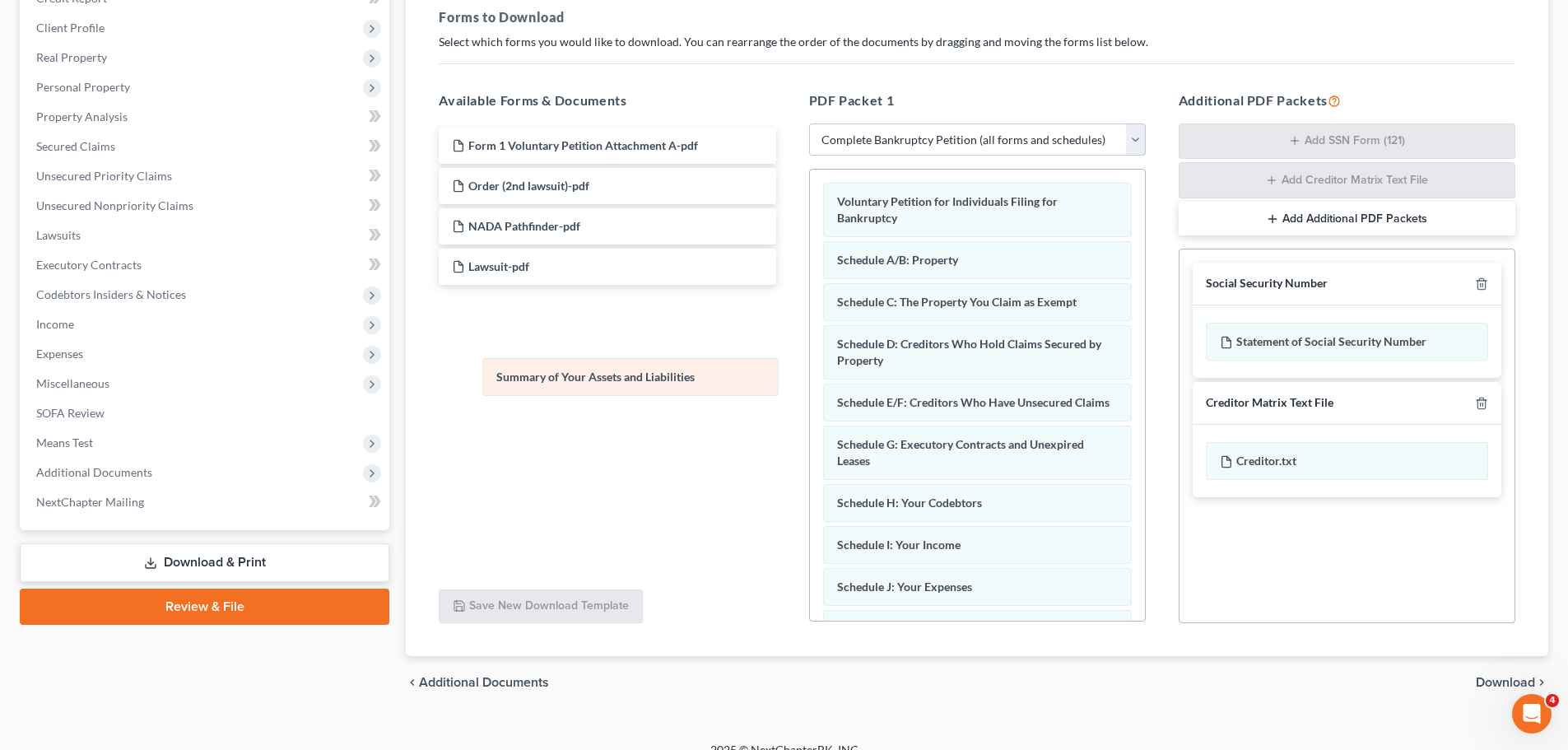
drag, startPoint x: 921, startPoint y: 257, endPoint x: 581, endPoint y: 373, distance: 359.2
click at [810, 373] on div "Summary of Your Assets and Liabilities Voluntary Petition for Individuals Filin…" at bounding box center [977, 628] width 335 height 917
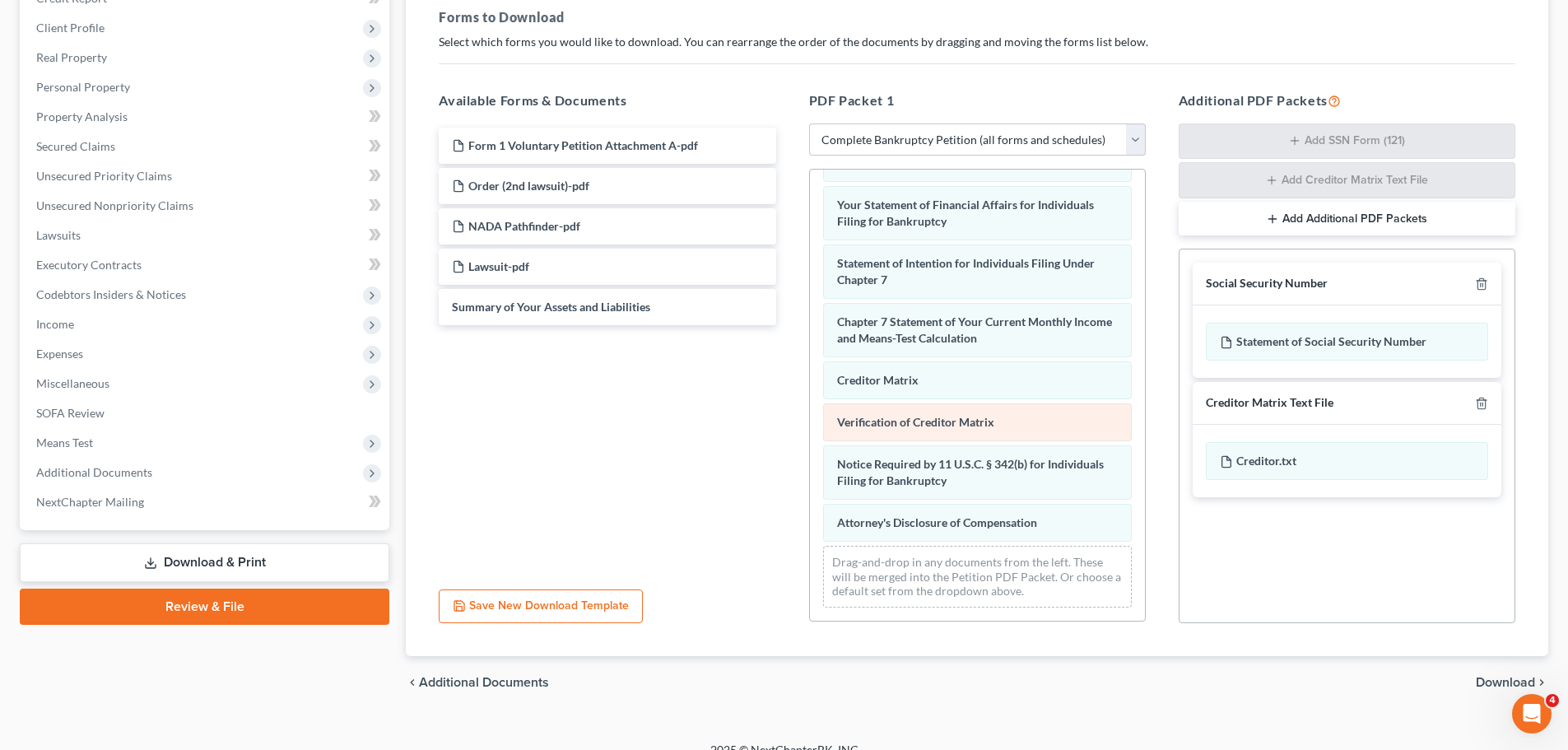
scroll to position [268, 0]
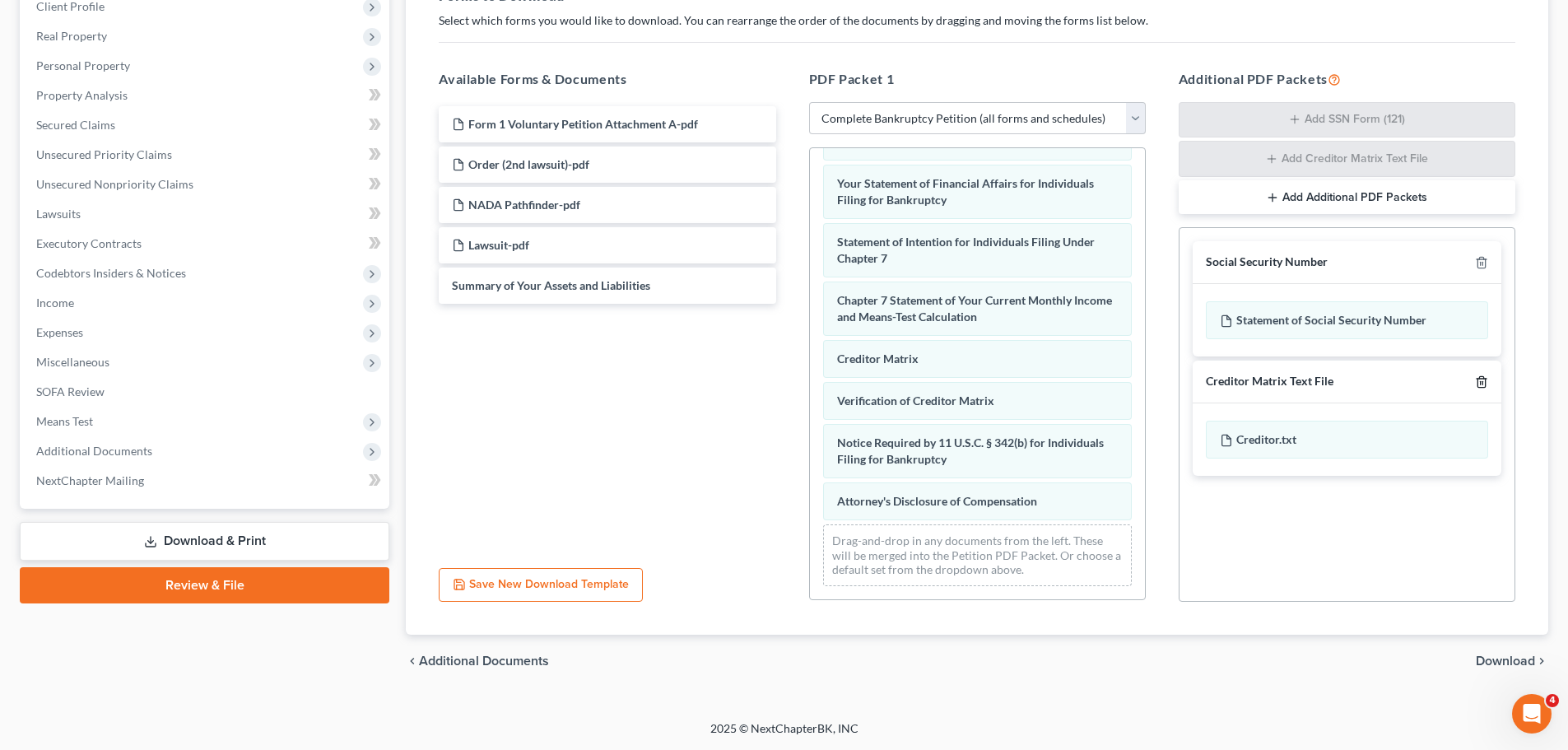
click at [1481, 383] on line "button" at bounding box center [1481, 382] width 0 height 3
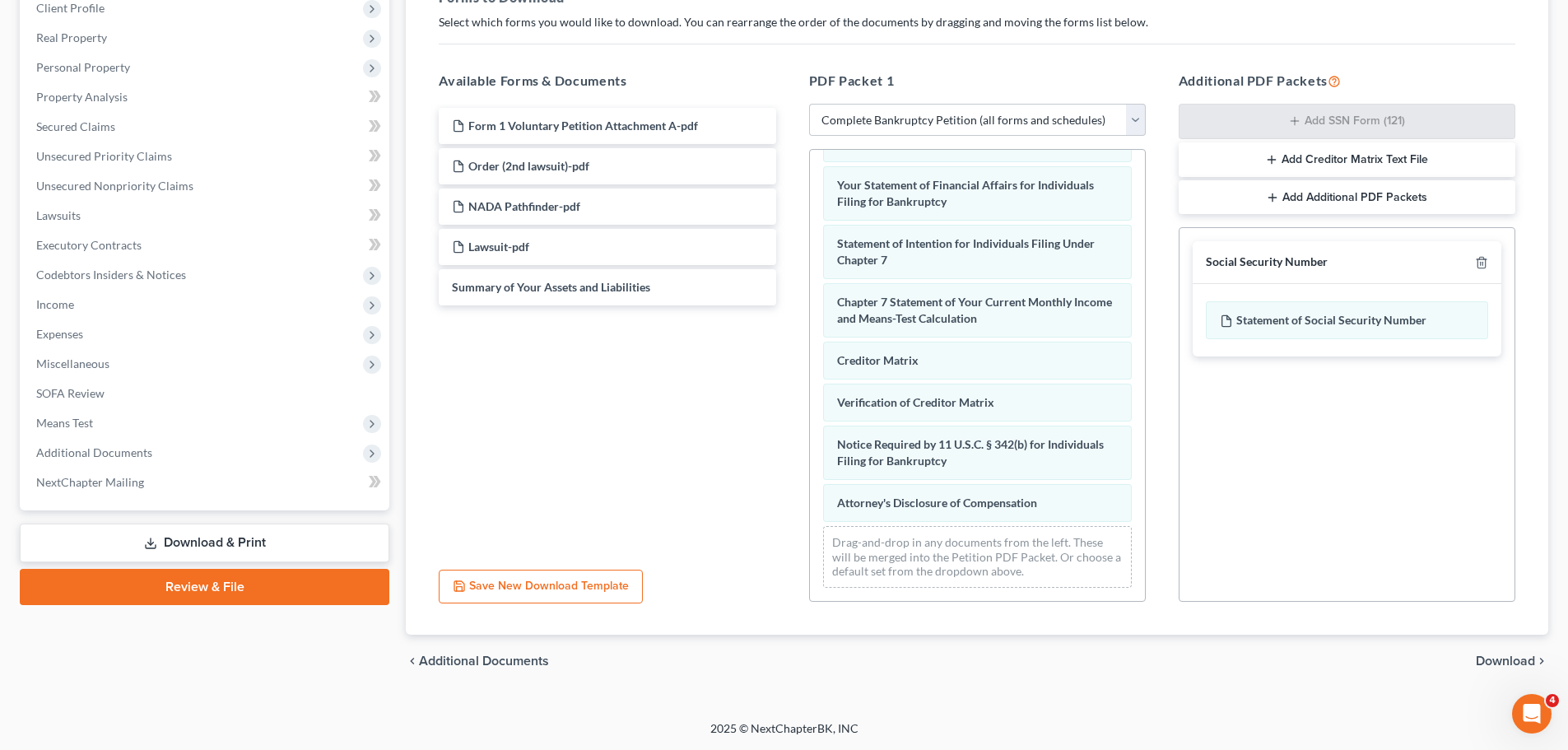
scroll to position [267, 0]
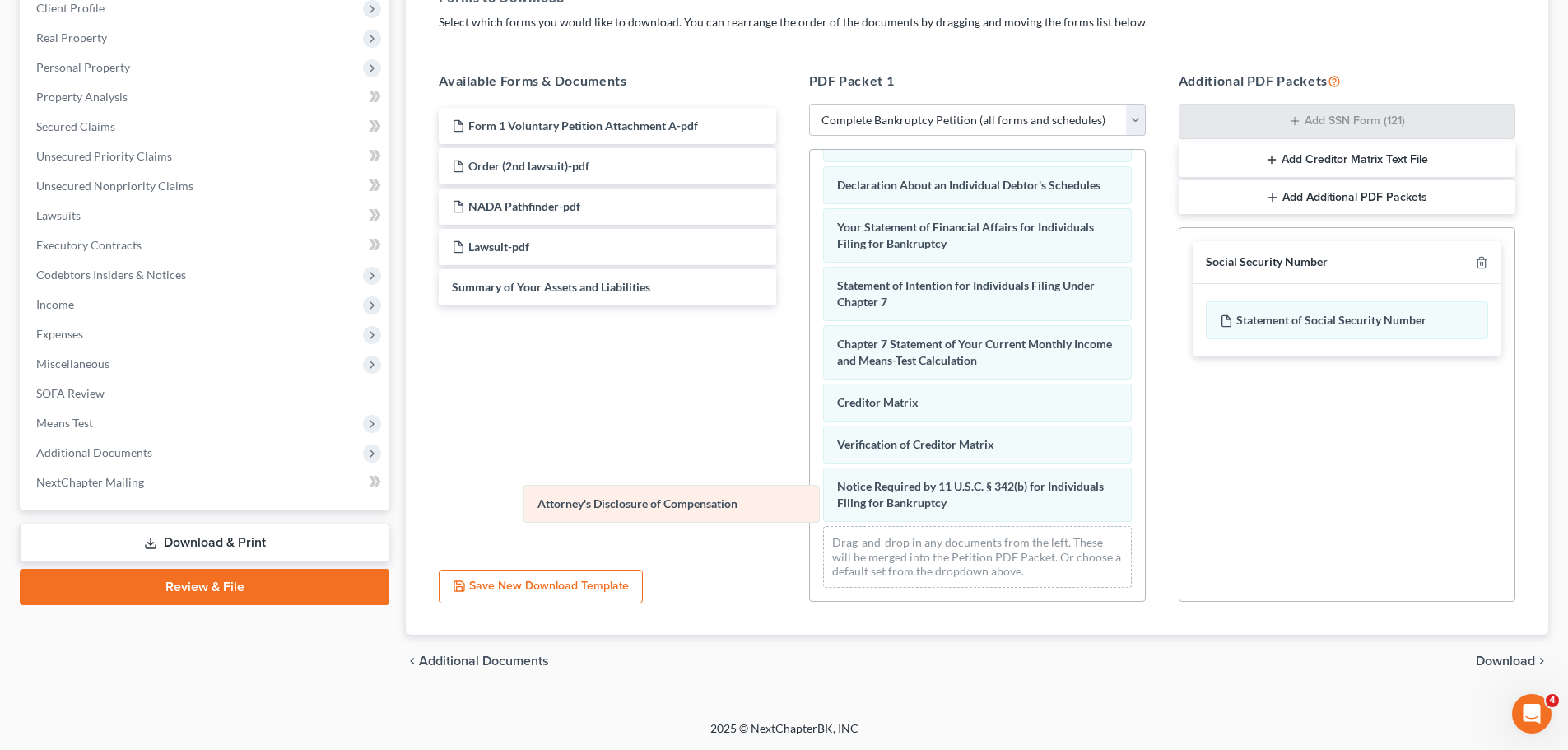
drag, startPoint x: 937, startPoint y: 508, endPoint x: 596, endPoint y: 509, distance: 341.6
click at [810, 510] on div "Attorney's Disclosure of Compensation Voluntary Petition for Individuals Filing…" at bounding box center [977, 163] width 335 height 875
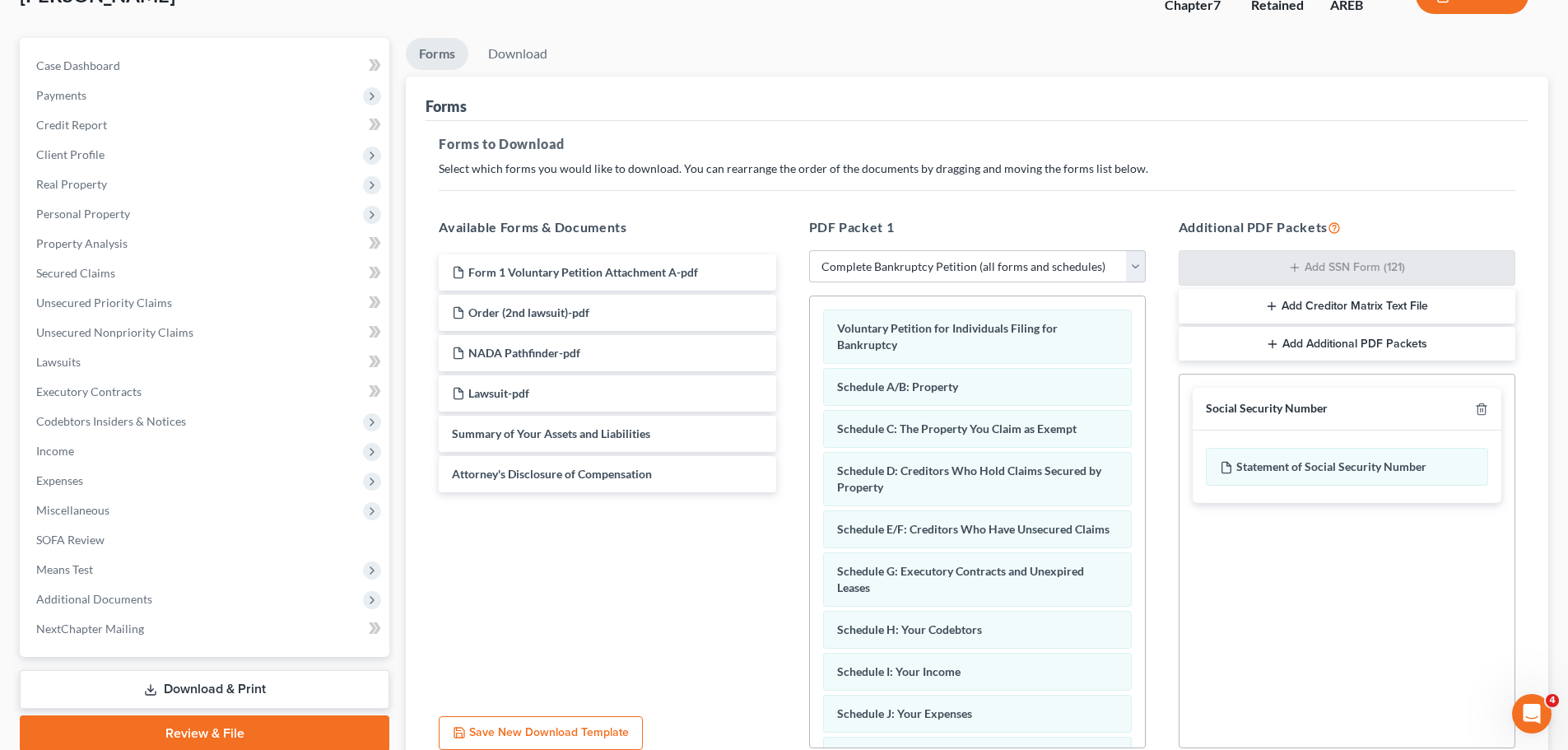
scroll to position [0, 0]
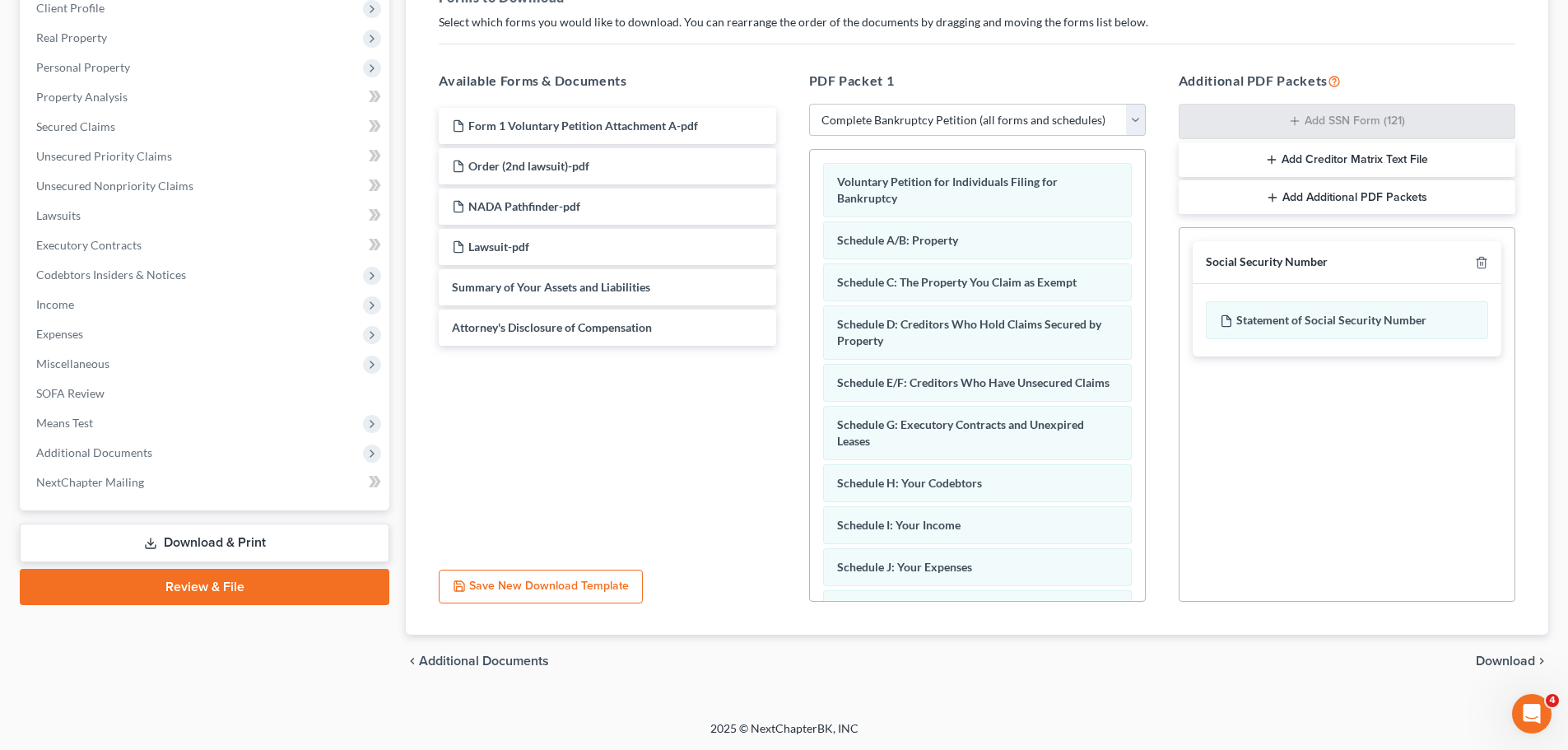
click at [1517, 658] on span "Download" at bounding box center [1505, 660] width 59 height 13
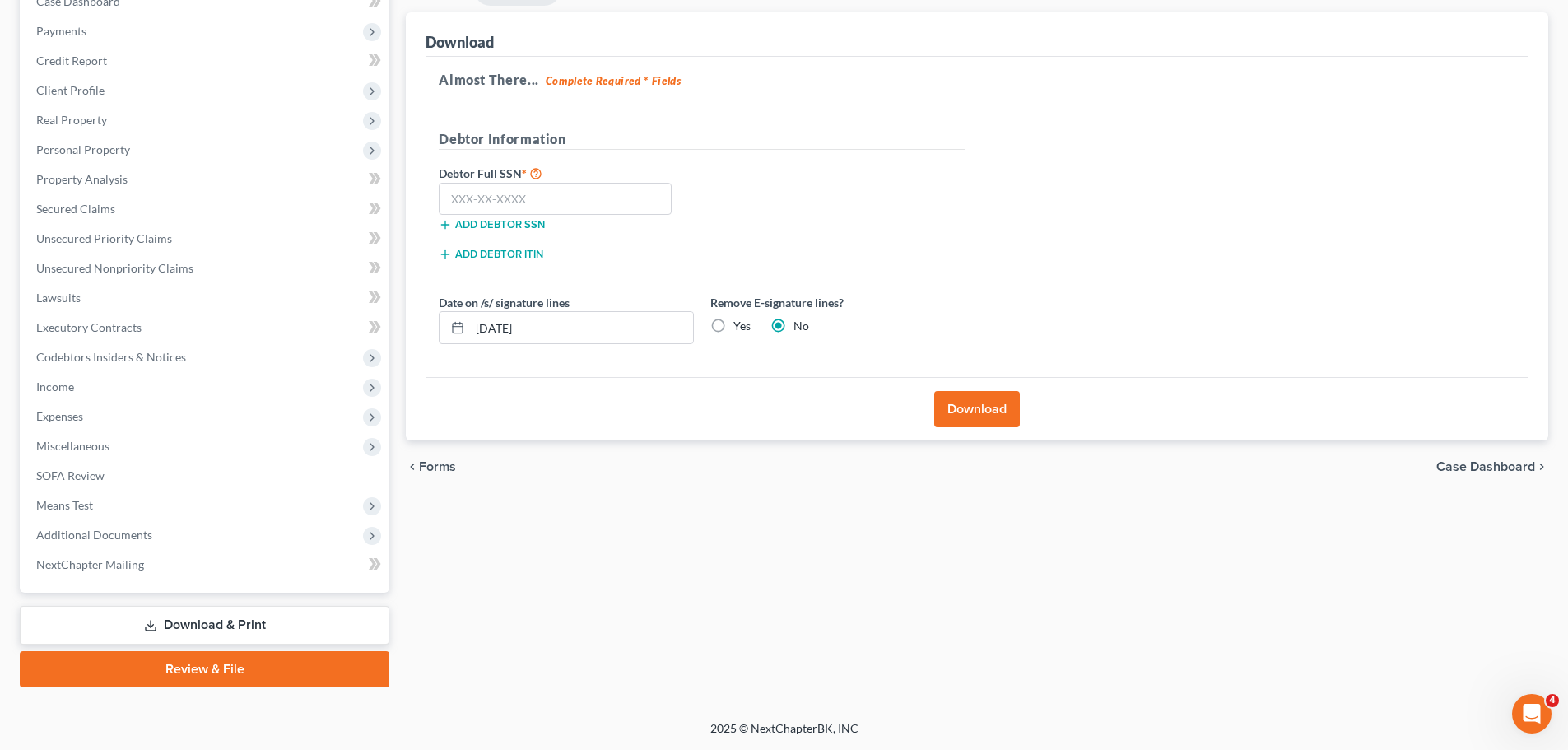
scroll to position [184, 0]
click at [733, 326] on label "Yes" at bounding box center [741, 326] width 17 height 16
click at [740, 326] on input "Yes" at bounding box center [745, 323] width 11 height 11
radio input "true"
radio input "false"
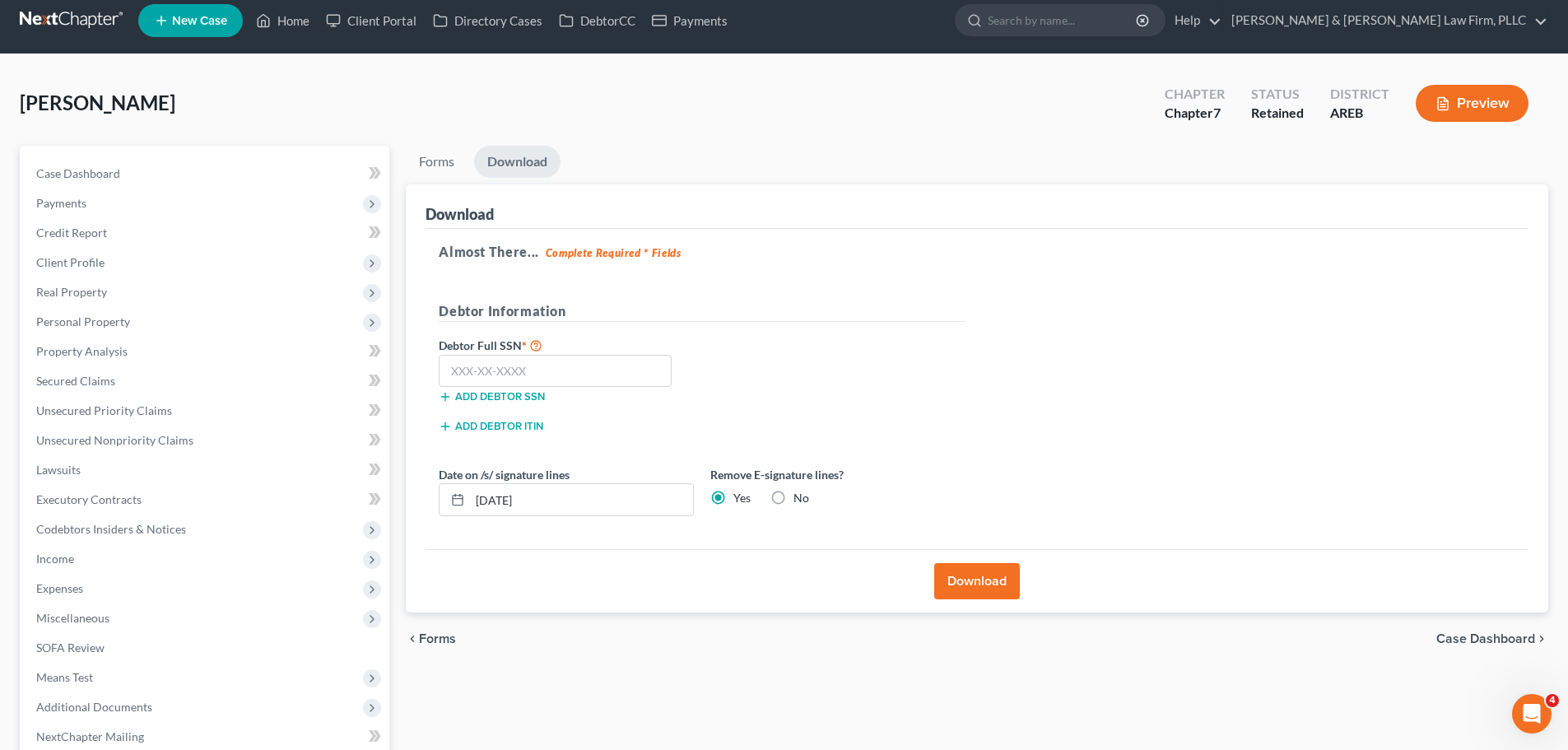
scroll to position [0, 0]
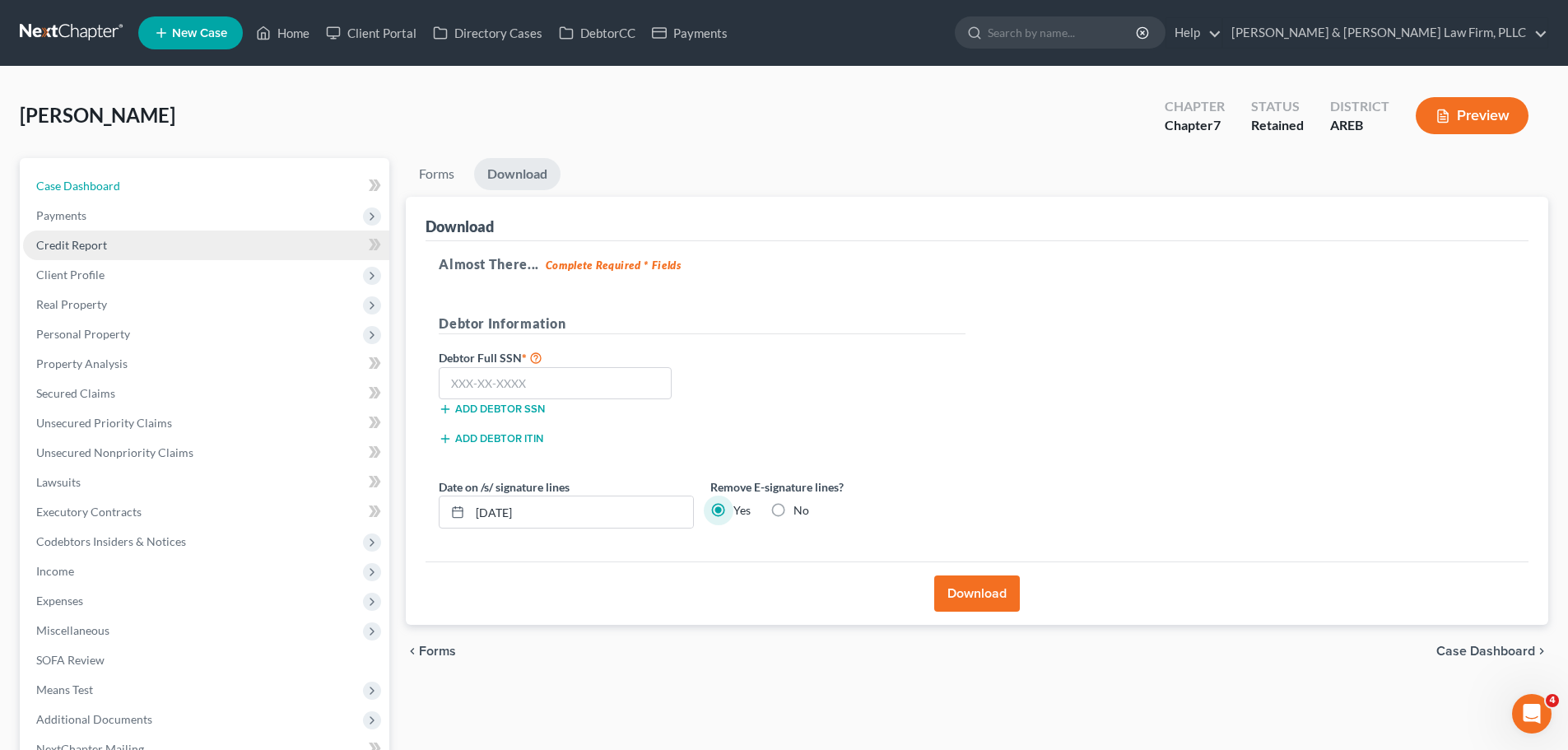
click at [125, 180] on link "Case Dashboard" at bounding box center [206, 186] width 366 height 30
select select "2"
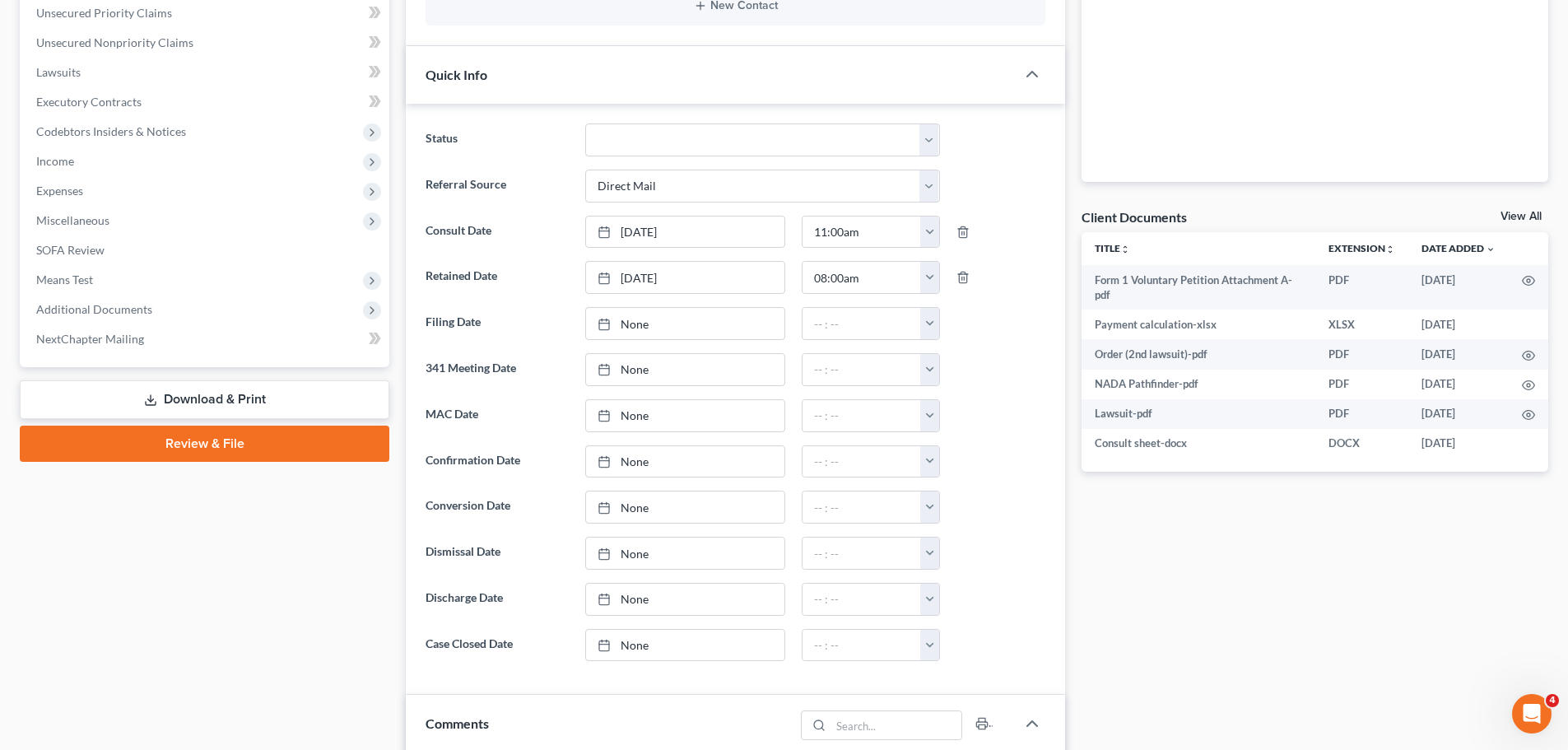
scroll to position [576, 0]
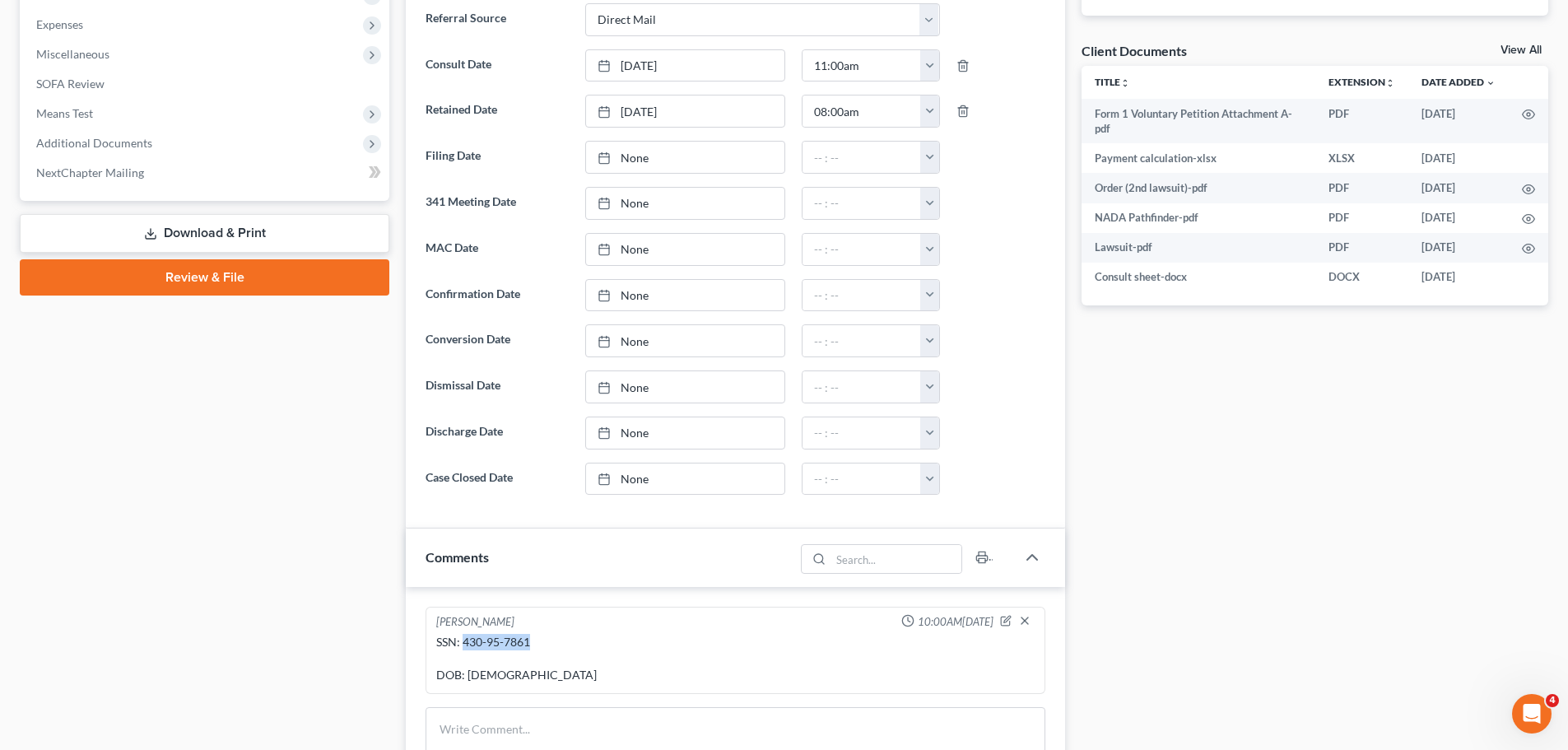
drag, startPoint x: 534, startPoint y: 645, endPoint x: 465, endPoint y: 648, distance: 69.2
click at [465, 648] on div "SSN: 430-95-7861 DOB: [DEMOGRAPHIC_DATA]" at bounding box center [735, 658] width 598 height 49
copy div "430-95-7861"
click at [216, 220] on link "Download & Print" at bounding box center [205, 233] width 370 height 39
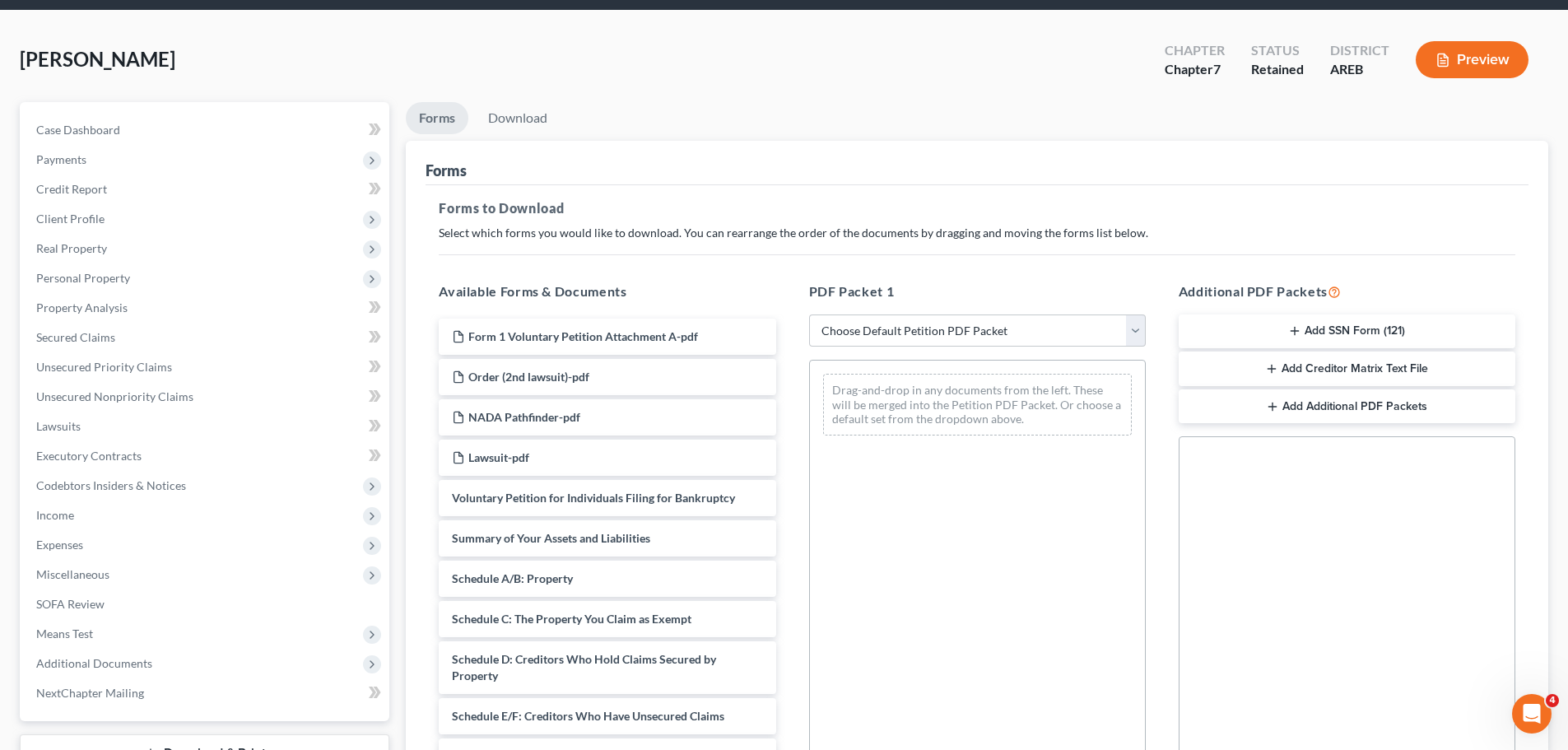
scroll to position [82, 0]
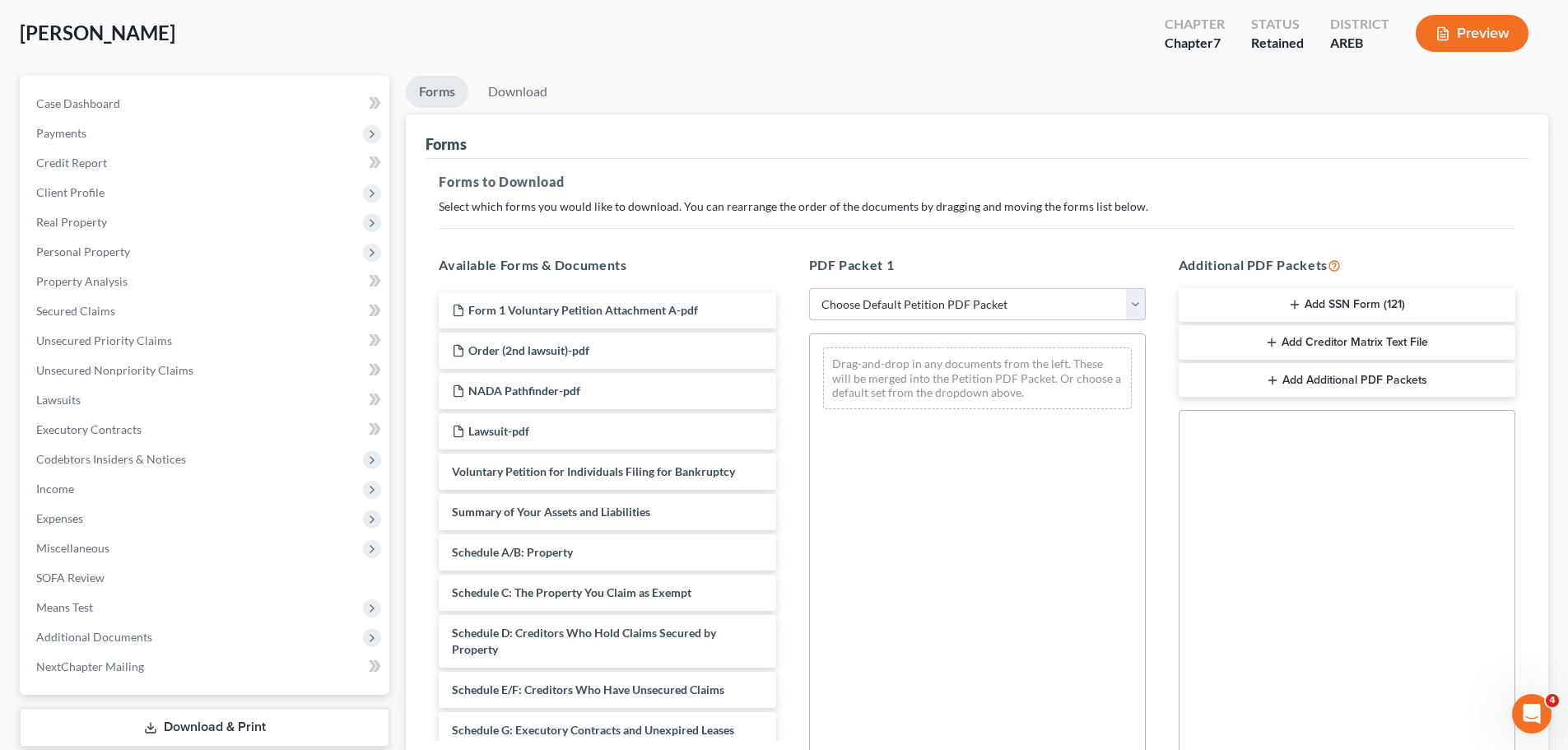
drag, startPoint x: 933, startPoint y: 307, endPoint x: 928, endPoint y: 315, distance: 9.6
click at [933, 307] on select "Choose Default Petition PDF Packet Complete Bankruptcy Petition (all forms and …" at bounding box center [977, 304] width 337 height 33
select select "0"
click at [809, 288] on select "Choose Default Petition PDF Packet Complete Bankruptcy Petition (all forms and …" at bounding box center [977, 304] width 337 height 33
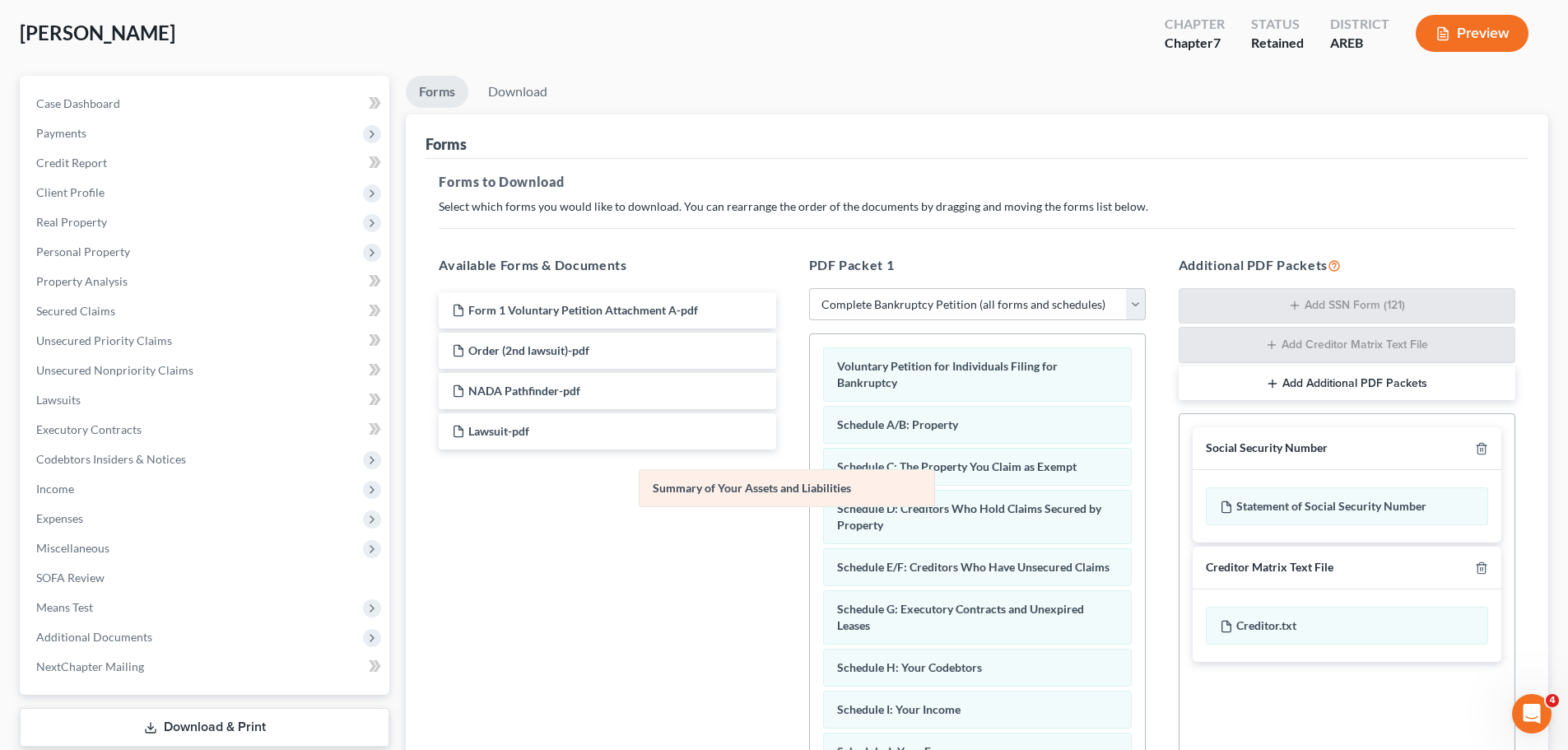
drag, startPoint x: 918, startPoint y: 426, endPoint x: 688, endPoint y: 503, distance: 242.3
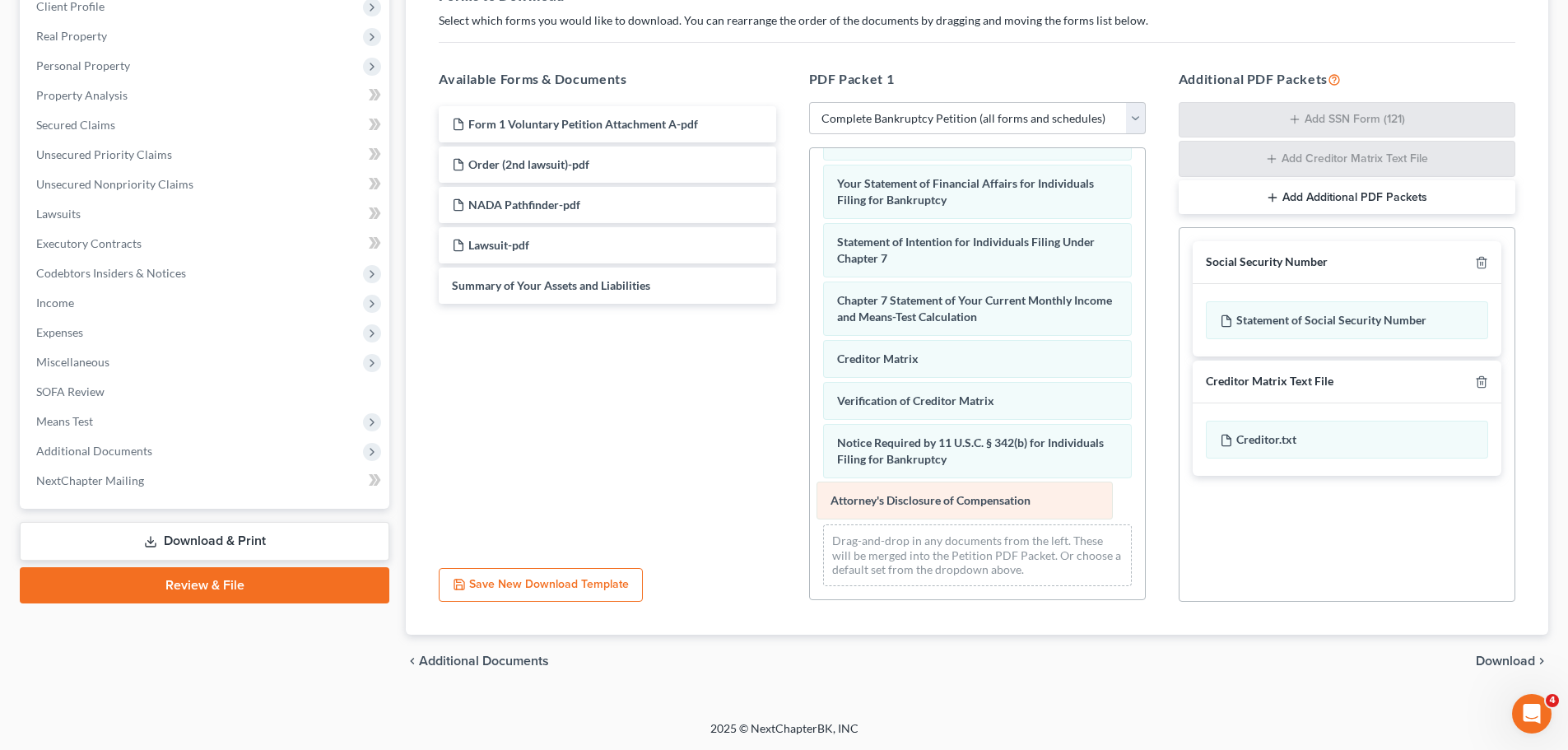
scroll to position [440, 0]
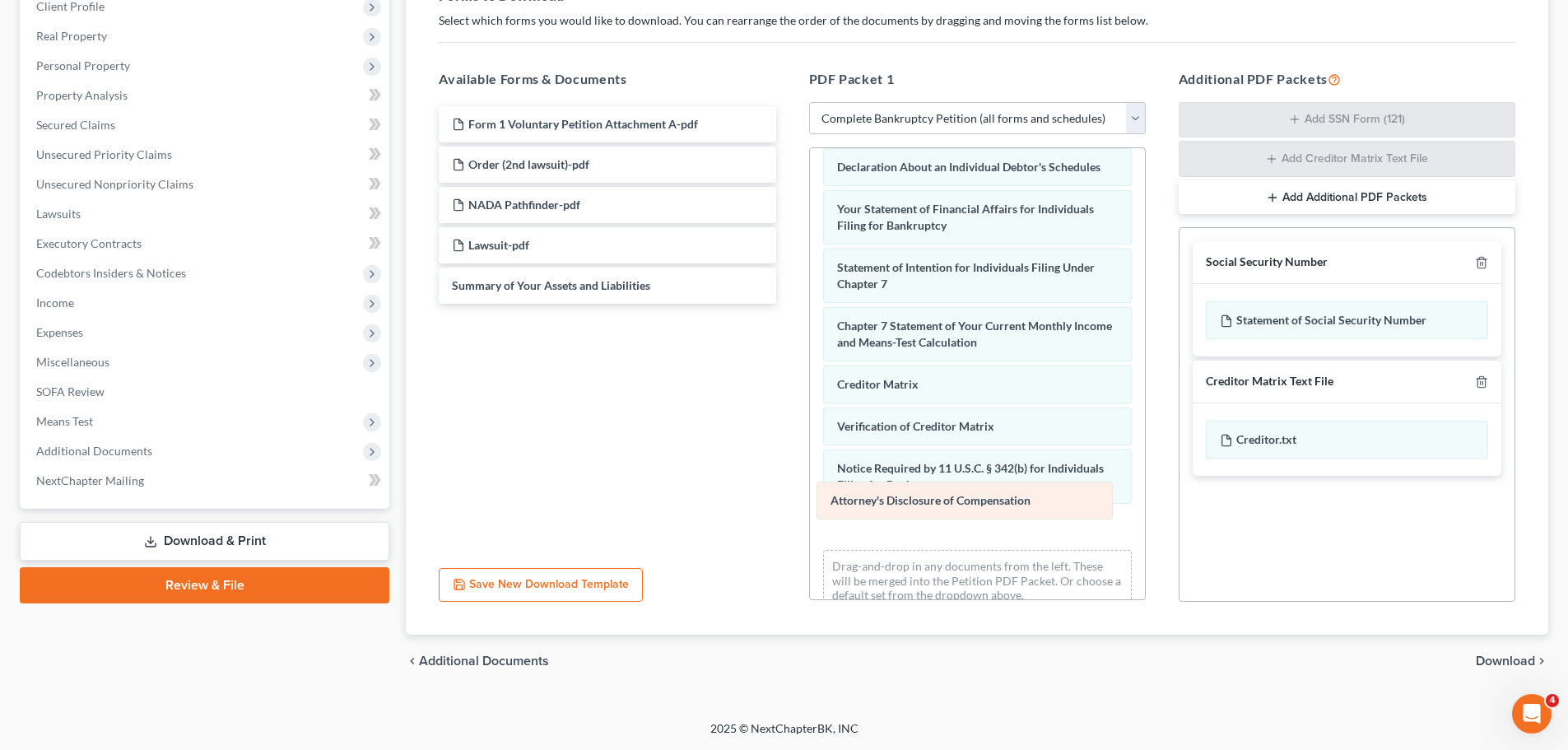
drag, startPoint x: 908, startPoint y: 499, endPoint x: 599, endPoint y: 467, distance: 310.2
click at [810, 467] on div "Attorney's Disclosure of Compensation Voluntary Petition for Individuals Filing…" at bounding box center [977, 166] width 335 height 917
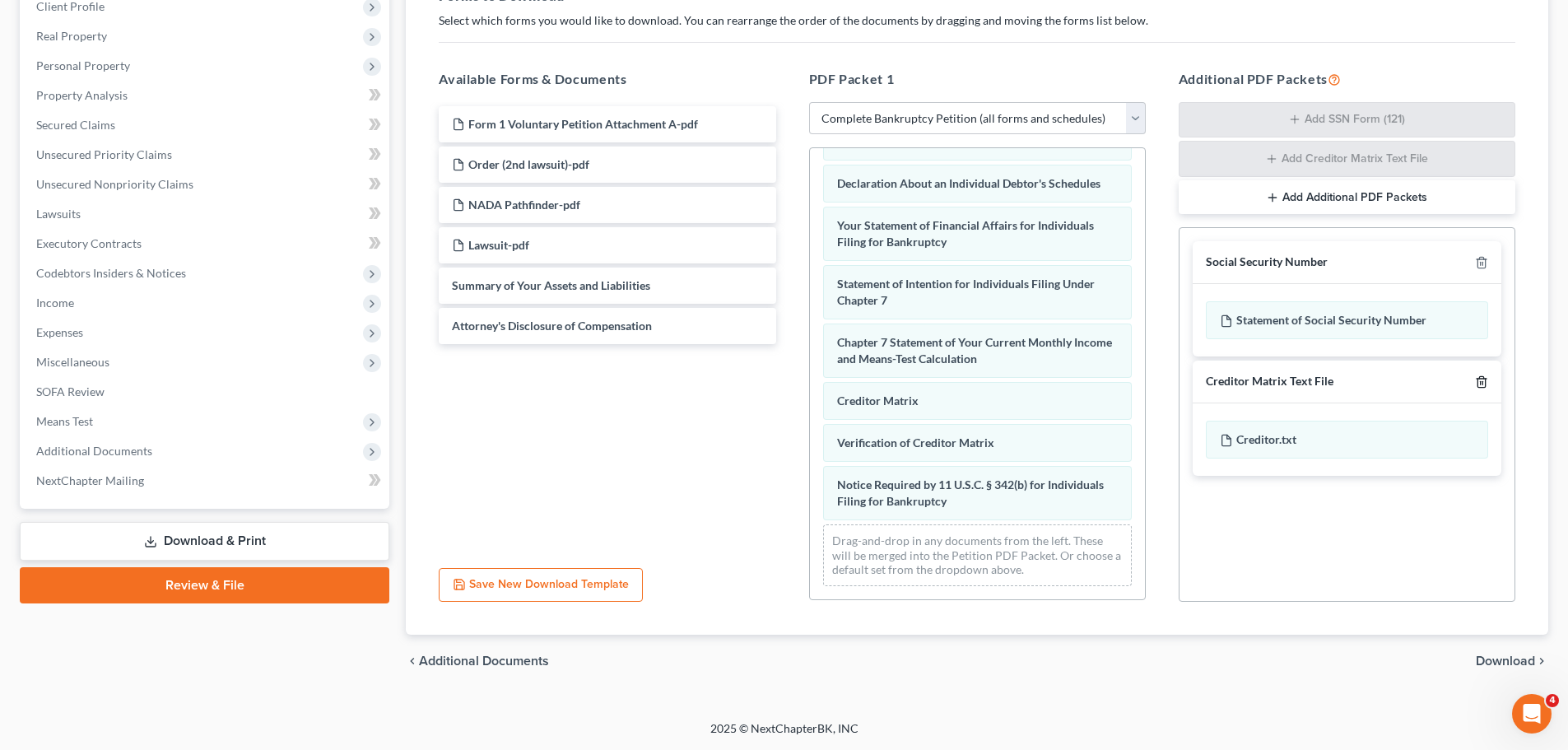
click at [1477, 382] on icon "button" at bounding box center [1480, 381] width 7 height 11
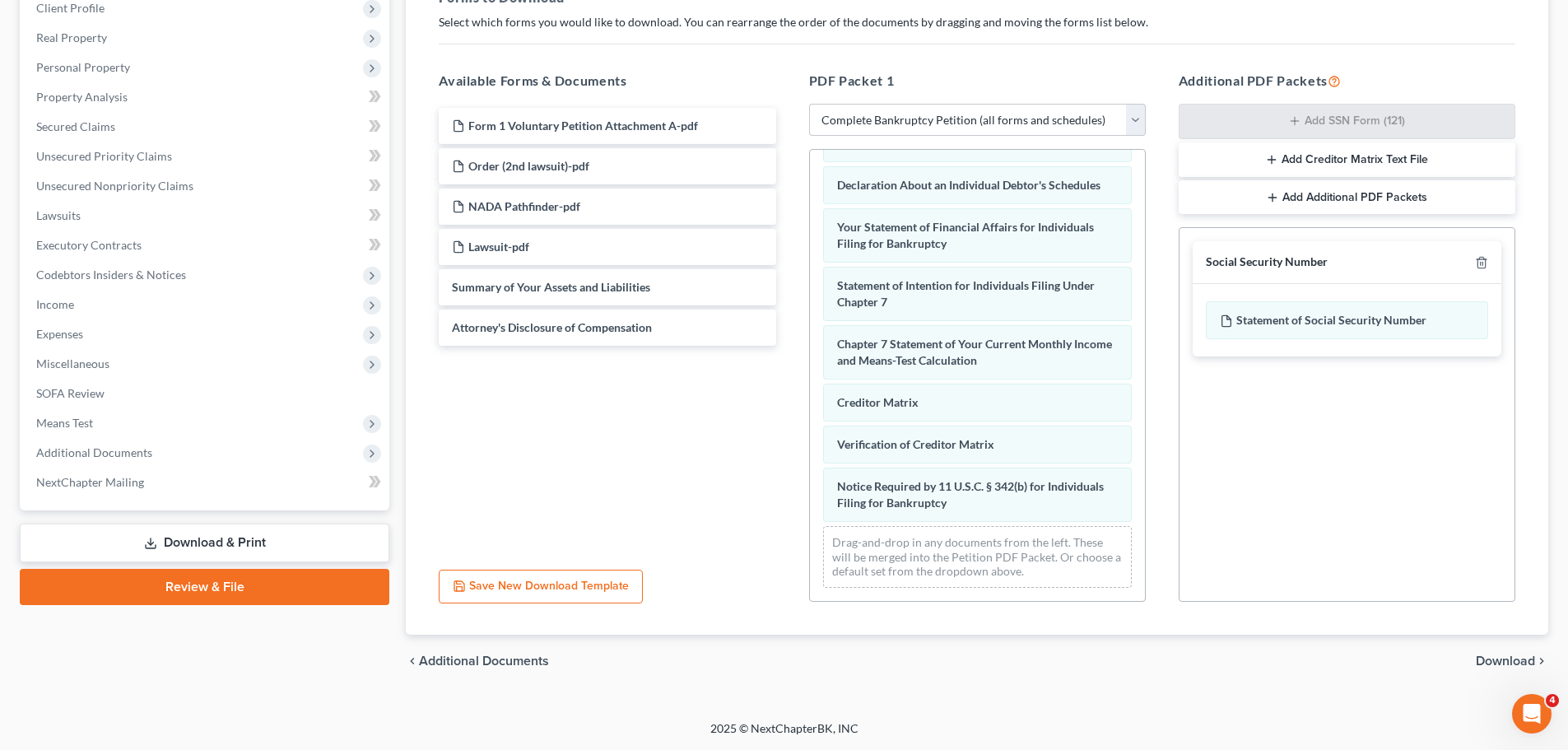
scroll to position [267, 0]
click at [1531, 646] on div "chevron_left Additional Documents Download chevron_right" at bounding box center [977, 661] width 1142 height 53
click at [1514, 660] on span "Download" at bounding box center [1505, 660] width 59 height 13
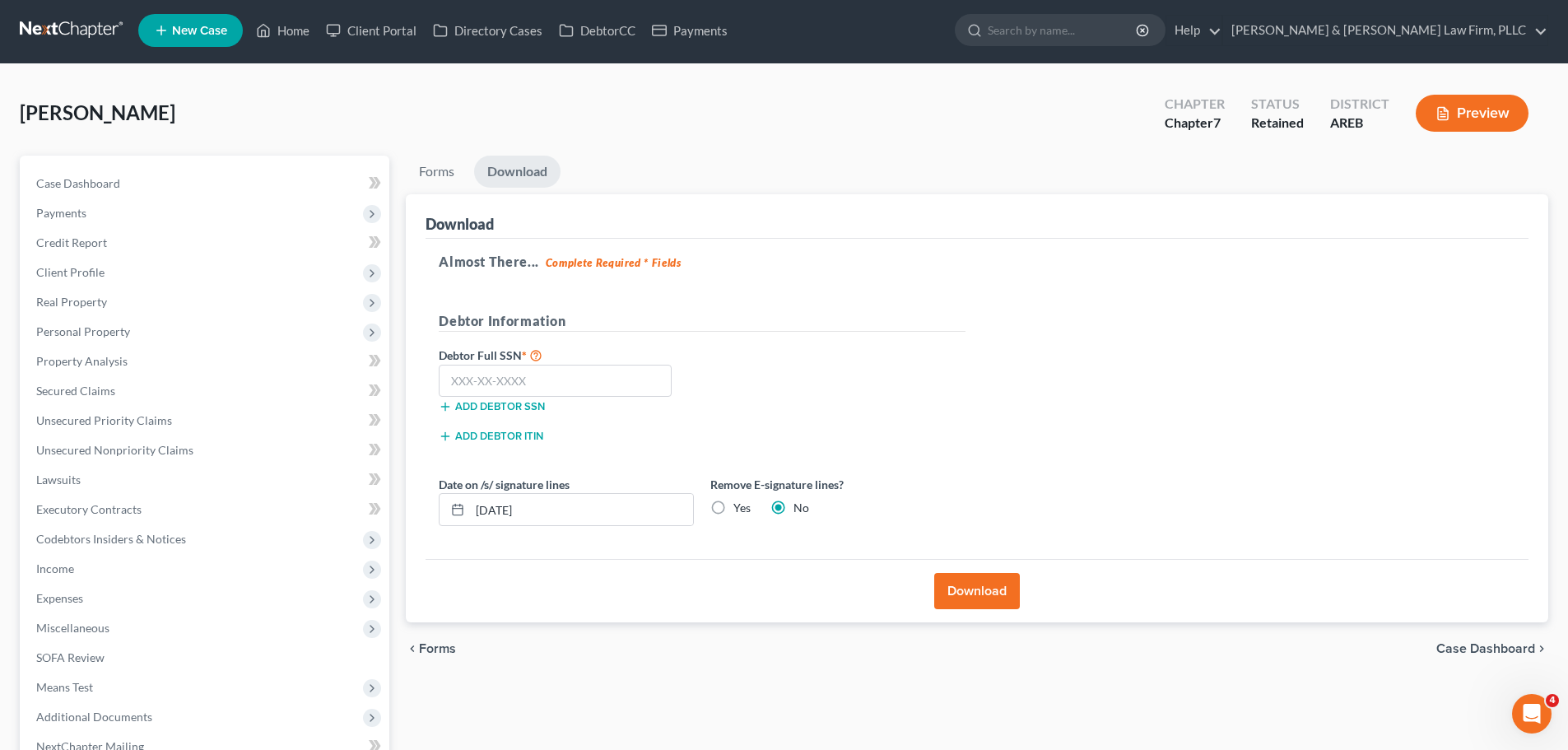
scroll to position [0, 0]
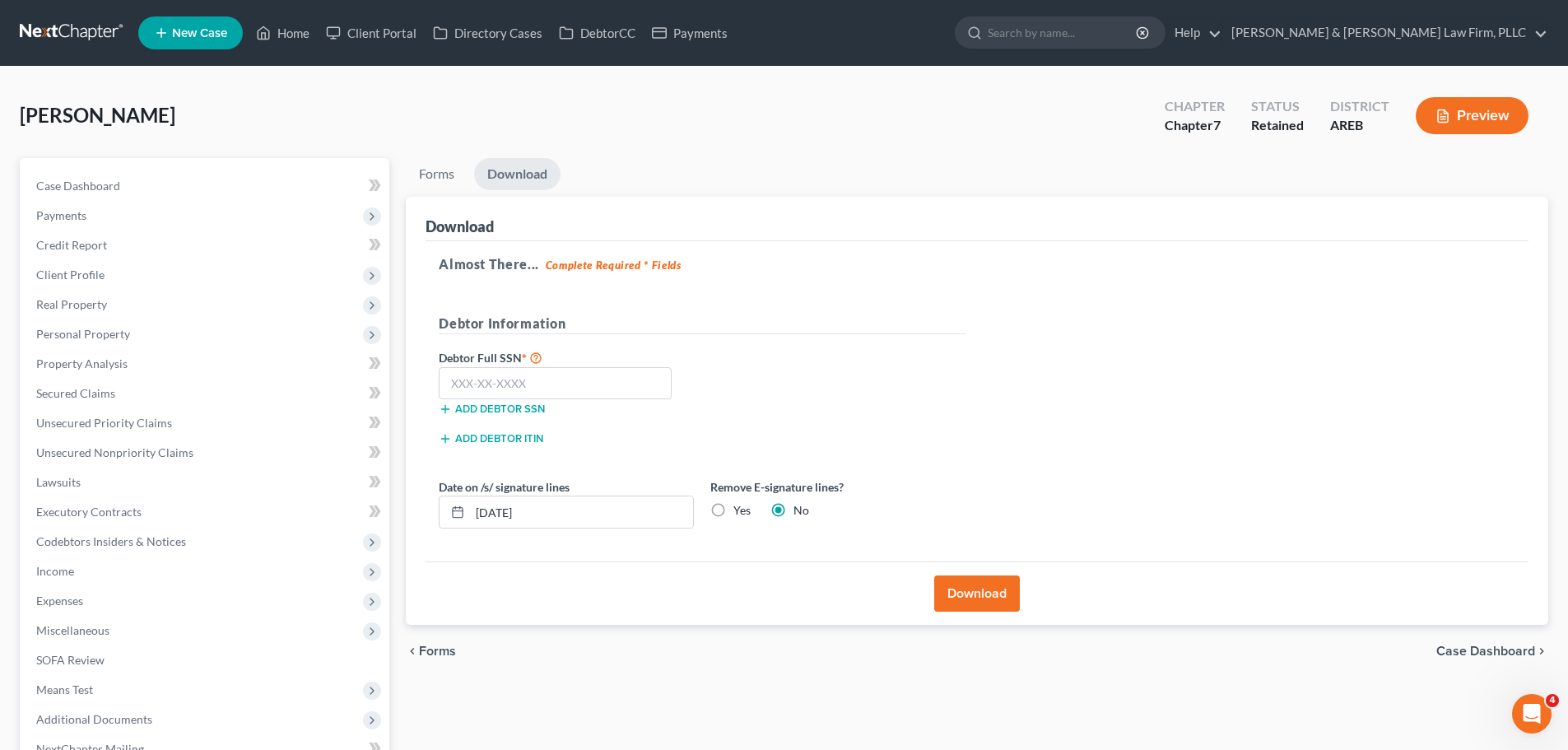
click at [733, 511] on label "Yes" at bounding box center [741, 510] width 17 height 16
click at [740, 511] on input "Yes" at bounding box center [745, 507] width 11 height 11
radio input "true"
radio input "false"
click at [972, 590] on button "Download" at bounding box center [977, 593] width 86 height 36
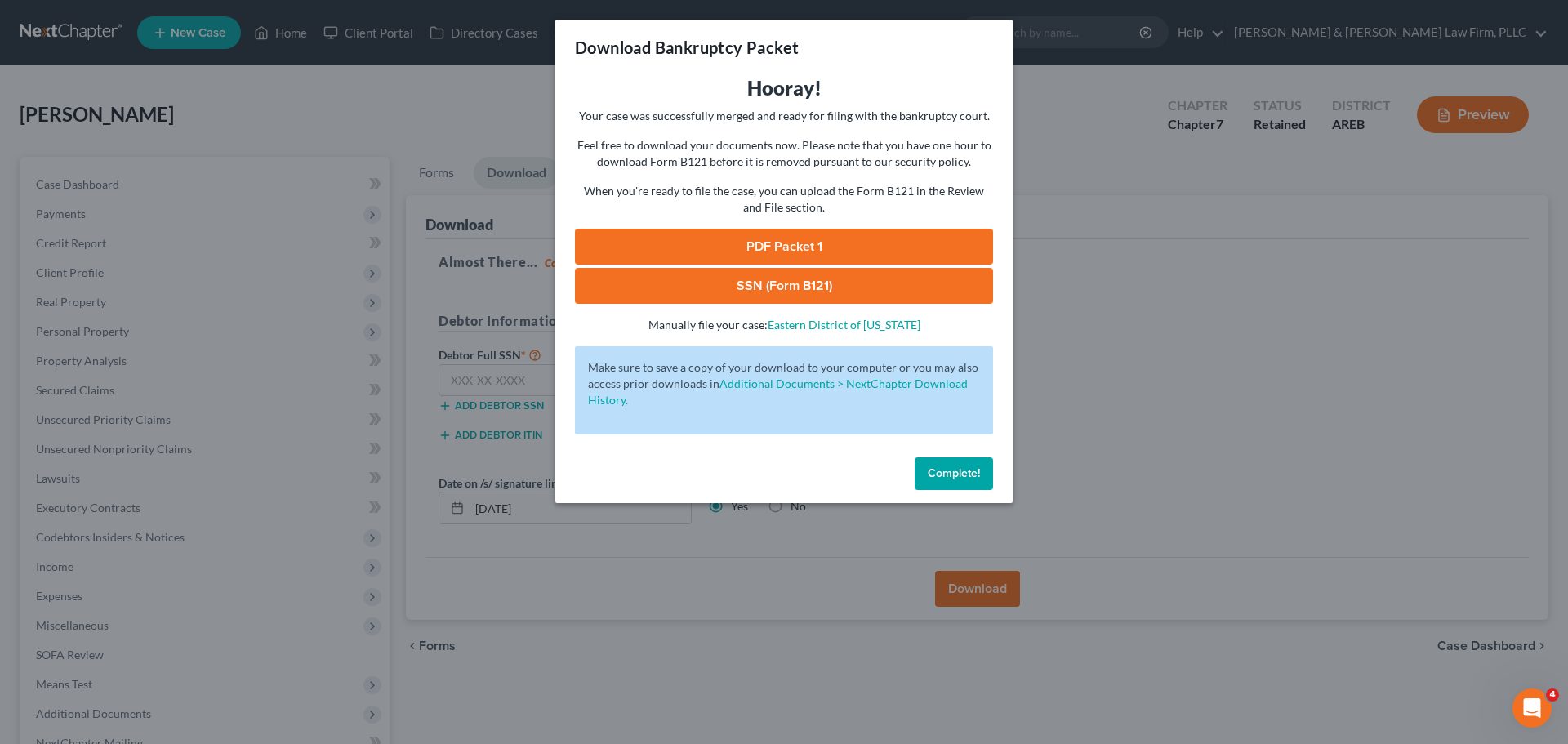
click at [847, 252] on link "PDF Packet 1" at bounding box center [783, 246] width 418 height 36
click at [807, 284] on link "SSN (Form B121)" at bounding box center [783, 286] width 418 height 36
click at [371, 82] on div "Download Bankruptcy Packet Hooray! Your case was successfully merged and ready …" at bounding box center [784, 372] width 1568 height 744
